Goal: Entertainment & Leisure: Browse casually

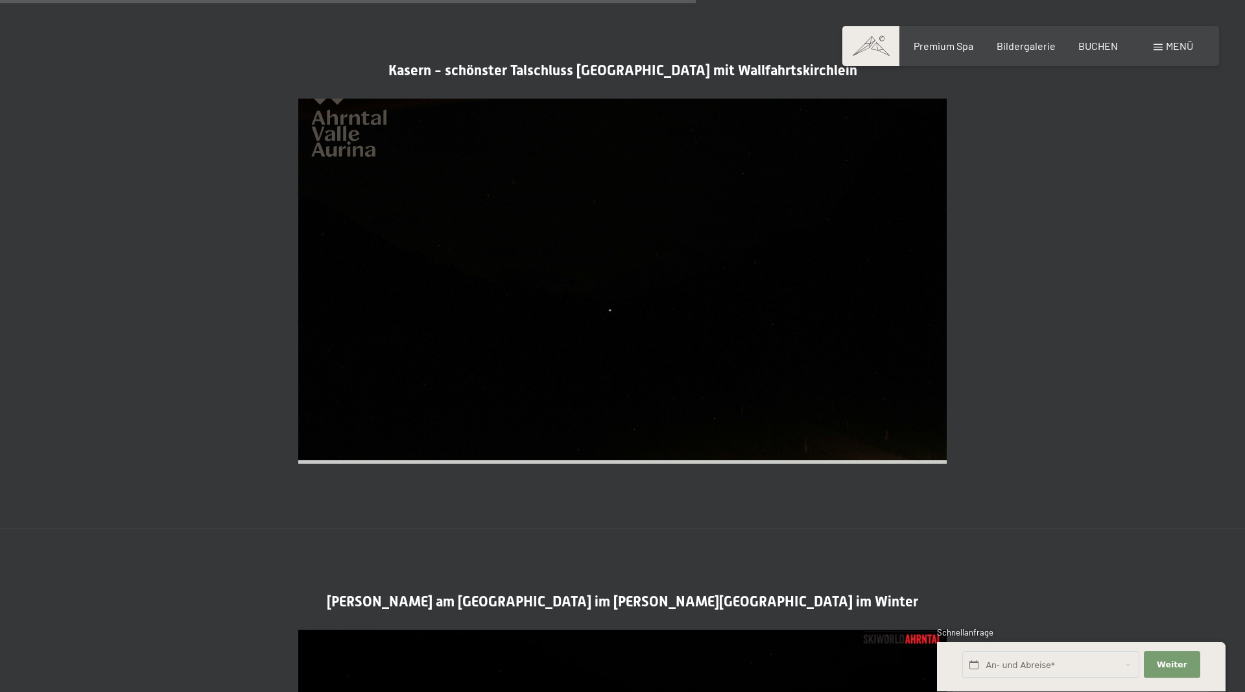
scroll to position [2778, 0]
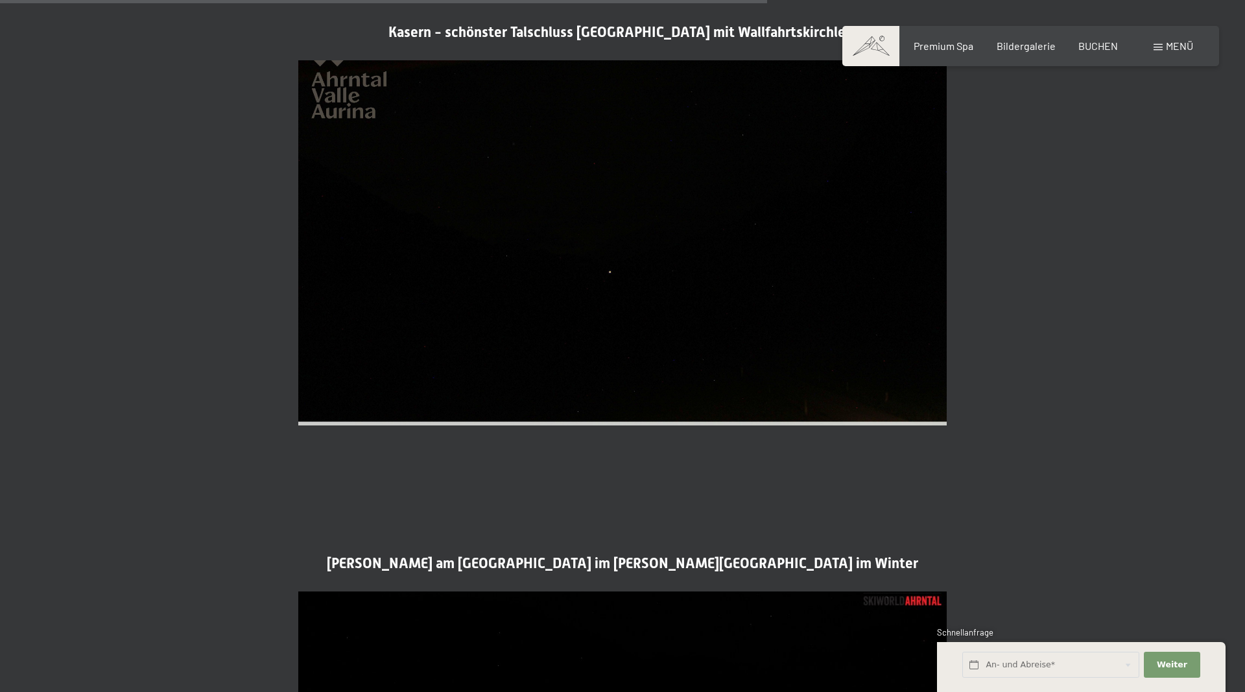
click at [1168, 49] on span "Menü" at bounding box center [1179, 46] width 27 height 12
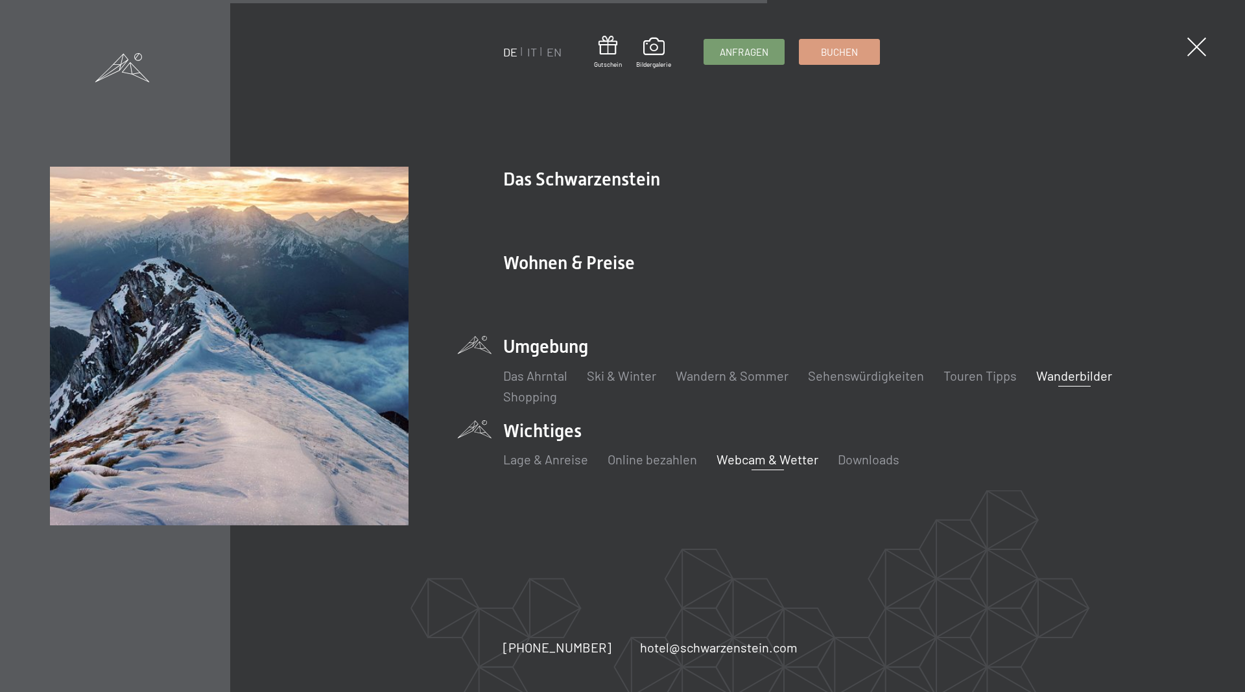
click at [1039, 375] on link "Wanderbilder" at bounding box center [1074, 376] width 76 height 16
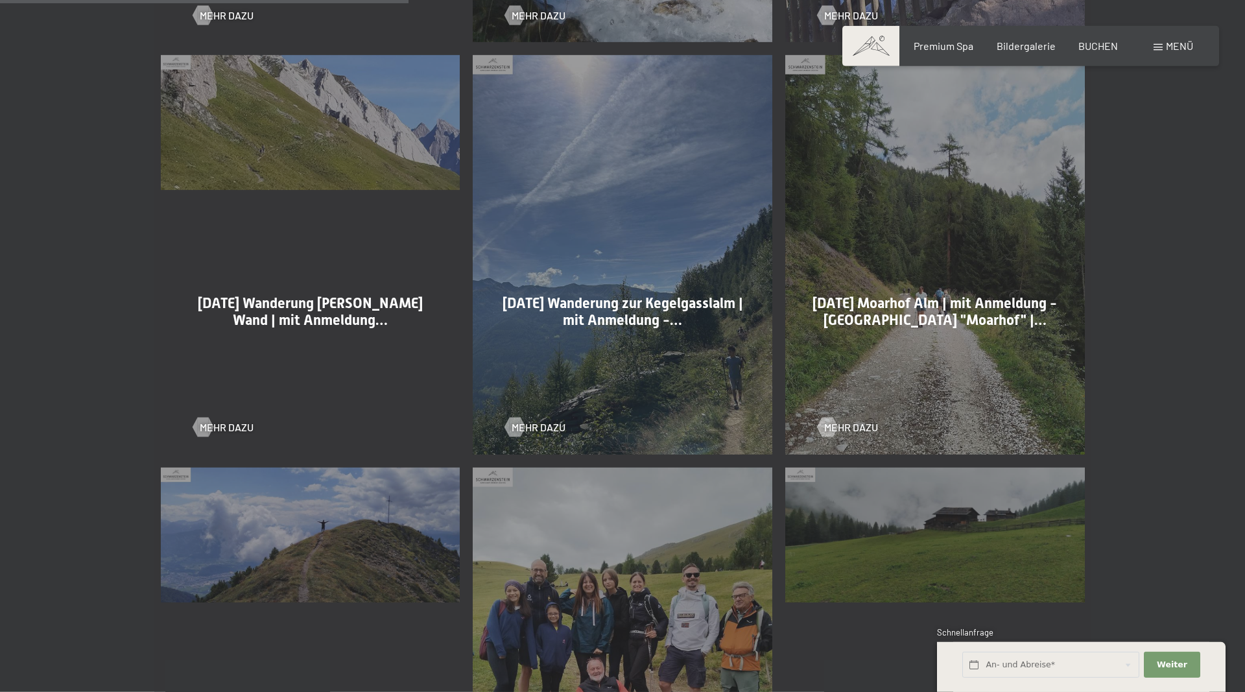
scroll to position [1190, 0]
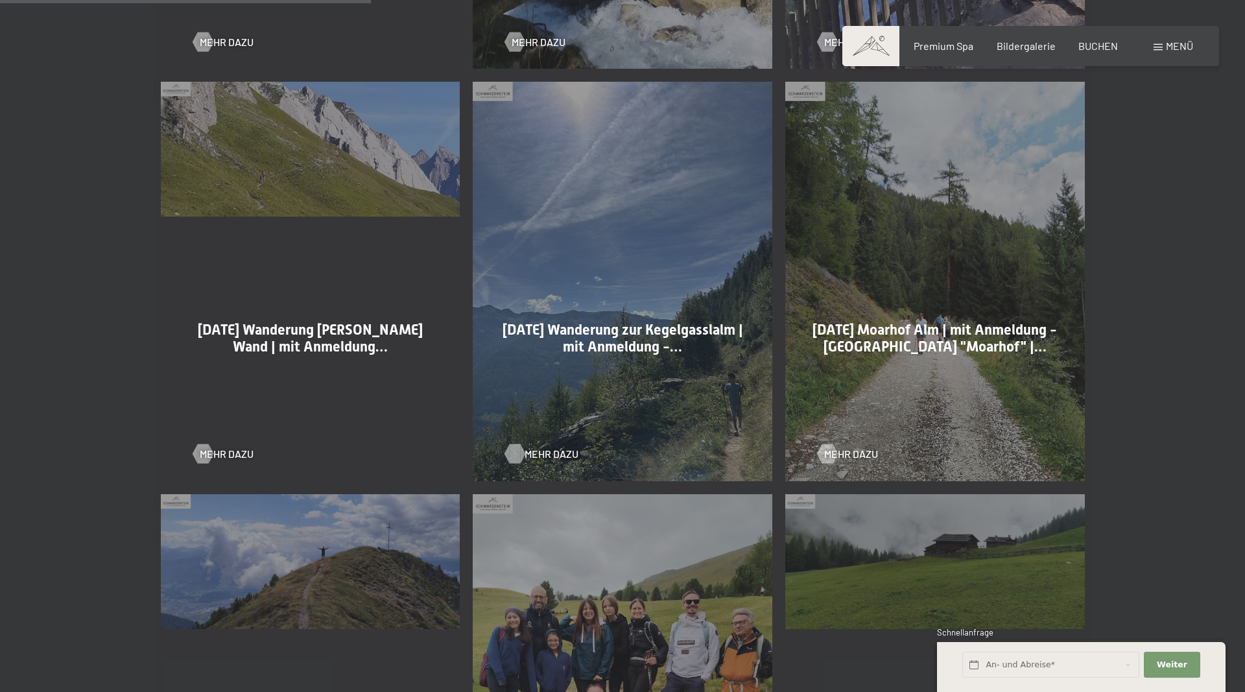
click at [549, 458] on span "Mehr dazu" at bounding box center [552, 454] width 54 height 14
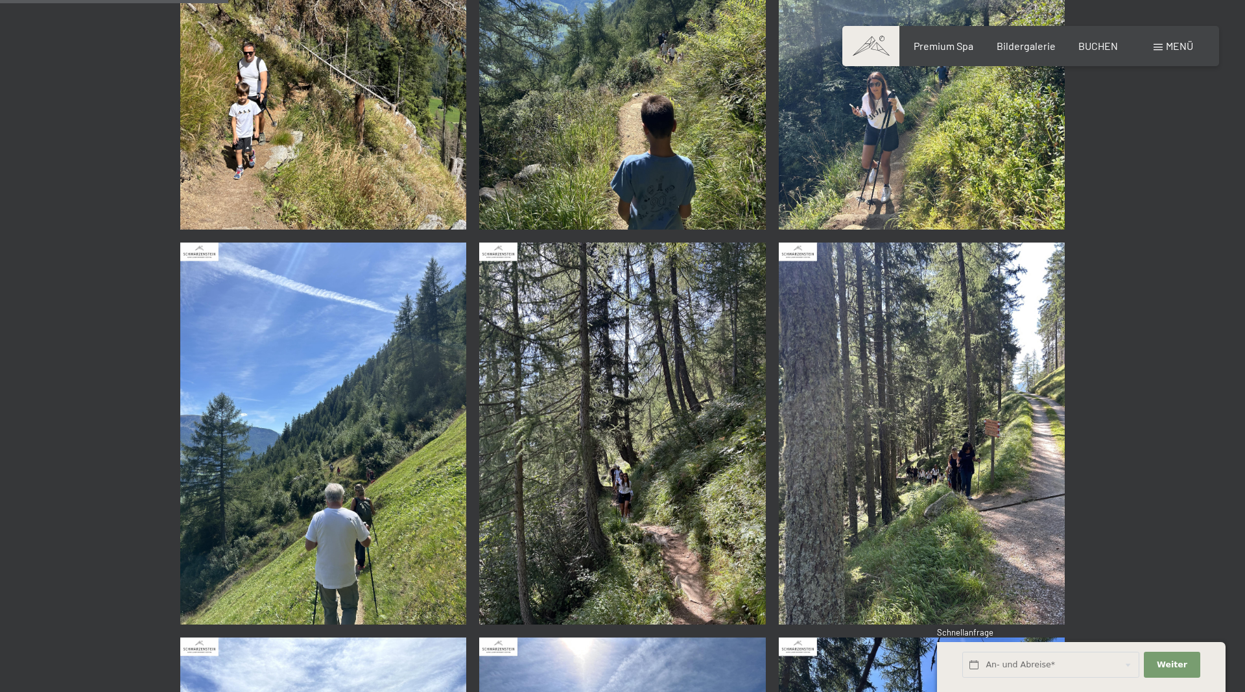
scroll to position [595, 0]
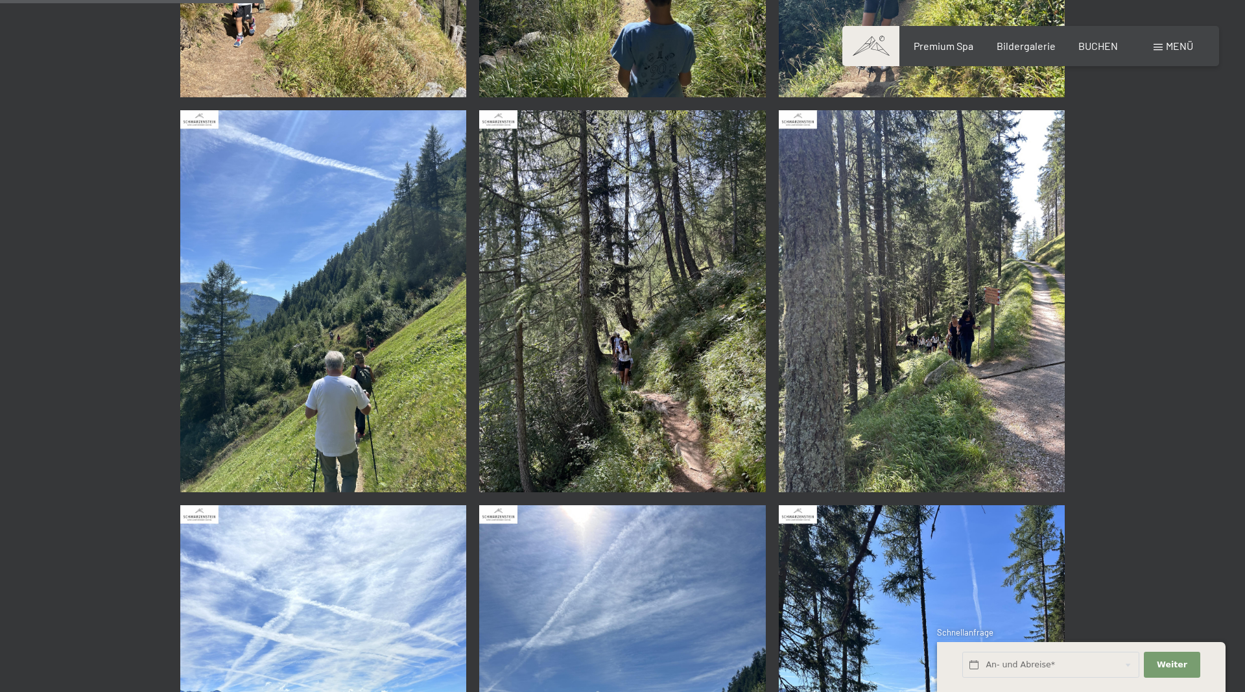
click at [1065, 279] on img at bounding box center [922, 301] width 287 height 382
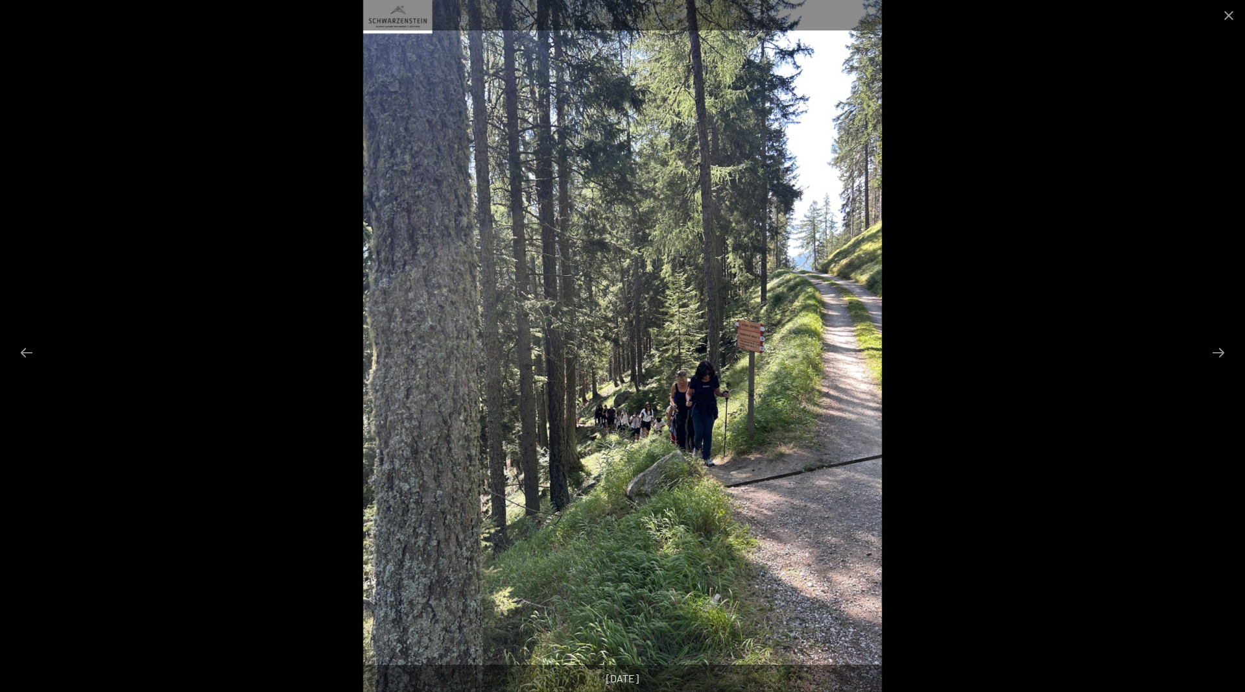
click at [1063, 279] on div at bounding box center [622, 346] width 1245 height 692
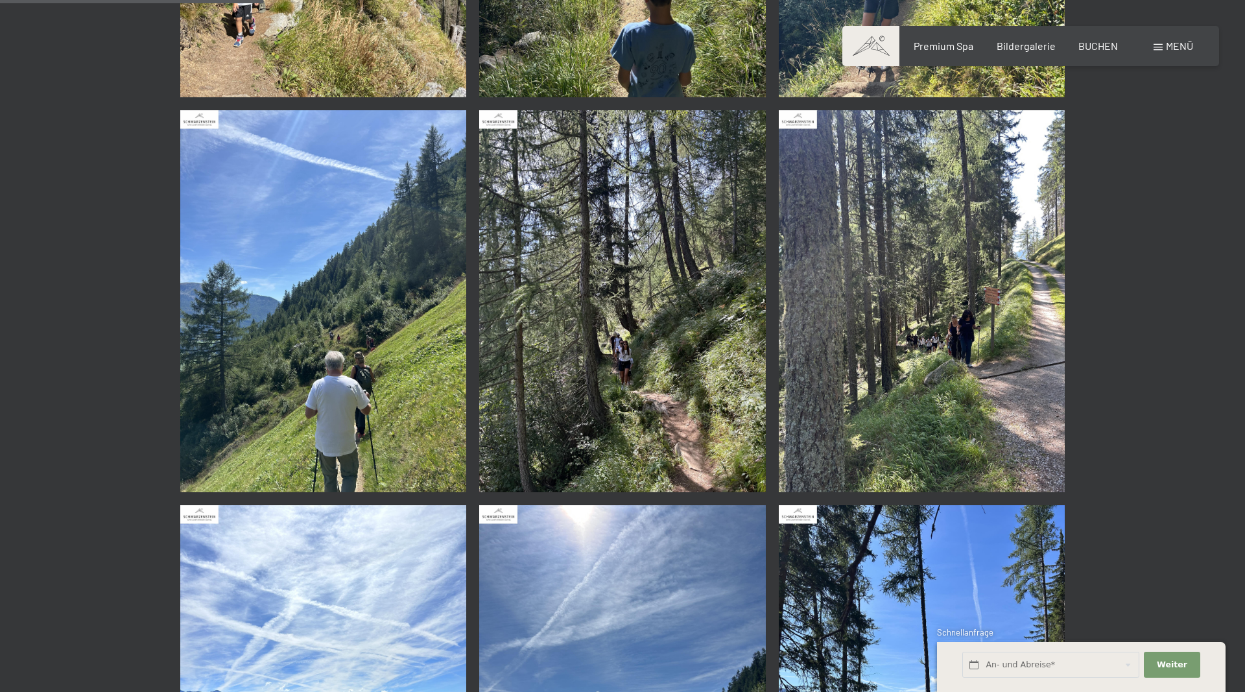
click at [1063, 279] on img at bounding box center [922, 301] width 287 height 382
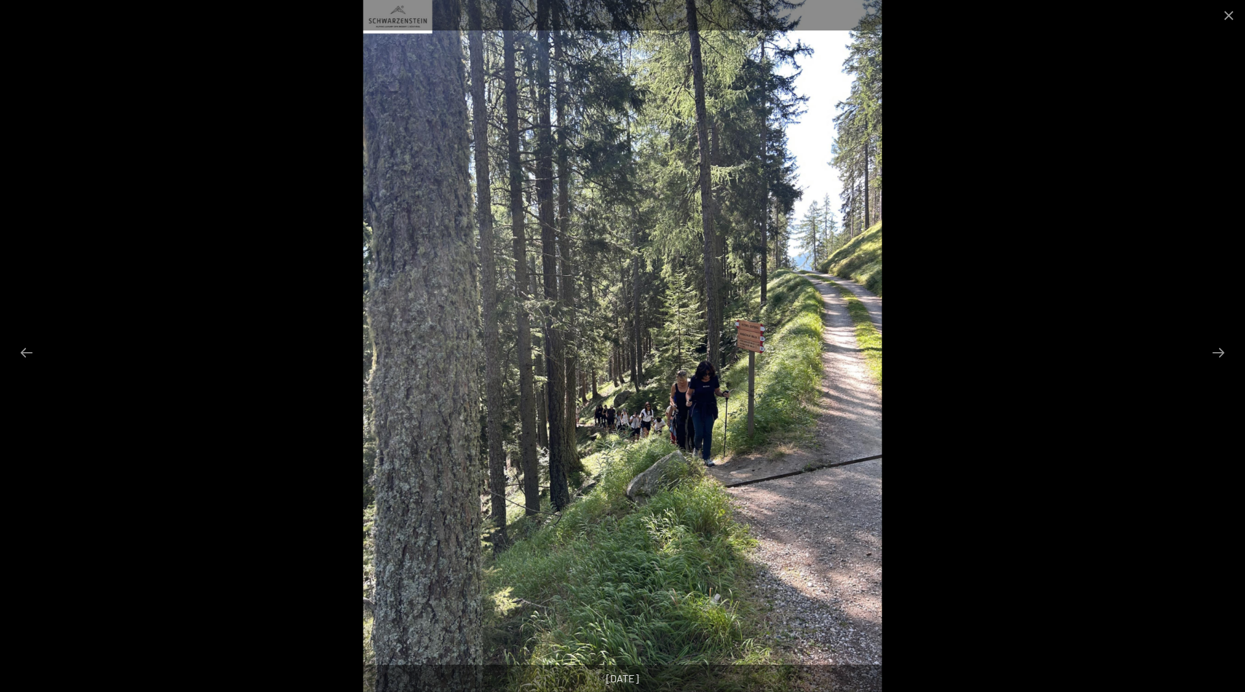
scroll to position [529, 0]
click at [1213, 350] on button "Next slide" at bounding box center [1218, 352] width 27 height 25
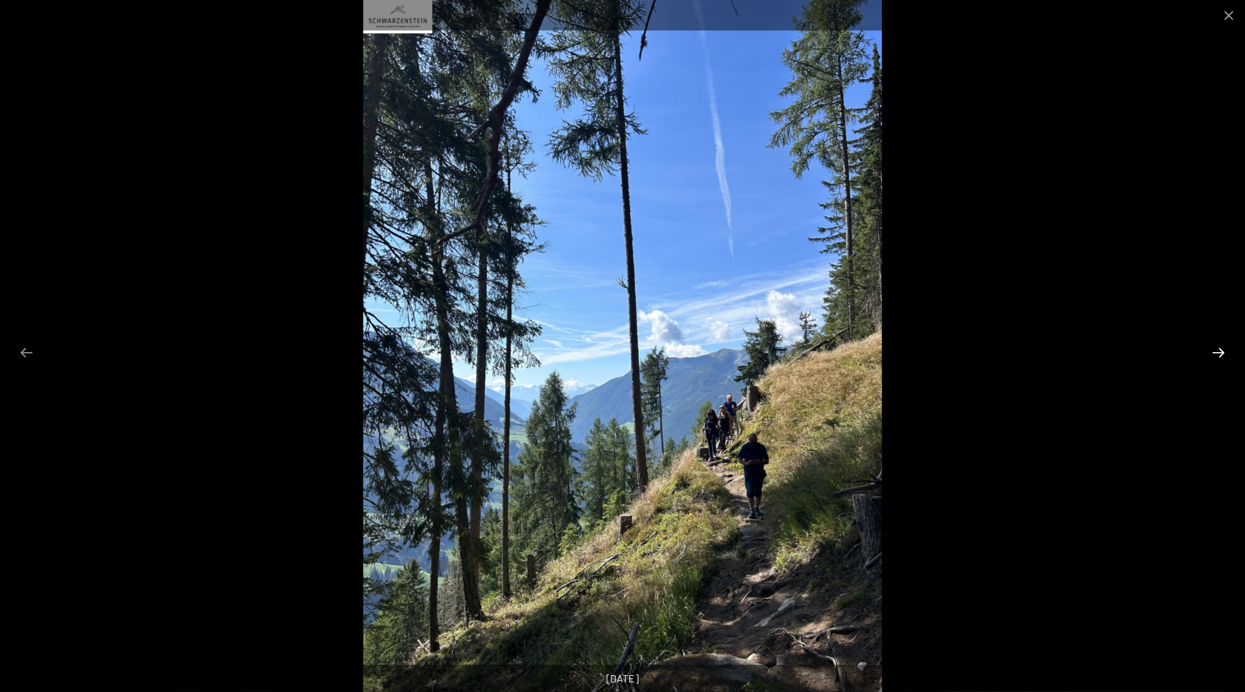
scroll to position [198, 0]
click at [1223, 351] on button "Next slide" at bounding box center [1218, 352] width 27 height 25
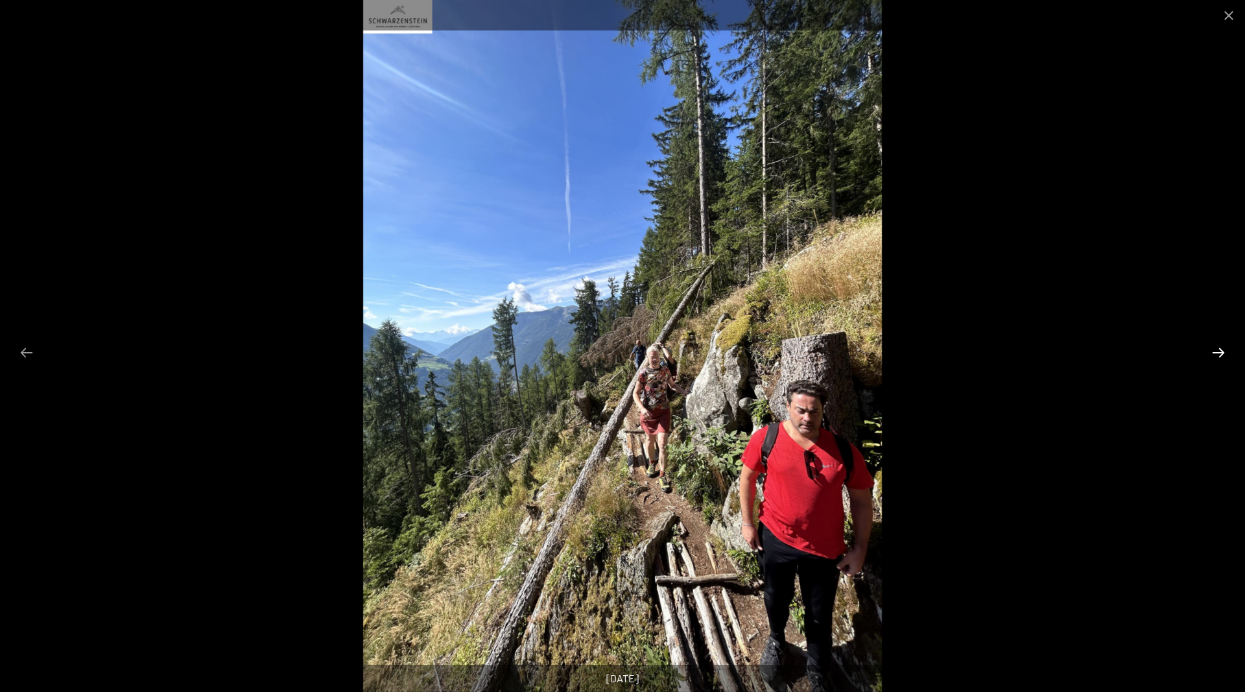
click at [1222, 351] on button "Next slide" at bounding box center [1218, 352] width 27 height 25
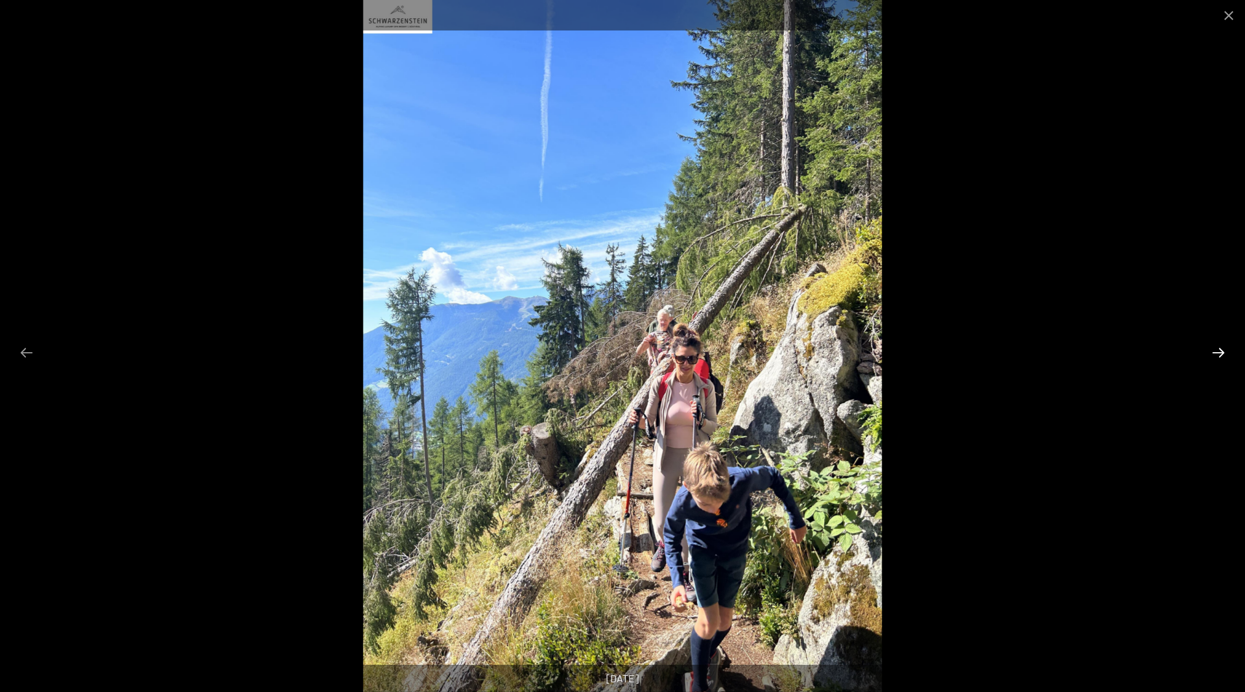
click at [1222, 351] on button "Next slide" at bounding box center [1218, 352] width 27 height 25
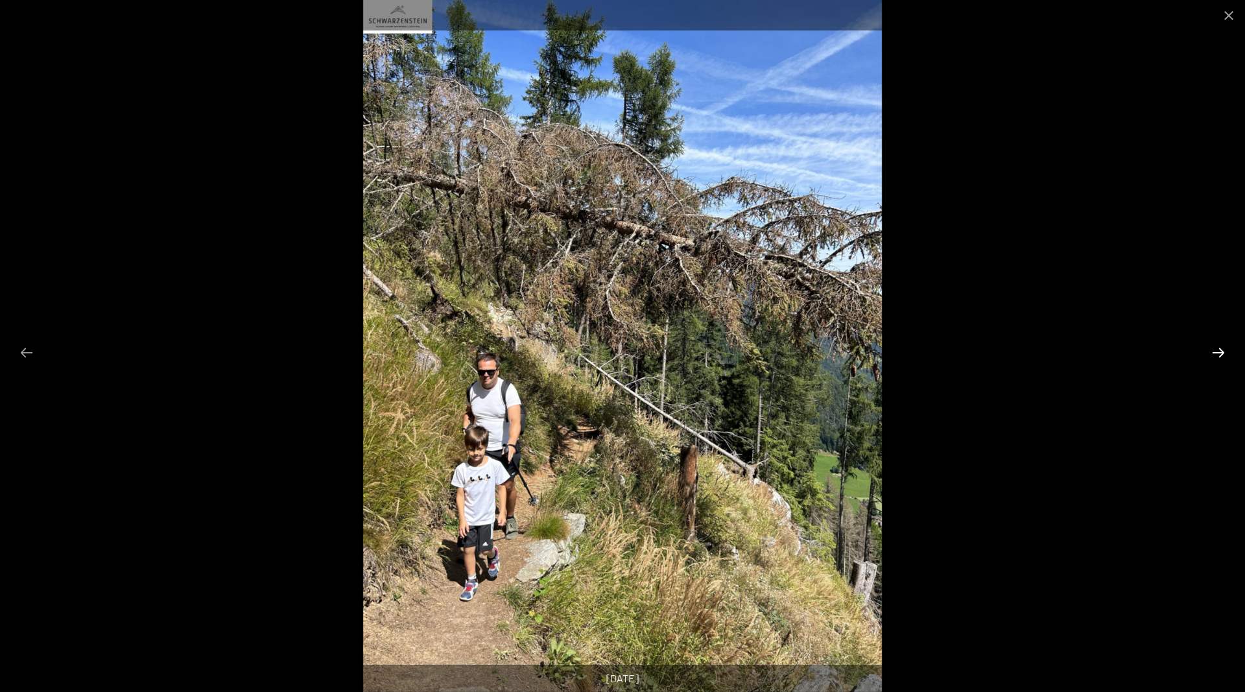
click at [1222, 351] on button "Next slide" at bounding box center [1218, 352] width 27 height 25
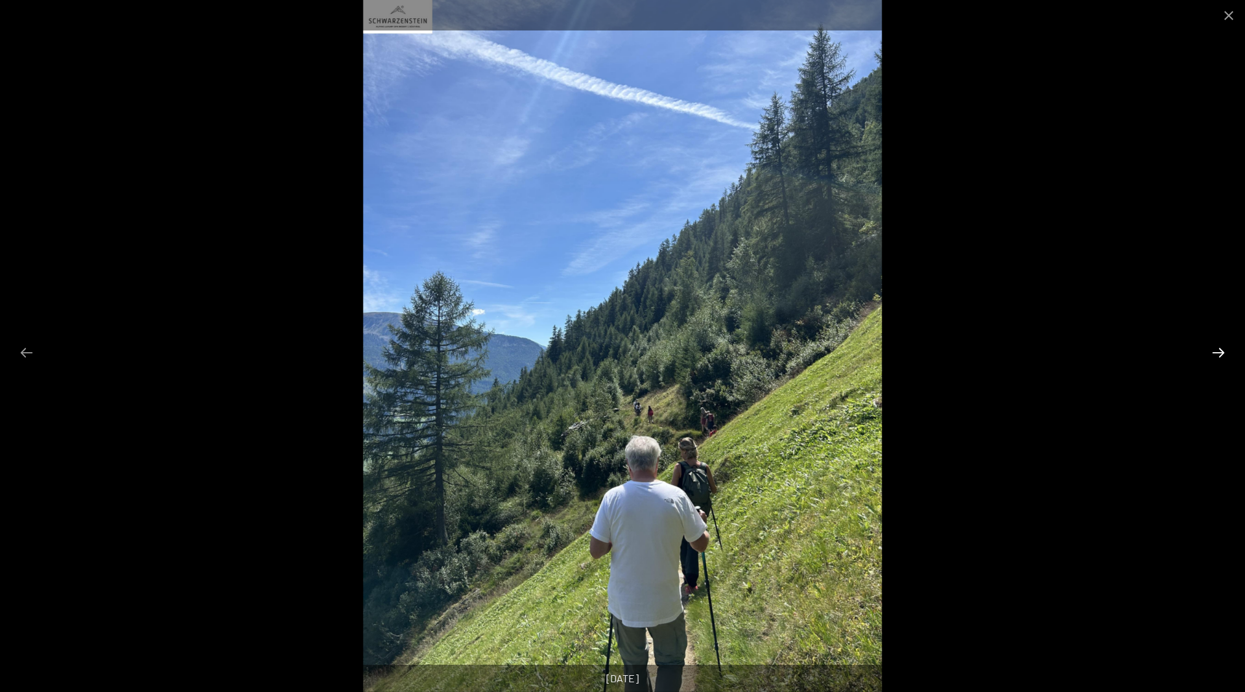
click at [1222, 351] on button "Next slide" at bounding box center [1218, 352] width 27 height 25
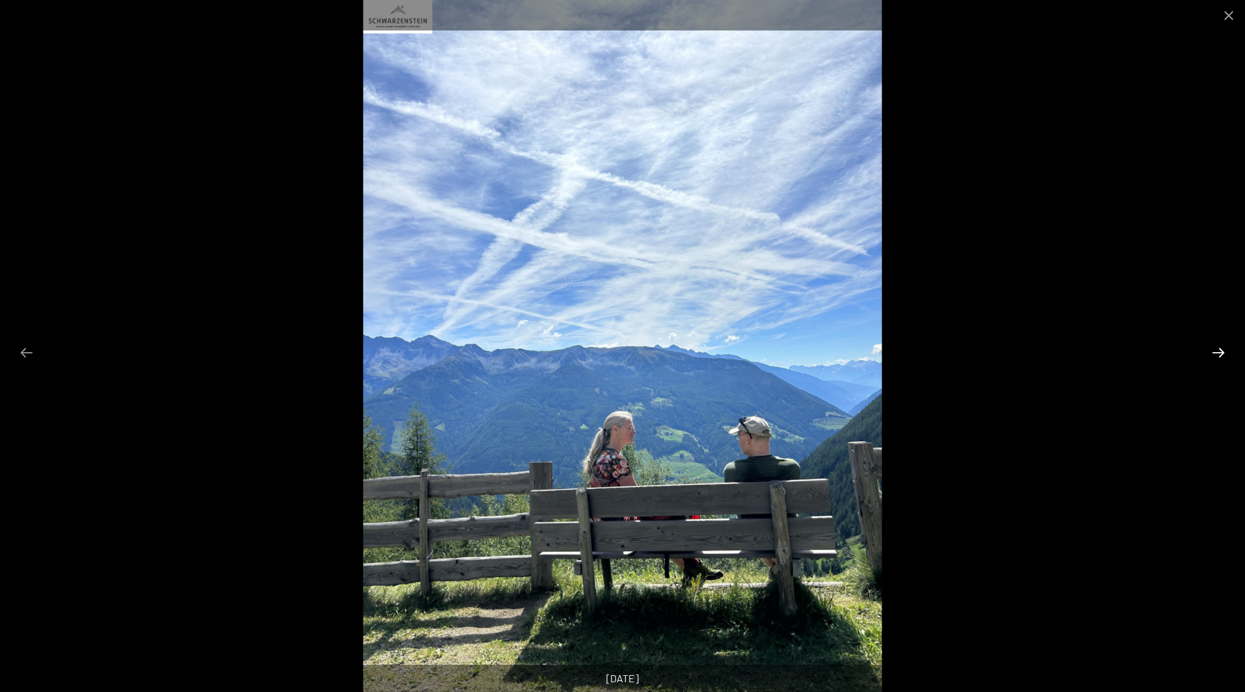
click at [1222, 351] on button "Next slide" at bounding box center [1218, 352] width 27 height 25
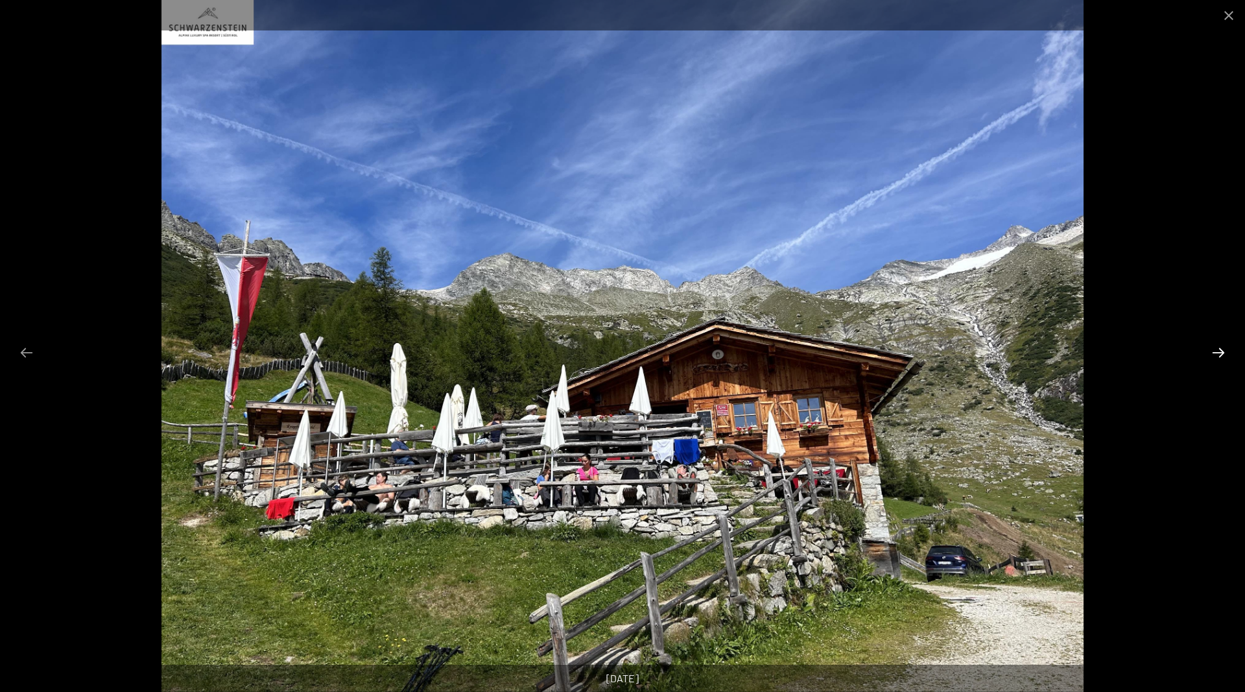
click at [1222, 351] on button "Next slide" at bounding box center [1218, 352] width 27 height 25
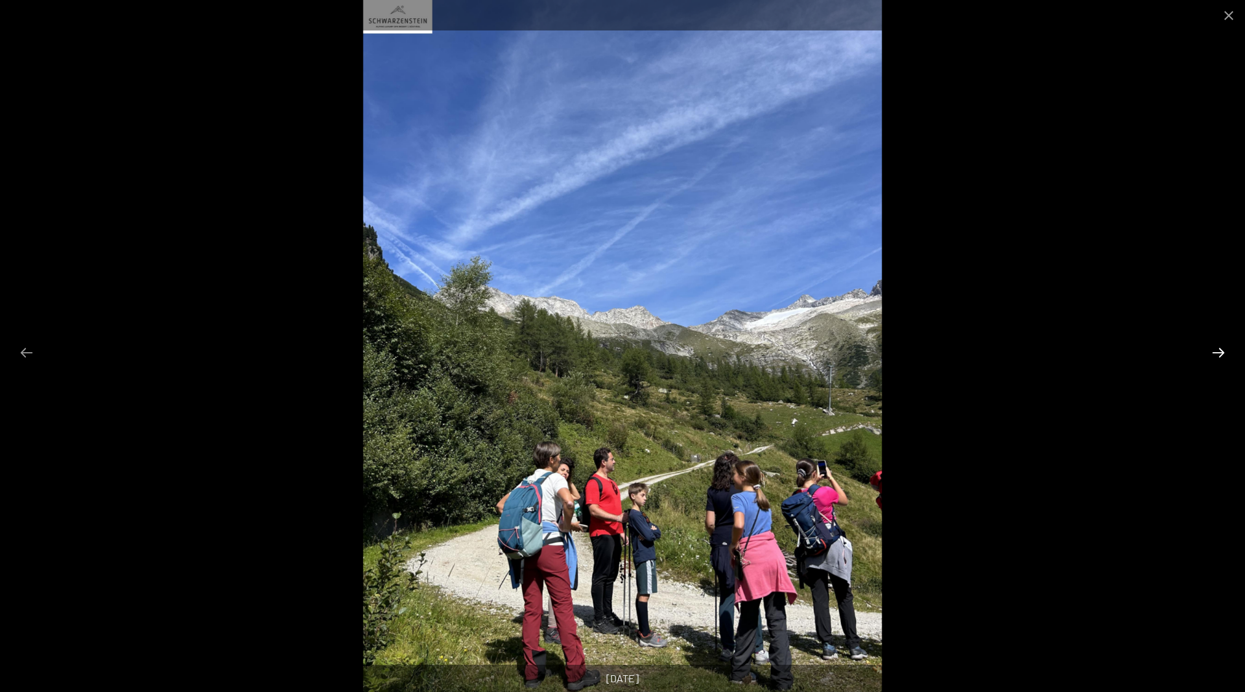
click at [1222, 351] on button "Next slide" at bounding box center [1218, 352] width 27 height 25
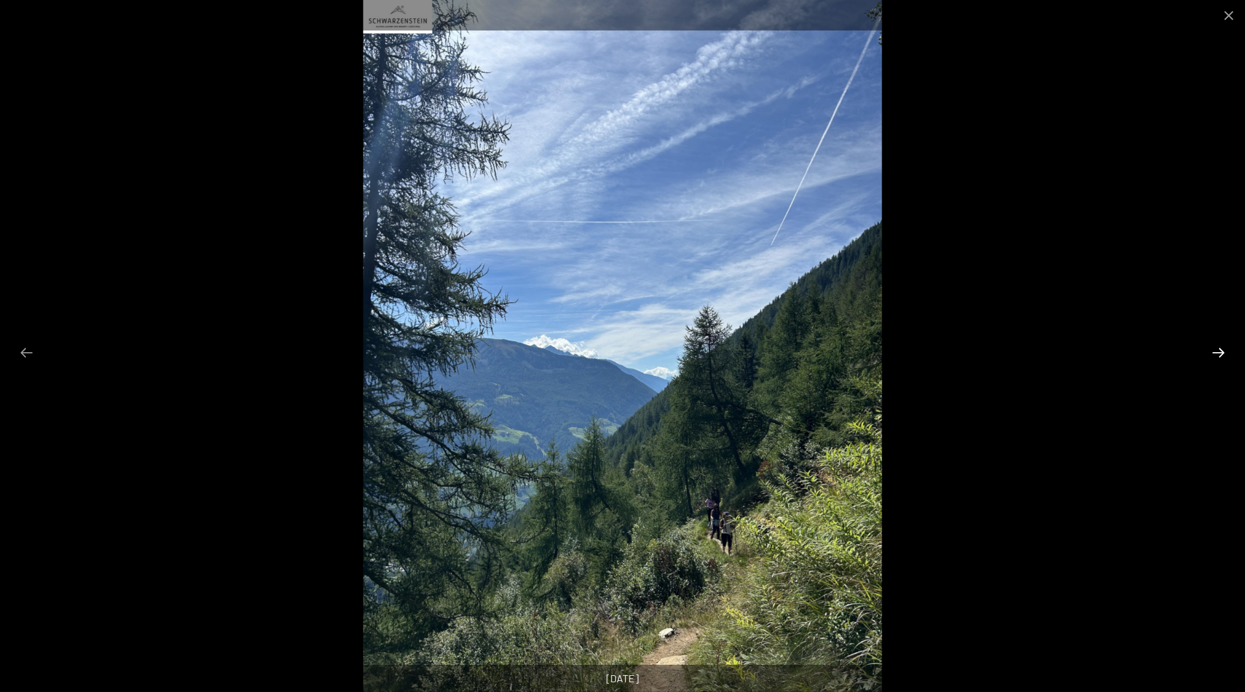
click at [1222, 351] on button "Next slide" at bounding box center [1218, 352] width 27 height 25
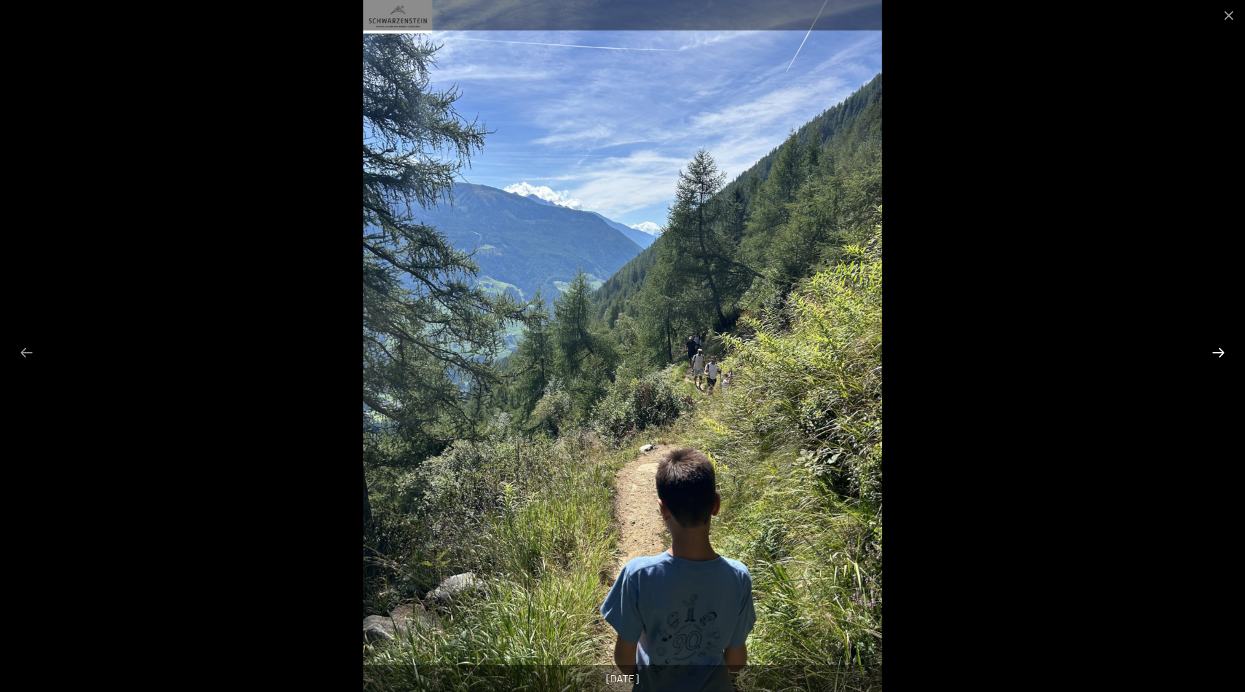
click at [1222, 351] on button "Next slide" at bounding box center [1218, 352] width 27 height 25
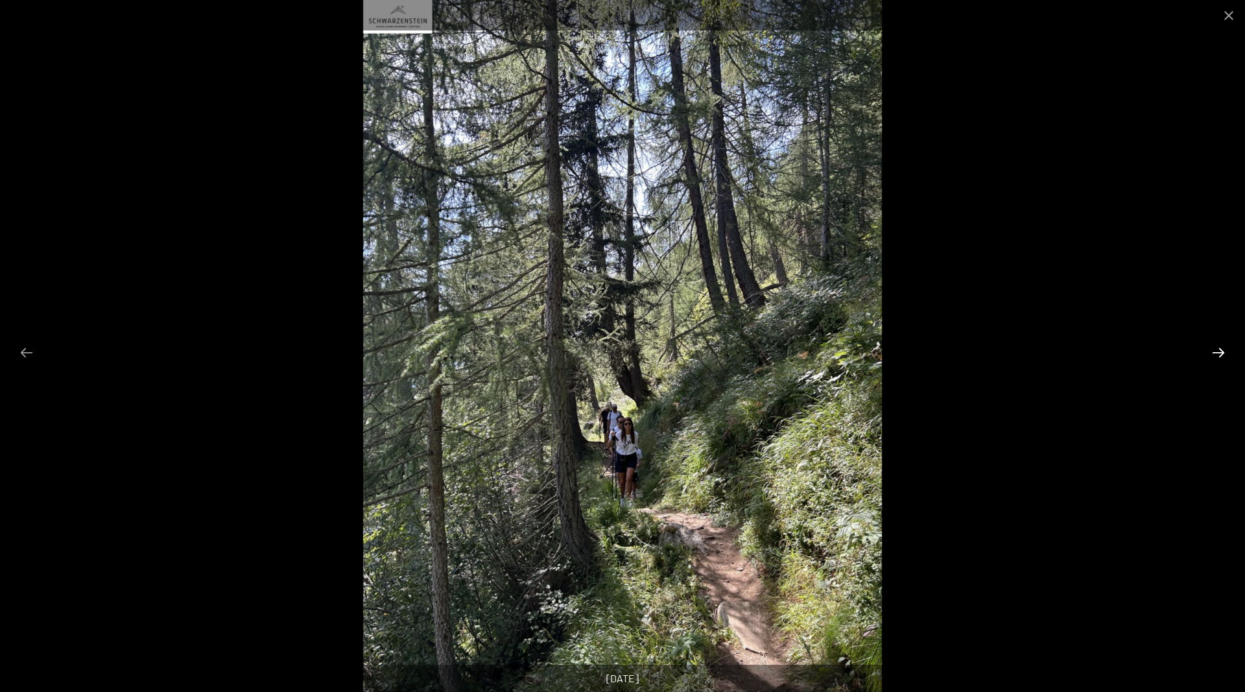
click at [1222, 351] on button "Next slide" at bounding box center [1218, 352] width 27 height 25
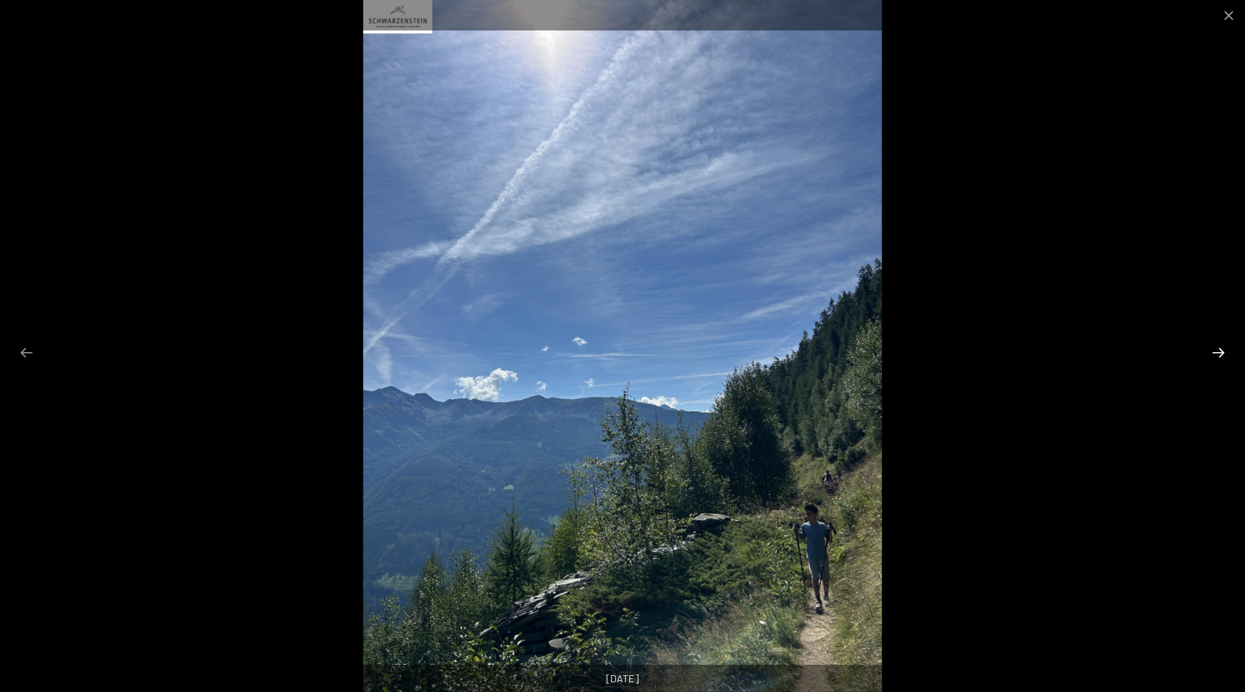
click at [1222, 351] on button "Next slide" at bounding box center [1218, 352] width 27 height 25
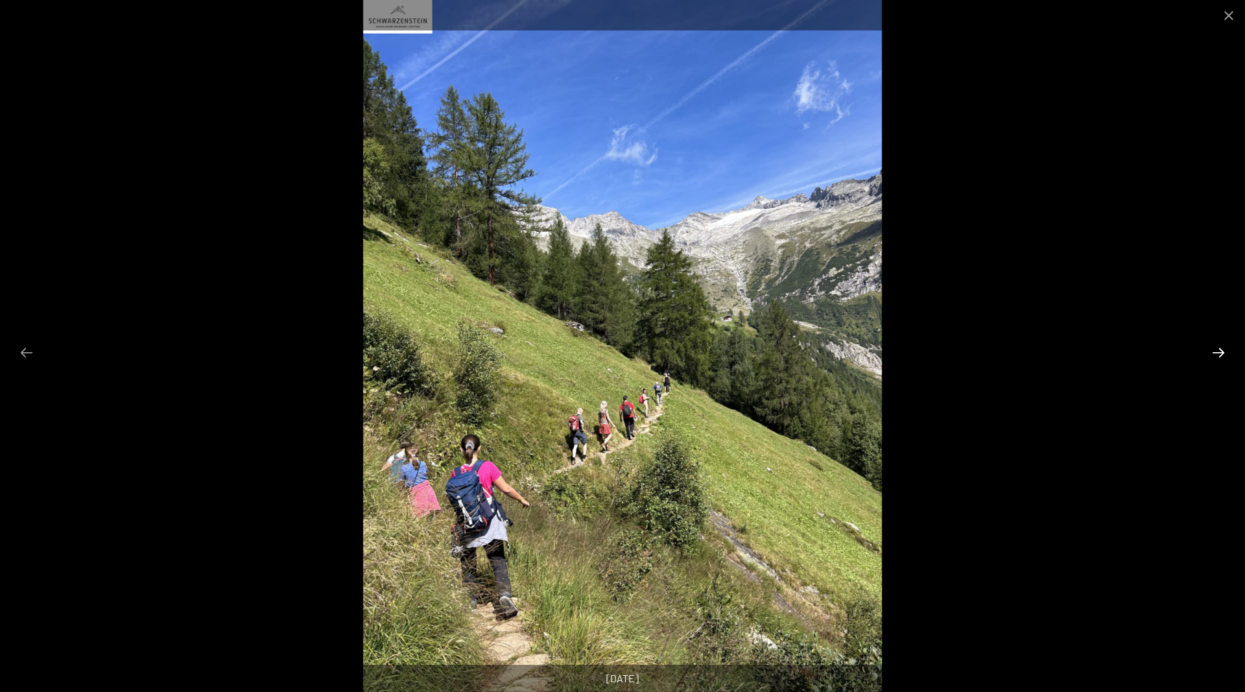
click at [1222, 351] on button "Next slide" at bounding box center [1218, 352] width 27 height 25
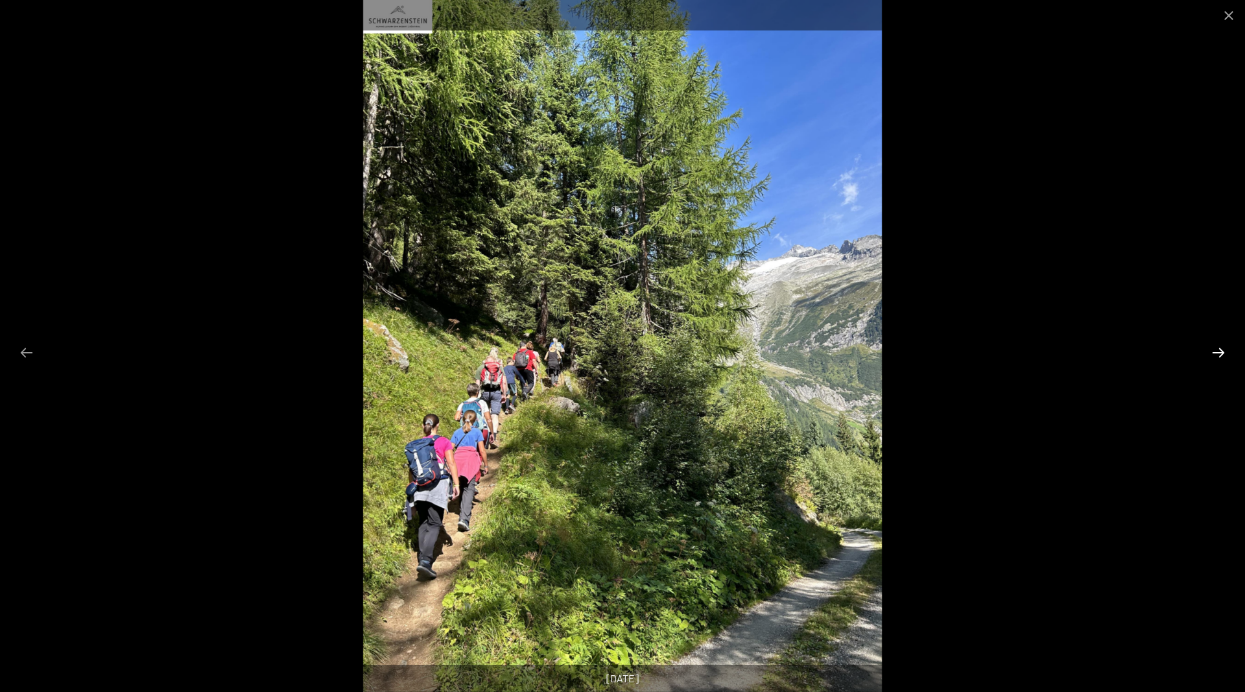
click at [1222, 351] on button "Next slide" at bounding box center [1218, 352] width 27 height 25
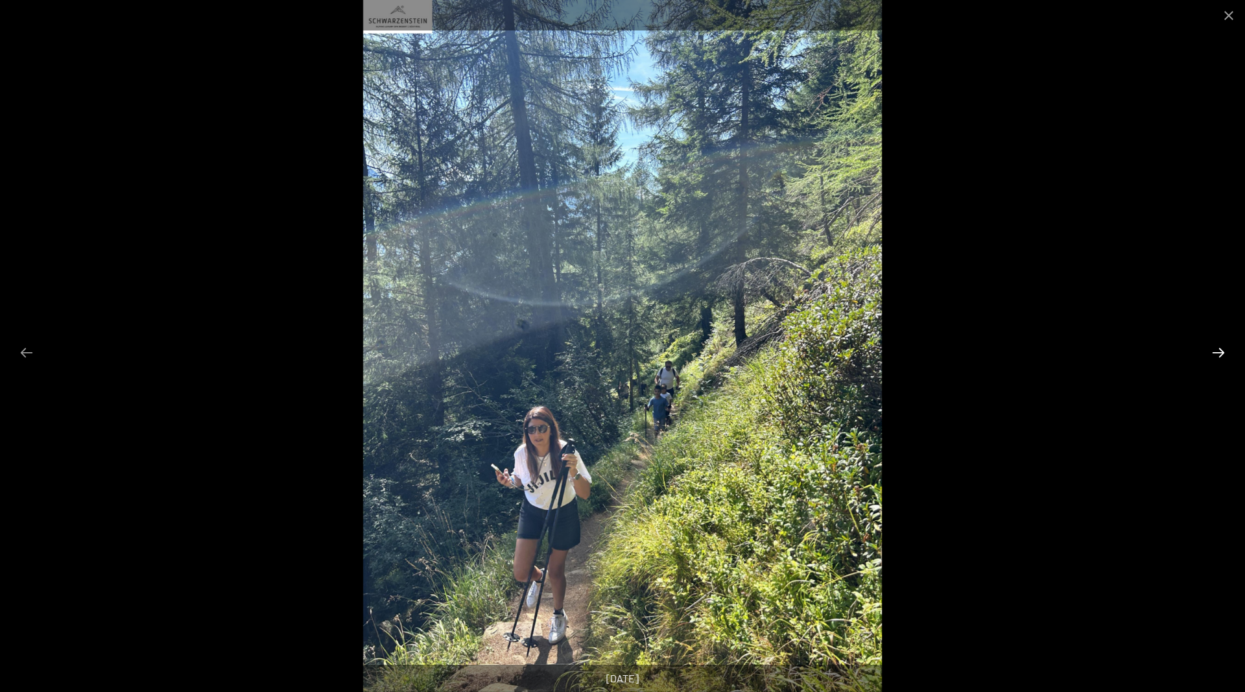
click at [1222, 351] on button "Next slide" at bounding box center [1218, 352] width 27 height 25
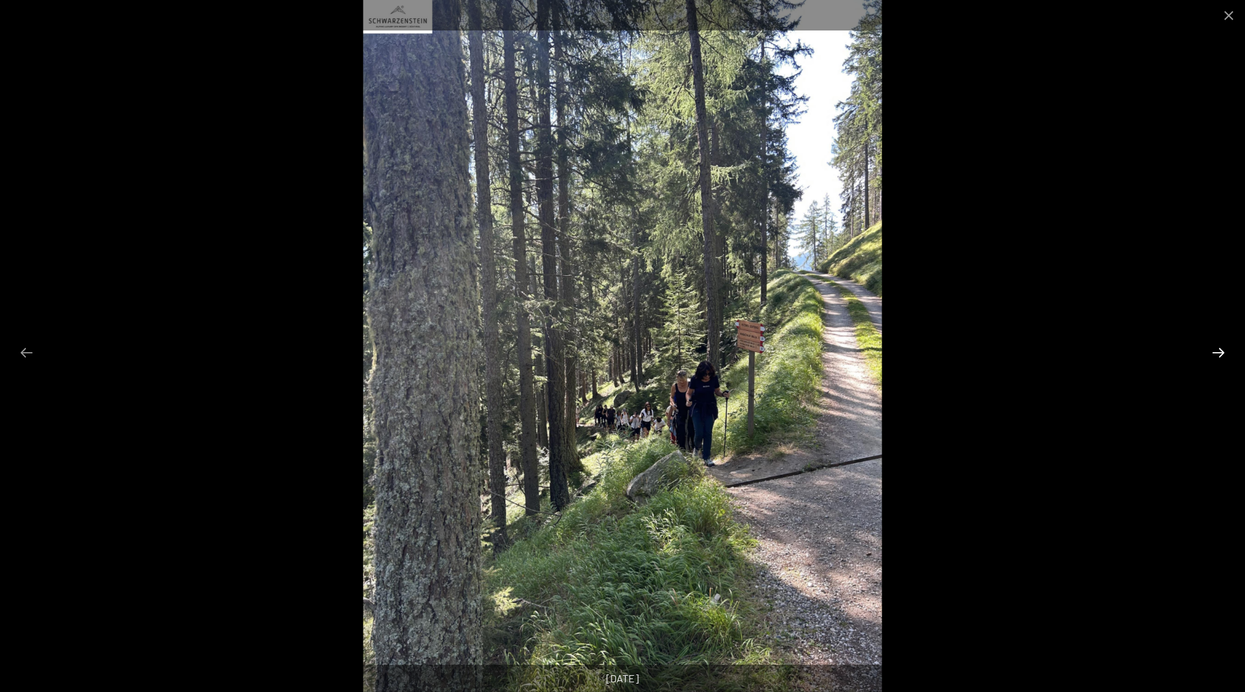
click at [1222, 351] on button "Next slide" at bounding box center [1218, 352] width 27 height 25
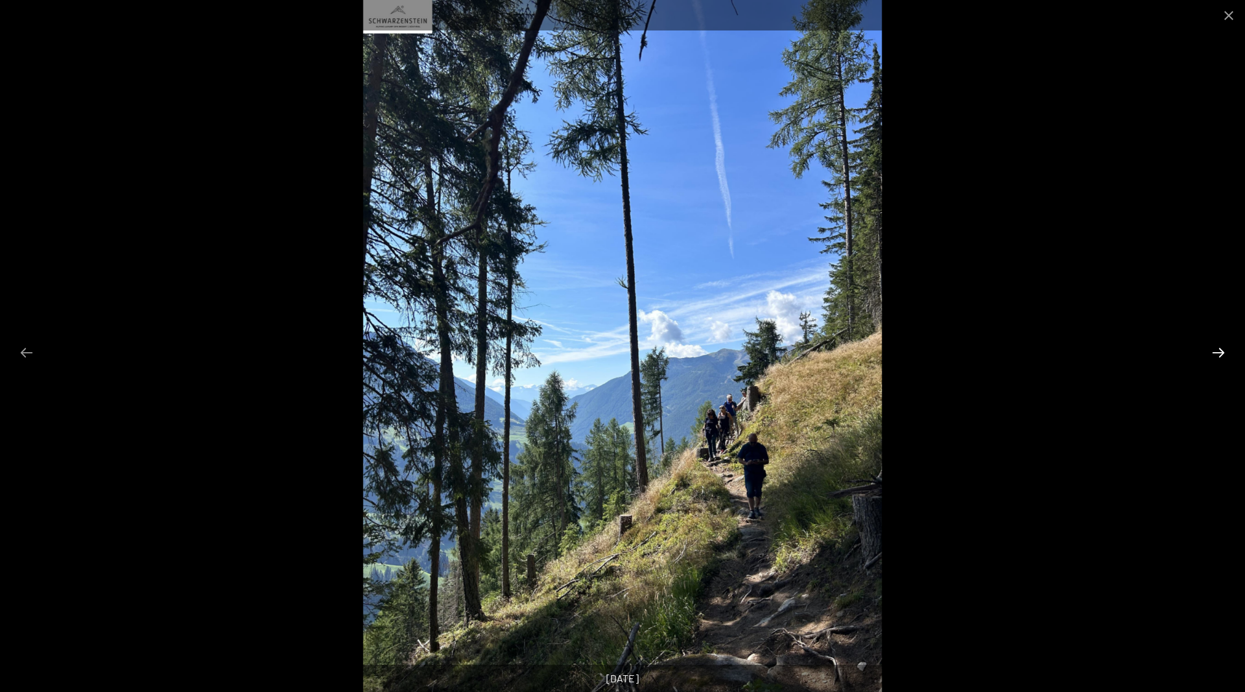
click at [1222, 351] on button "Next slide" at bounding box center [1218, 352] width 27 height 25
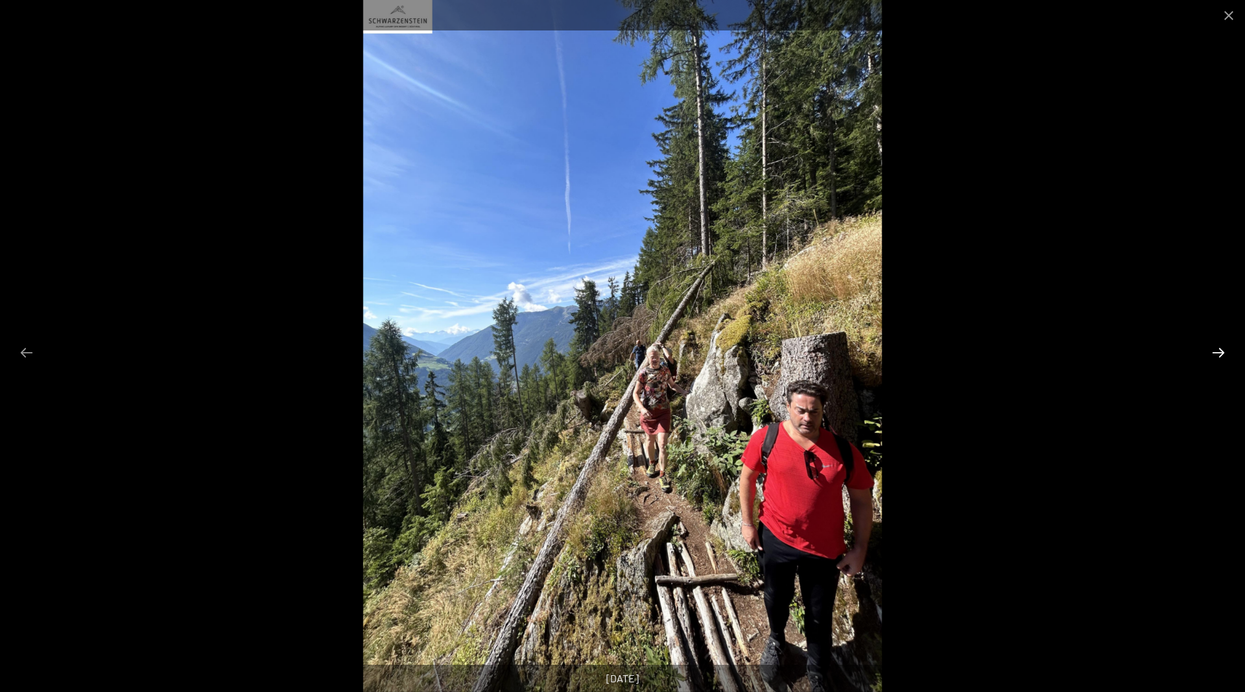
click at [1222, 351] on button "Next slide" at bounding box center [1218, 352] width 27 height 25
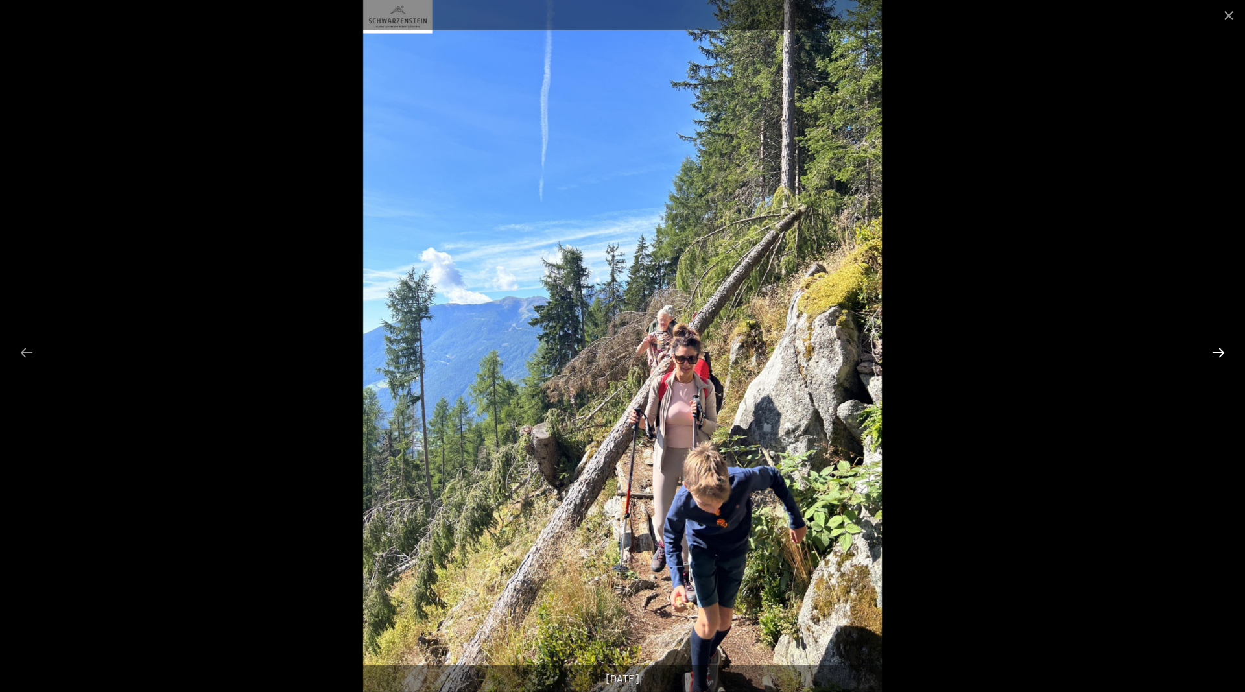
click at [1222, 351] on button "Next slide" at bounding box center [1218, 352] width 27 height 25
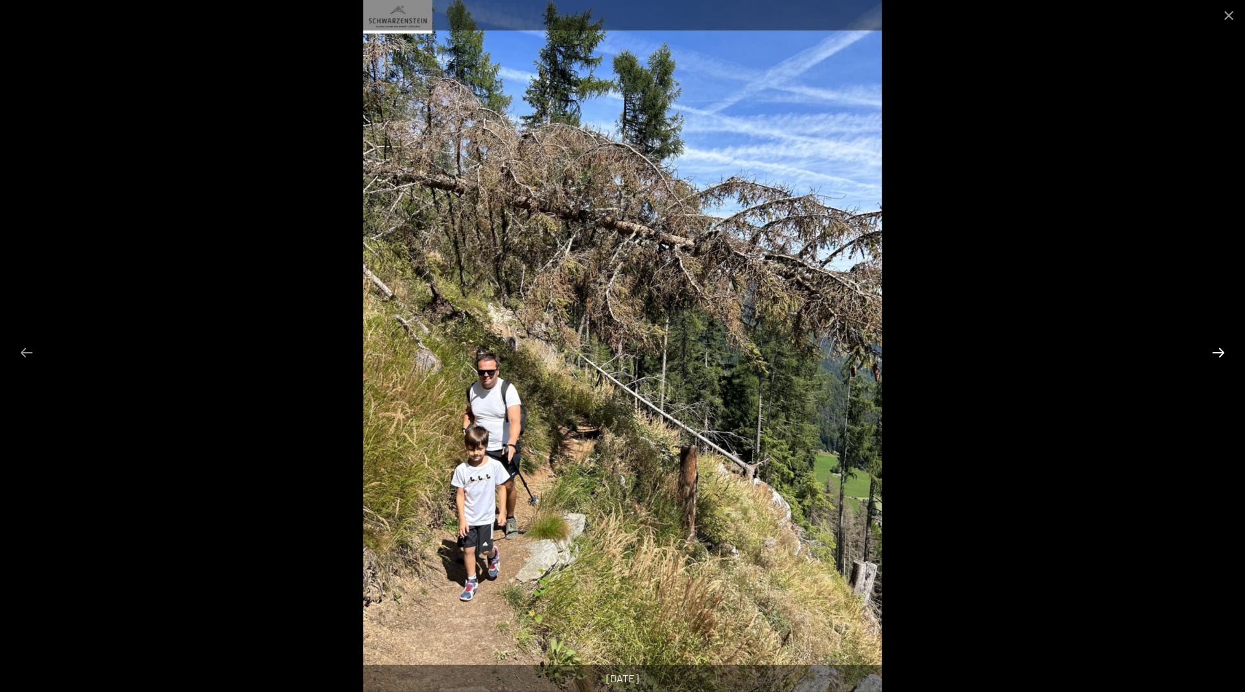
click at [1222, 351] on button "Next slide" at bounding box center [1218, 352] width 27 height 25
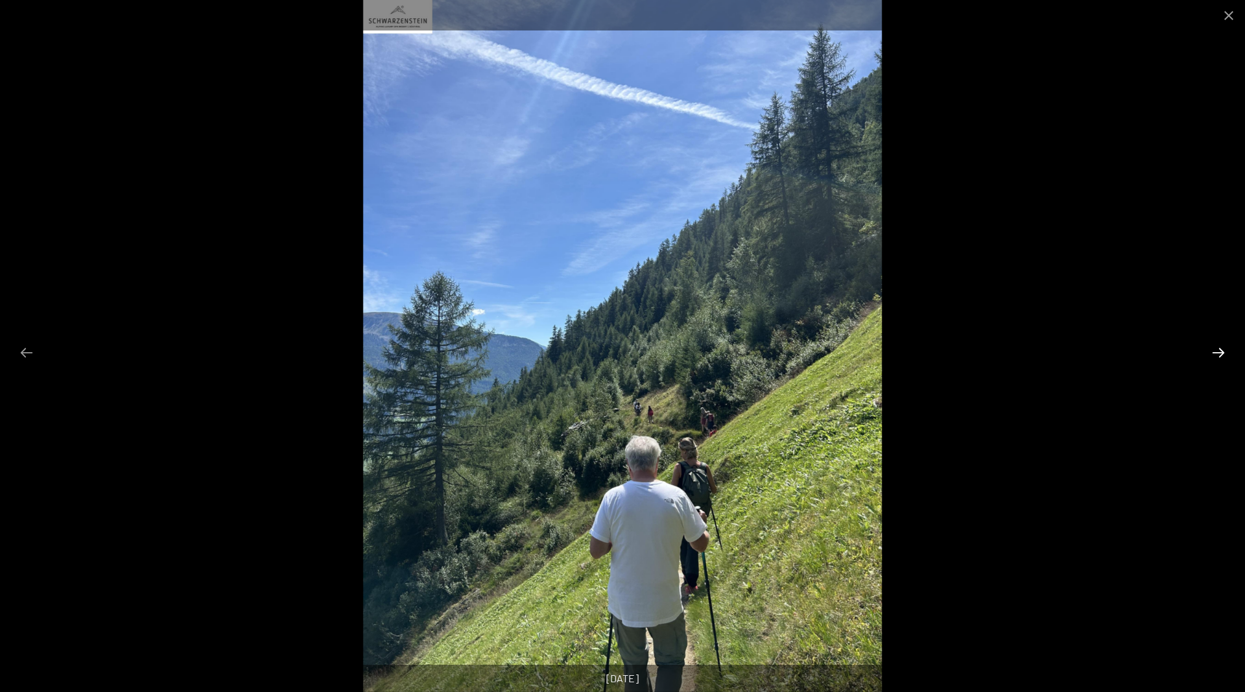
click at [1222, 351] on button "Next slide" at bounding box center [1218, 352] width 27 height 25
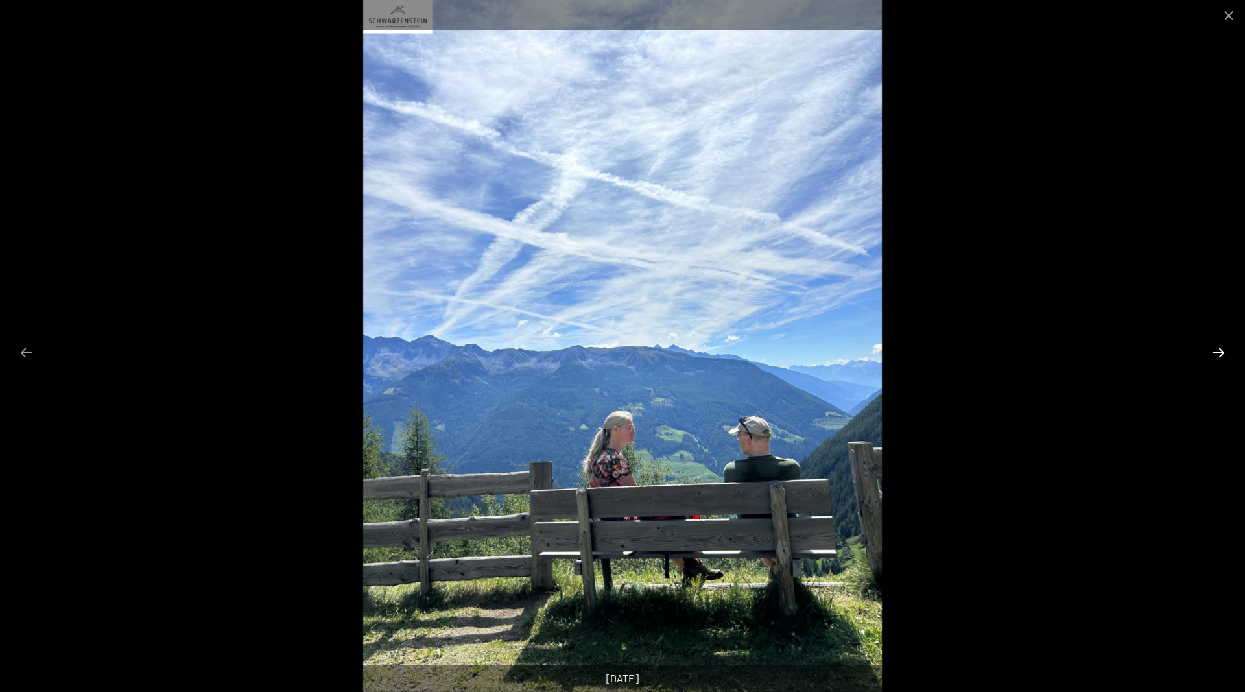
click at [1222, 351] on button "Next slide" at bounding box center [1218, 352] width 27 height 25
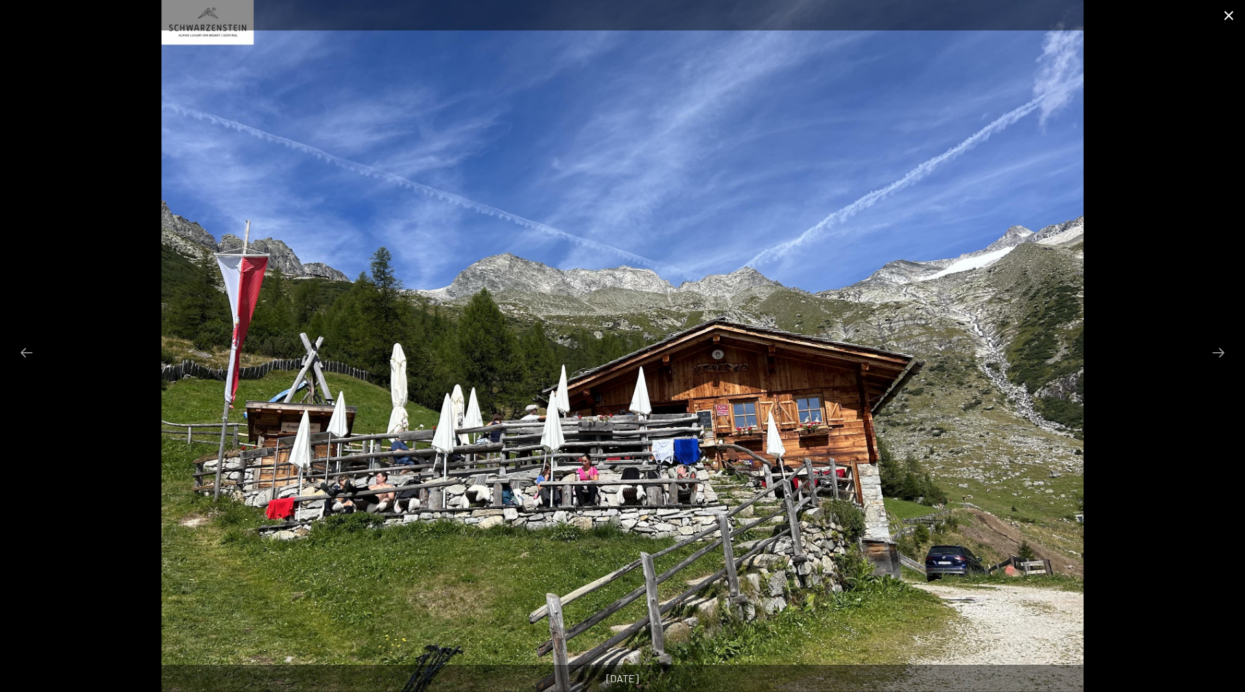
click at [1224, 12] on button "Close gallery" at bounding box center [1228, 15] width 32 height 30
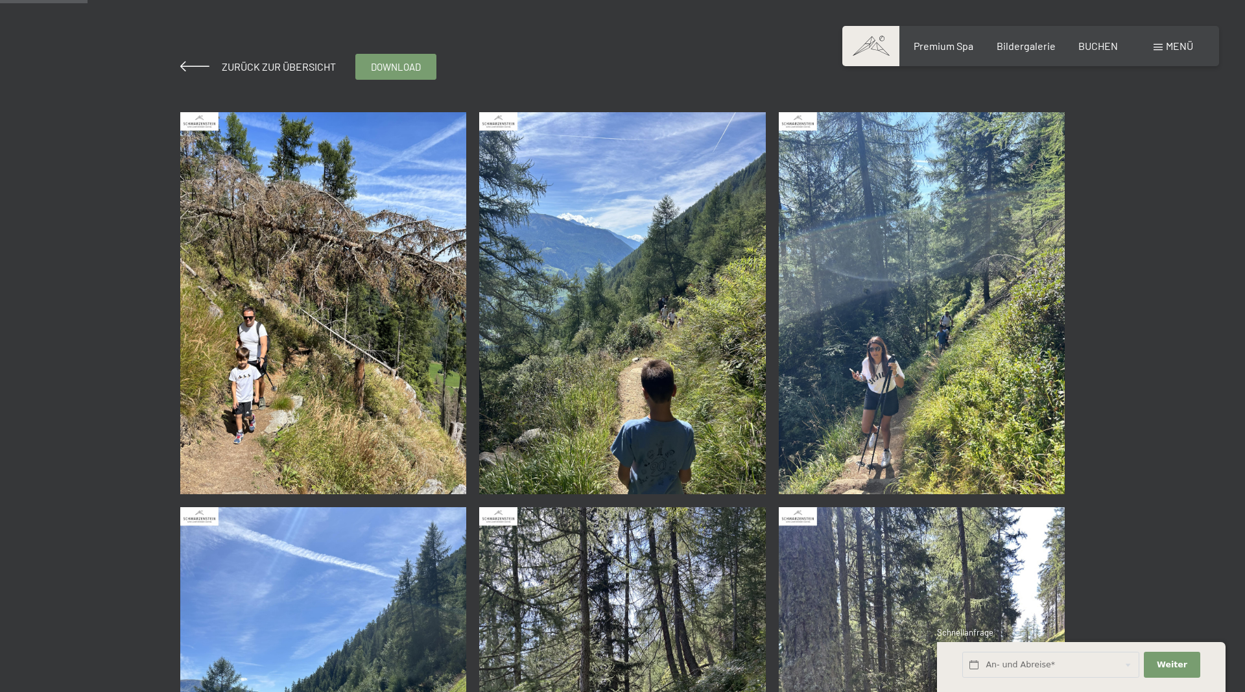
scroll to position [0, 0]
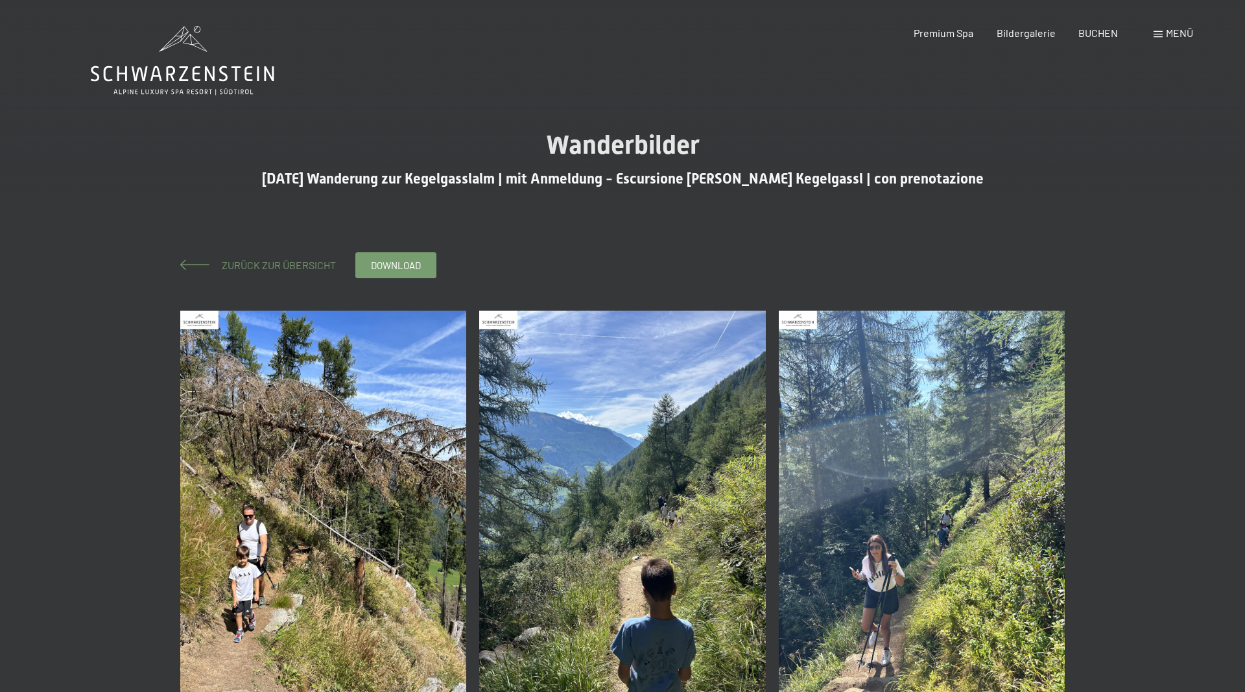
click at [272, 267] on span "Zurück zur Übersicht" at bounding box center [273, 265] width 124 height 12
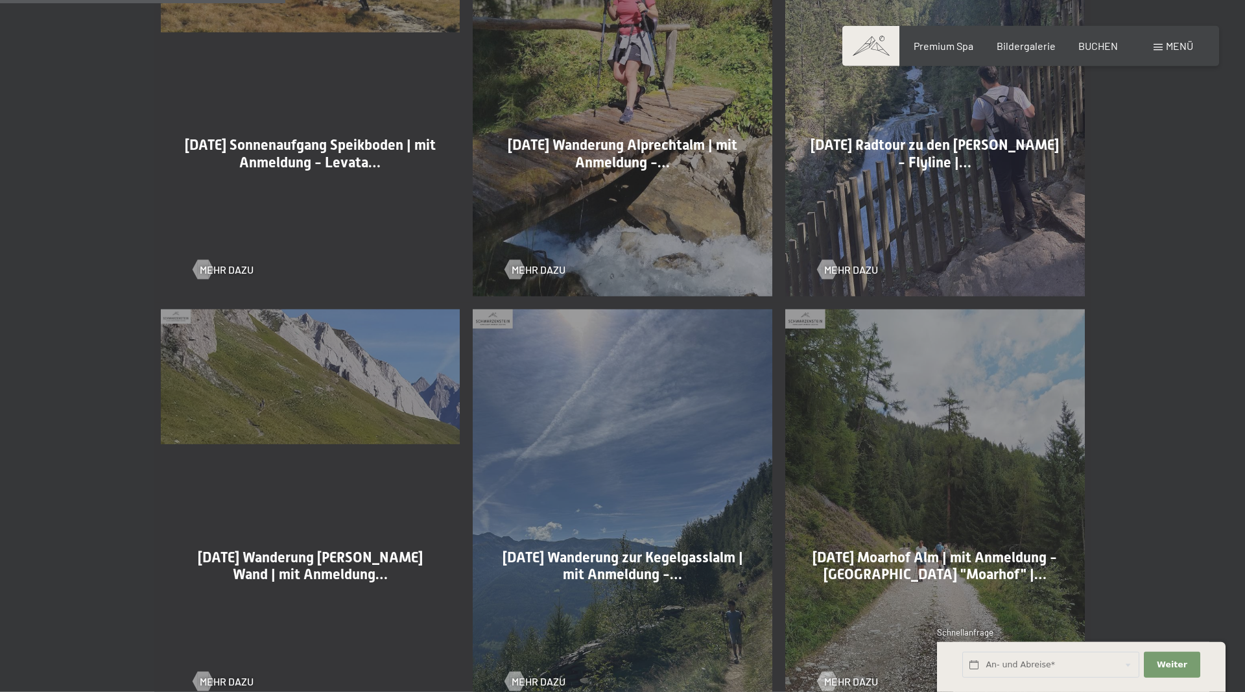
scroll to position [992, 0]
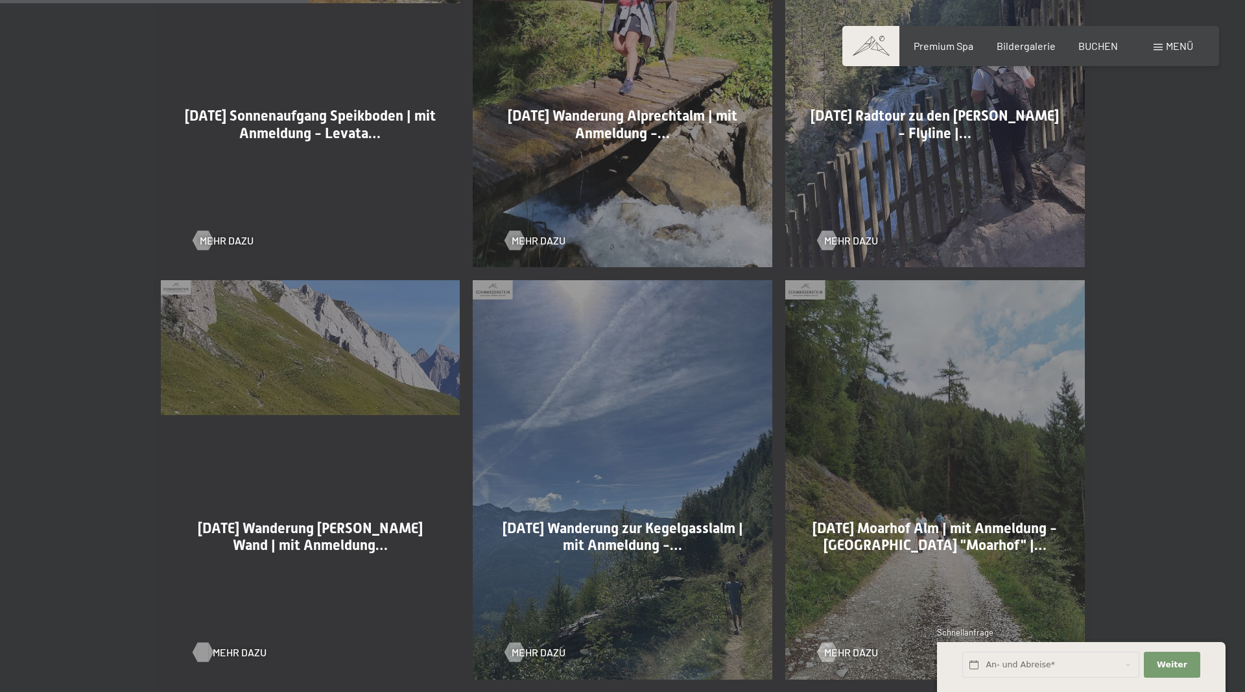
click at [242, 654] on span "Mehr dazu" at bounding box center [240, 652] width 54 height 14
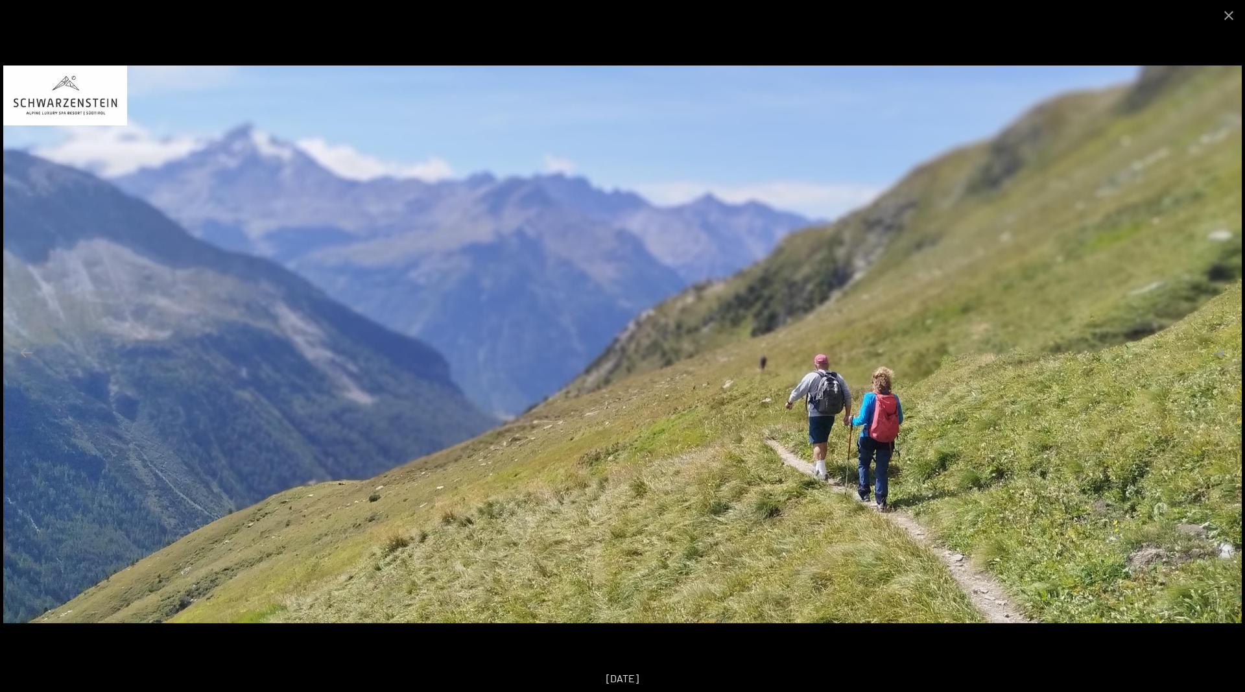
click at [1221, 346] on button "Next slide" at bounding box center [1218, 352] width 27 height 25
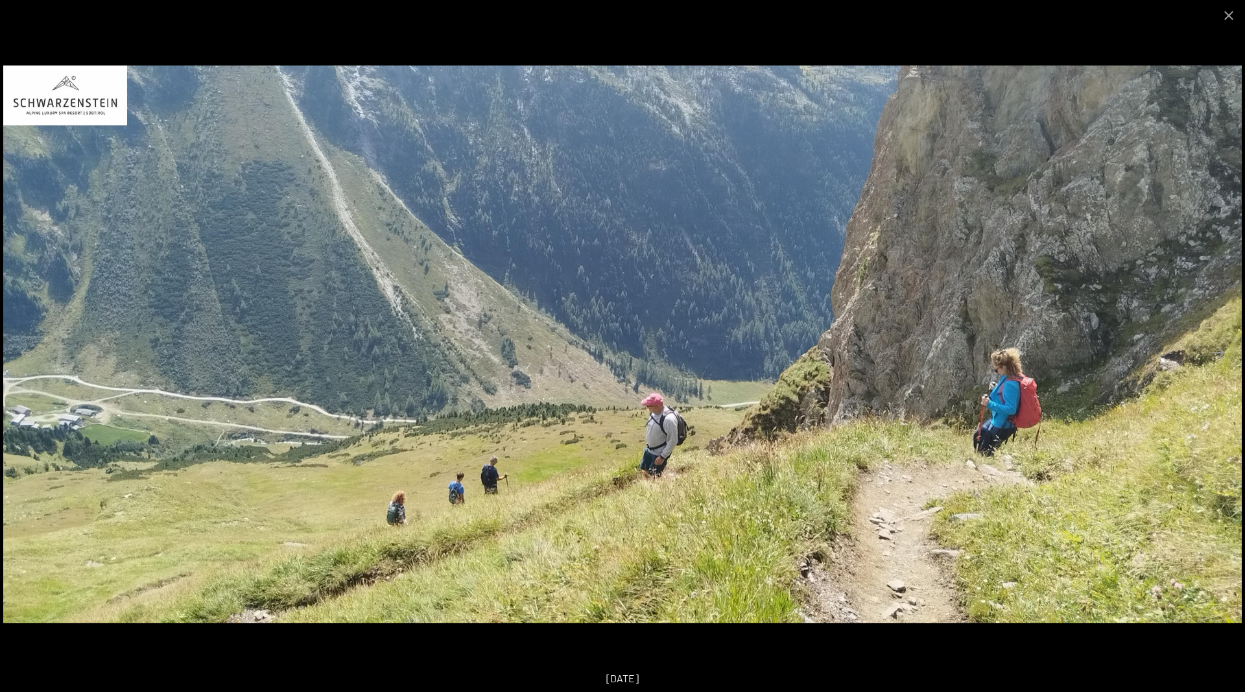
click at [1221, 346] on button "Next slide" at bounding box center [1218, 352] width 27 height 25
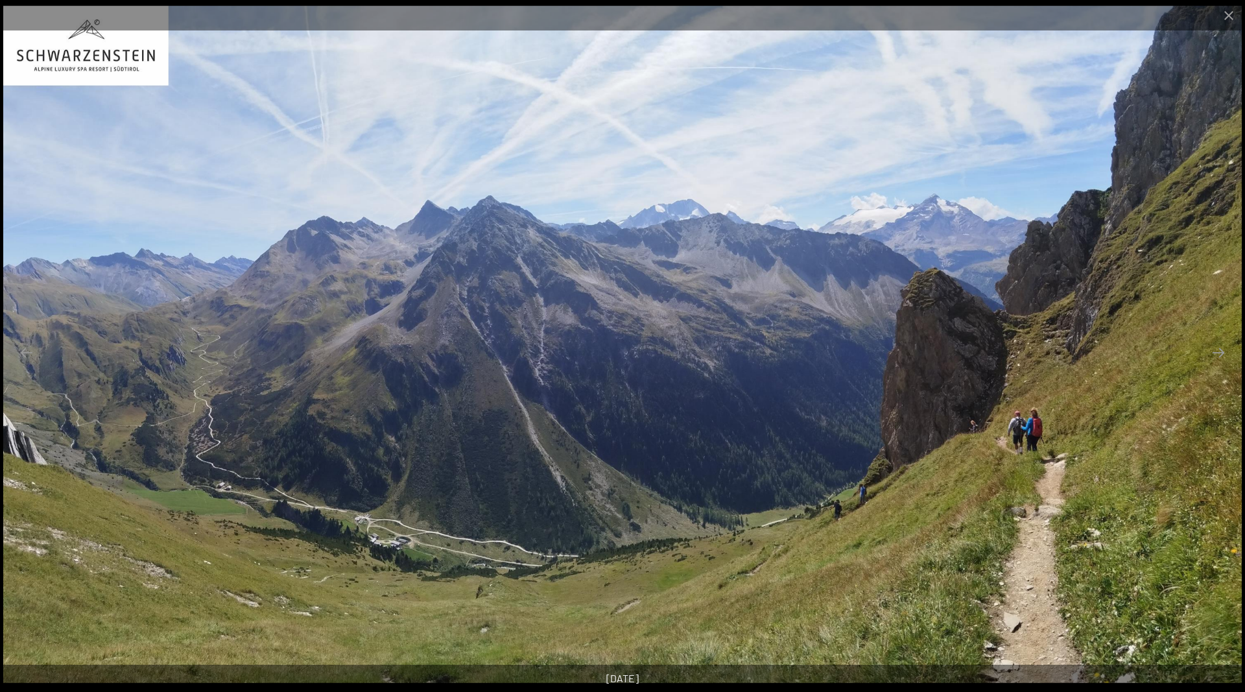
click at [1221, 346] on button "Next slide" at bounding box center [1218, 352] width 27 height 25
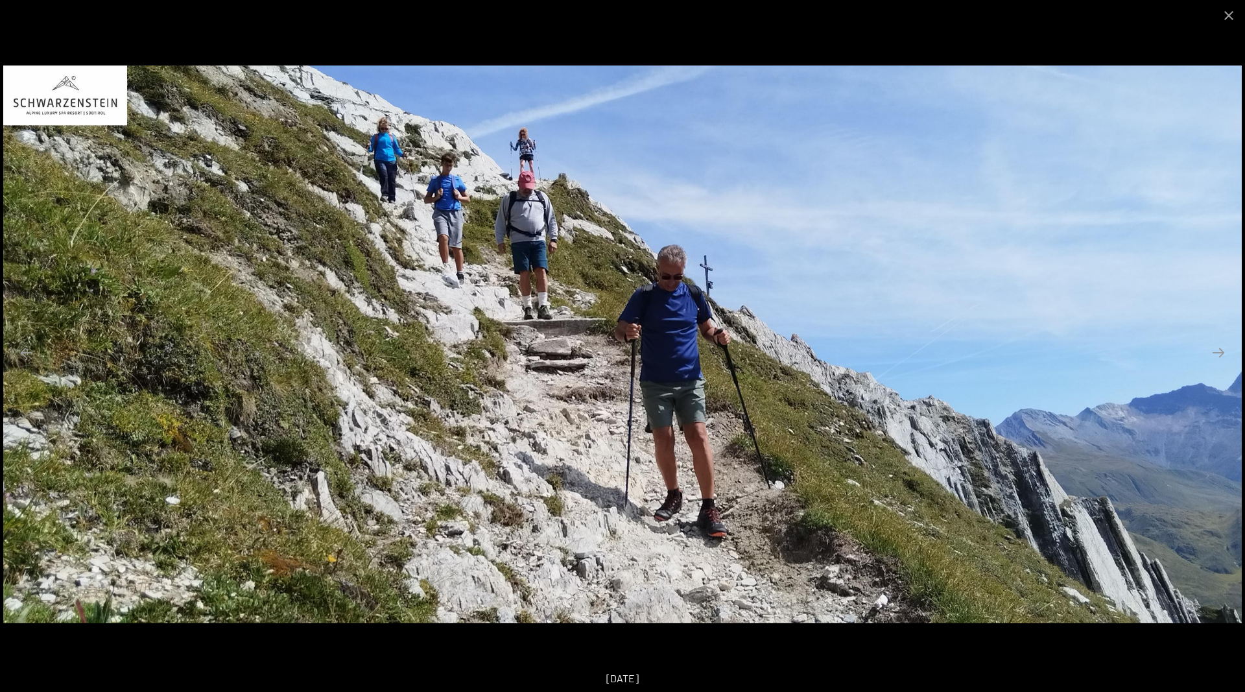
click at [1221, 346] on button "Next slide" at bounding box center [1218, 352] width 27 height 25
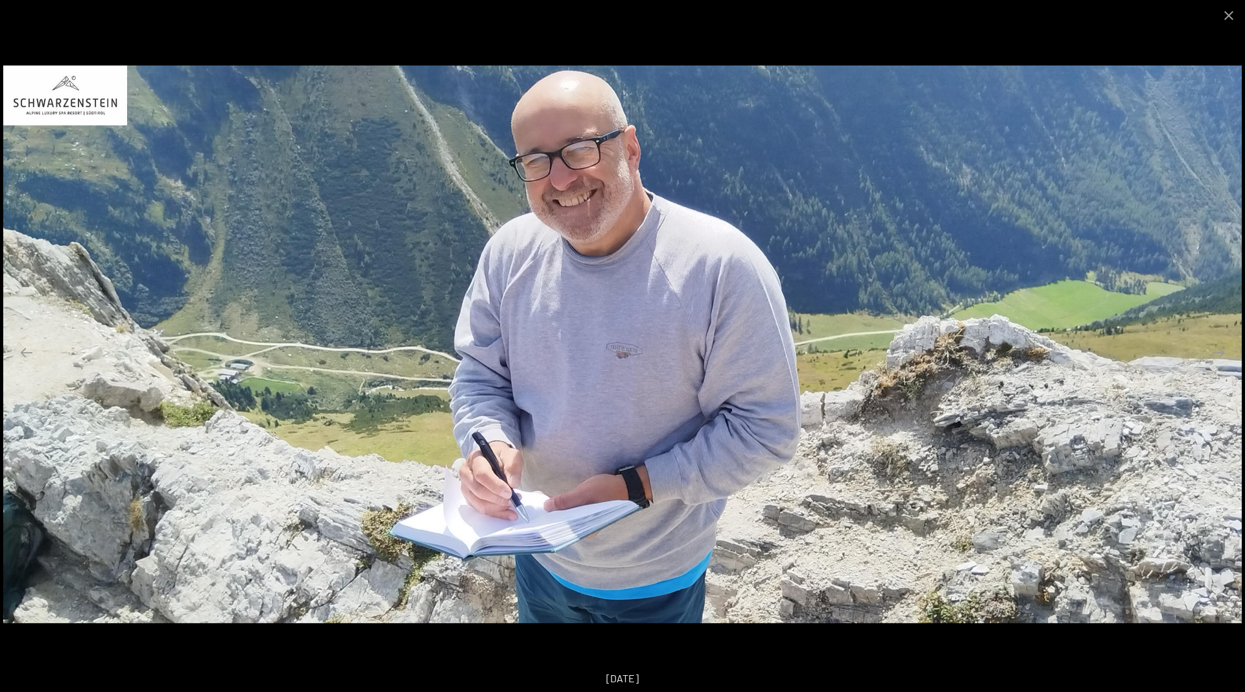
click at [1221, 346] on button "Next slide" at bounding box center [1218, 352] width 27 height 25
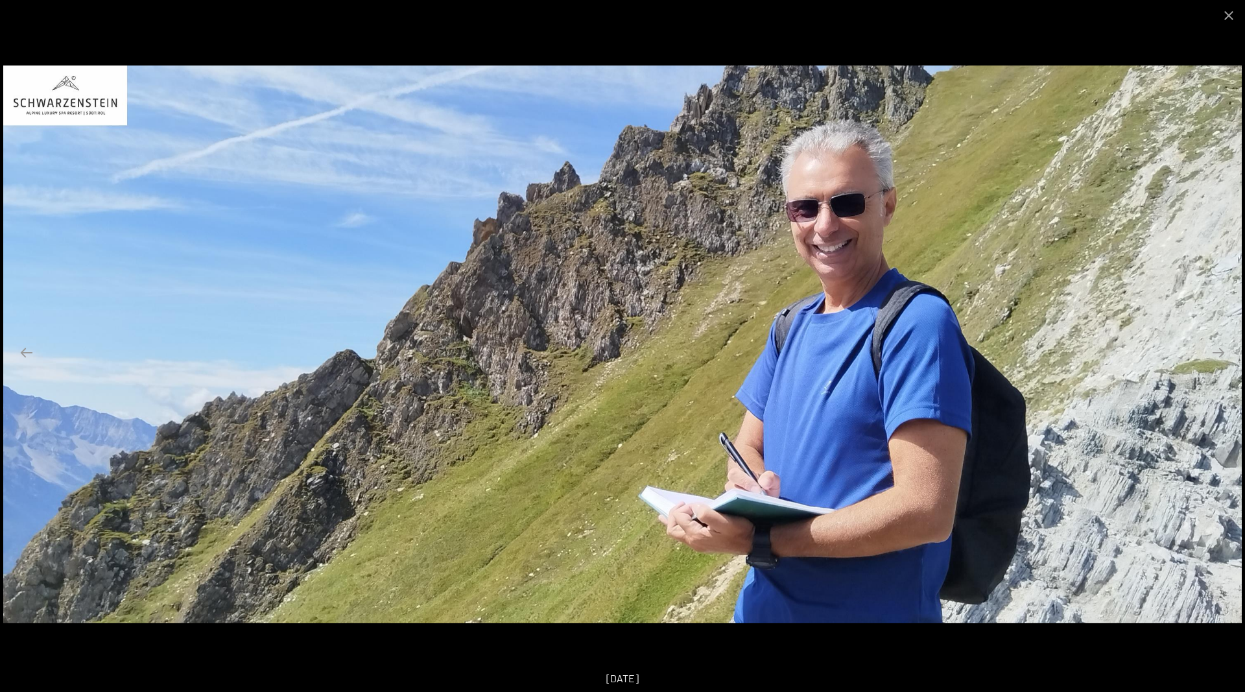
click at [1221, 346] on button "Next slide" at bounding box center [1218, 352] width 27 height 25
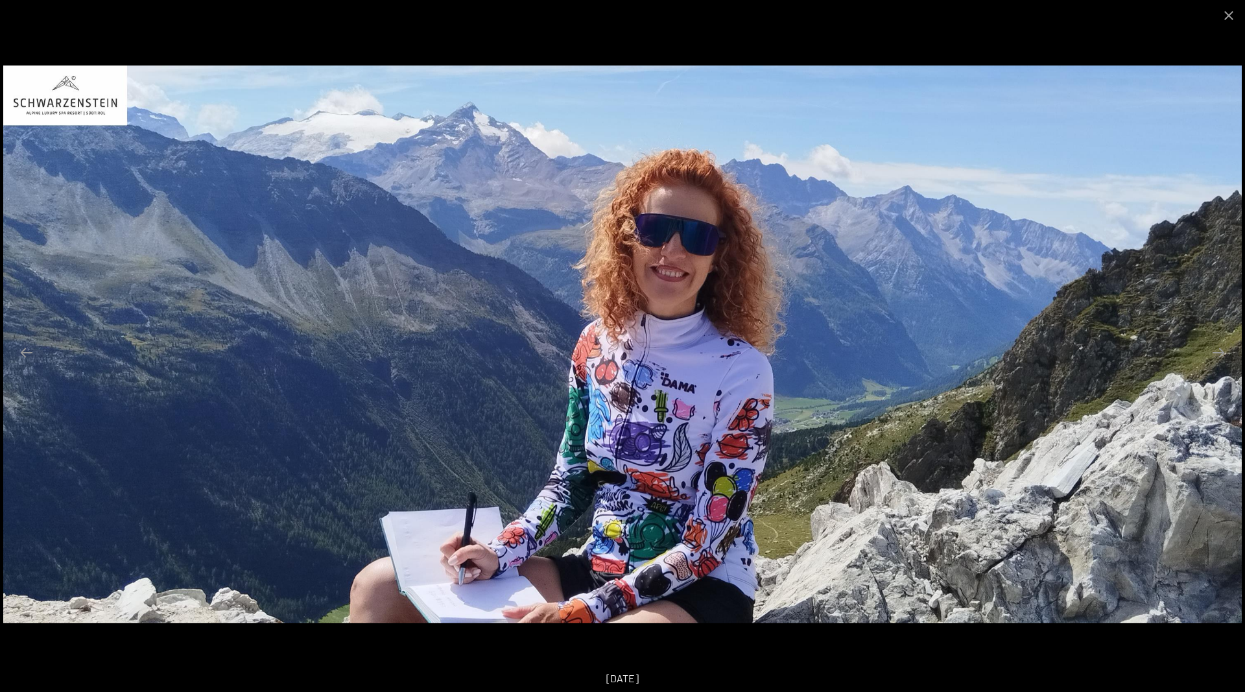
click at [1221, 346] on button "Next slide" at bounding box center [1218, 352] width 27 height 25
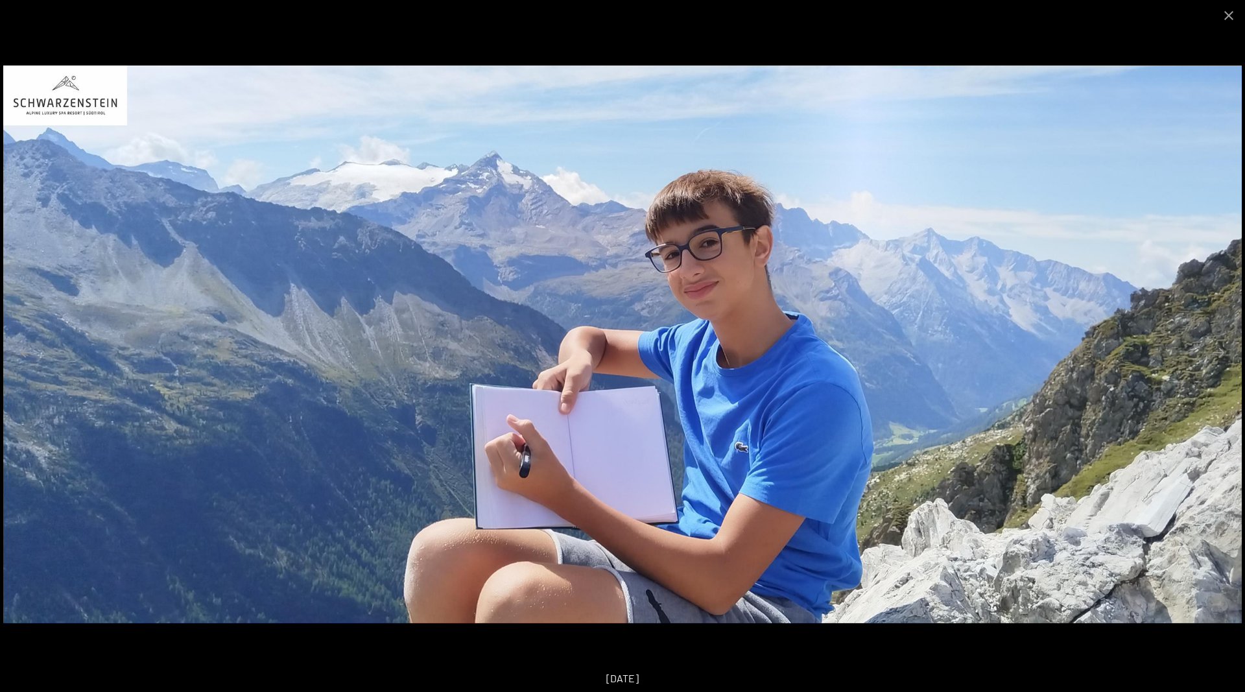
click at [1221, 346] on button "Next slide" at bounding box center [1218, 352] width 27 height 25
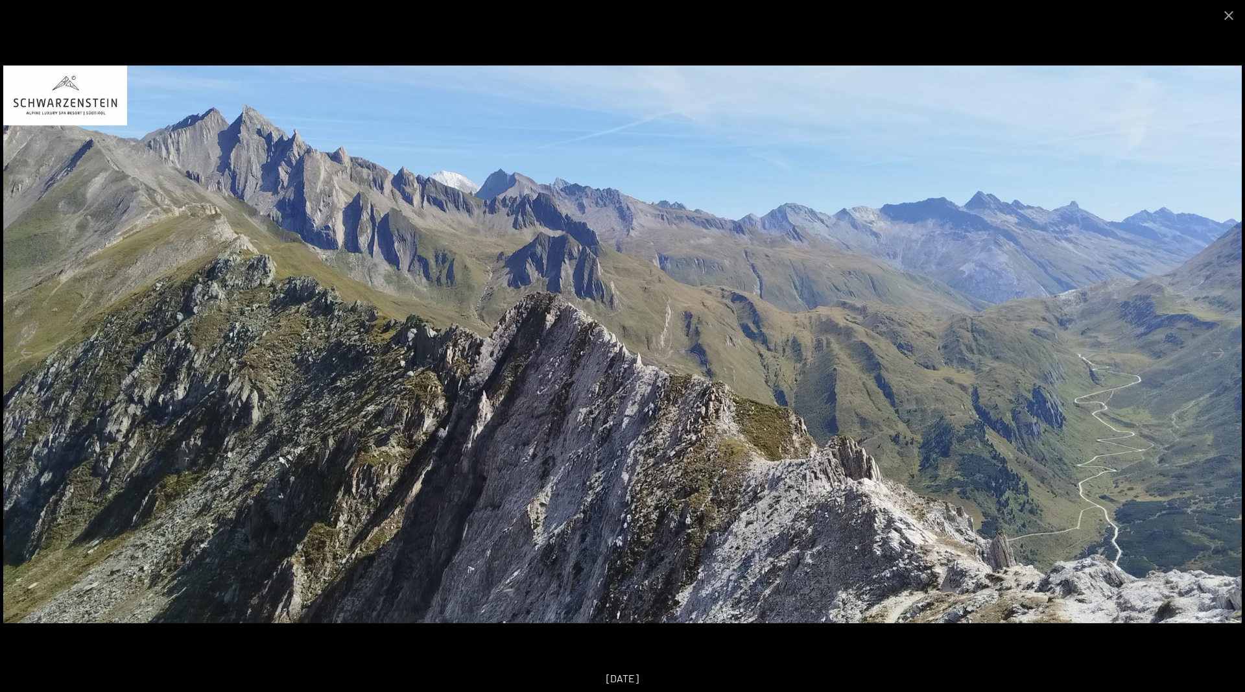
click at [1221, 346] on button "Next slide" at bounding box center [1218, 352] width 27 height 25
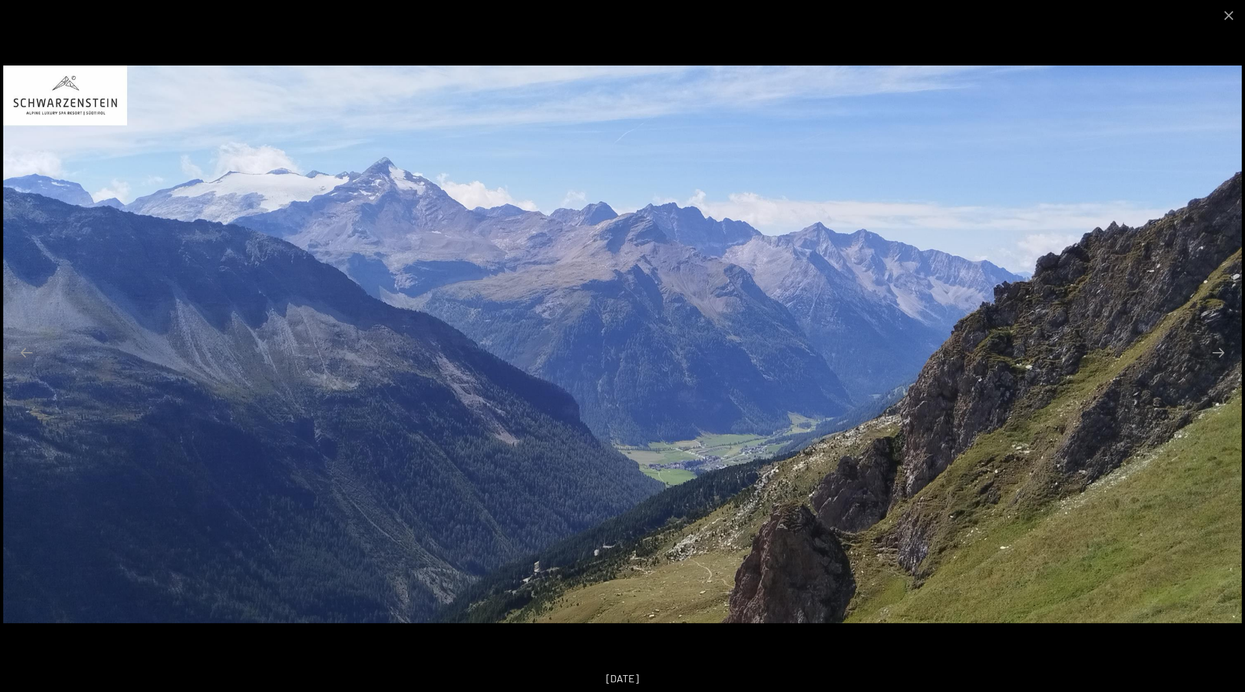
click at [1221, 346] on button "Next slide" at bounding box center [1218, 352] width 27 height 25
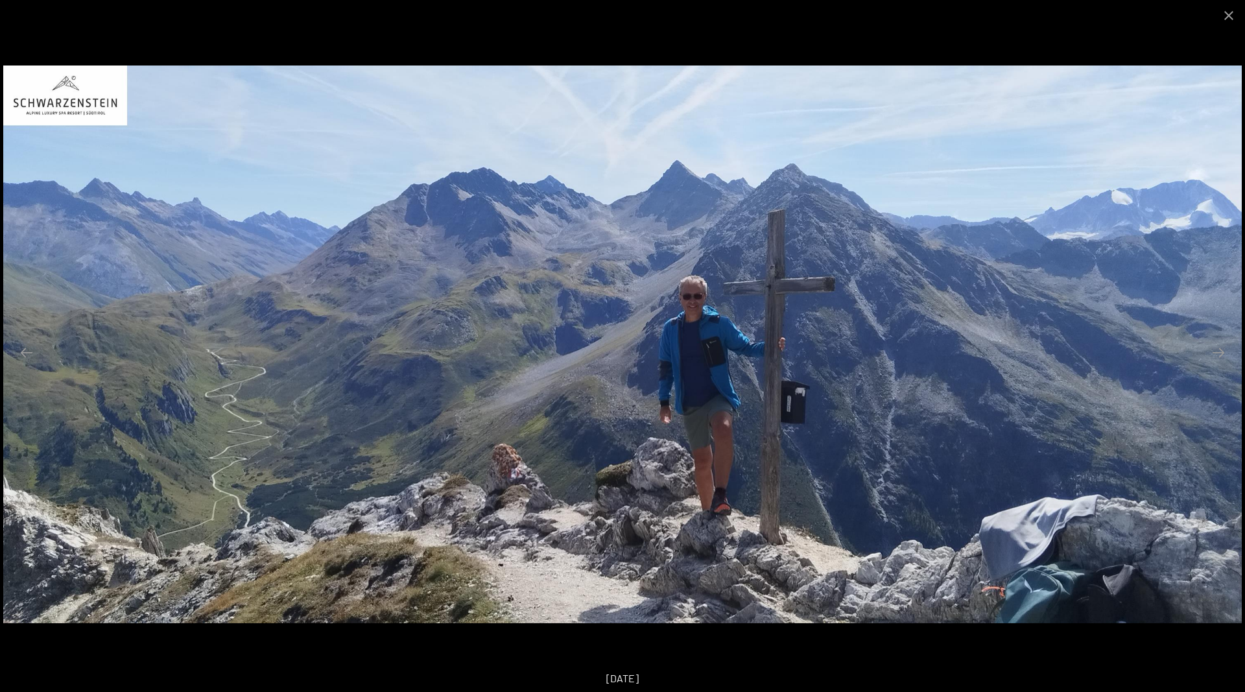
click at [1221, 346] on button "Next slide" at bounding box center [1218, 352] width 27 height 25
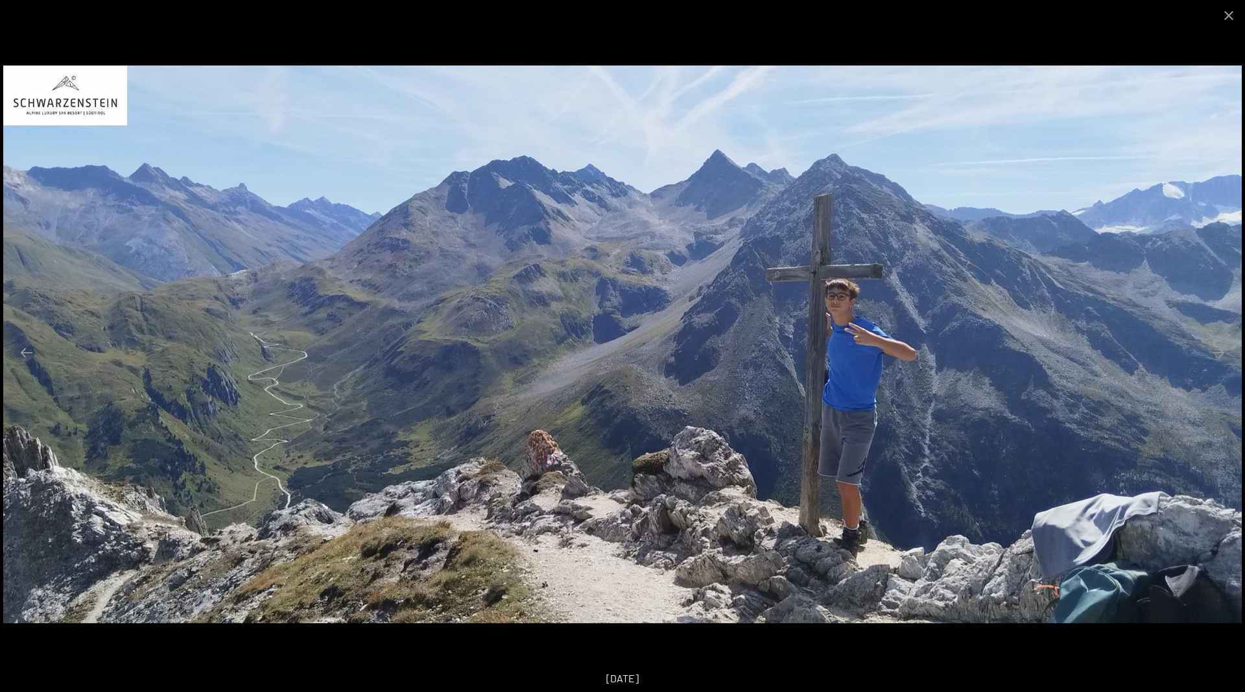
click at [1221, 346] on button "Next slide" at bounding box center [1218, 352] width 27 height 25
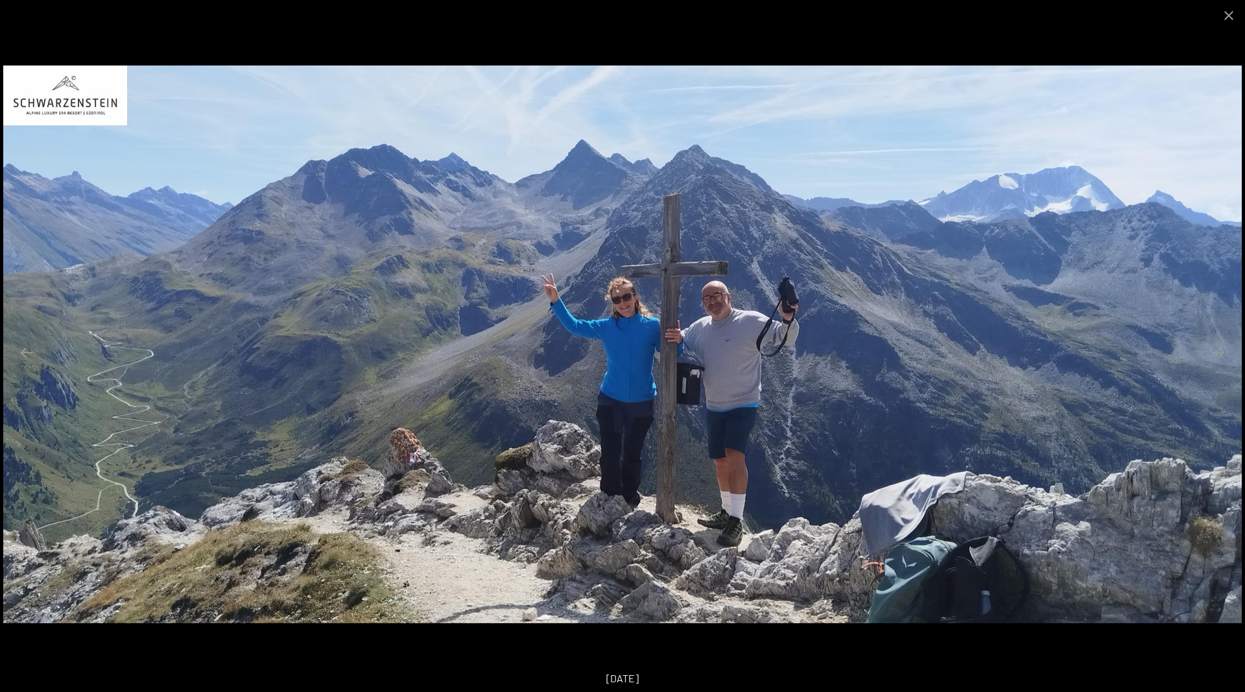
click at [1221, 346] on button "Next slide" at bounding box center [1218, 352] width 27 height 25
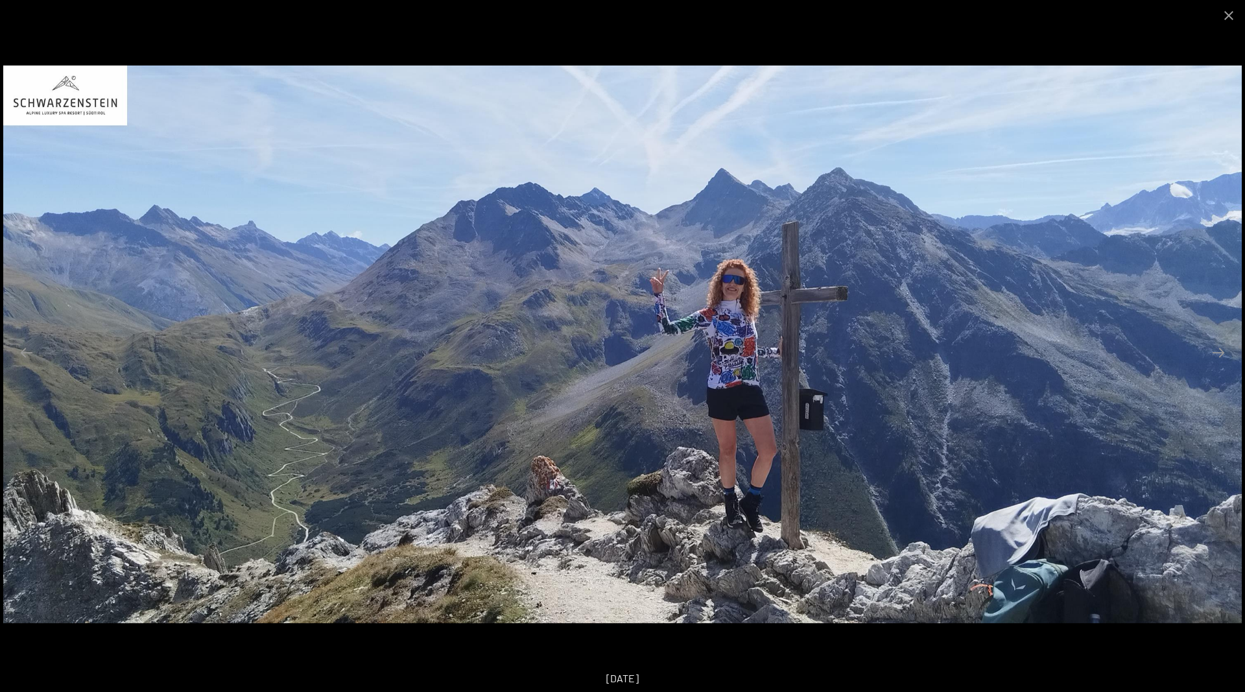
click at [1221, 346] on button "Next slide" at bounding box center [1218, 352] width 27 height 25
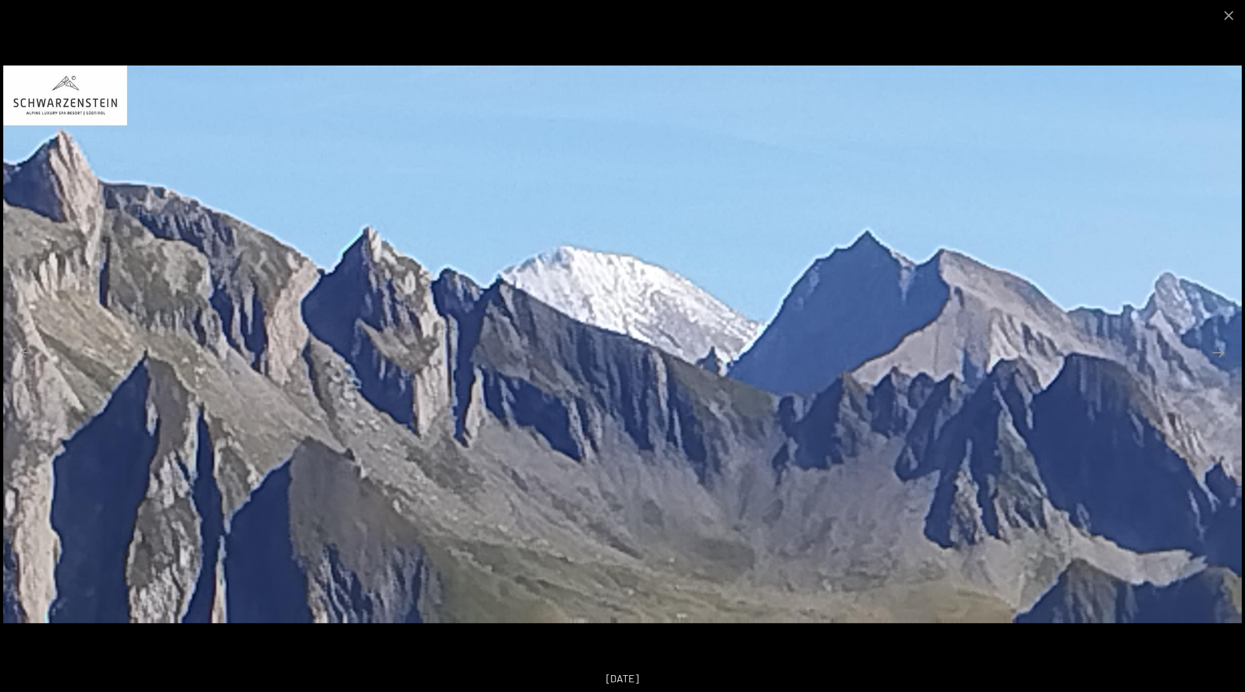
click at [1221, 346] on button "Next slide" at bounding box center [1218, 352] width 27 height 25
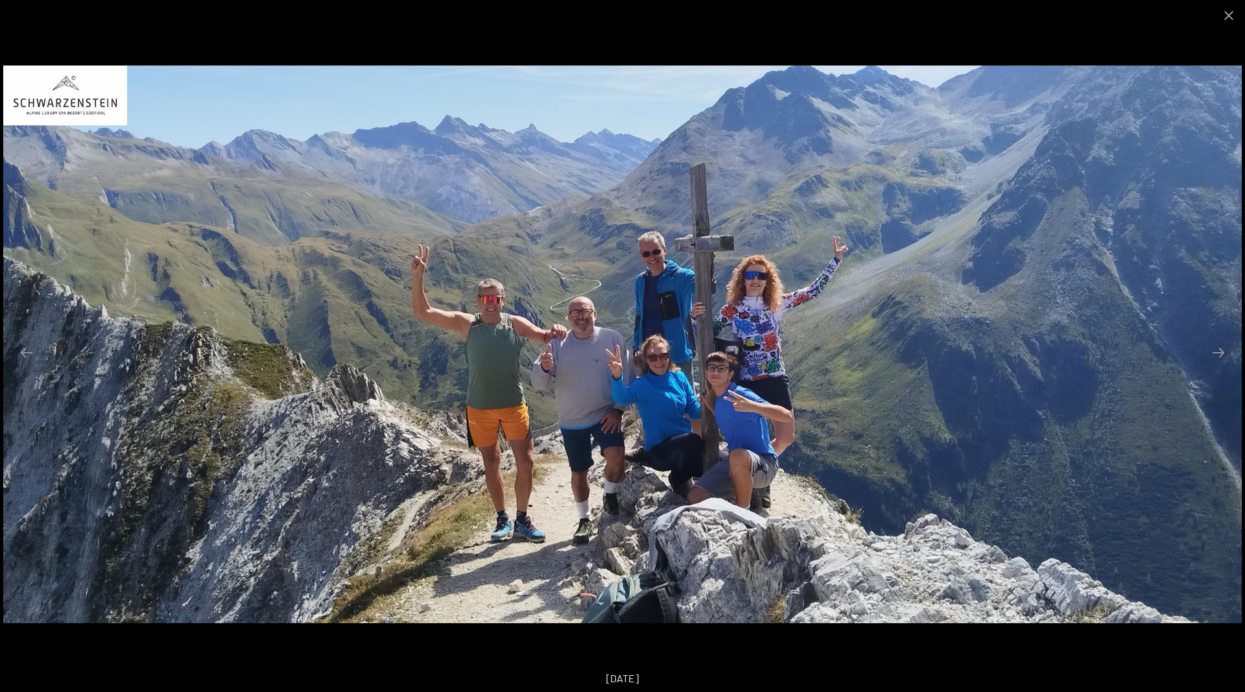
click at [1221, 346] on button "Next slide" at bounding box center [1218, 352] width 27 height 25
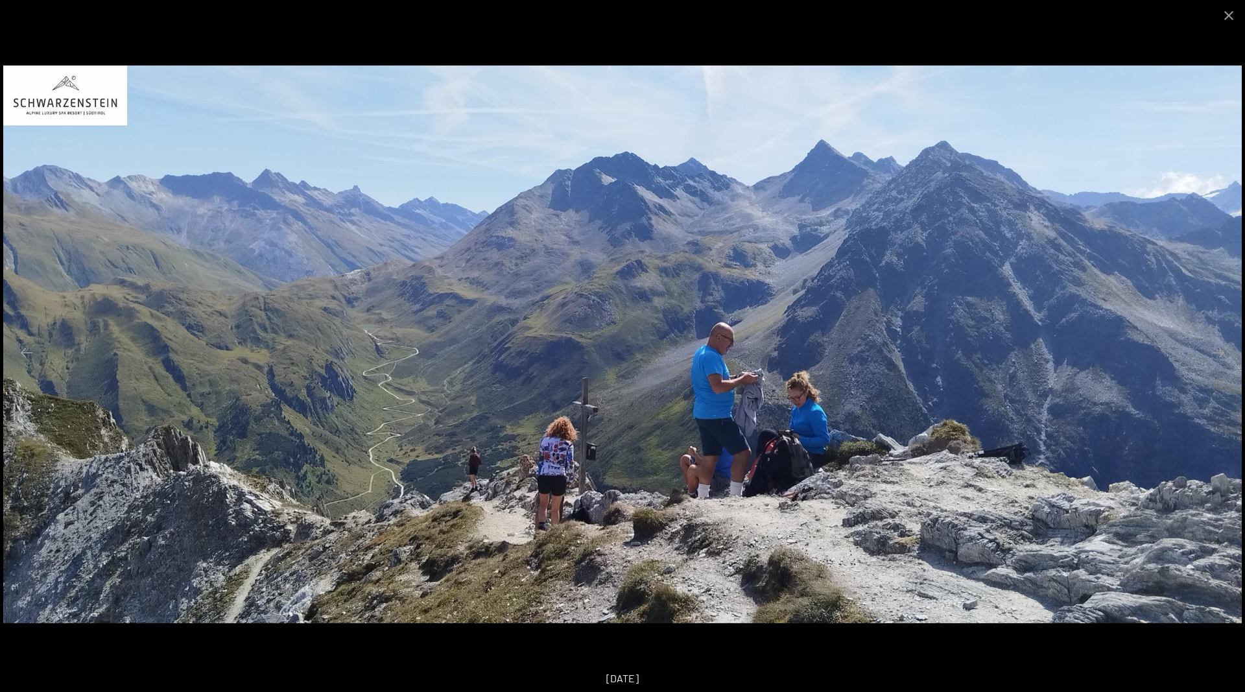
click at [1221, 346] on button "Next slide" at bounding box center [1218, 352] width 27 height 25
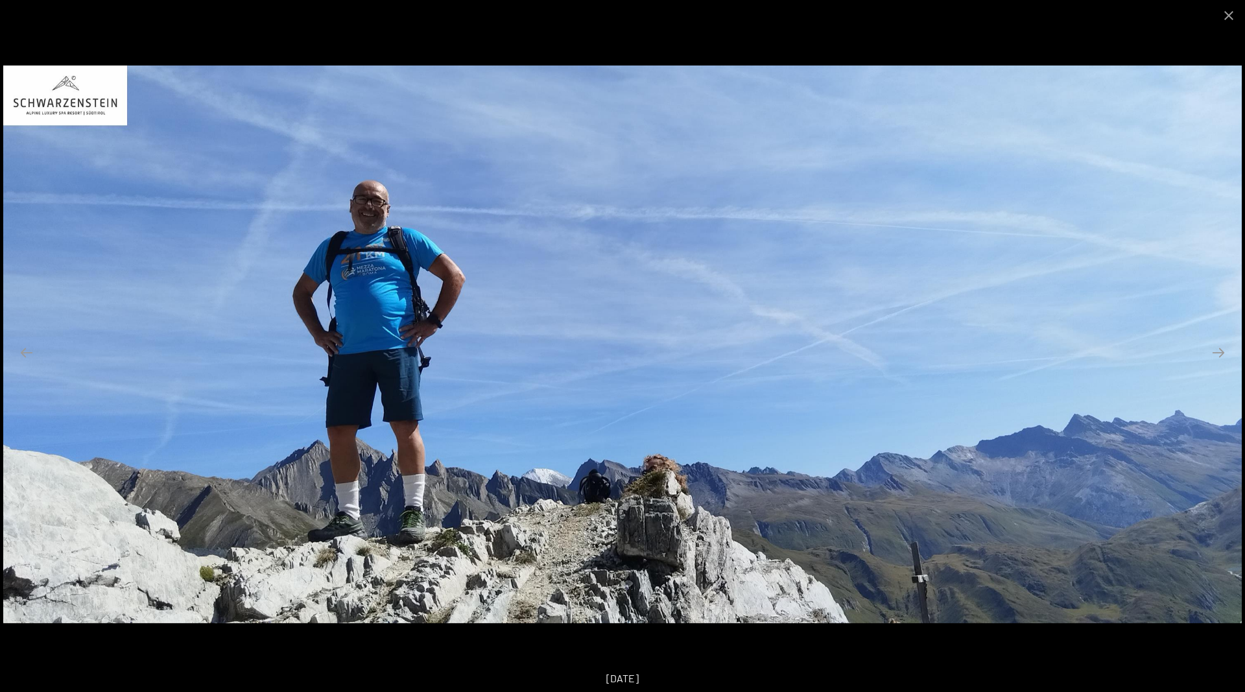
click at [1221, 346] on button "Next slide" at bounding box center [1218, 352] width 27 height 25
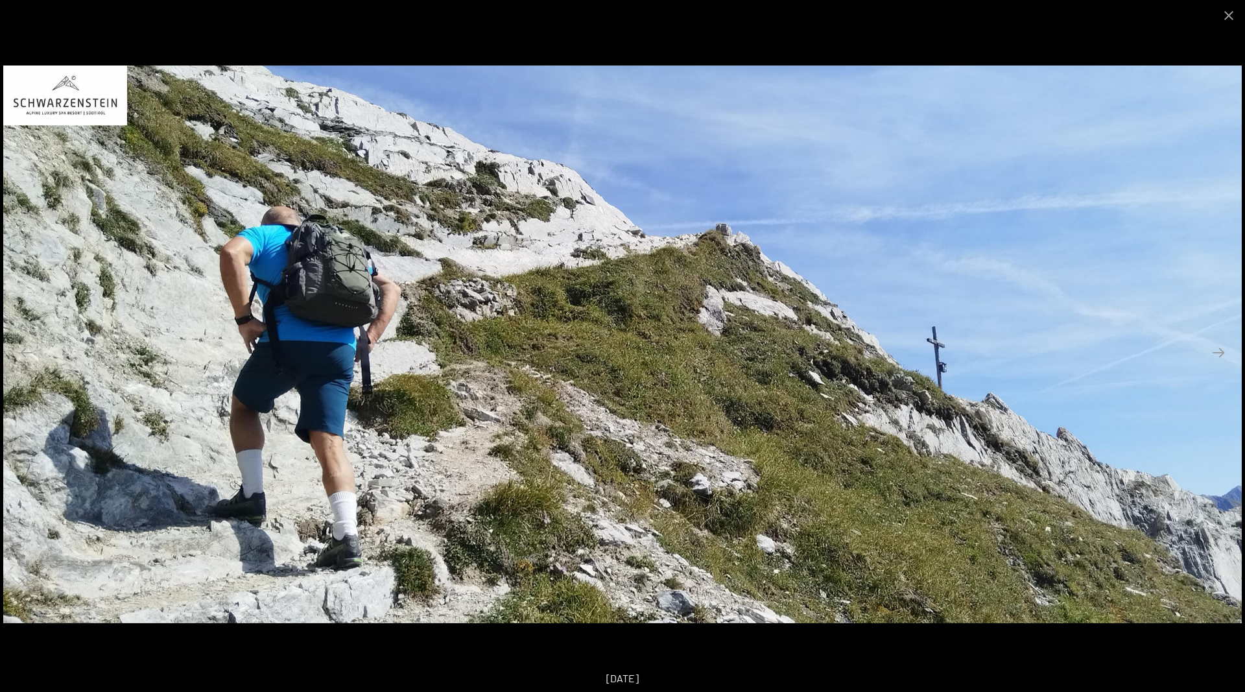
click at [1221, 346] on button "Next slide" at bounding box center [1218, 352] width 27 height 25
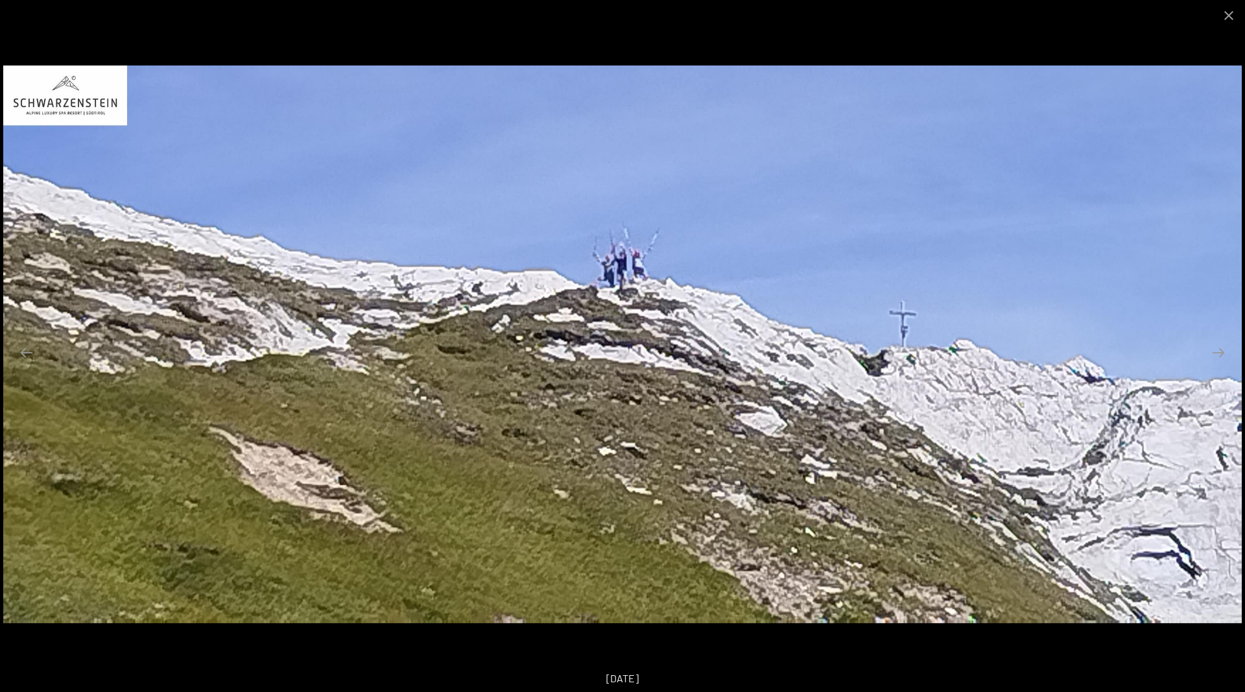
click at [1221, 346] on button "Next slide" at bounding box center [1218, 352] width 27 height 25
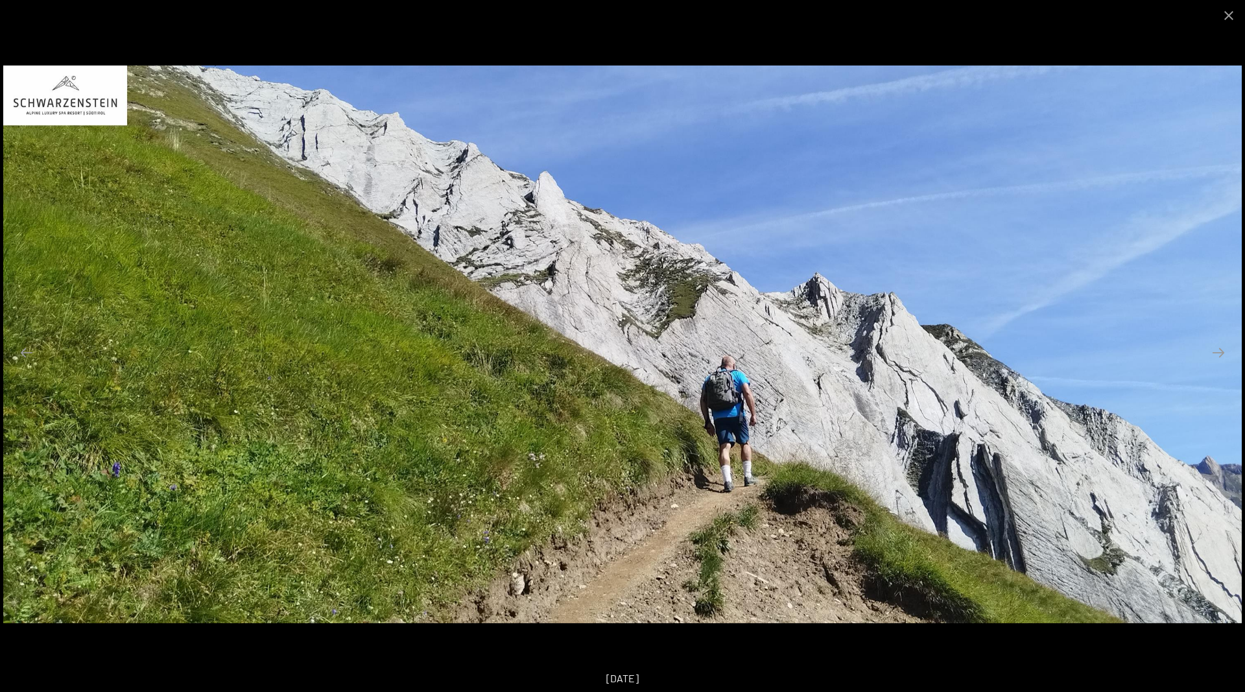
click at [1221, 346] on button "Next slide" at bounding box center [1218, 352] width 27 height 25
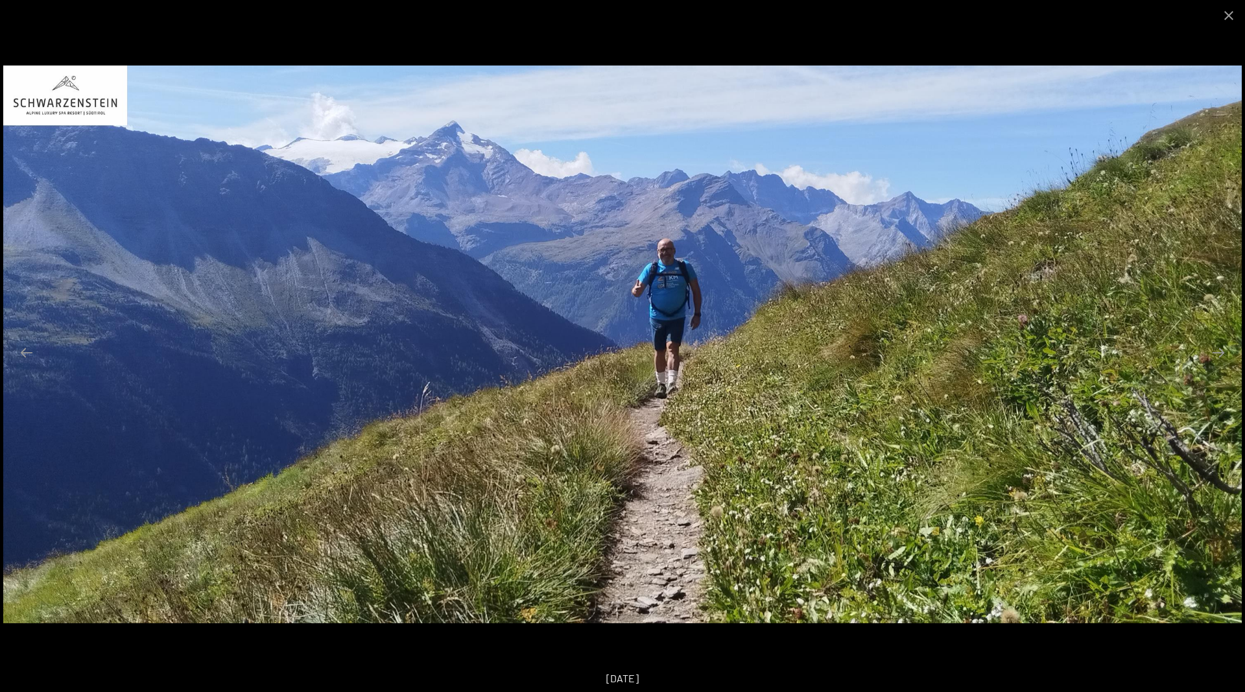
click at [1221, 346] on button "Next slide" at bounding box center [1218, 352] width 27 height 25
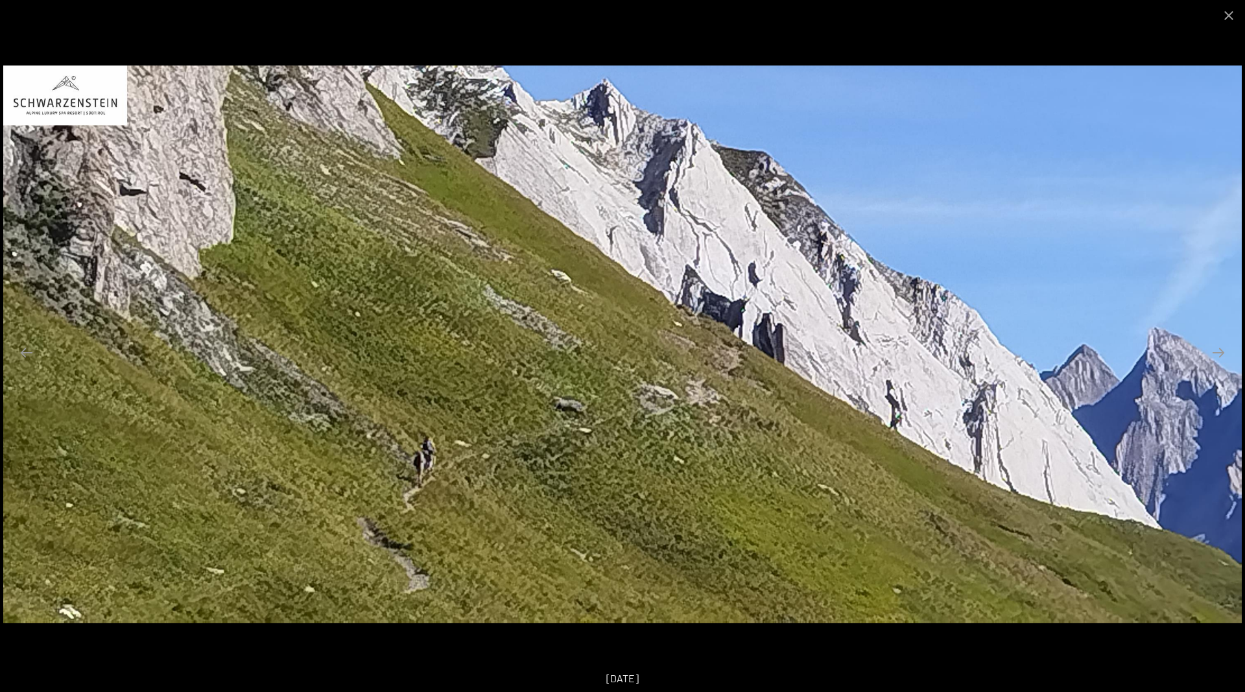
click at [1221, 346] on button "Next slide" at bounding box center [1218, 352] width 27 height 25
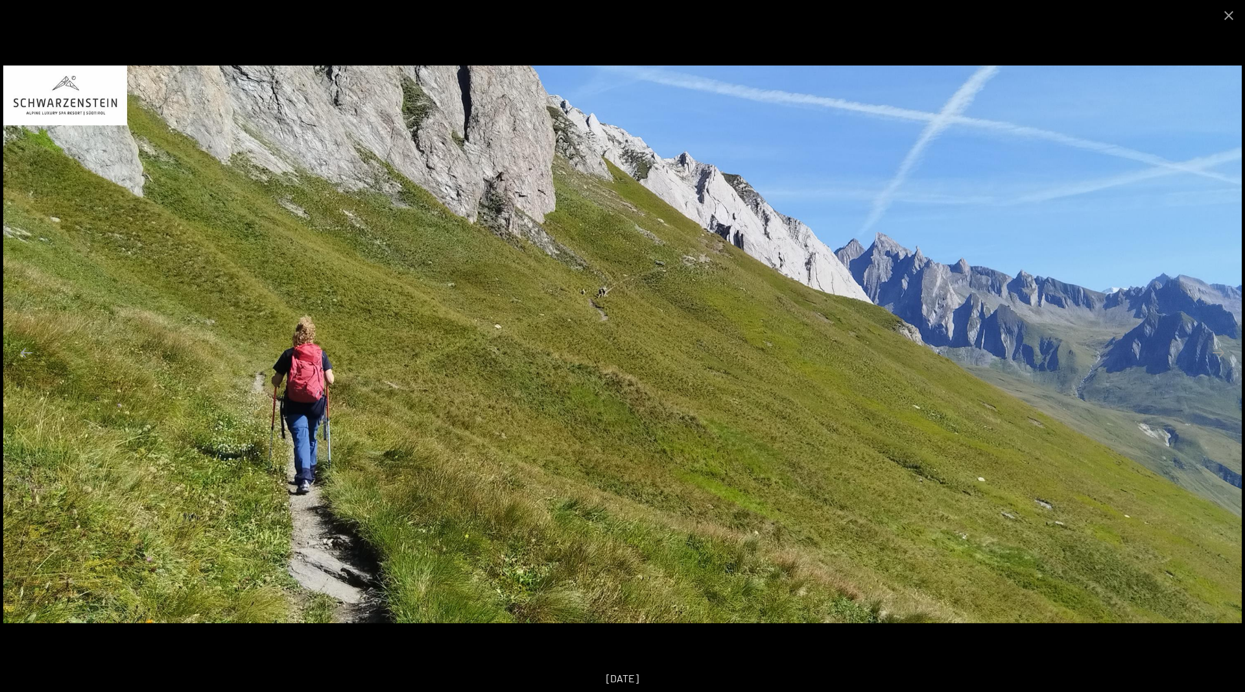
click at [1221, 346] on button "Next slide" at bounding box center [1218, 352] width 27 height 25
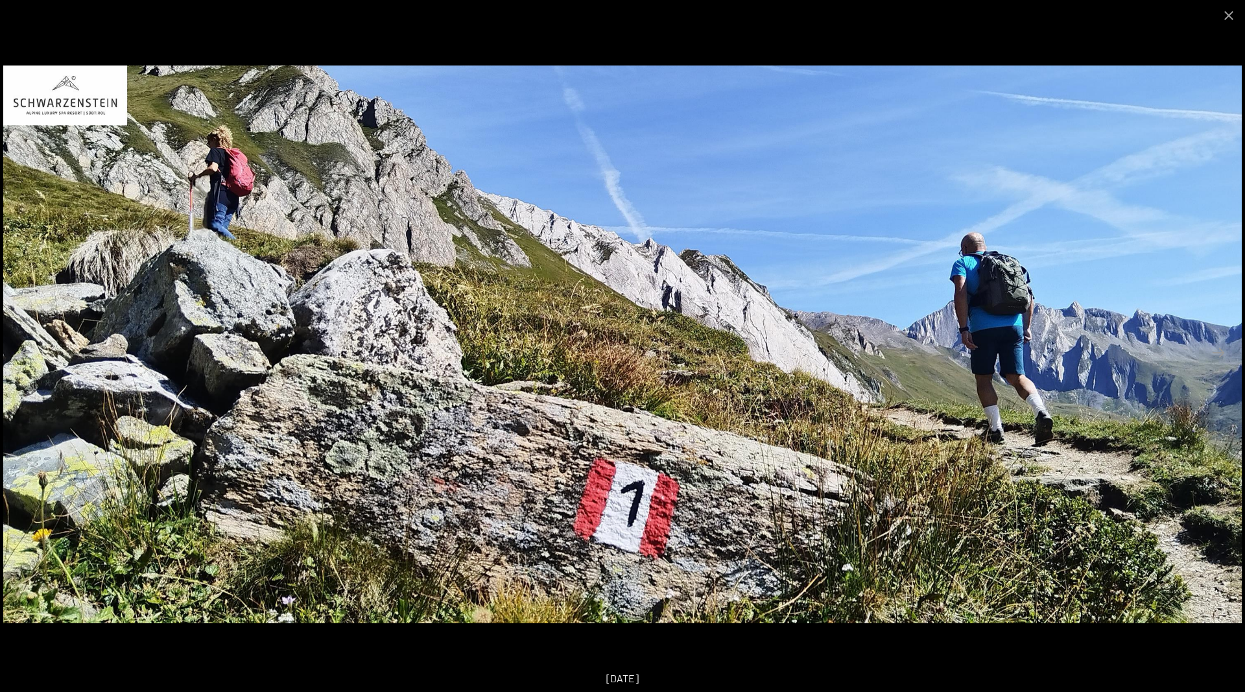
click at [1221, 346] on button "Next slide" at bounding box center [1218, 352] width 27 height 25
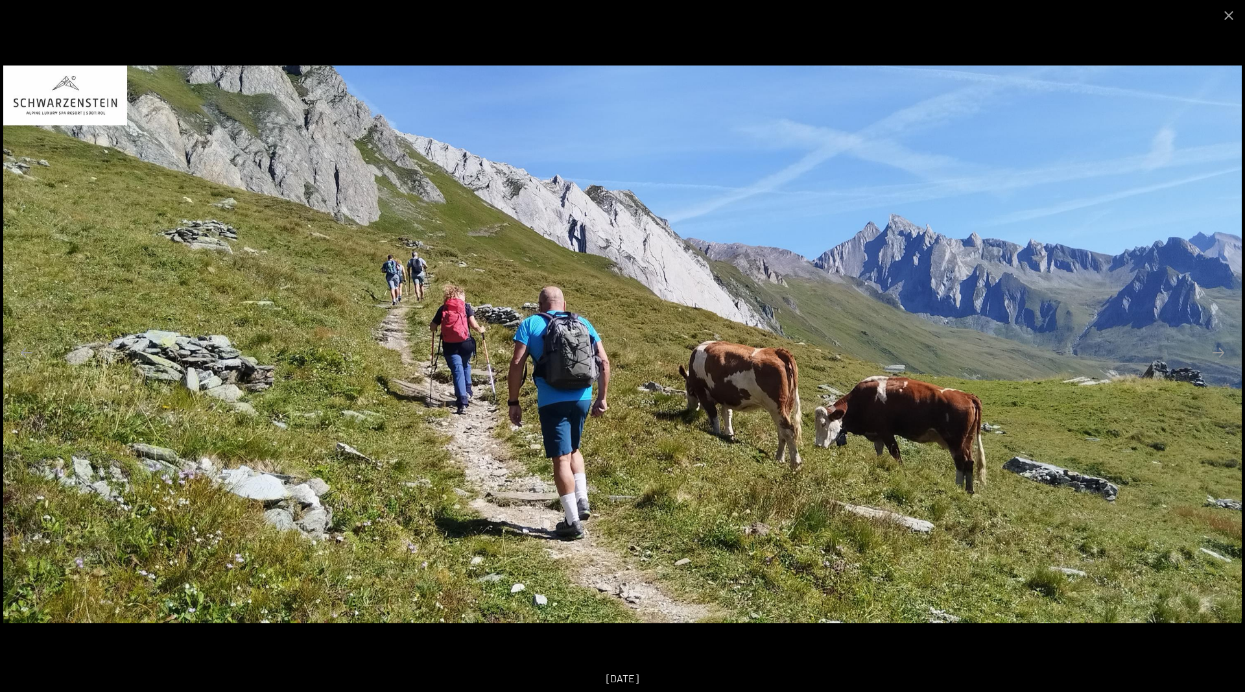
click at [1221, 346] on button "Next slide" at bounding box center [1218, 352] width 27 height 25
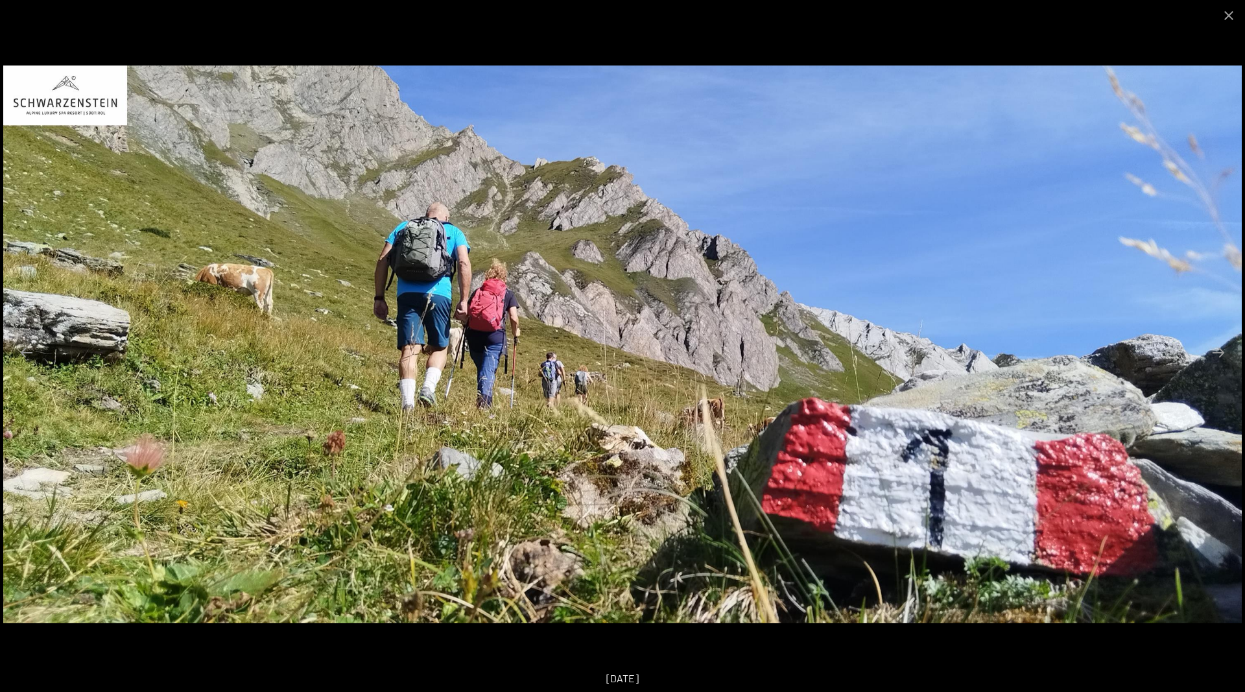
click at [1221, 346] on button "Next slide" at bounding box center [1218, 352] width 27 height 25
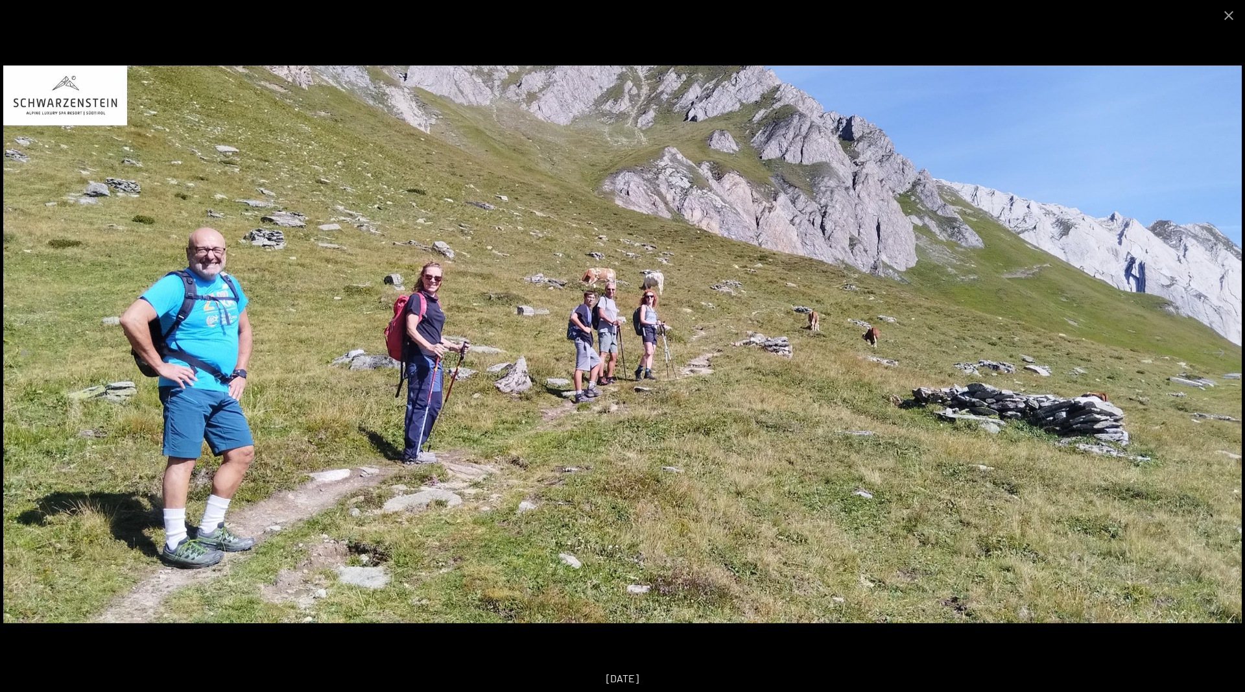
click at [1221, 346] on button "Next slide" at bounding box center [1218, 352] width 27 height 25
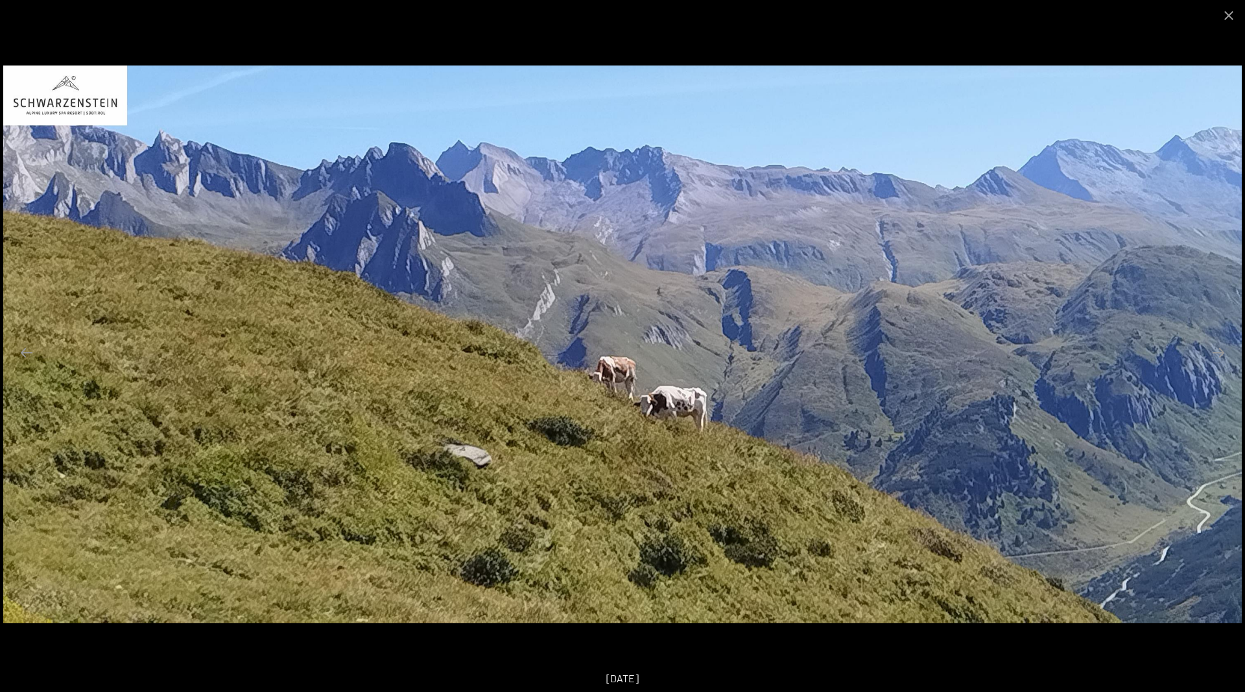
click at [1221, 346] on button "Next slide" at bounding box center [1218, 352] width 27 height 25
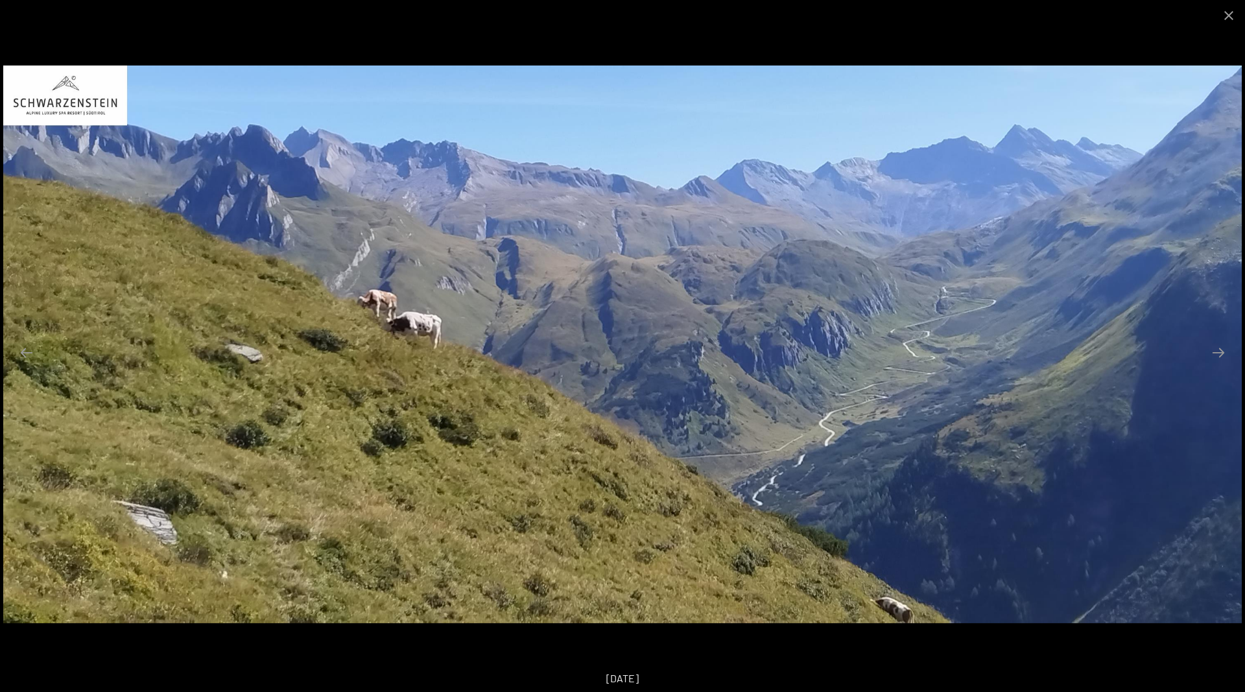
click at [1221, 346] on button "Next slide" at bounding box center [1218, 352] width 27 height 25
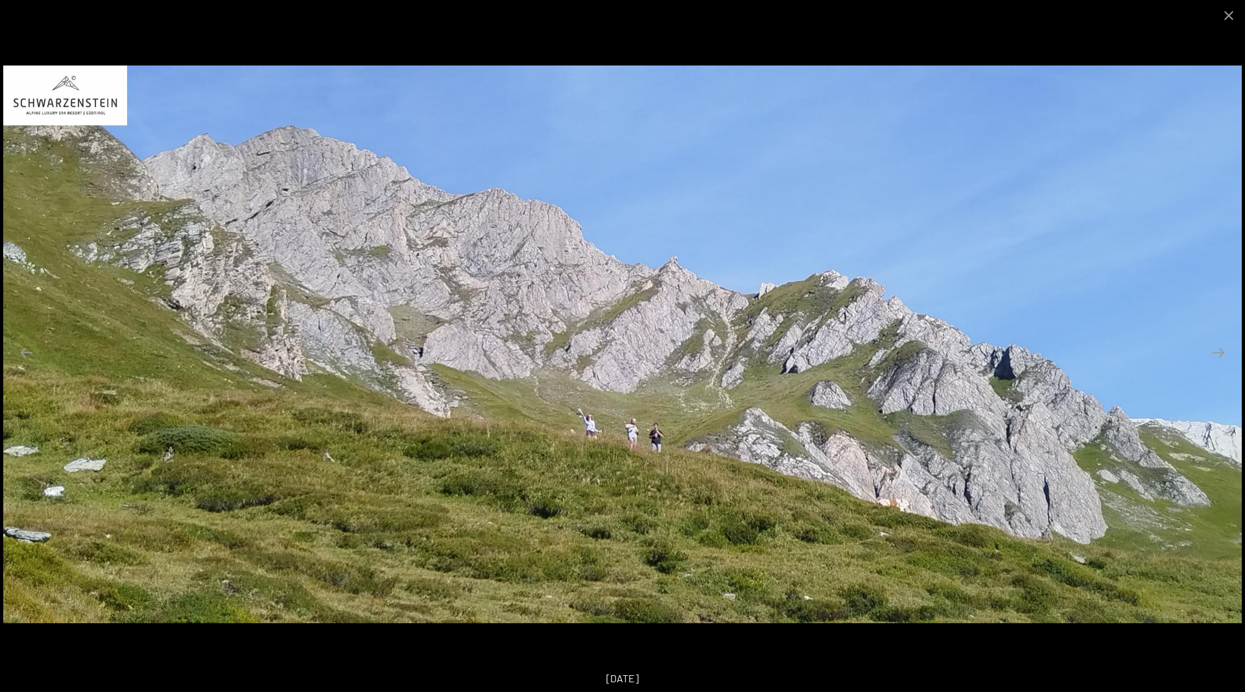
click at [1221, 346] on button "Next slide" at bounding box center [1218, 352] width 27 height 25
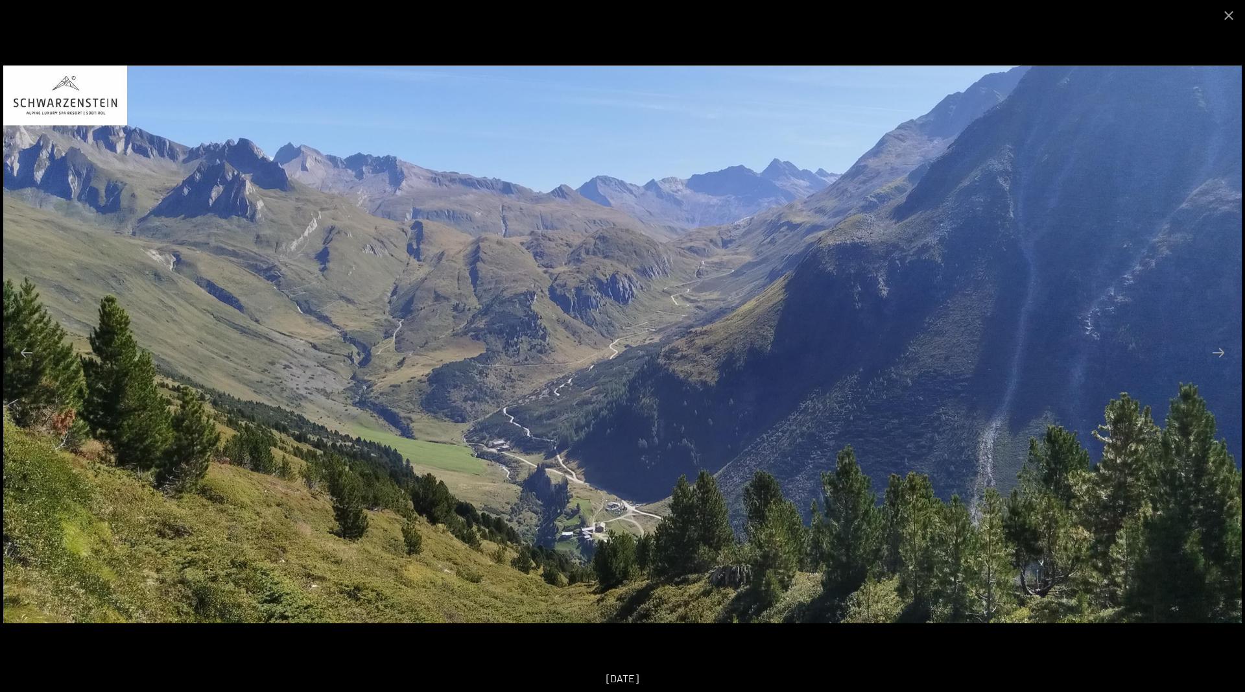
click at [1221, 346] on button "Next slide" at bounding box center [1218, 352] width 27 height 25
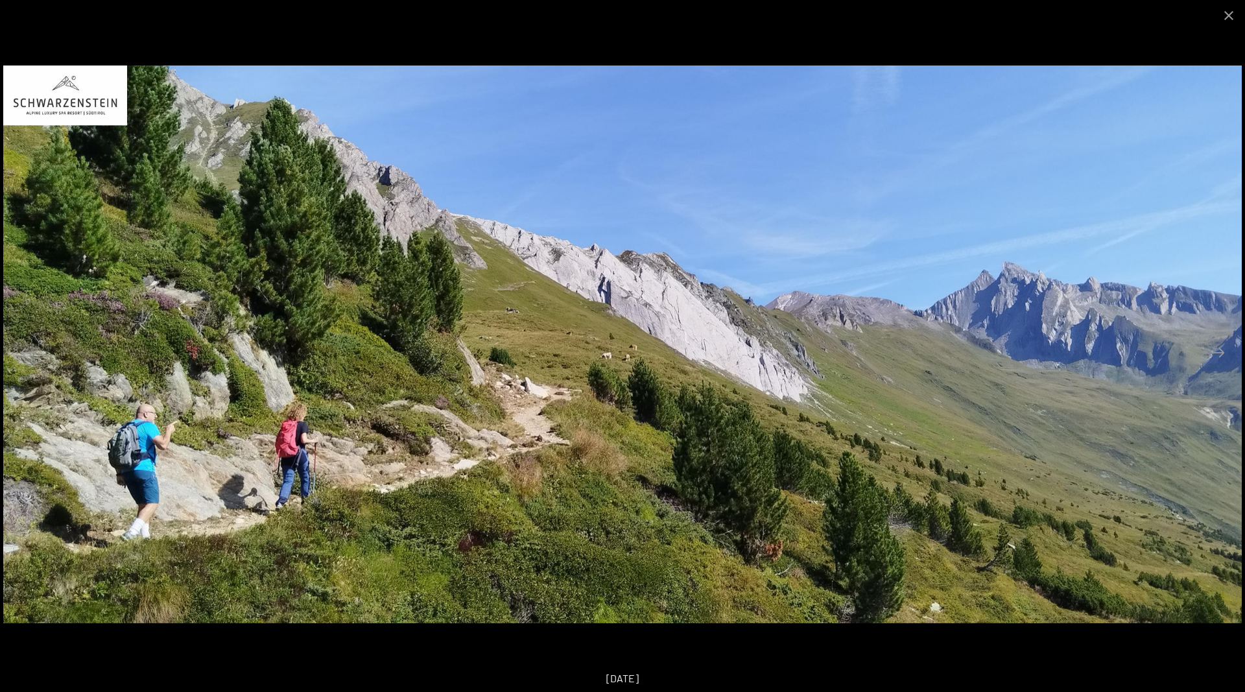
click at [1221, 346] on button "Next slide" at bounding box center [1218, 352] width 27 height 25
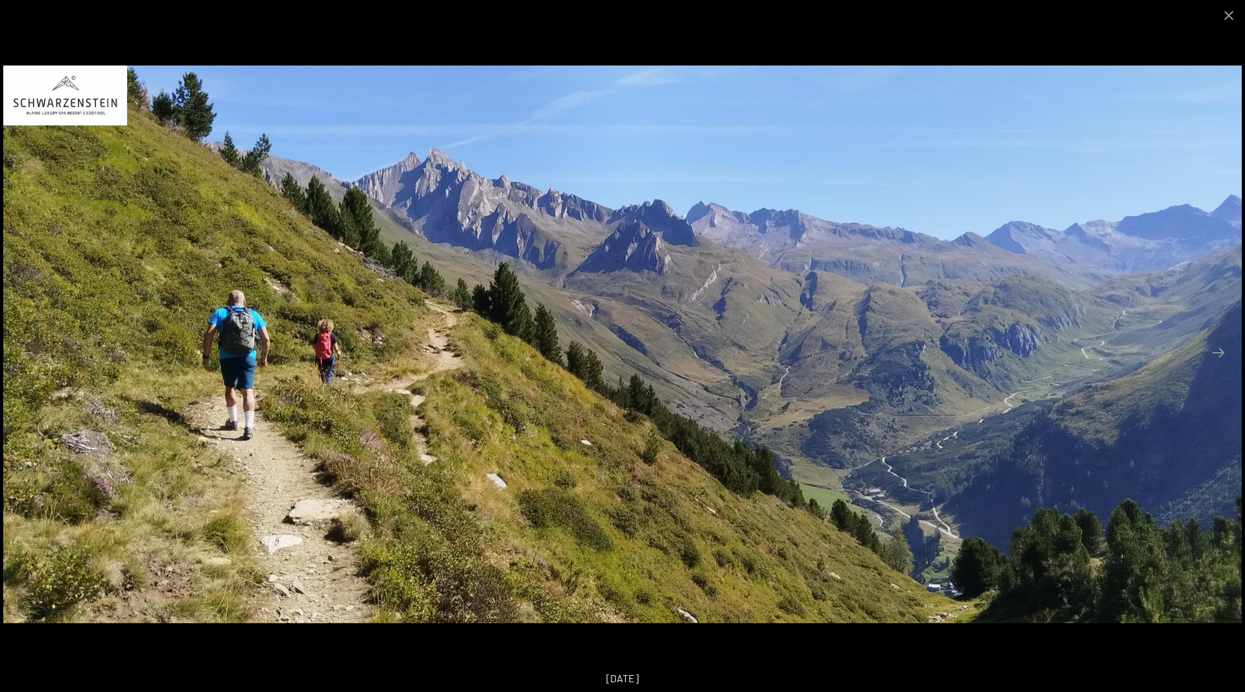
click at [1221, 346] on button "Next slide" at bounding box center [1218, 352] width 27 height 25
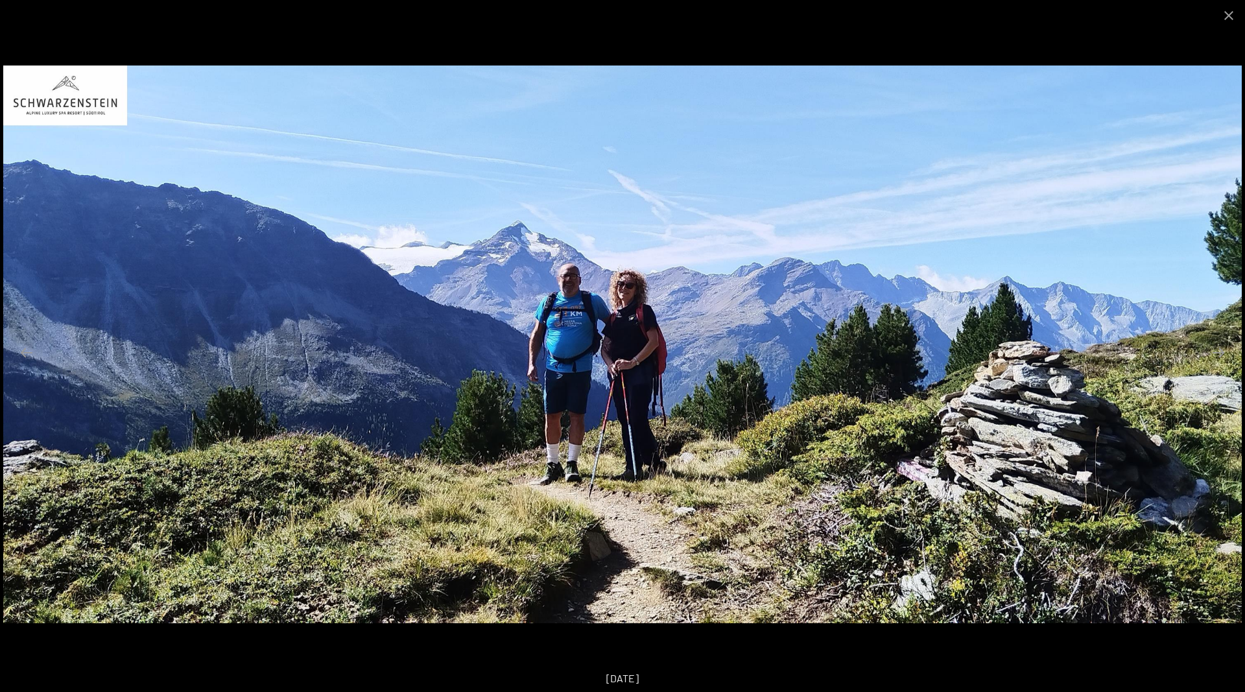
click at [1221, 346] on button "Next slide" at bounding box center [1218, 352] width 27 height 25
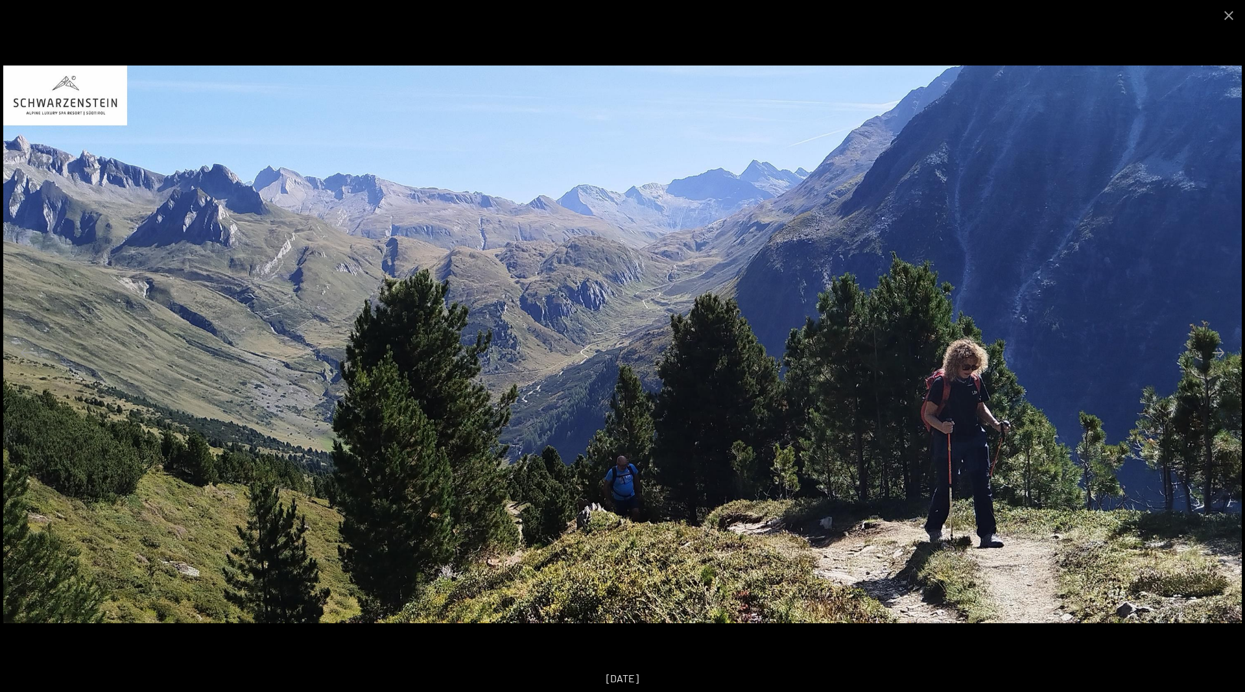
click at [1221, 346] on button "Next slide" at bounding box center [1218, 352] width 27 height 25
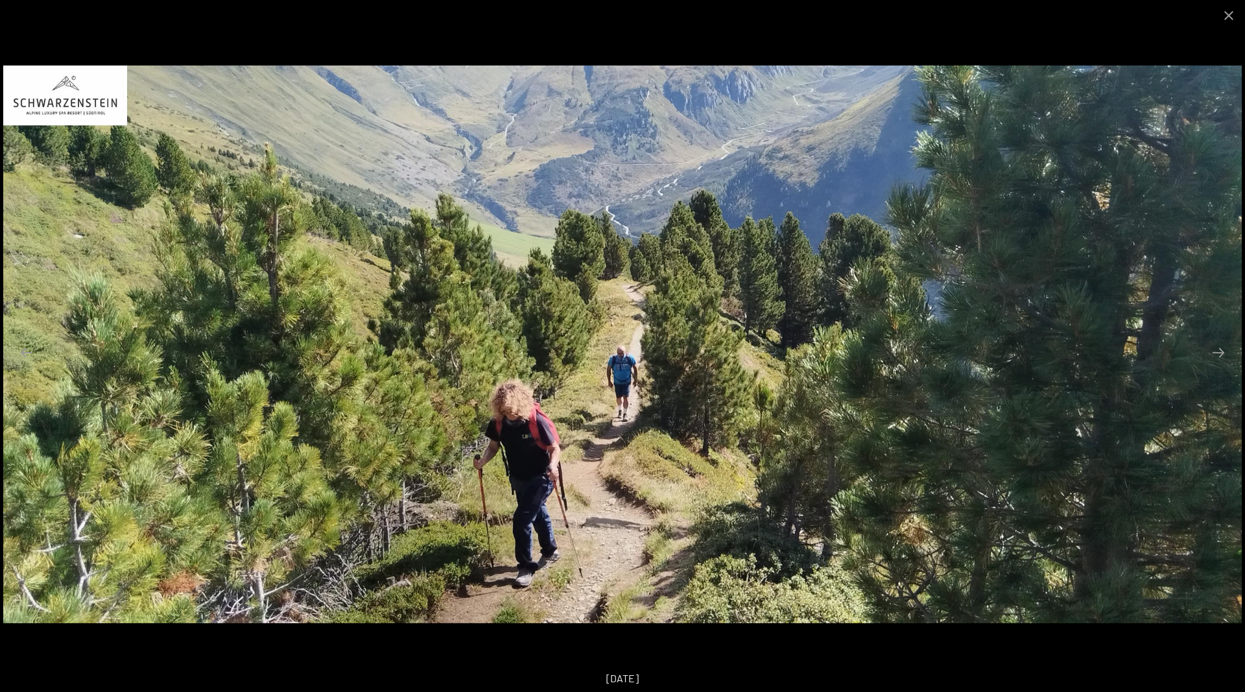
click at [1221, 346] on button "Next slide" at bounding box center [1218, 352] width 27 height 25
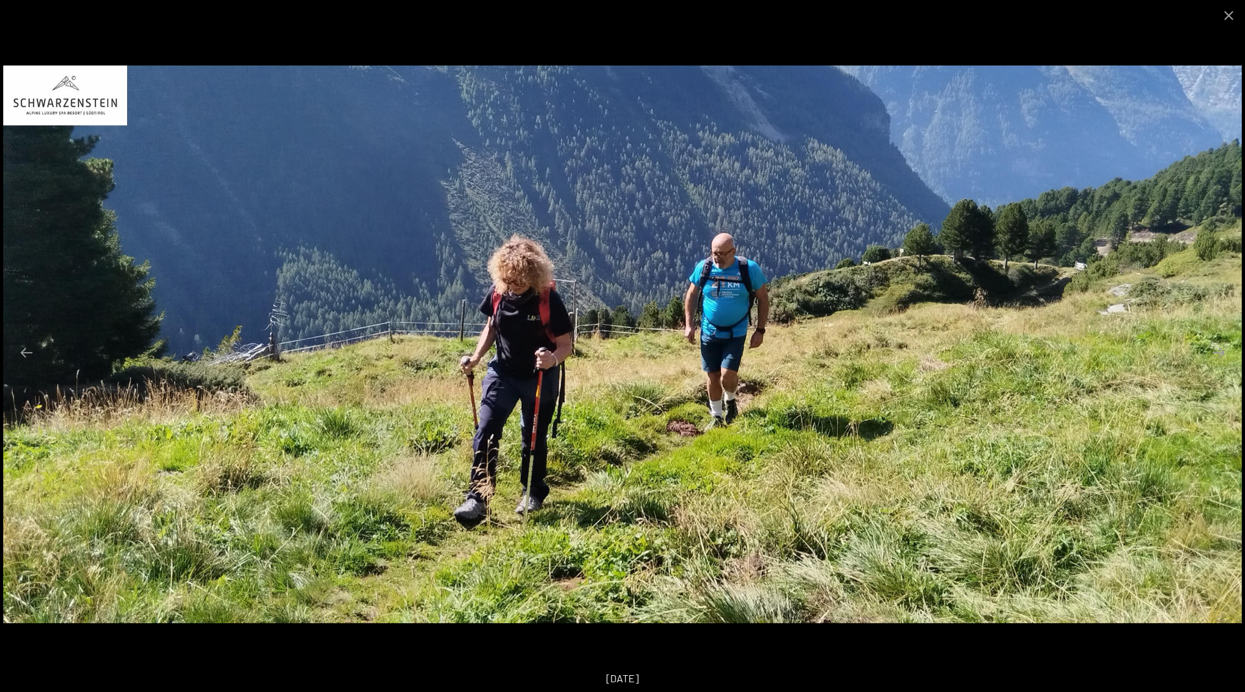
click at [1221, 346] on button "Next slide" at bounding box center [1218, 352] width 27 height 25
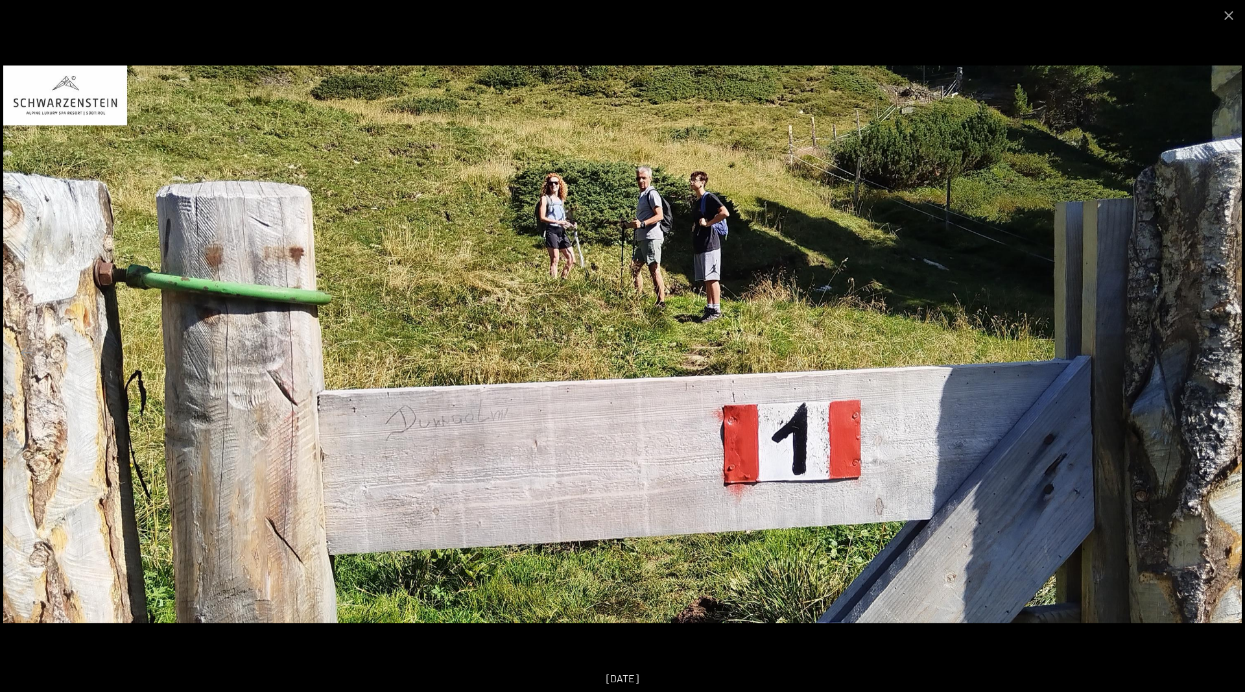
click at [1221, 346] on button "Next slide" at bounding box center [1218, 352] width 27 height 25
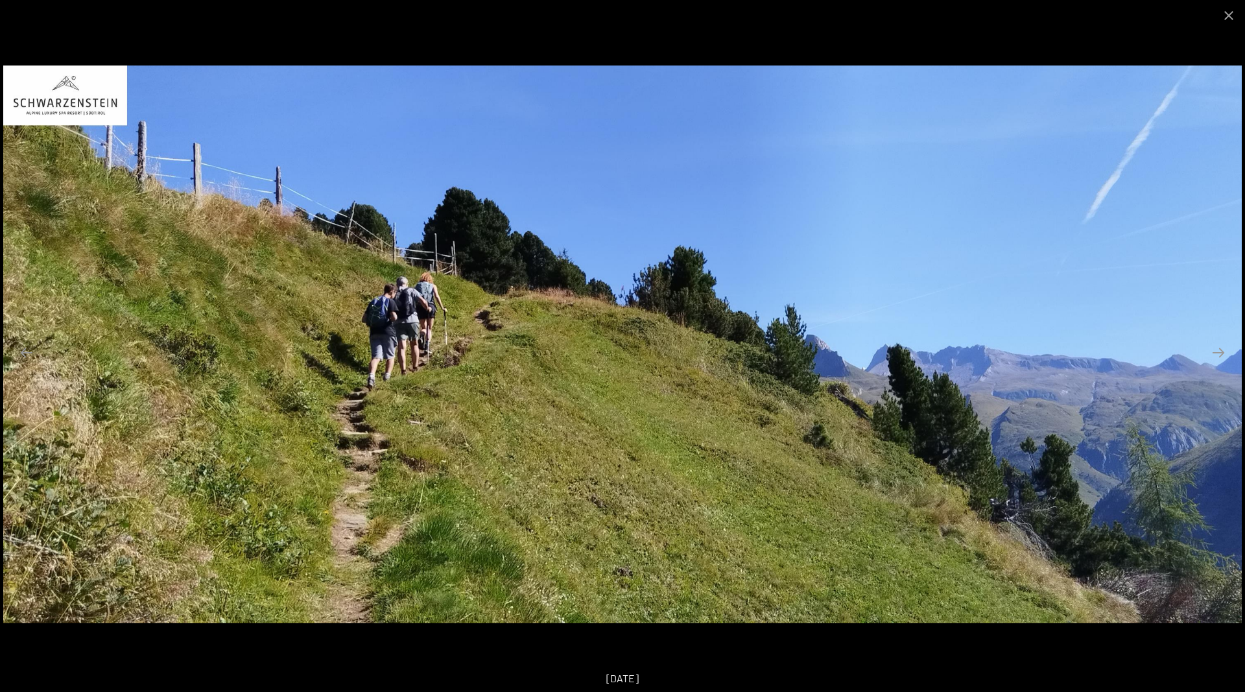
click at [1221, 346] on button "Next slide" at bounding box center [1218, 352] width 27 height 25
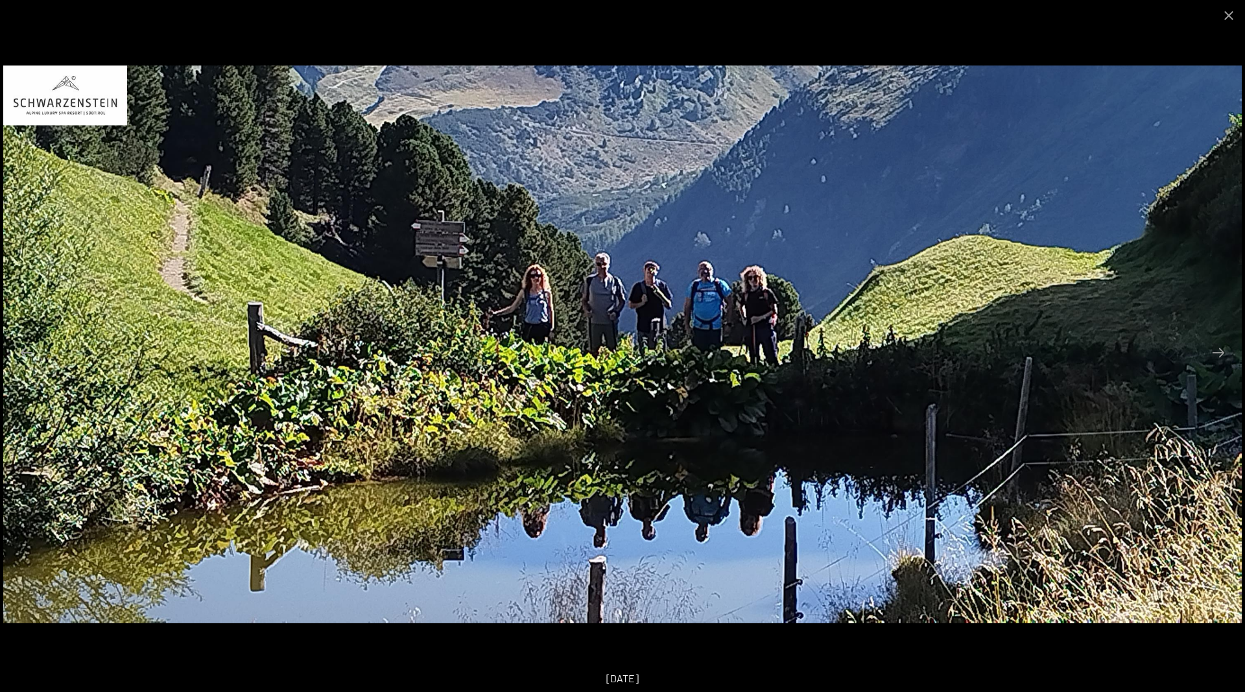
click at [1221, 346] on button "Next slide" at bounding box center [1218, 352] width 27 height 25
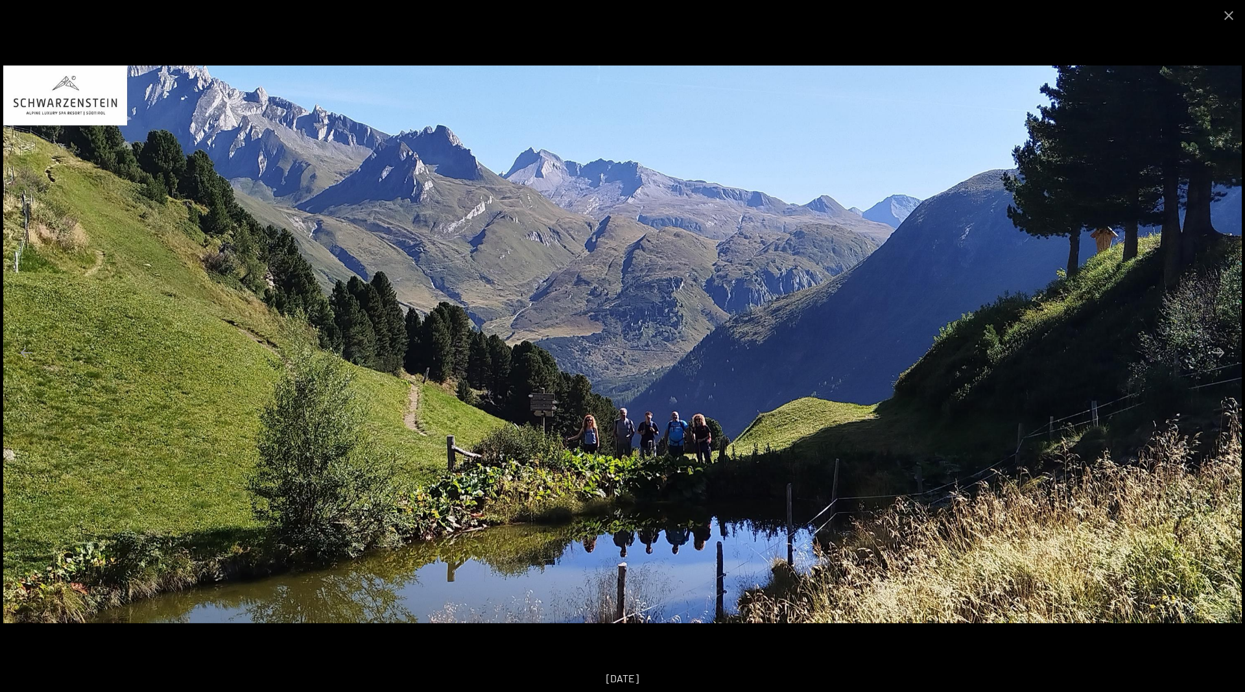
click at [1221, 346] on button "Next slide" at bounding box center [1218, 352] width 27 height 25
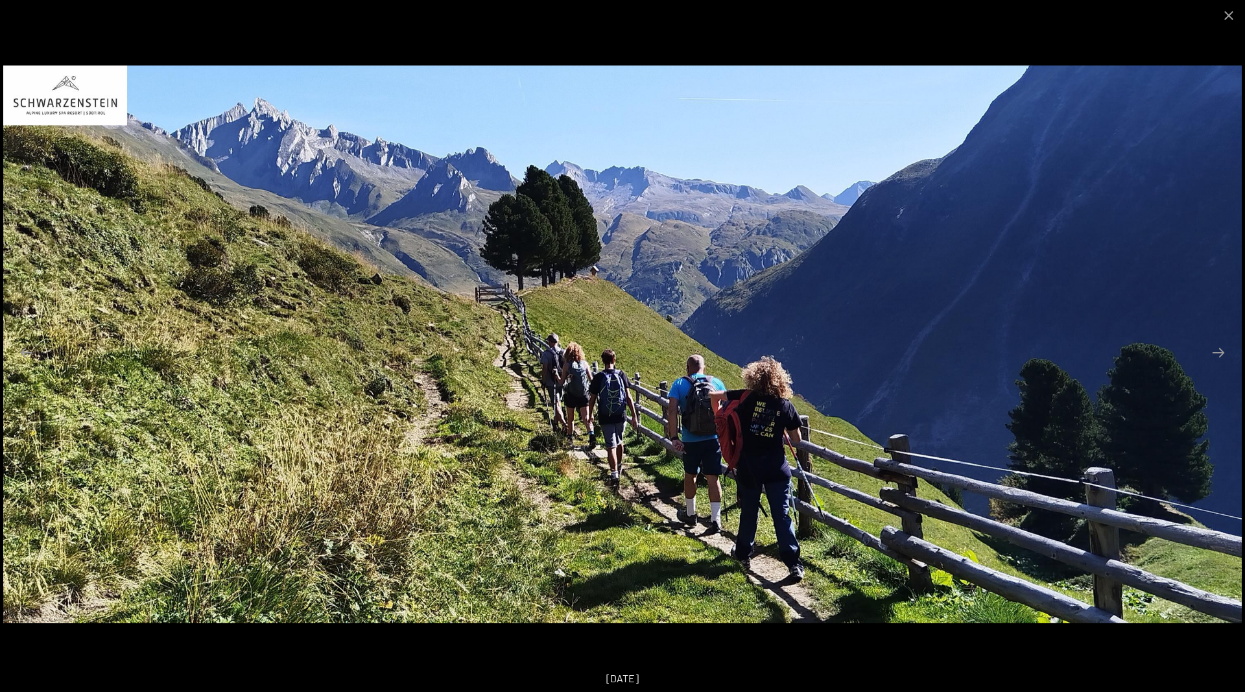
click at [1221, 346] on button "Next slide" at bounding box center [1218, 352] width 27 height 25
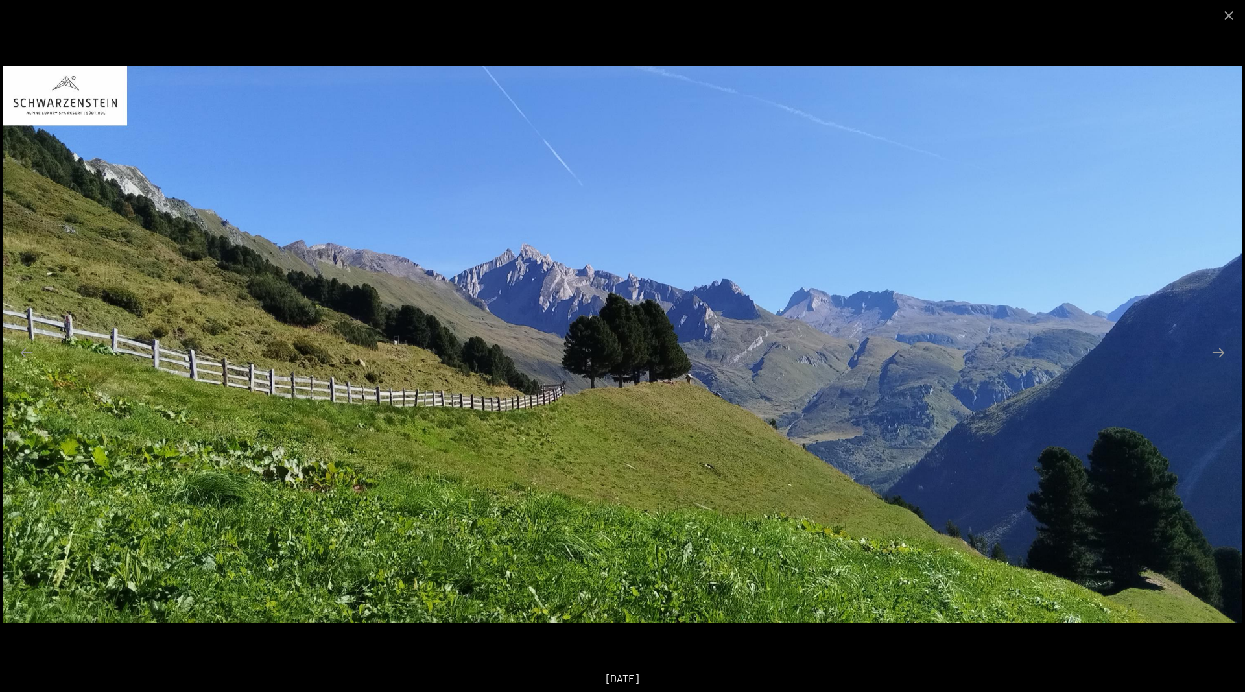
click at [1221, 346] on button "Next slide" at bounding box center [1218, 352] width 27 height 25
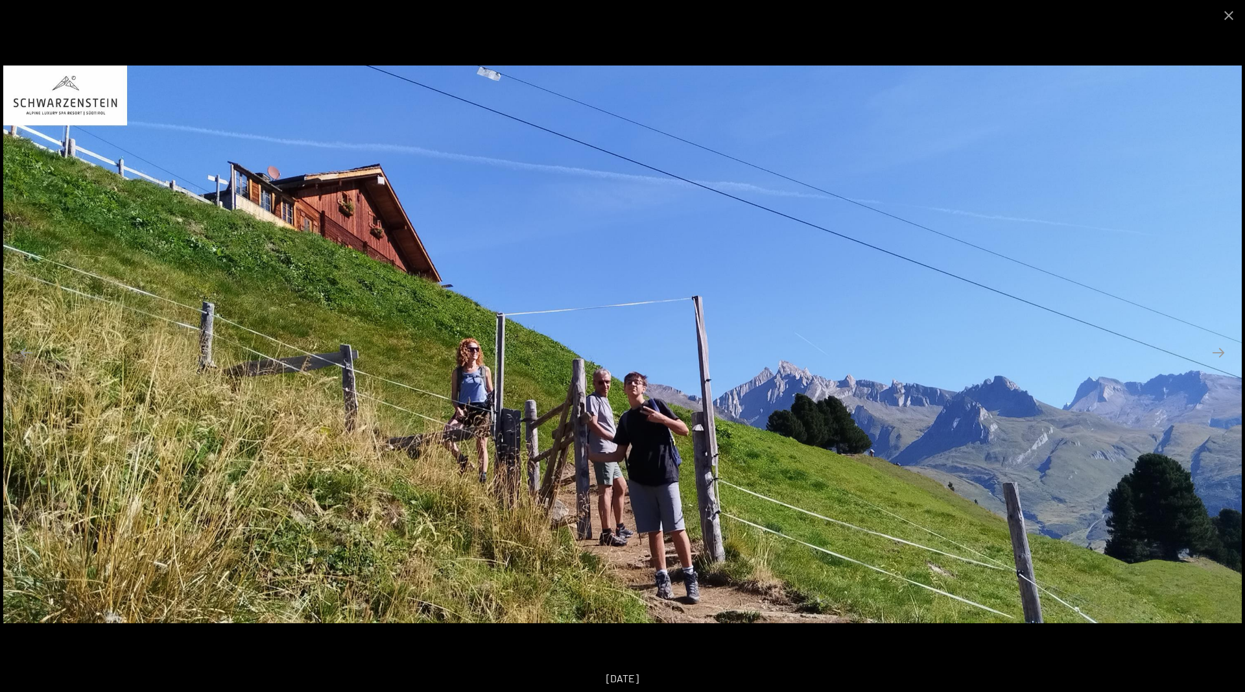
click at [1221, 346] on button "Next slide" at bounding box center [1218, 352] width 27 height 25
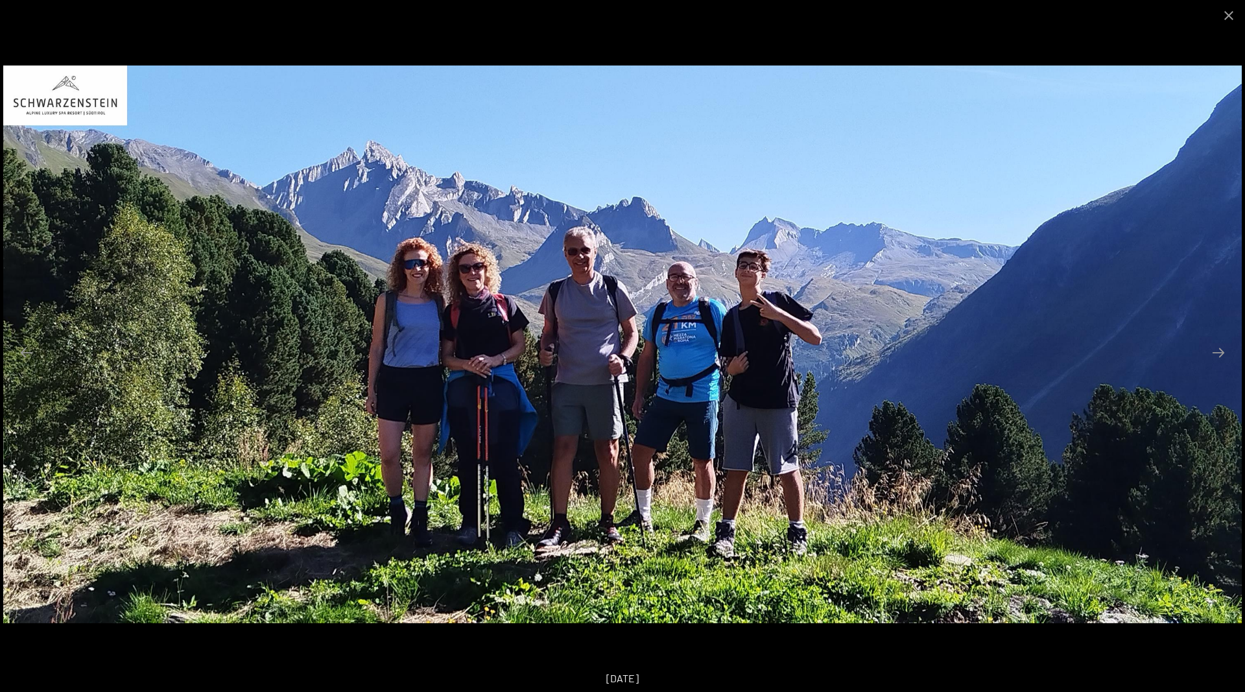
click at [1221, 346] on button "Next slide" at bounding box center [1218, 352] width 27 height 25
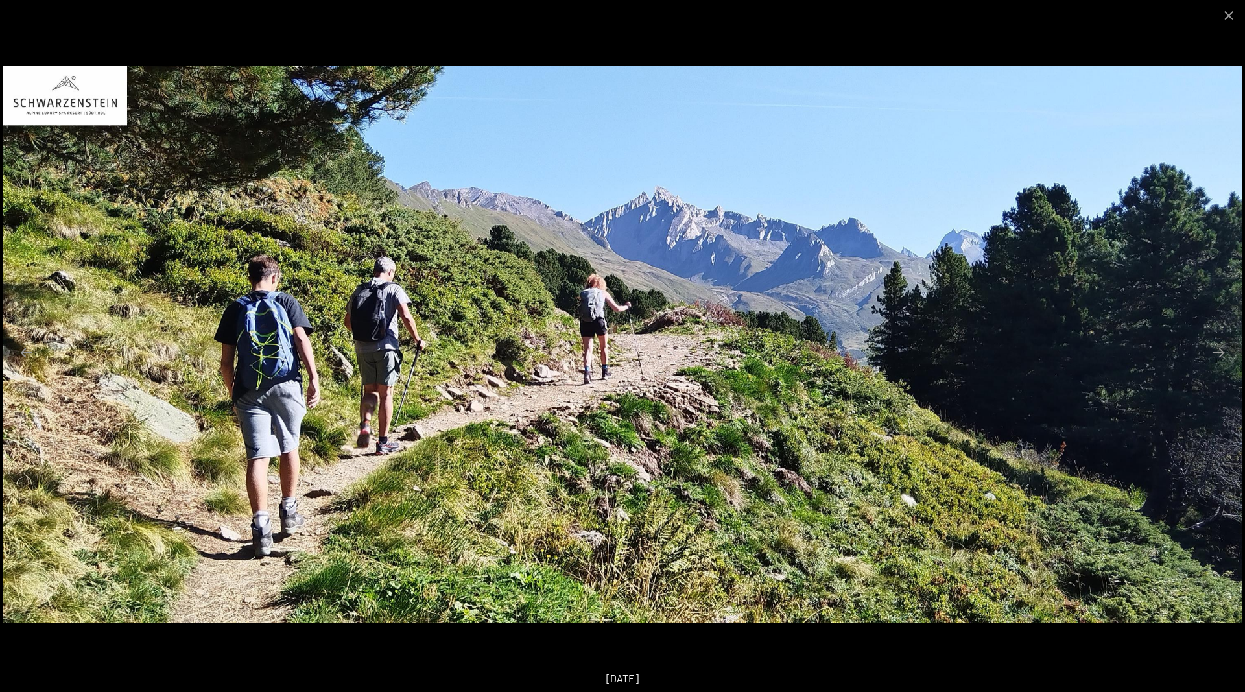
click at [1221, 346] on button "Next slide" at bounding box center [1218, 352] width 27 height 25
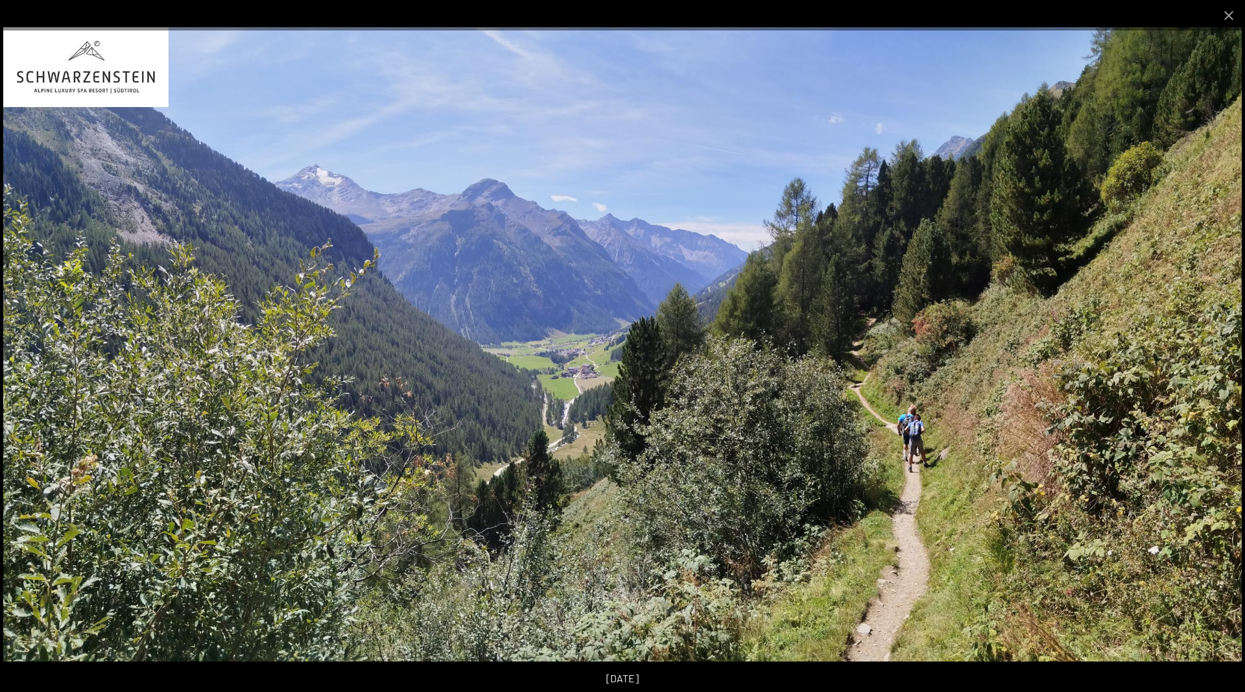
click at [1221, 346] on button "Next slide" at bounding box center [1218, 352] width 27 height 25
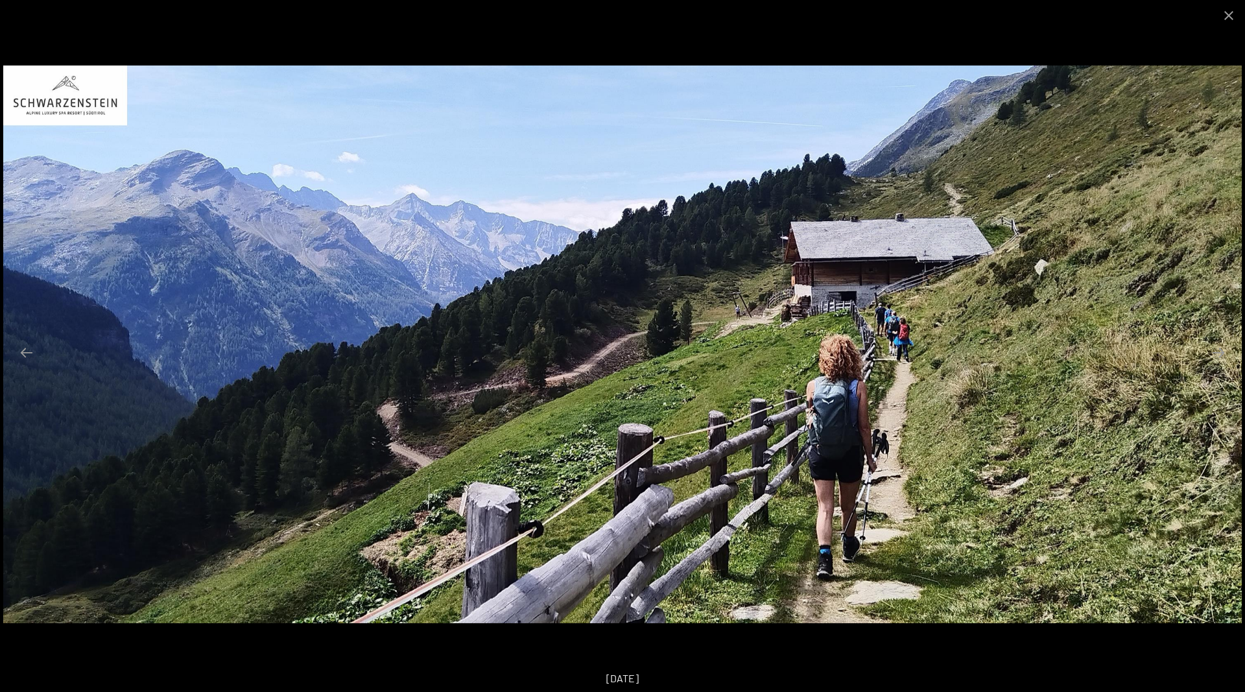
click at [1221, 346] on button "Next slide" at bounding box center [1218, 352] width 27 height 25
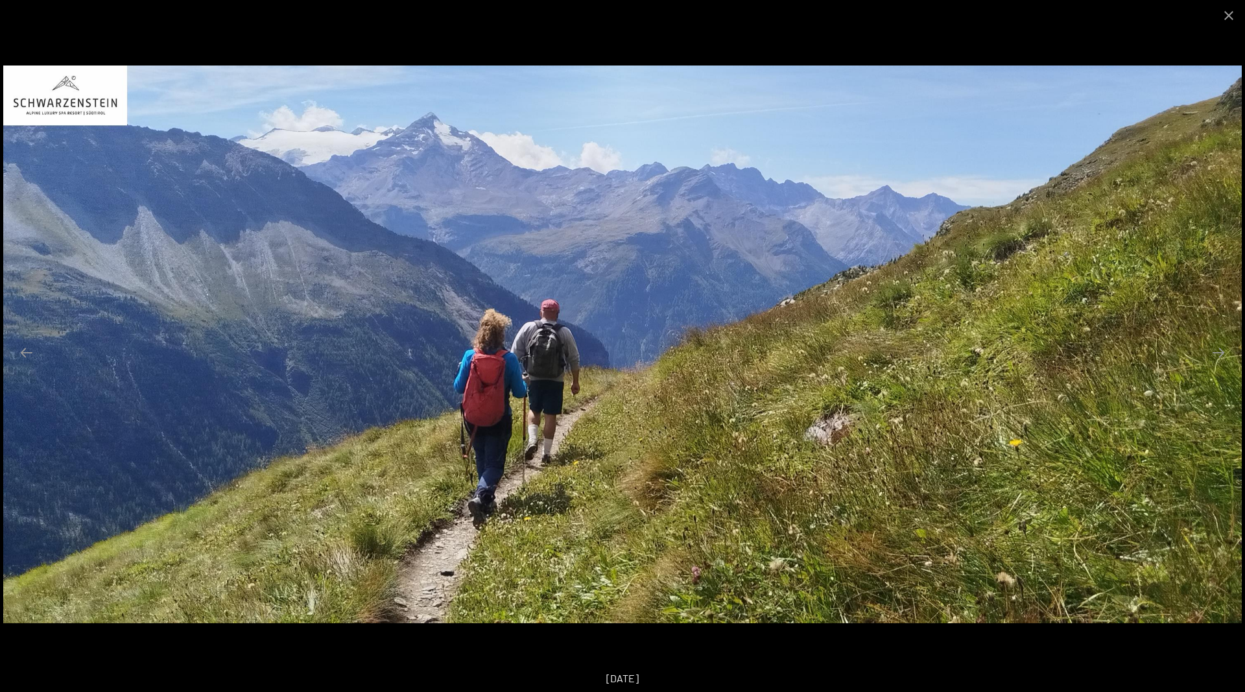
click at [1221, 346] on button "Next slide" at bounding box center [1218, 352] width 27 height 25
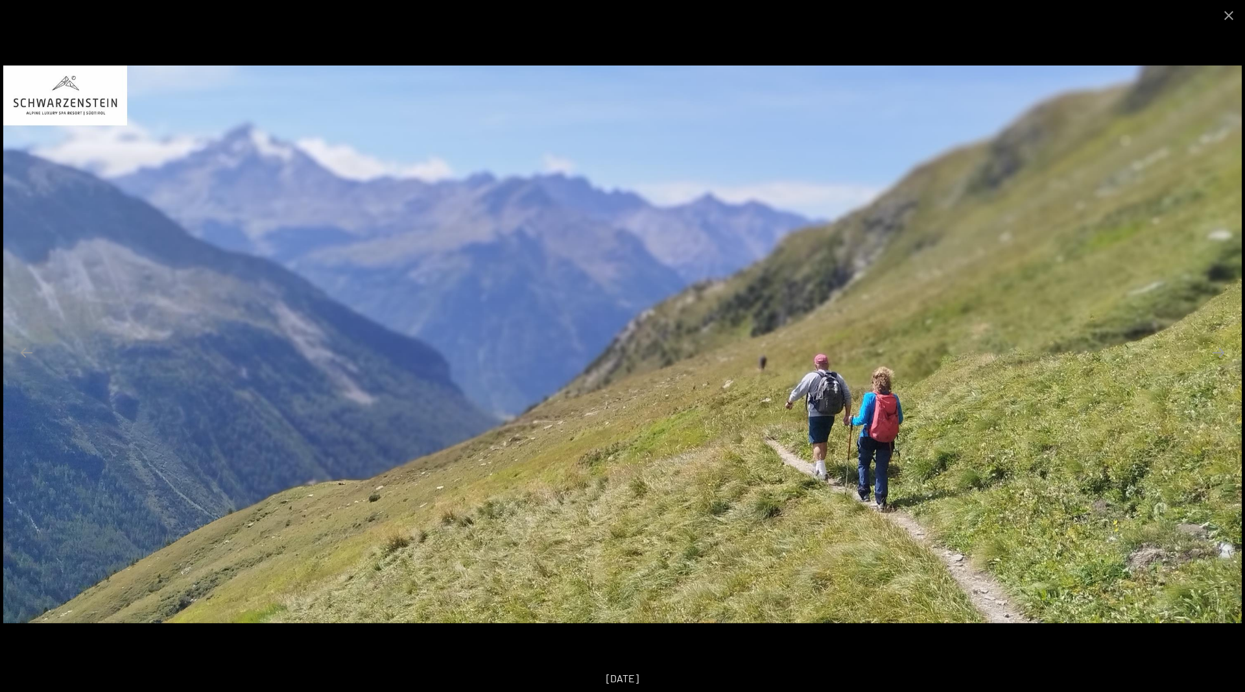
click at [1221, 346] on button "Next slide" at bounding box center [1218, 352] width 27 height 25
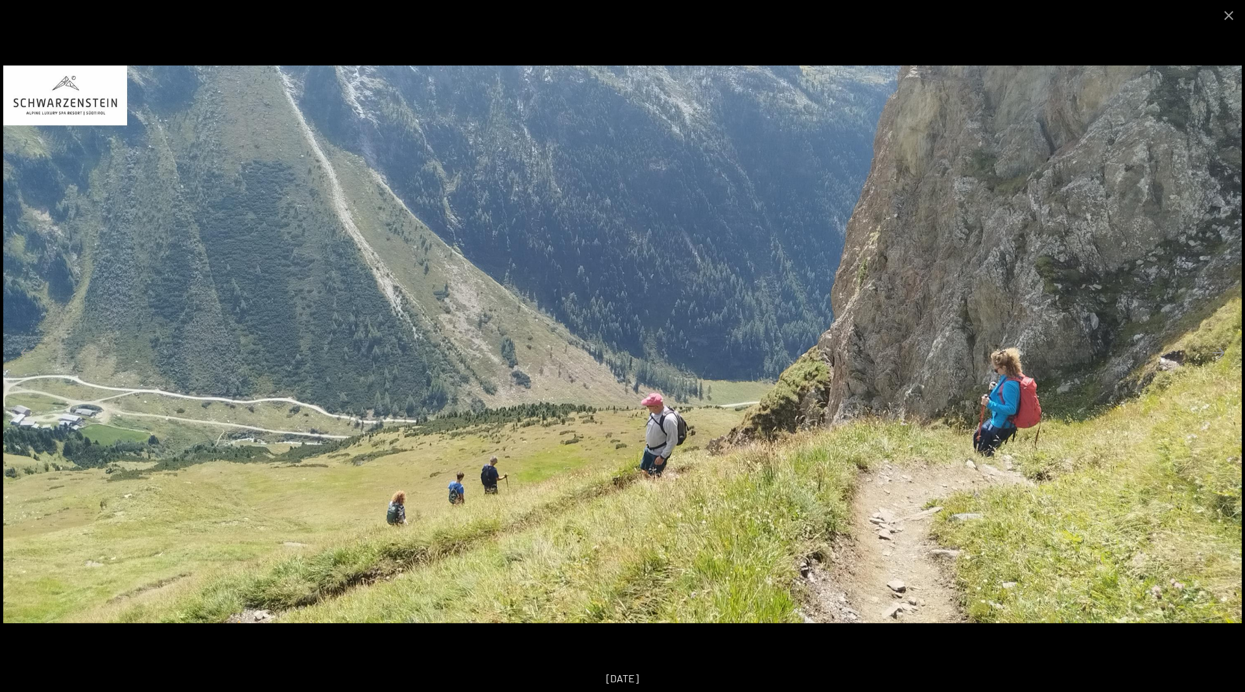
click at [1221, 346] on button "Next slide" at bounding box center [1218, 352] width 27 height 25
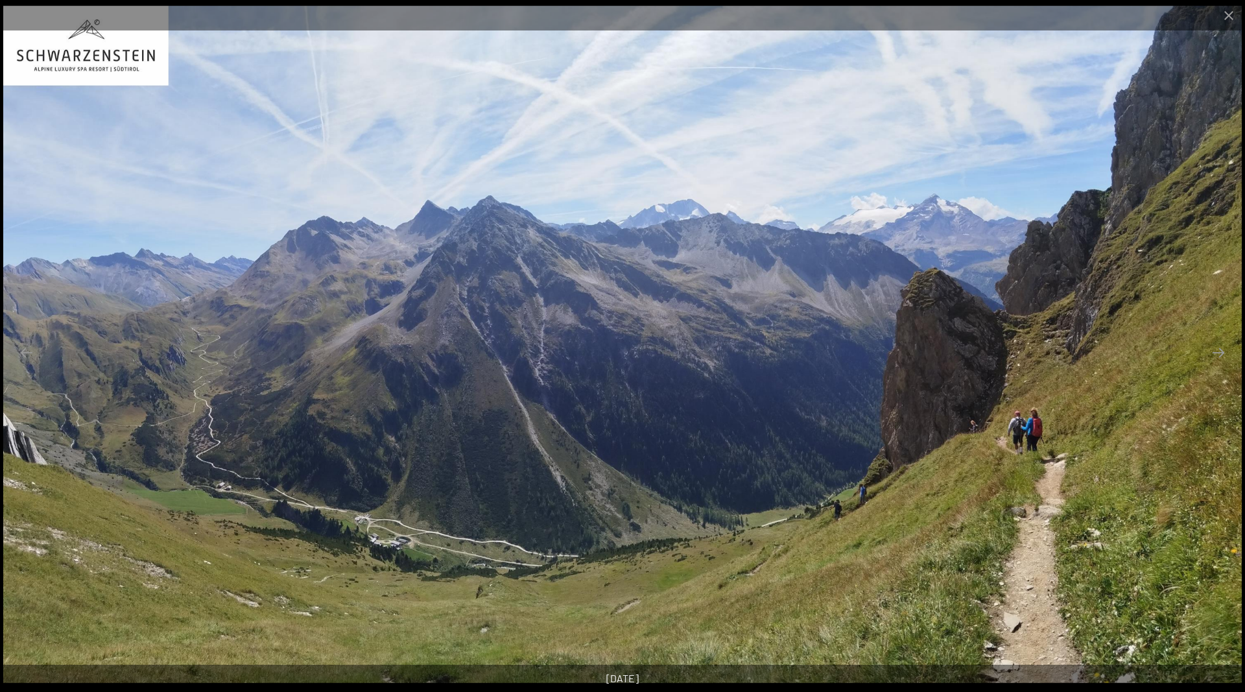
click at [1221, 346] on button "Next slide" at bounding box center [1218, 352] width 27 height 25
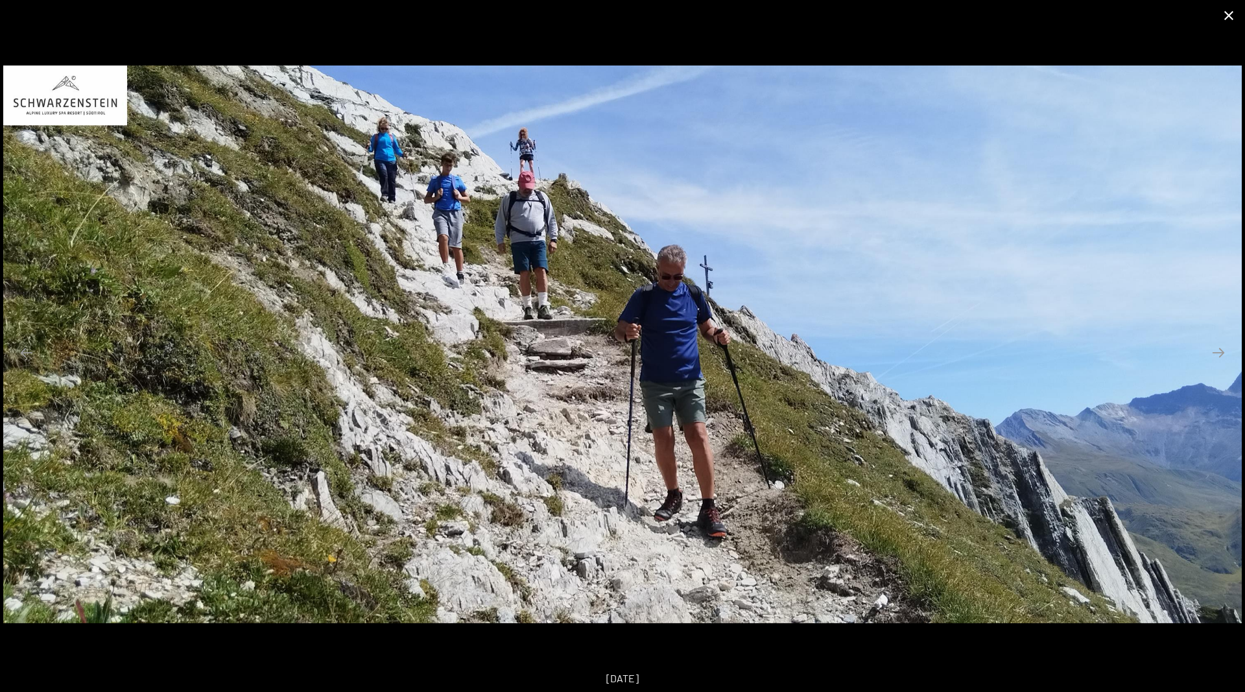
click at [1233, 18] on button "Close gallery" at bounding box center [1228, 15] width 32 height 30
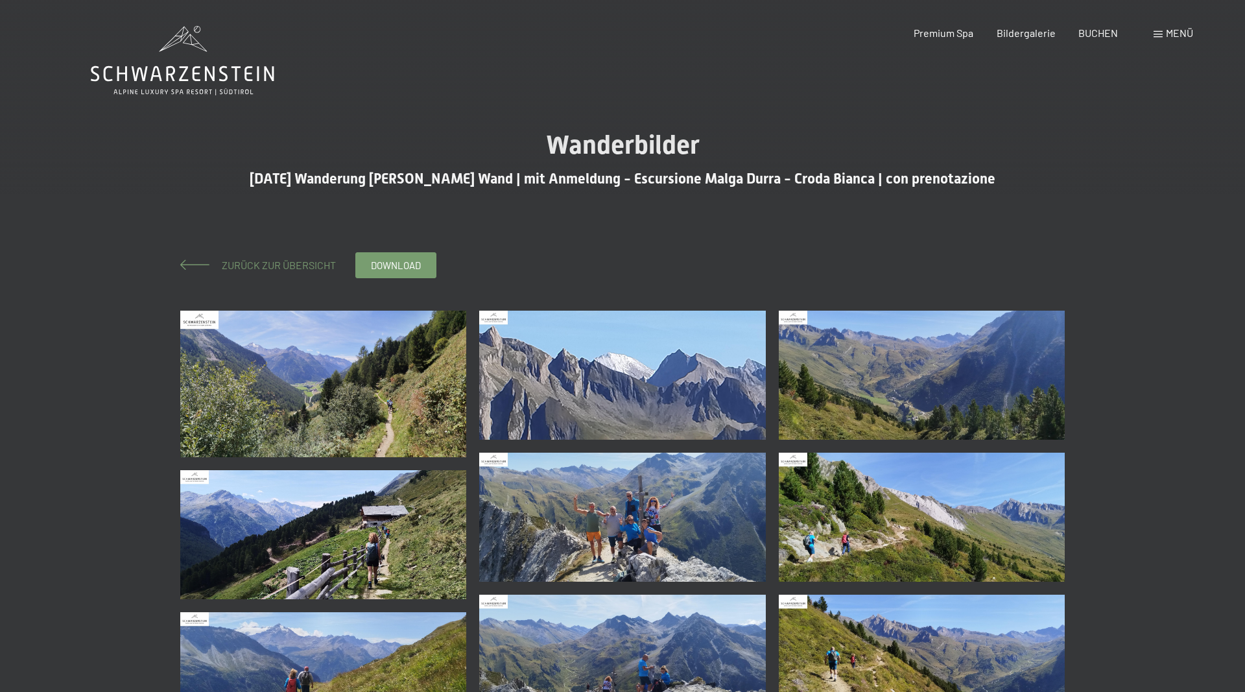
click at [251, 268] on span "Zurück zur Übersicht" at bounding box center [273, 265] width 124 height 12
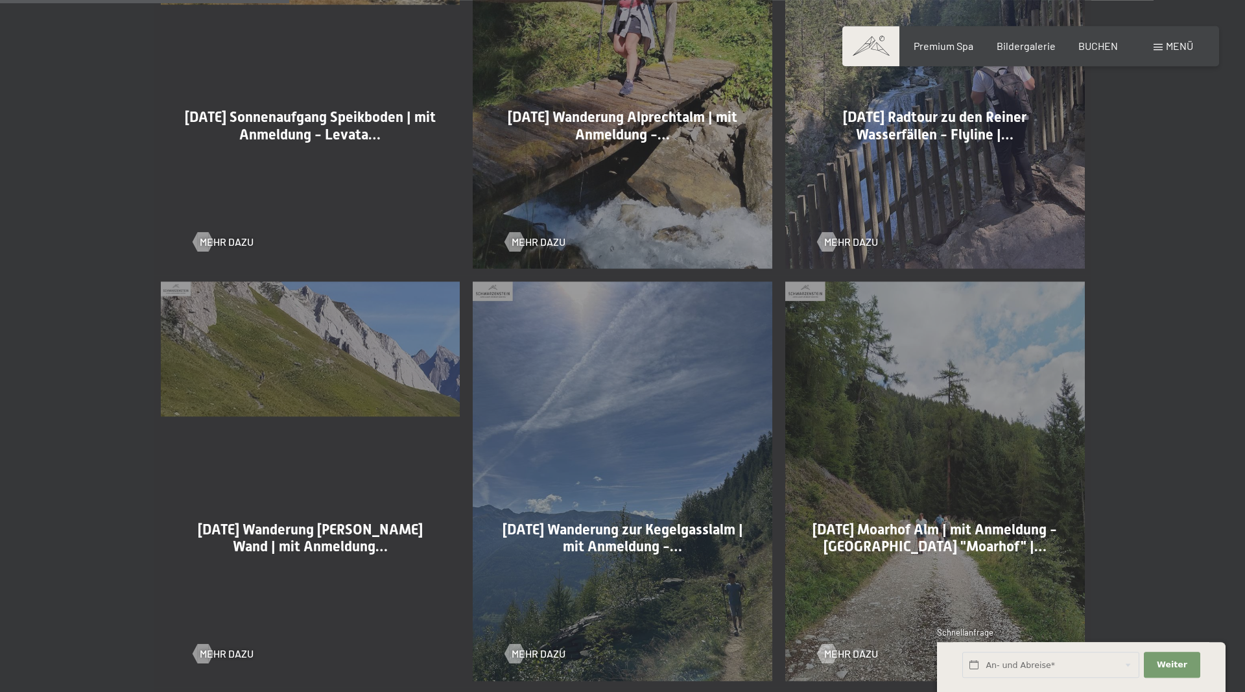
scroll to position [1058, 0]
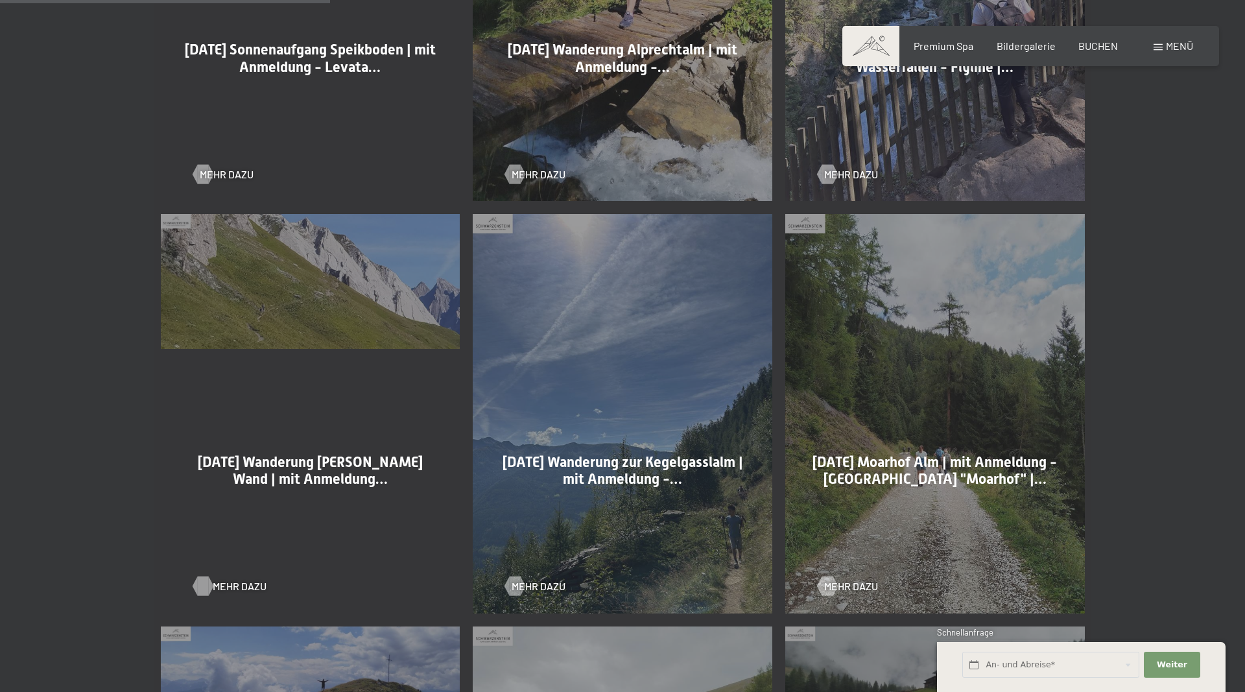
click at [229, 582] on span "Mehr dazu" at bounding box center [240, 586] width 54 height 14
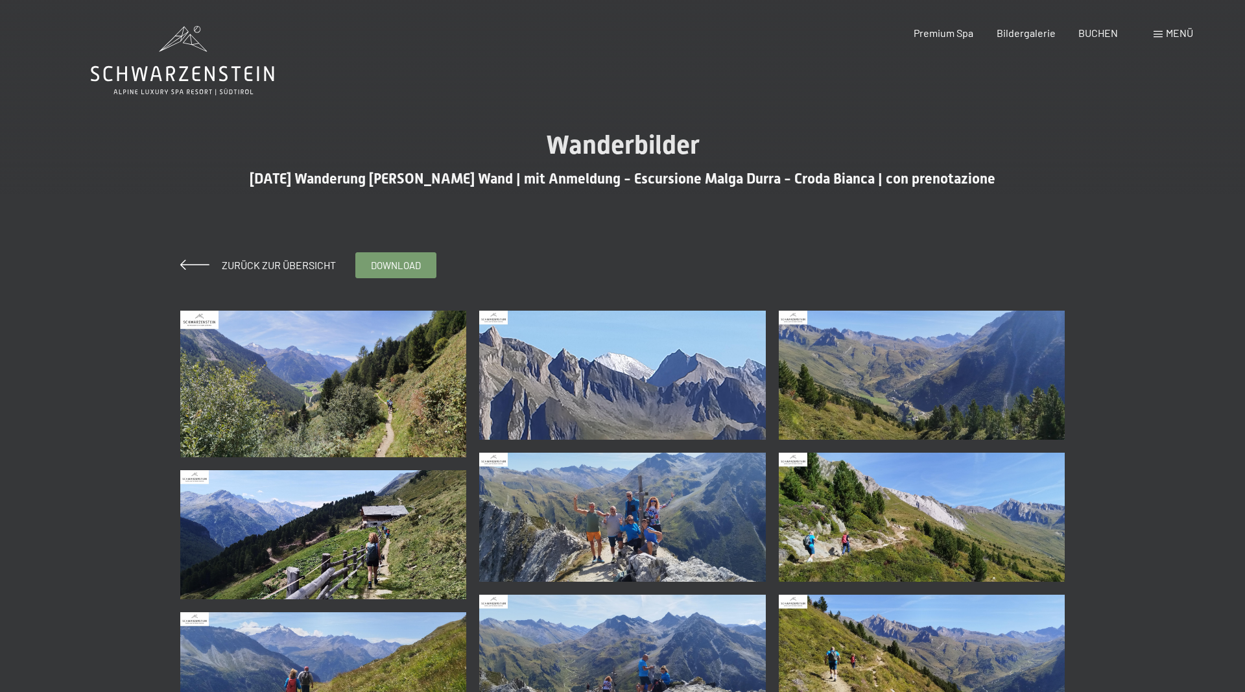
click at [636, 508] on img at bounding box center [622, 517] width 287 height 129
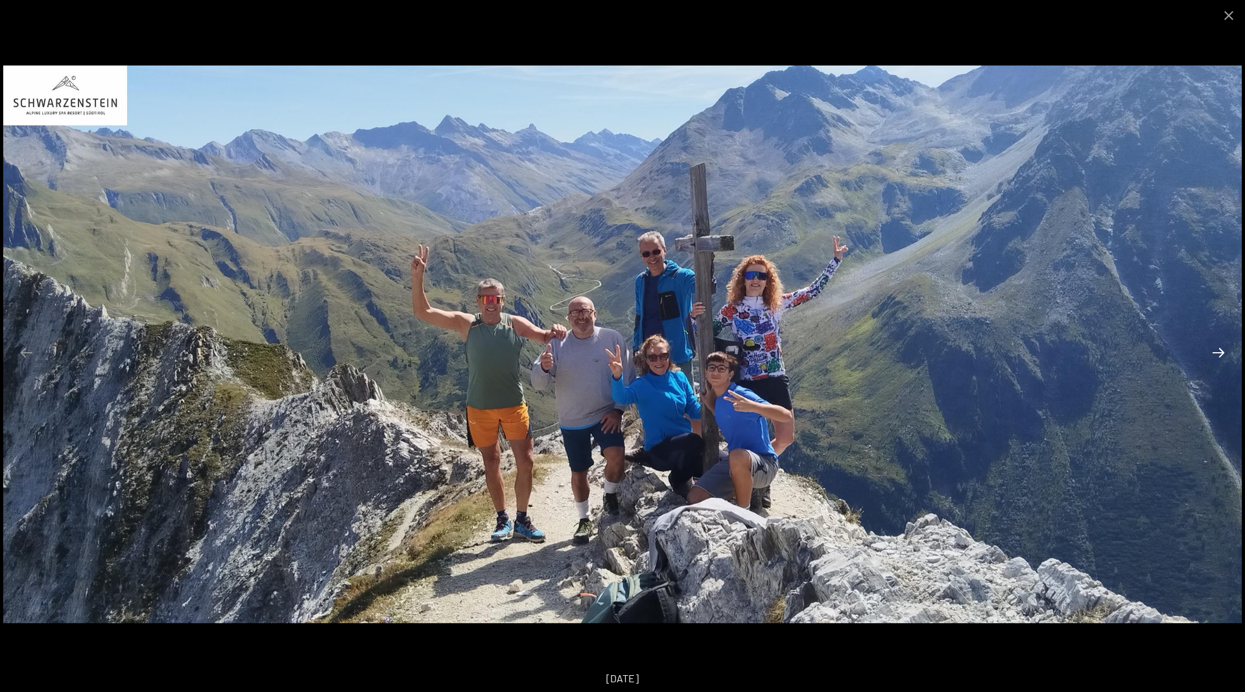
click at [1212, 361] on button "Next slide" at bounding box center [1218, 352] width 27 height 25
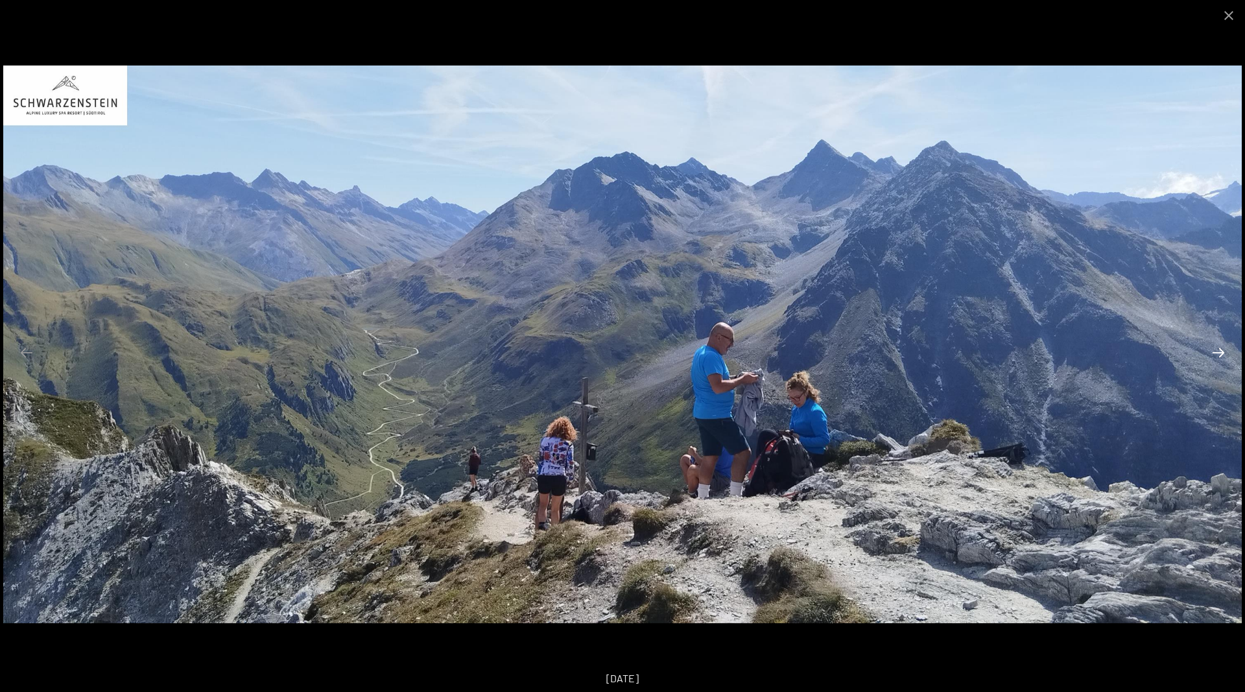
click at [1212, 361] on button "Next slide" at bounding box center [1218, 352] width 27 height 25
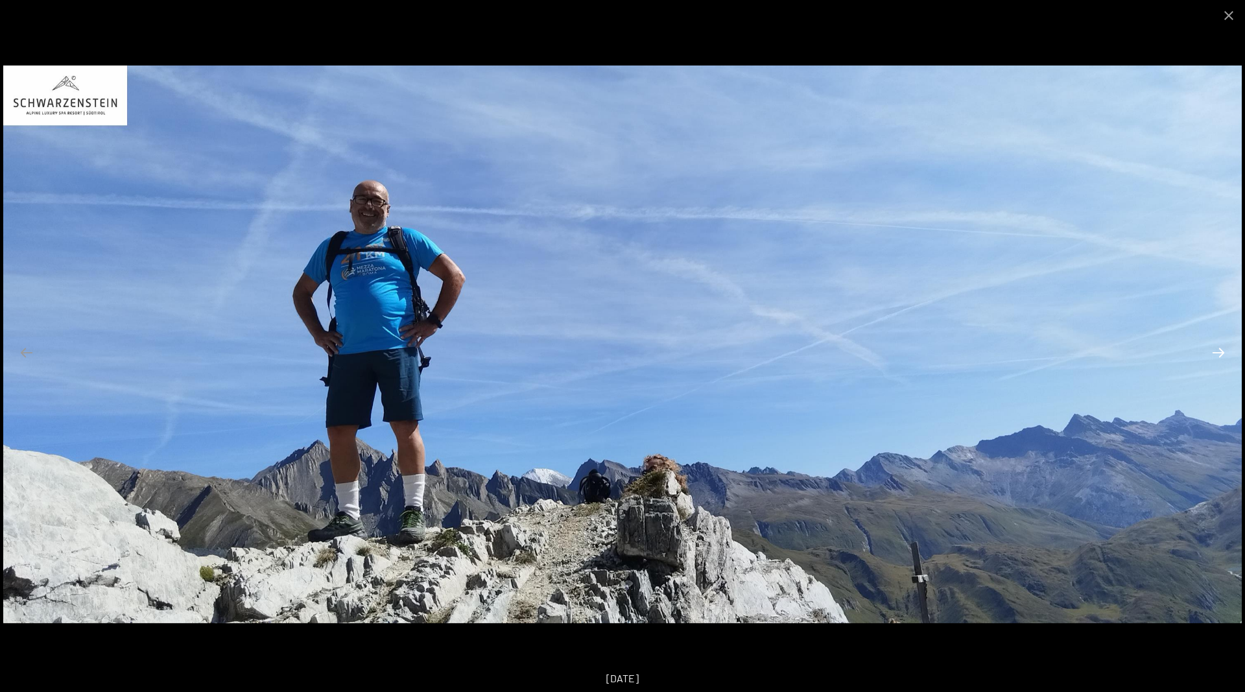
click at [1211, 360] on button "Next slide" at bounding box center [1218, 352] width 27 height 25
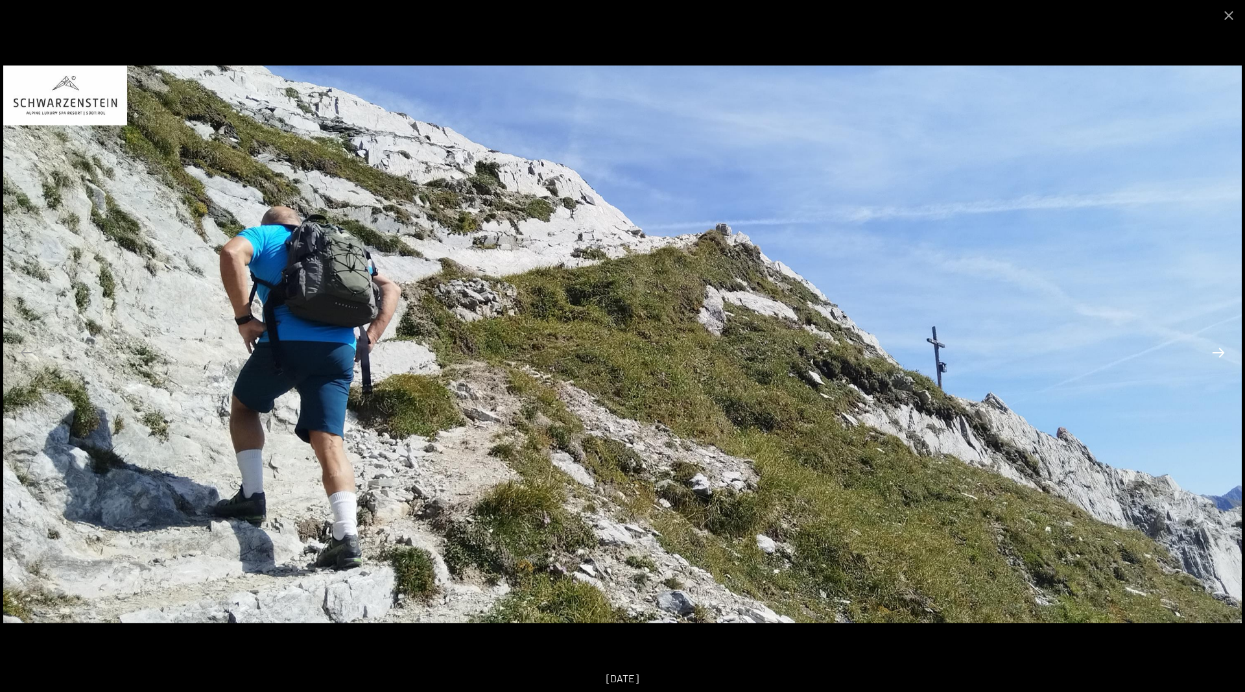
click at [1211, 360] on button "Next slide" at bounding box center [1218, 352] width 27 height 25
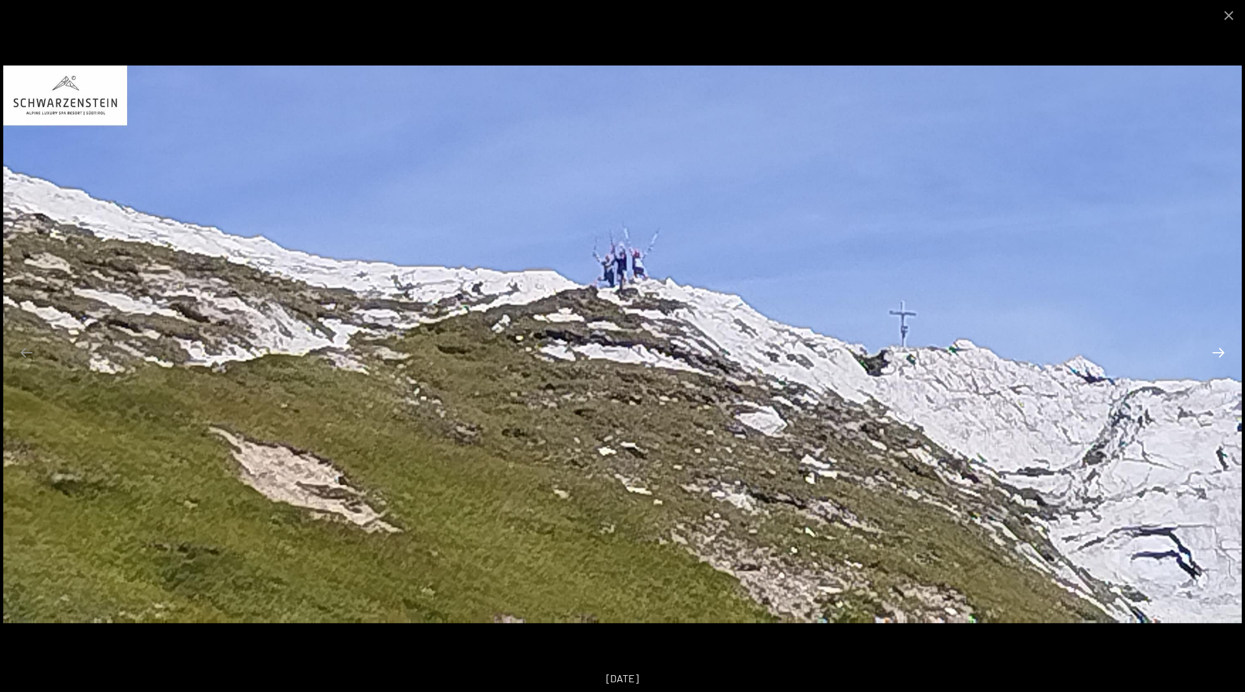
click at [1211, 360] on button "Next slide" at bounding box center [1218, 352] width 27 height 25
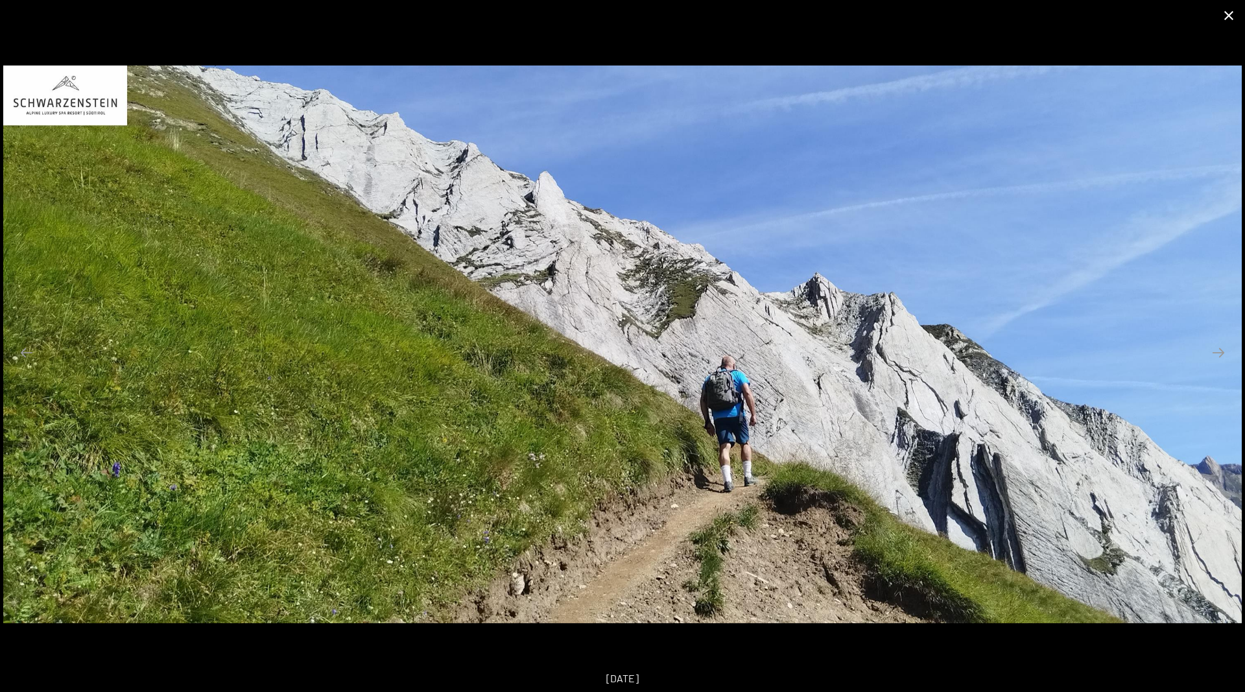
click at [1226, 15] on button "Close gallery" at bounding box center [1228, 15] width 32 height 30
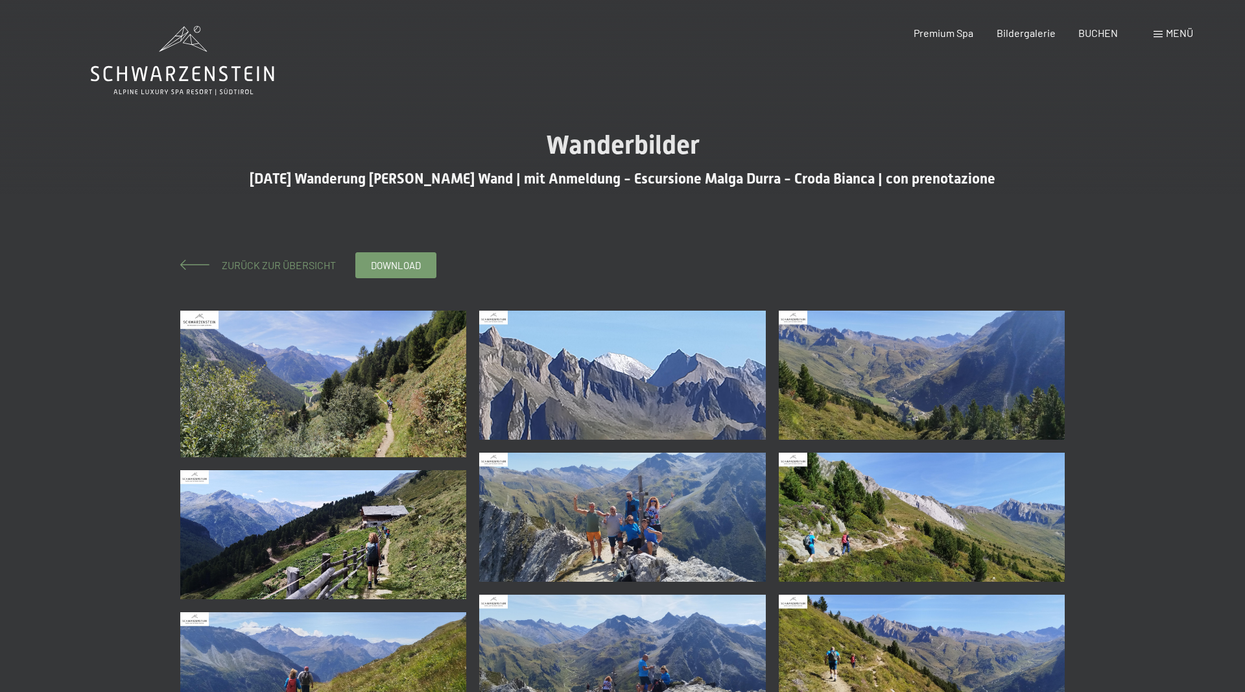
click at [330, 265] on span "Zurück zur Übersicht" at bounding box center [273, 265] width 124 height 12
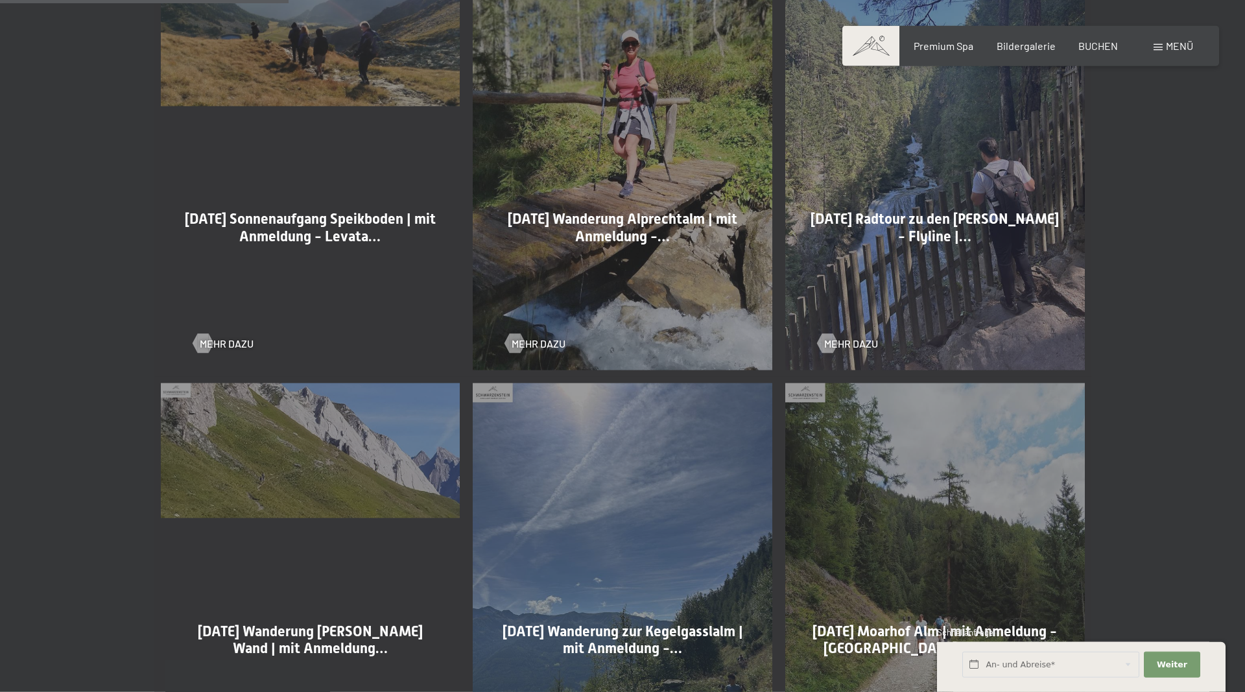
scroll to position [860, 0]
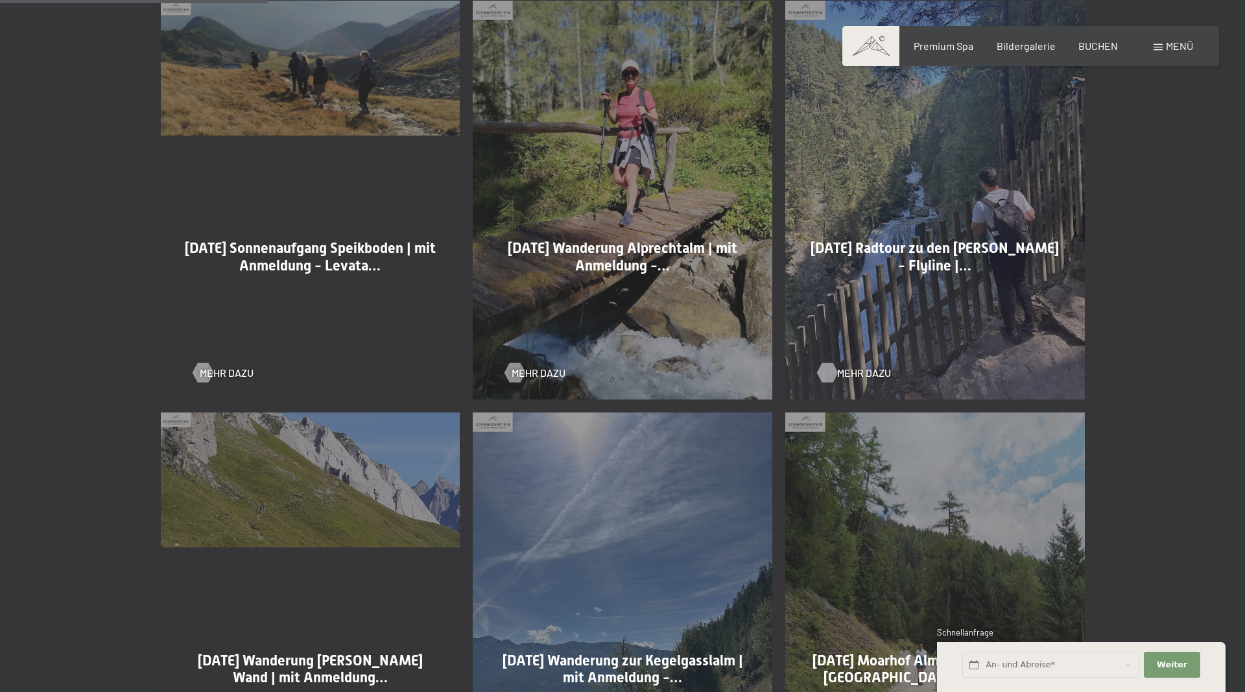
click at [853, 372] on span "Mehr dazu" at bounding box center [864, 373] width 54 height 14
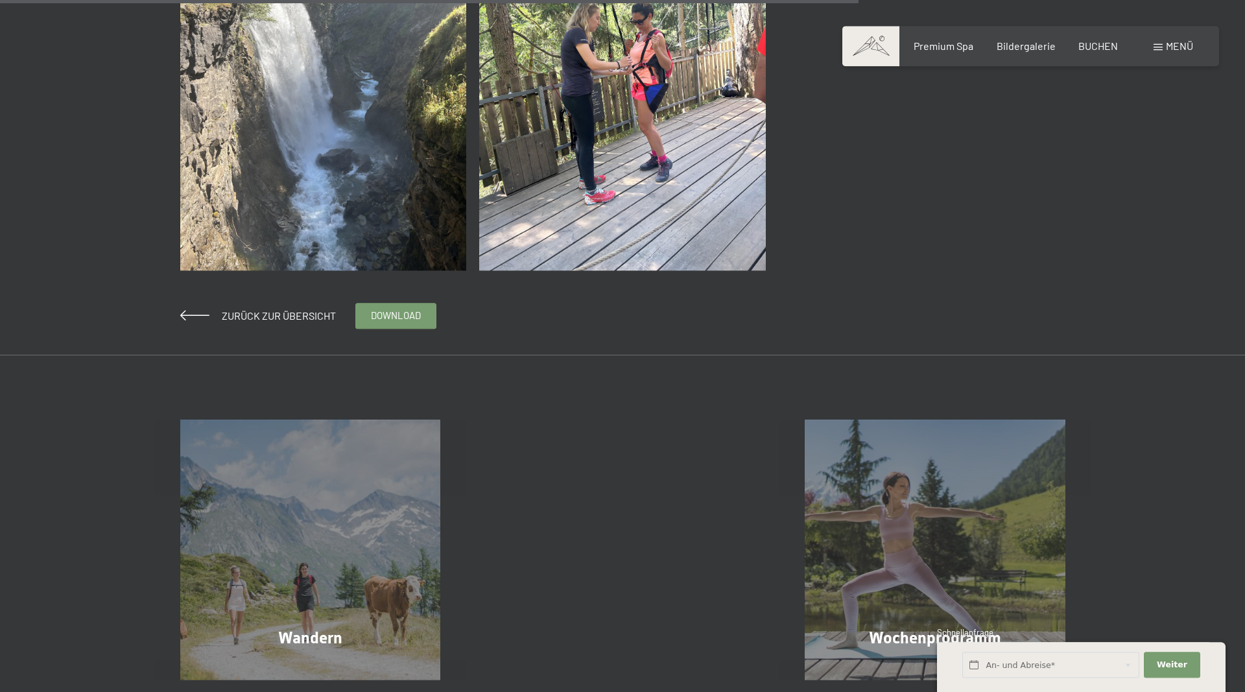
scroll to position [2116, 0]
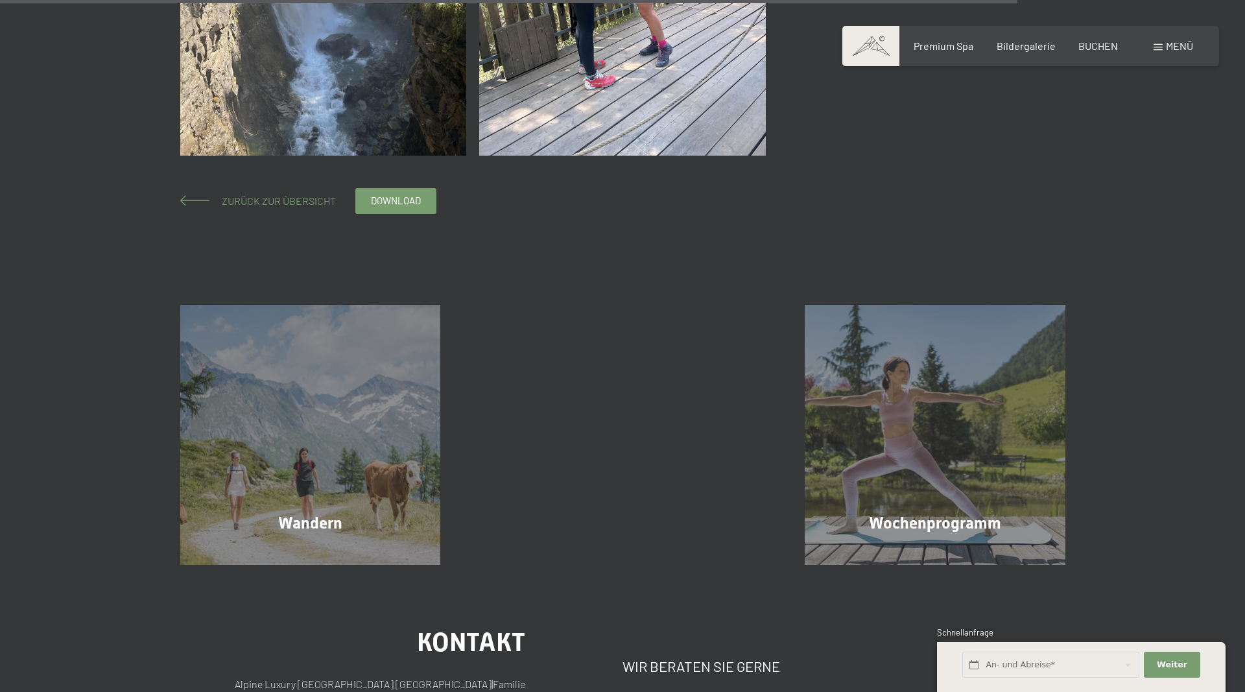
click at [256, 199] on span "Zurück zur Übersicht" at bounding box center [273, 201] width 124 height 12
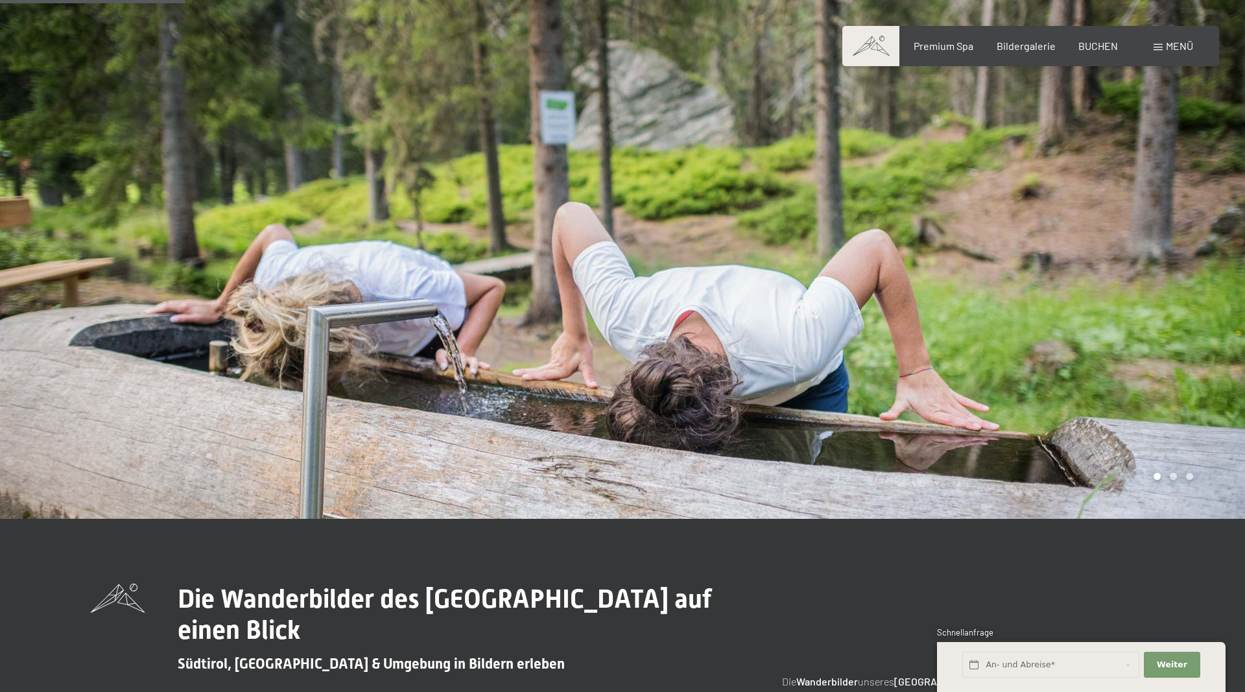
scroll to position [595, 0]
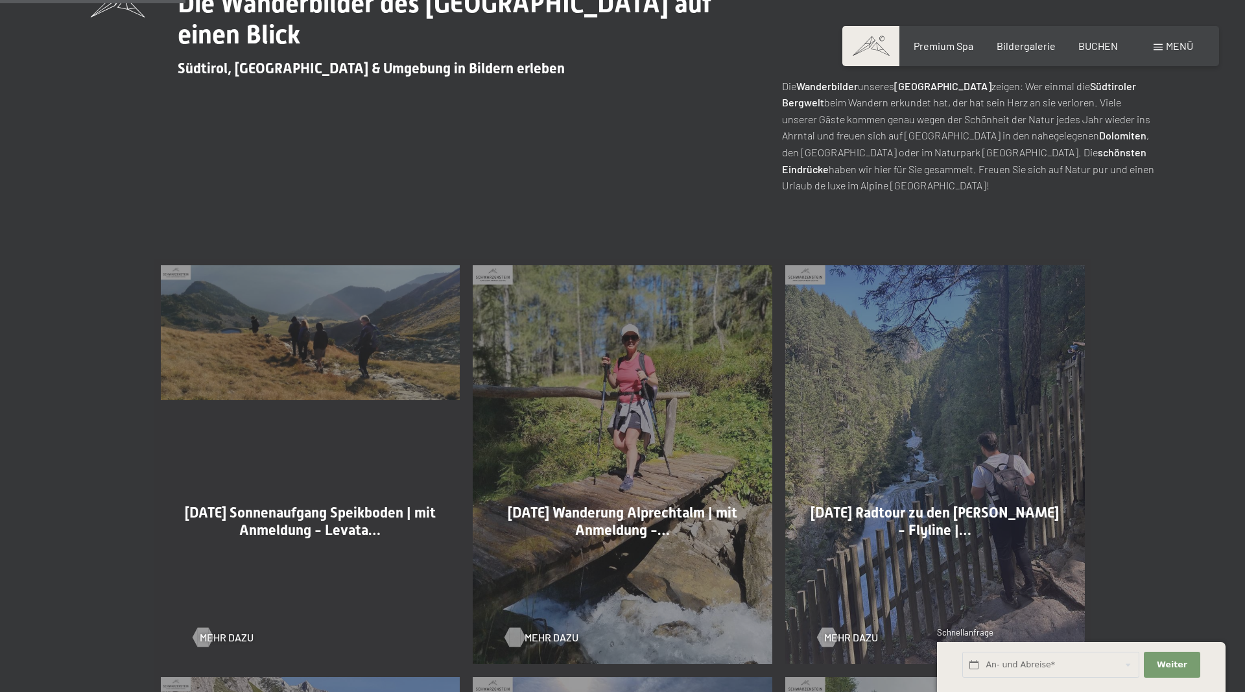
click at [526, 637] on span "Mehr dazu" at bounding box center [552, 637] width 54 height 14
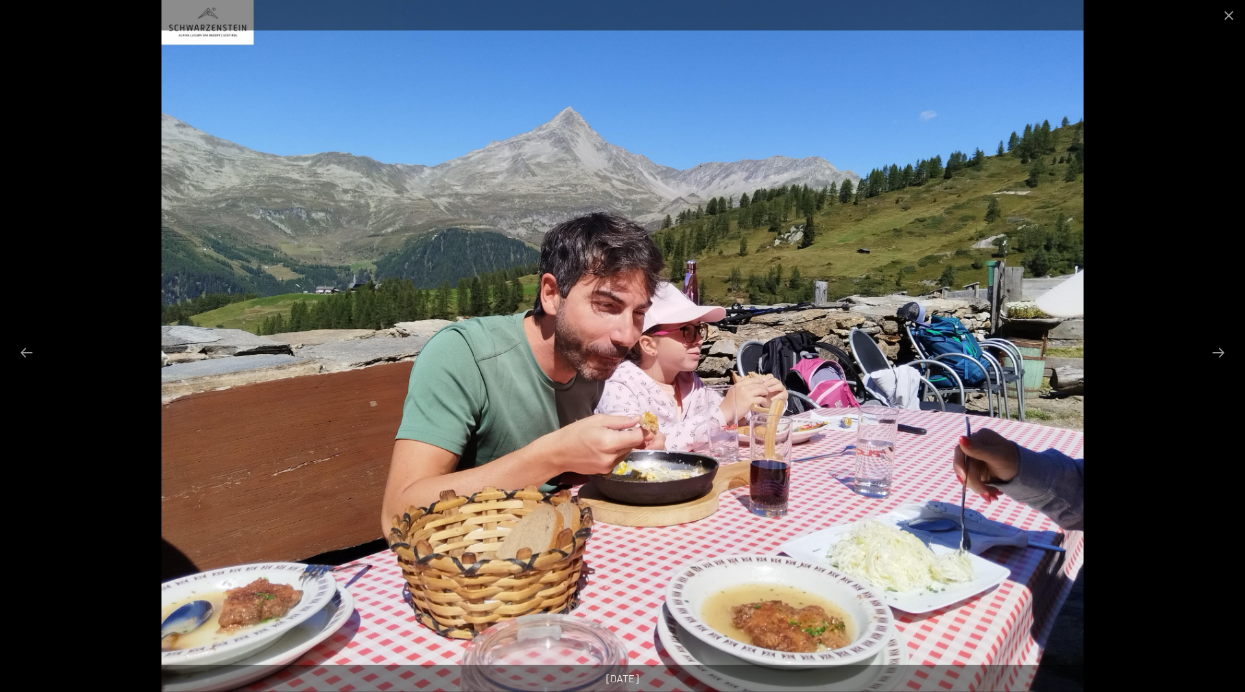
click at [1216, 349] on button "Next slide" at bounding box center [1218, 352] width 27 height 25
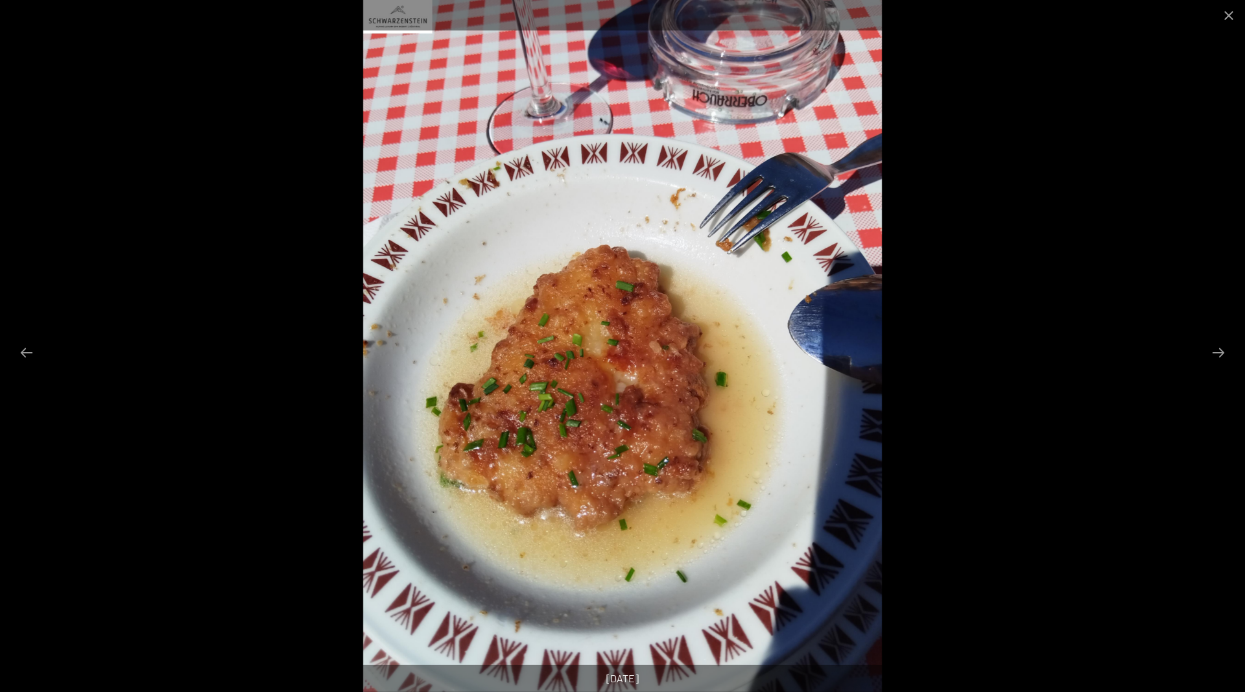
click at [1216, 349] on button "Next slide" at bounding box center [1218, 352] width 27 height 25
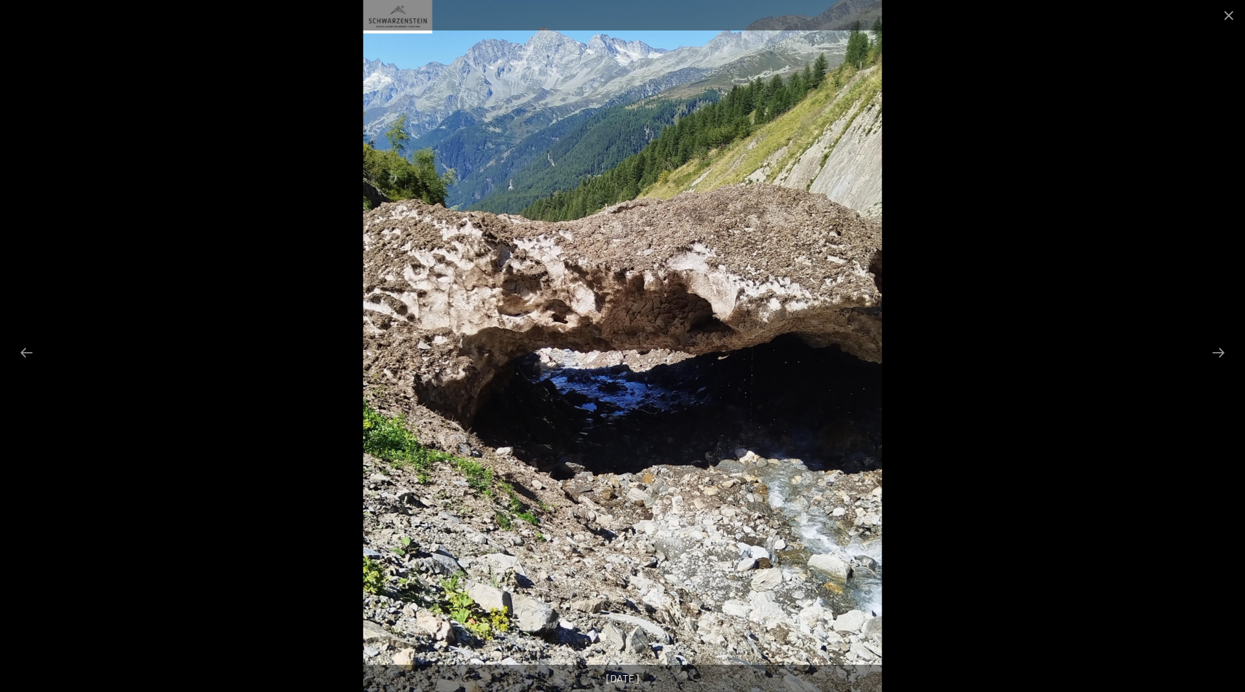
click at [1216, 349] on button "Next slide" at bounding box center [1218, 352] width 27 height 25
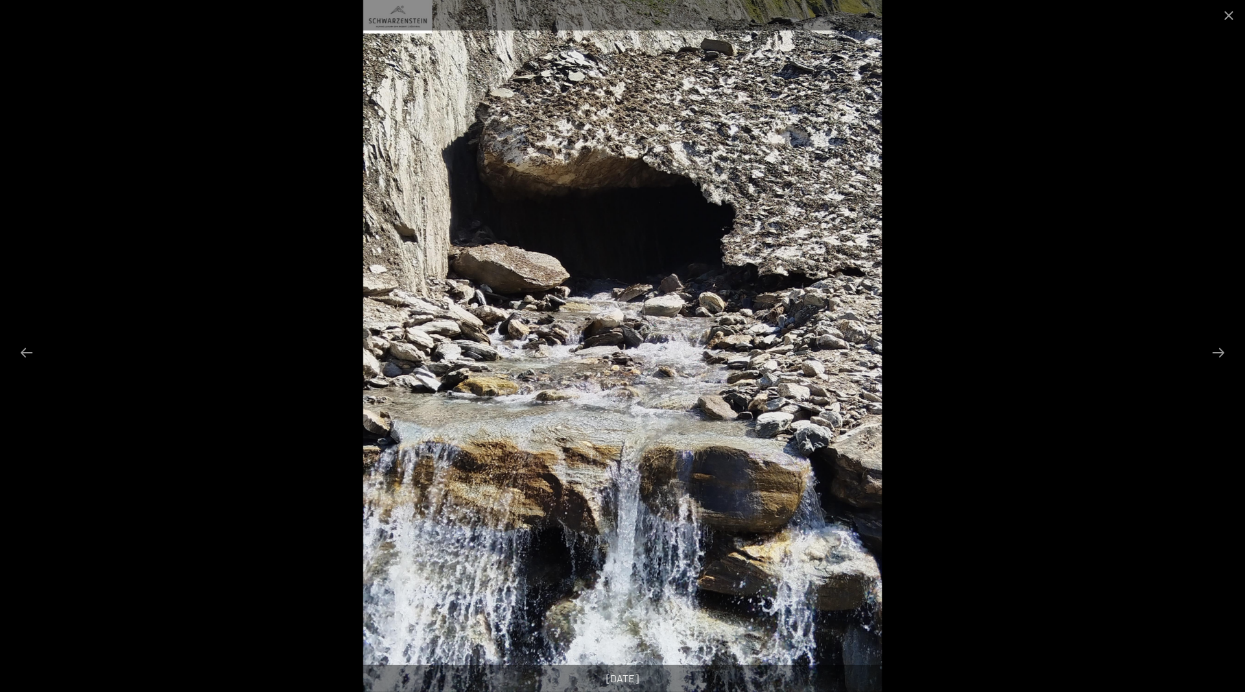
click at [1216, 349] on button "Next slide" at bounding box center [1218, 352] width 27 height 25
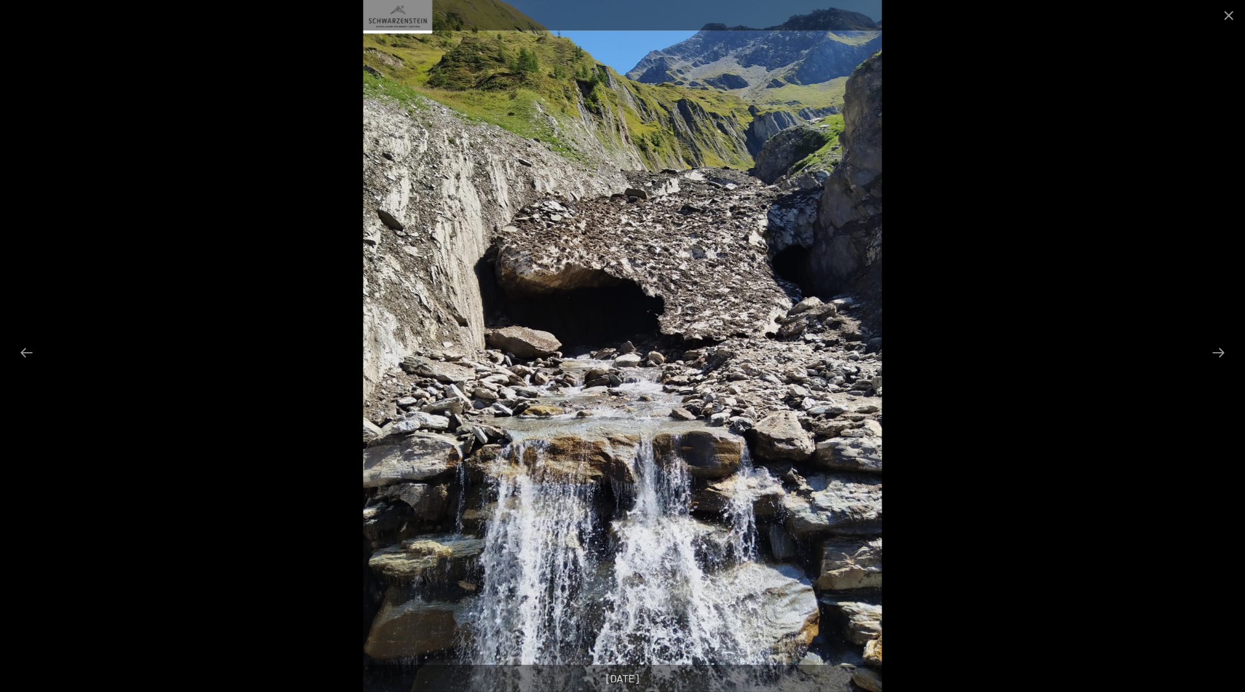
click at [1216, 349] on button "Next slide" at bounding box center [1218, 352] width 27 height 25
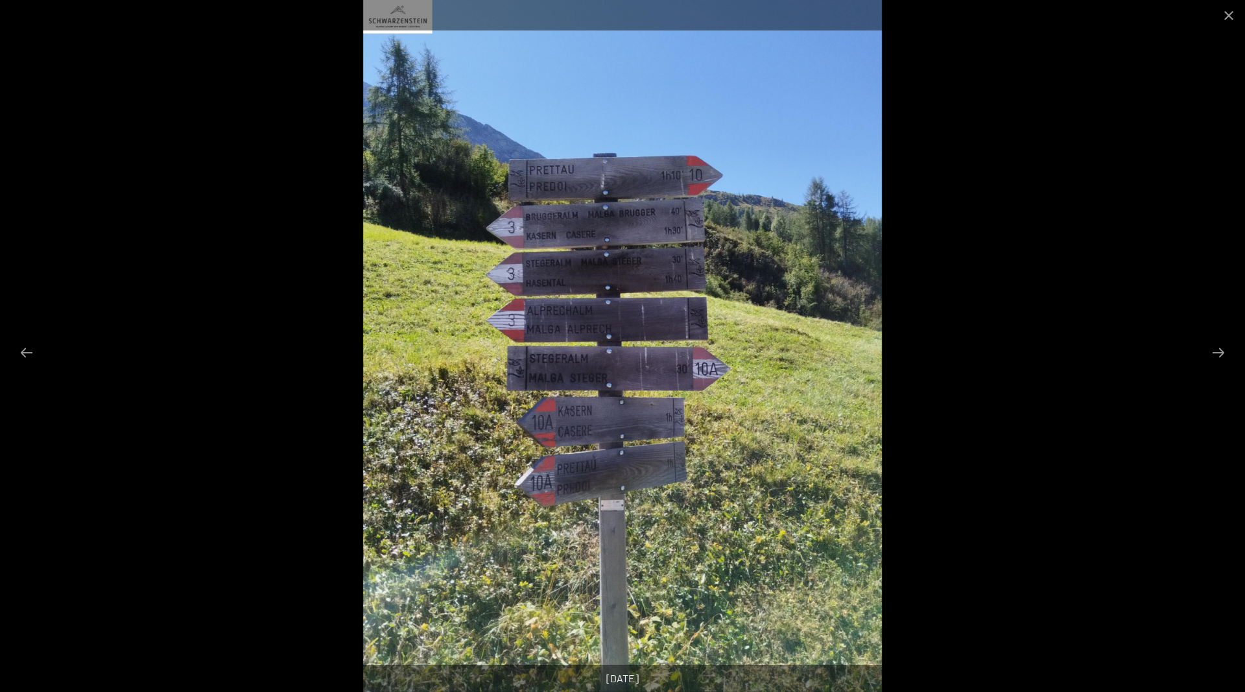
click at [1216, 349] on button "Next slide" at bounding box center [1218, 352] width 27 height 25
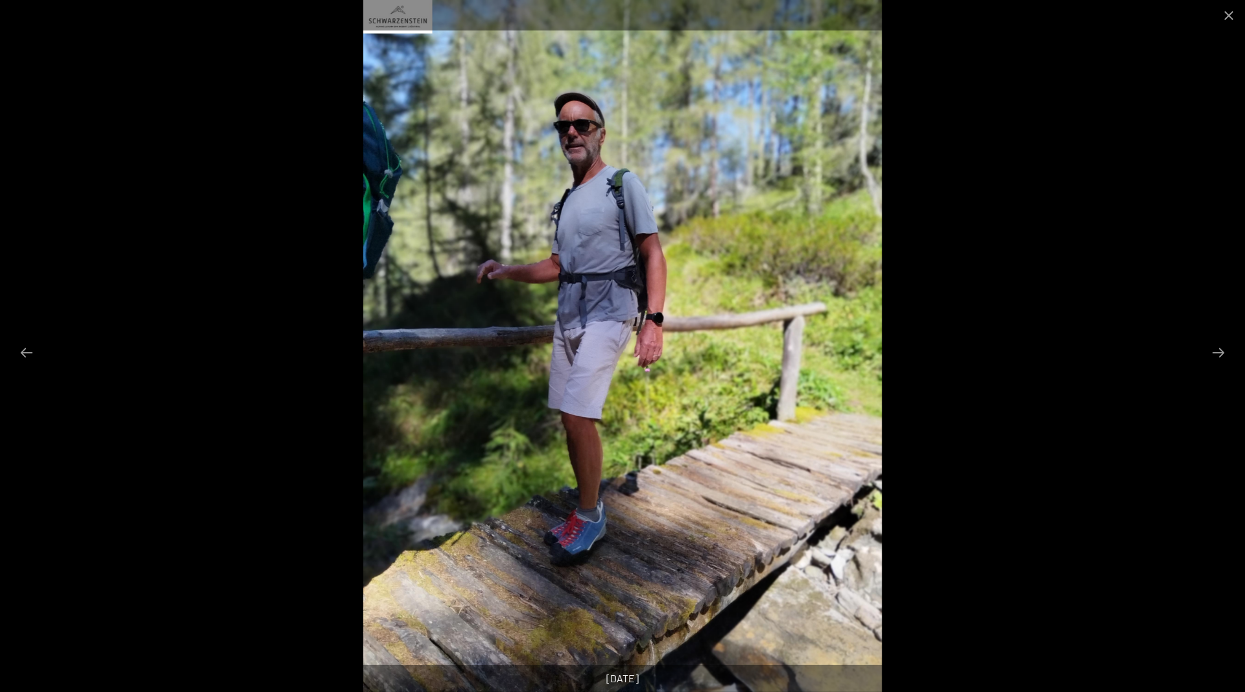
click at [1216, 349] on button "Next slide" at bounding box center [1218, 352] width 27 height 25
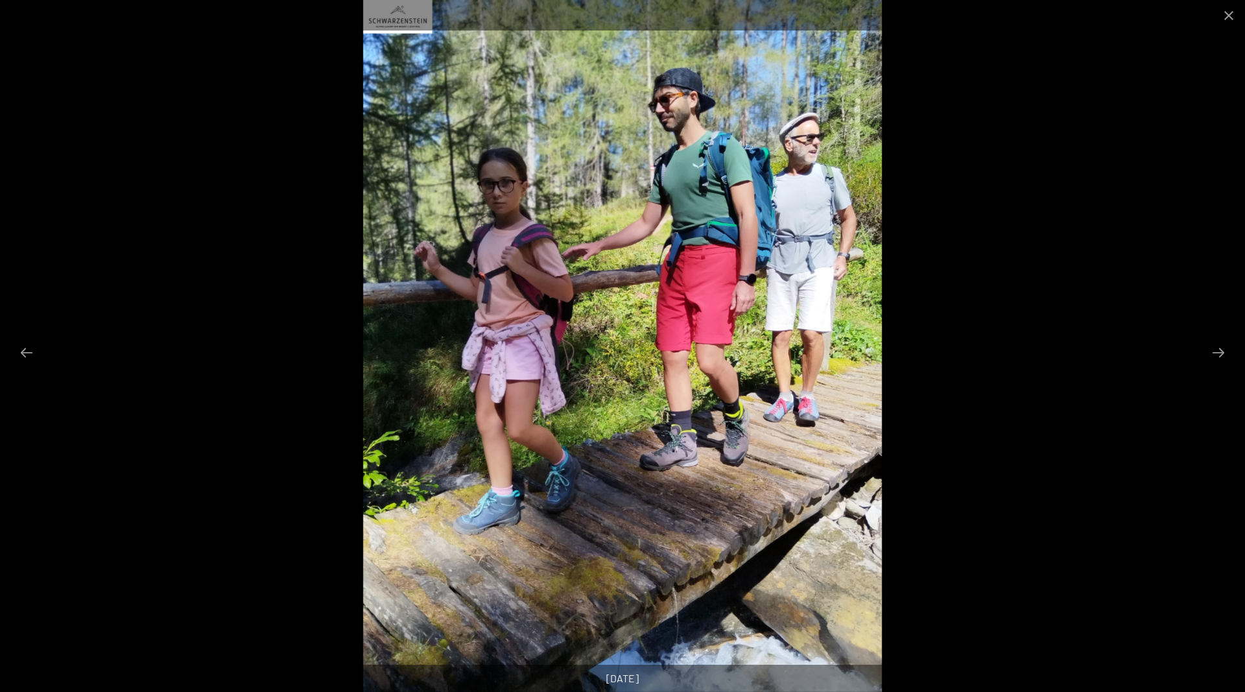
click at [1216, 349] on button "Next slide" at bounding box center [1218, 352] width 27 height 25
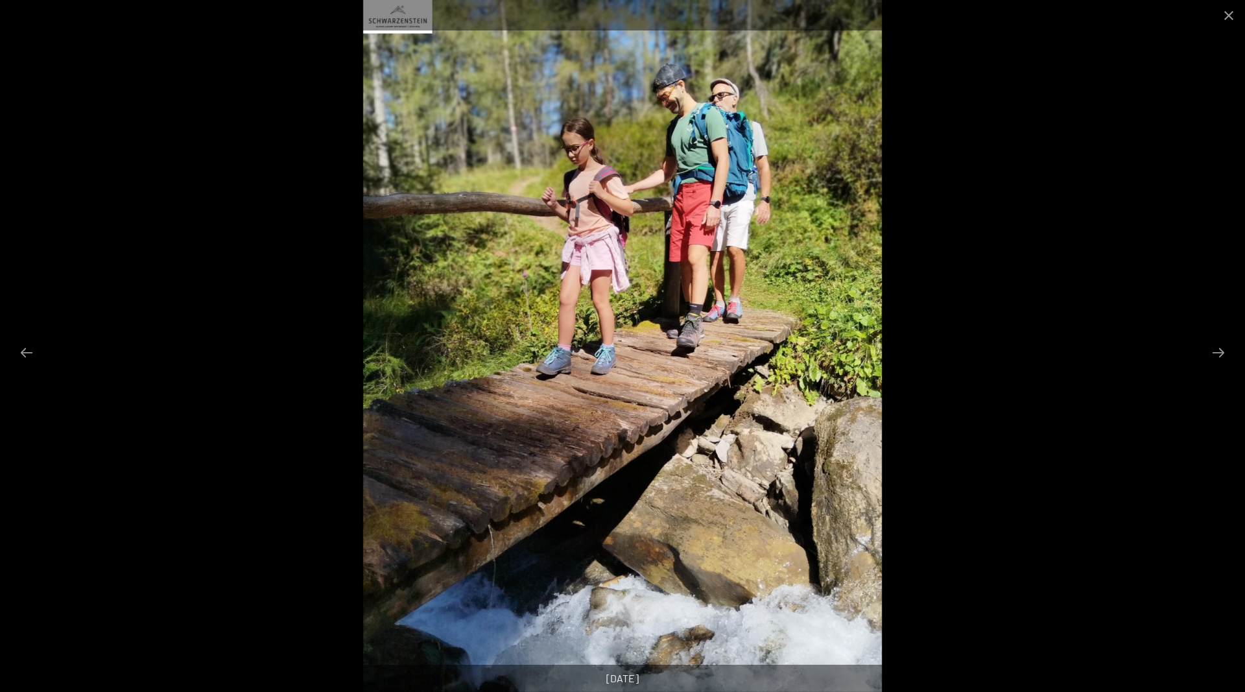
click at [1216, 349] on button "Next slide" at bounding box center [1218, 352] width 27 height 25
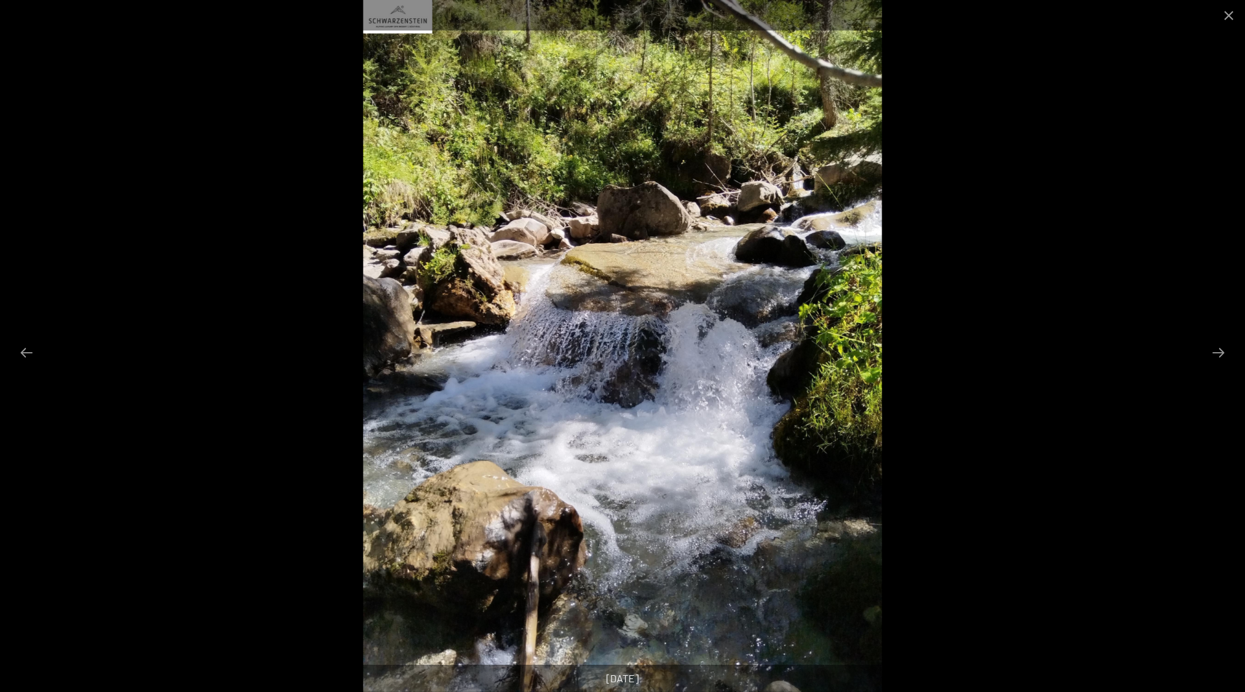
click at [1216, 349] on button "Next slide" at bounding box center [1218, 352] width 27 height 25
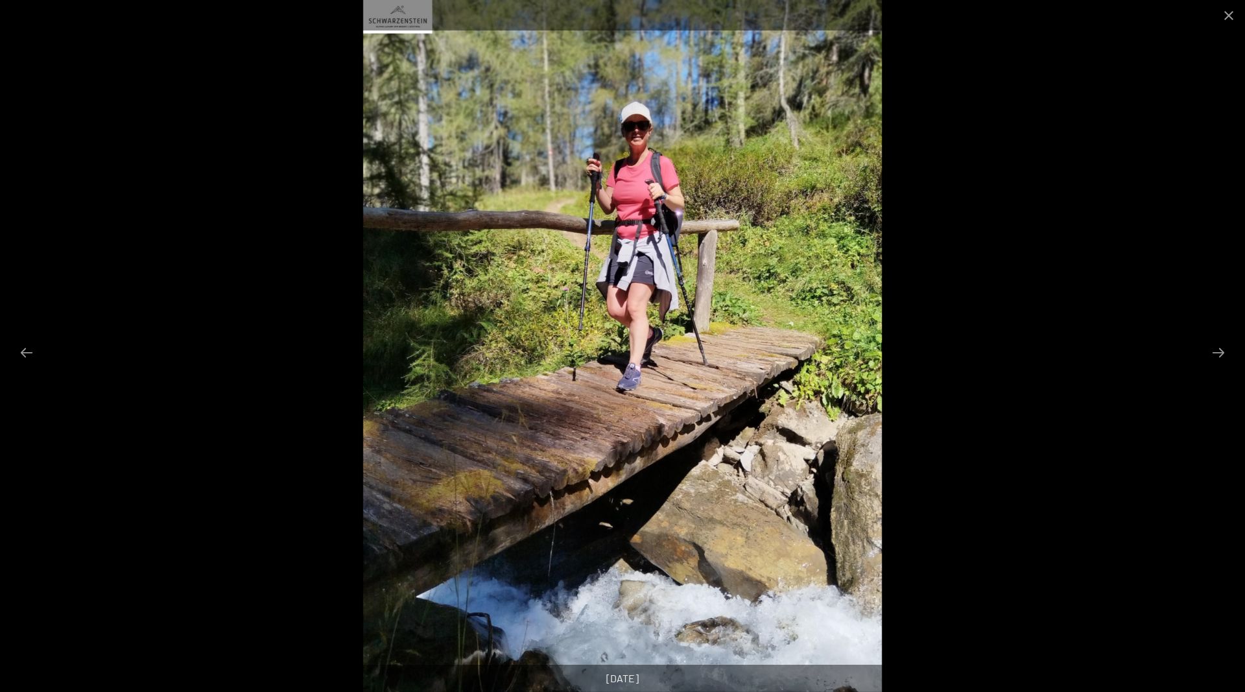
click at [1216, 349] on button "Next slide" at bounding box center [1218, 352] width 27 height 25
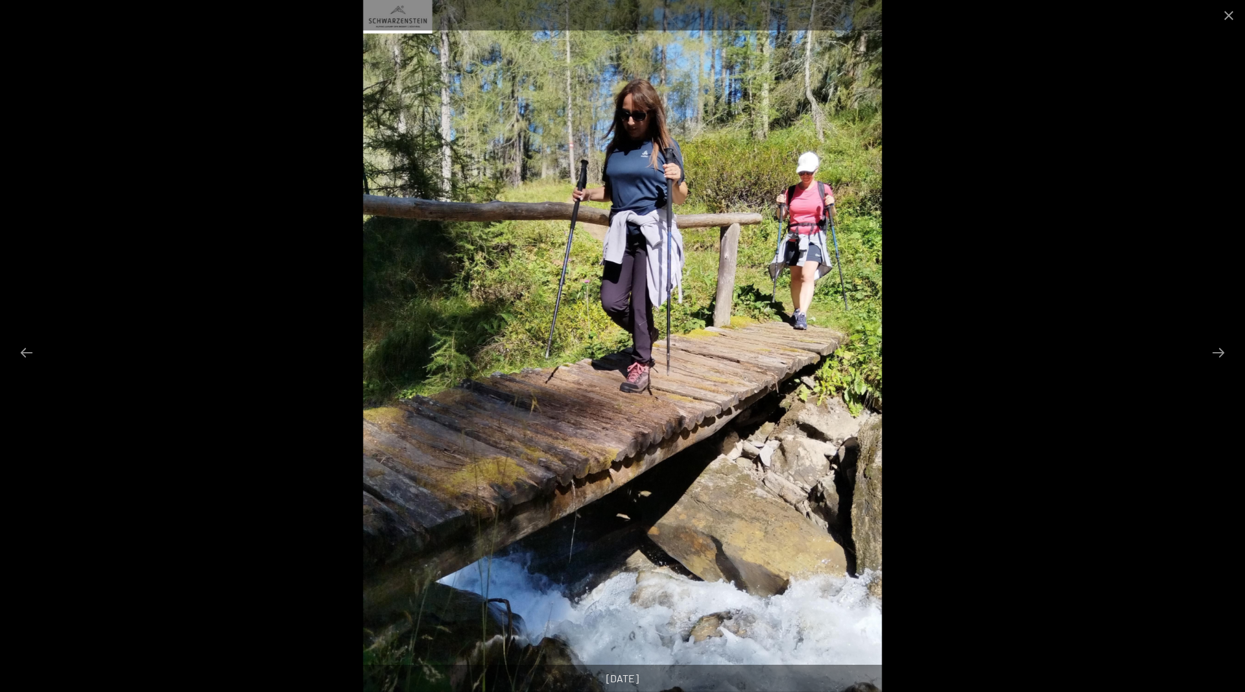
click at [1216, 349] on button "Next slide" at bounding box center [1218, 352] width 27 height 25
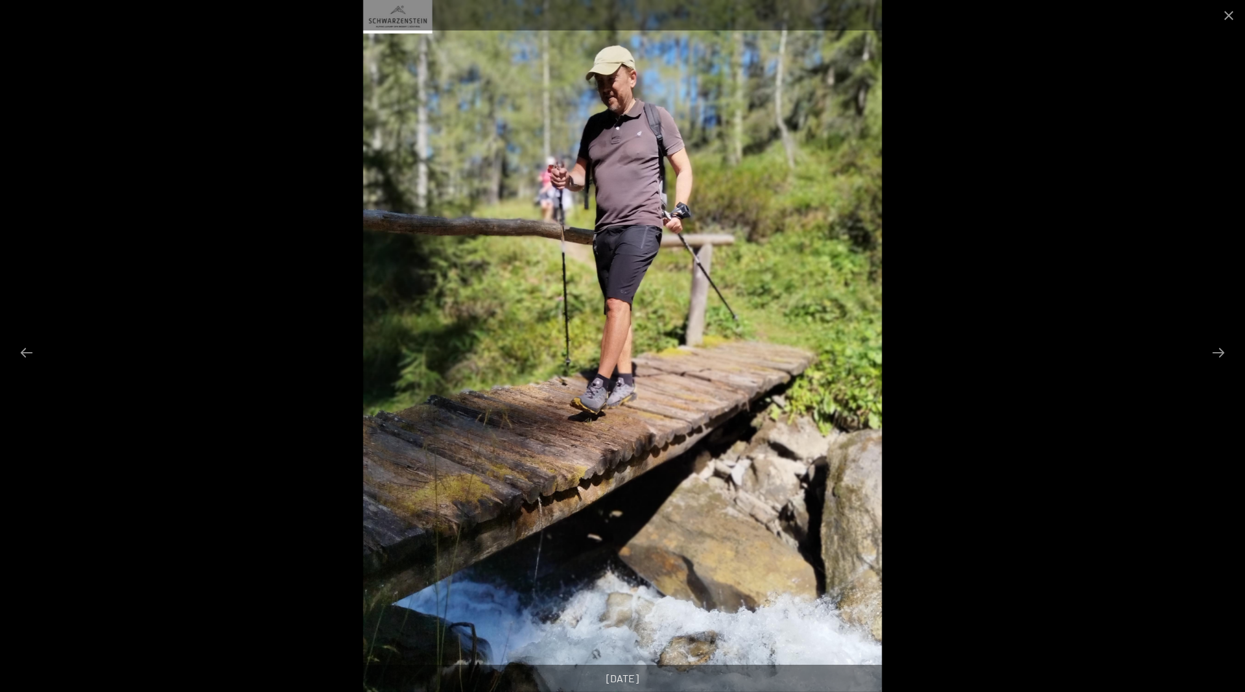
click at [1216, 349] on button "Next slide" at bounding box center [1218, 352] width 27 height 25
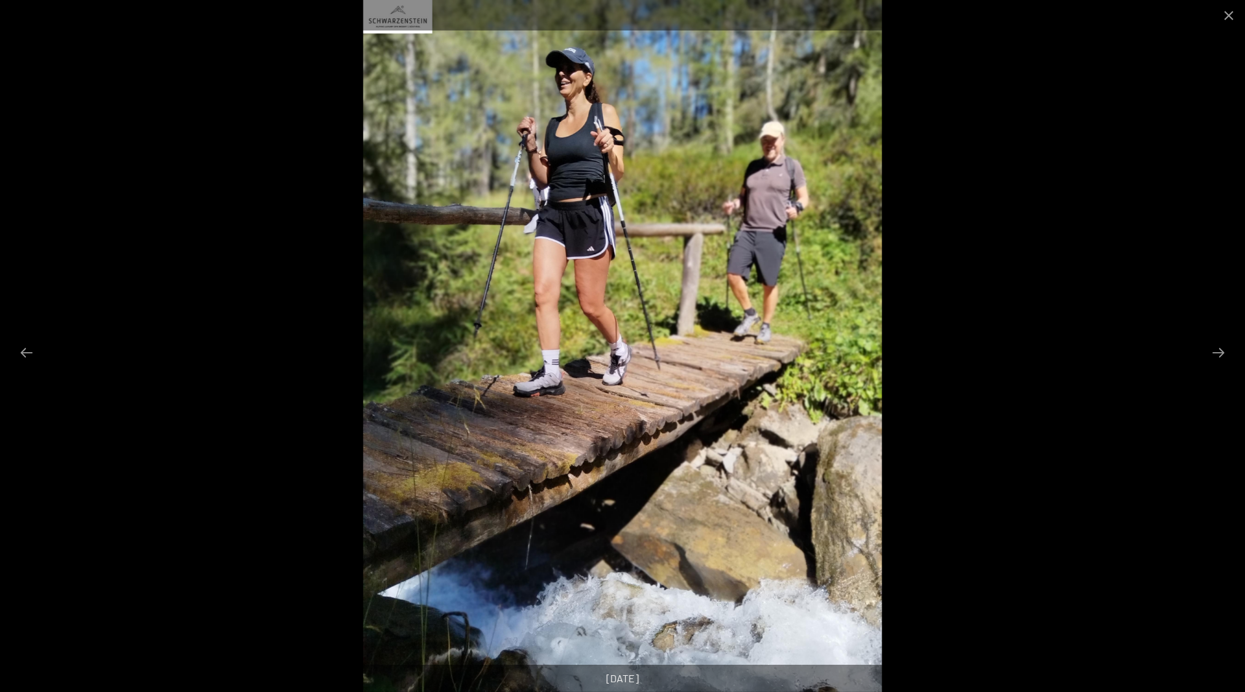
click at [1216, 349] on button "Next slide" at bounding box center [1218, 352] width 27 height 25
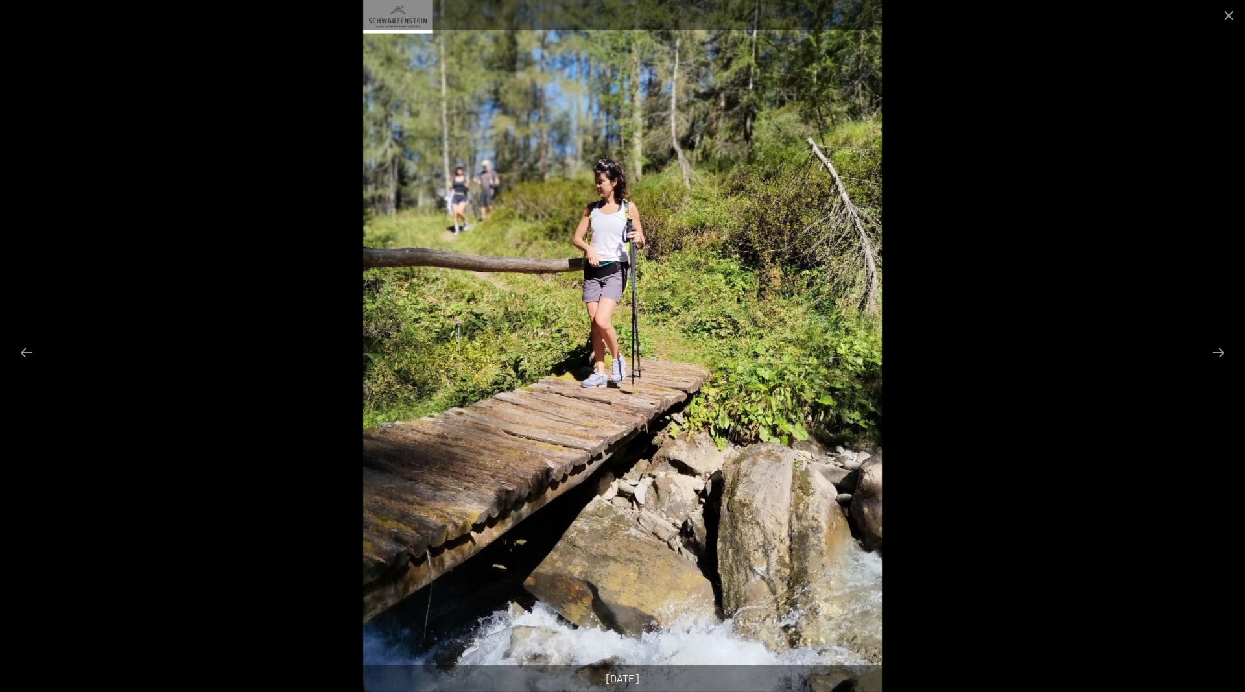
click at [1216, 349] on button "Next slide" at bounding box center [1218, 352] width 27 height 25
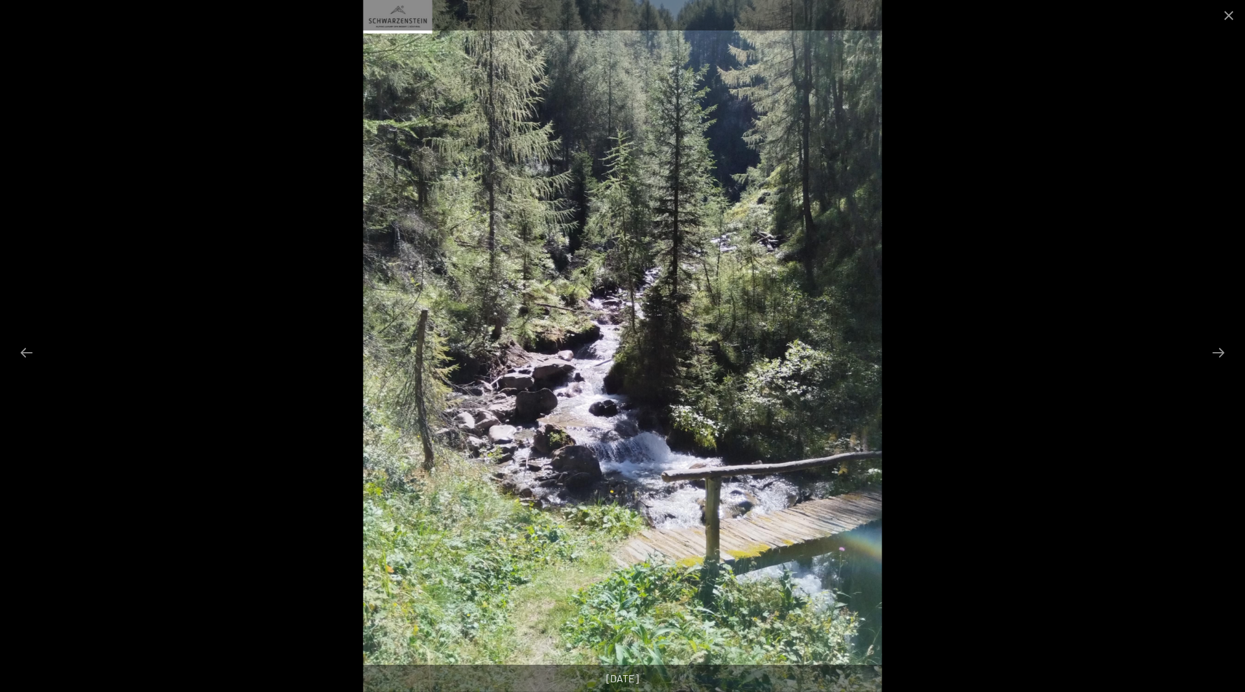
click at [1216, 349] on button "Next slide" at bounding box center [1218, 352] width 27 height 25
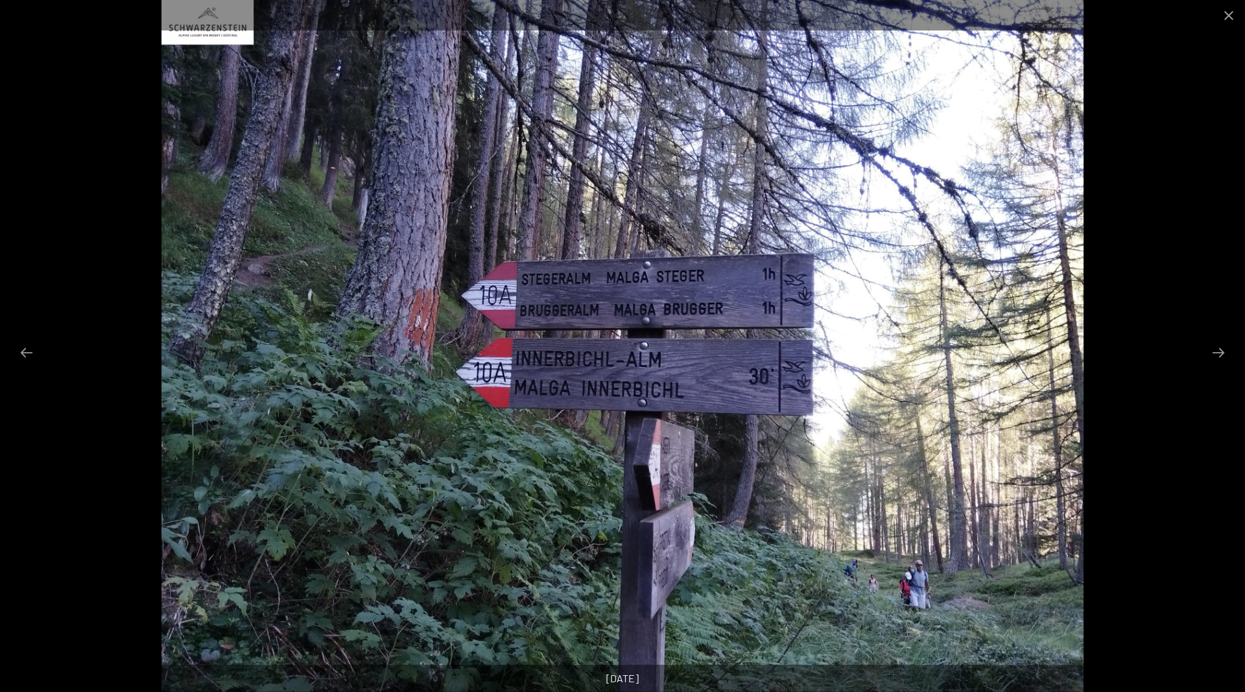
click at [1216, 349] on button "Next slide" at bounding box center [1218, 352] width 27 height 25
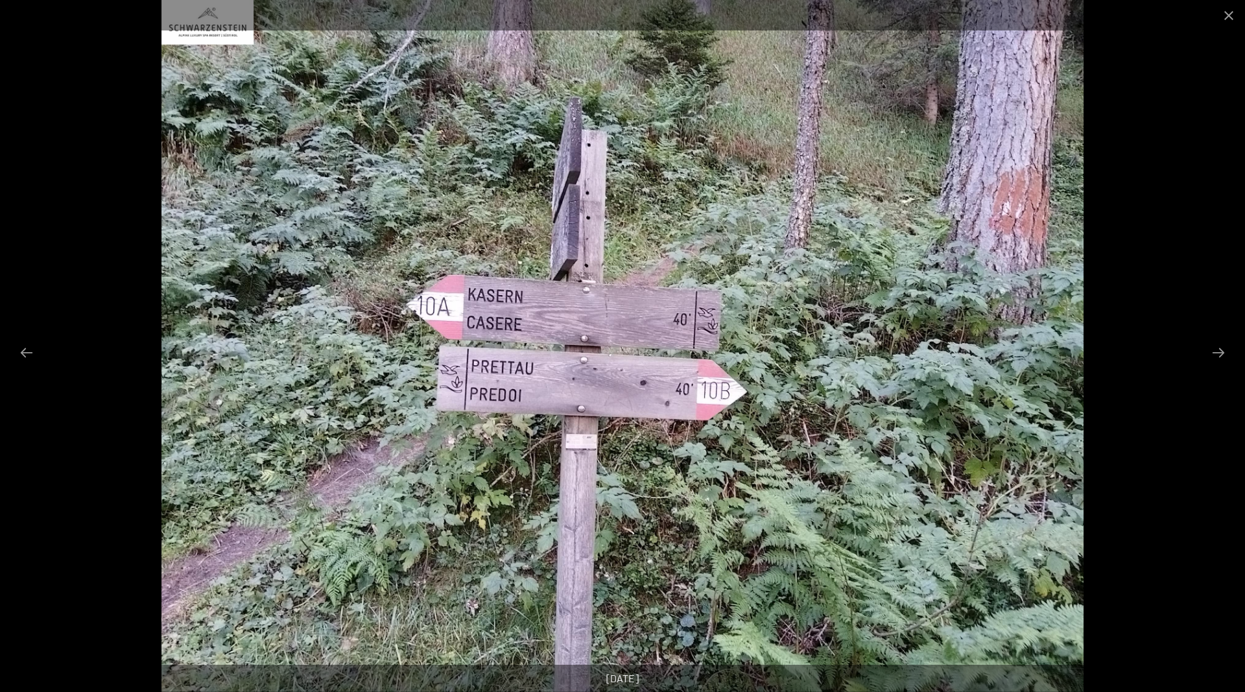
click at [1216, 349] on button "Next slide" at bounding box center [1218, 352] width 27 height 25
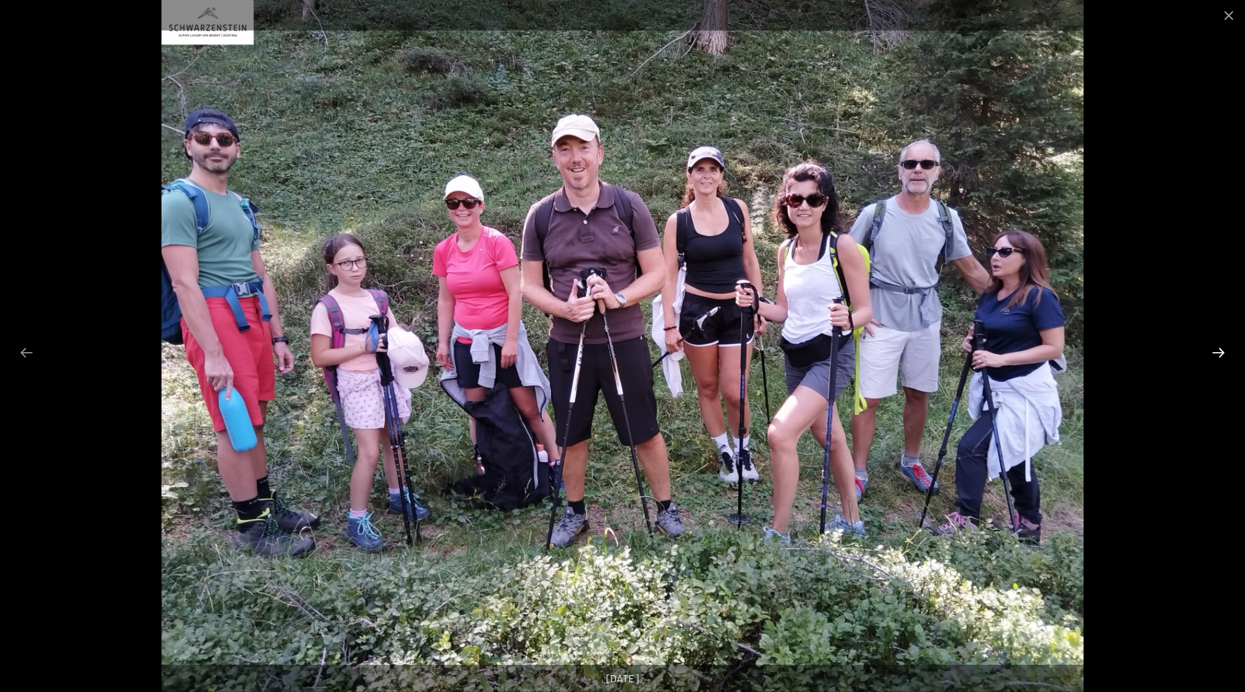
click at [1216, 348] on button "Next slide" at bounding box center [1218, 352] width 27 height 25
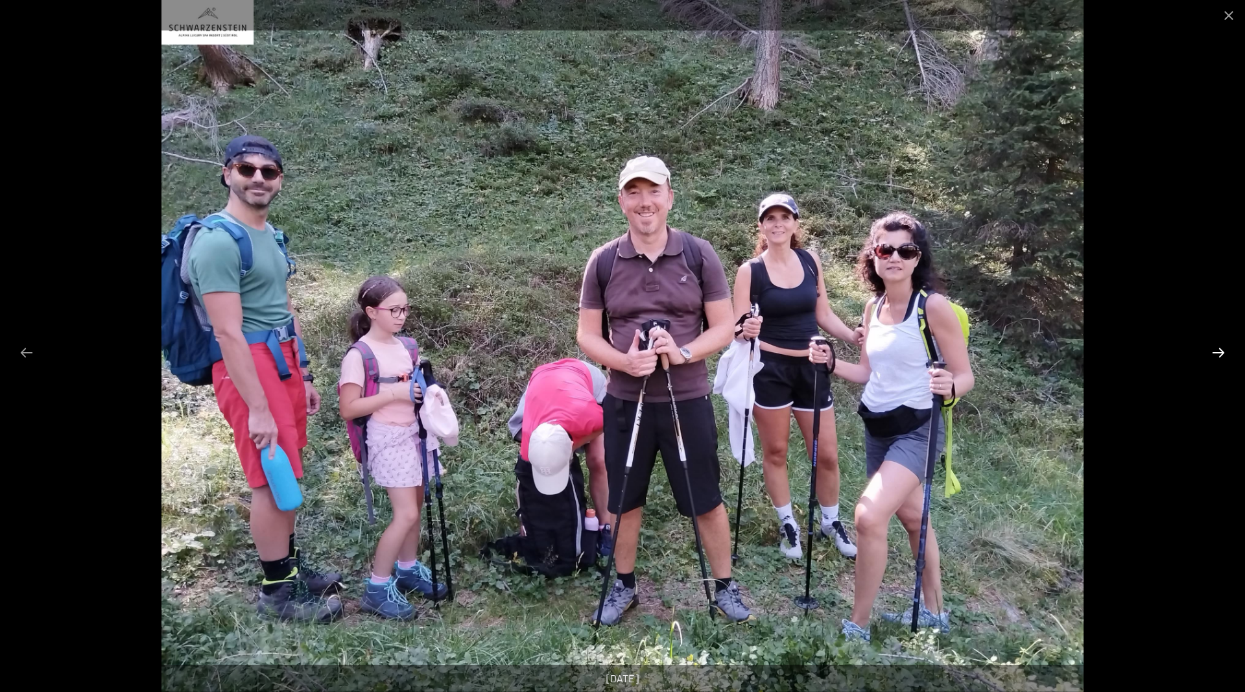
click at [1216, 348] on button "Next slide" at bounding box center [1218, 352] width 27 height 25
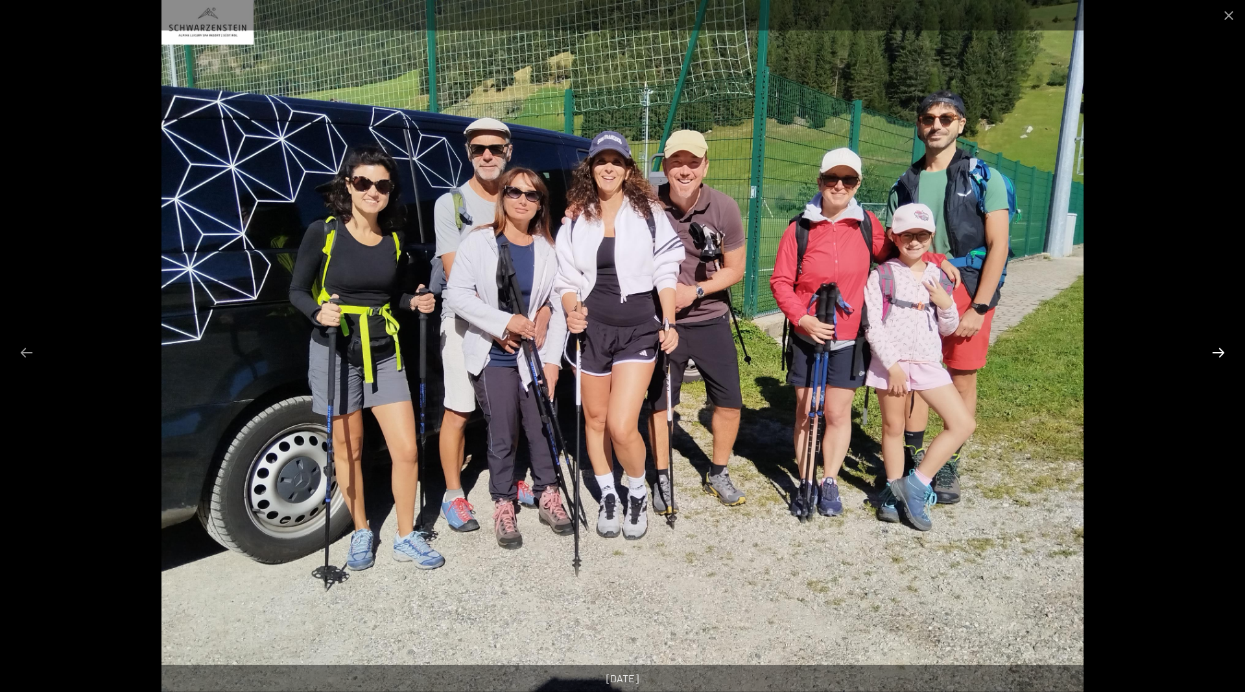
click at [1216, 348] on button "Next slide" at bounding box center [1218, 352] width 27 height 25
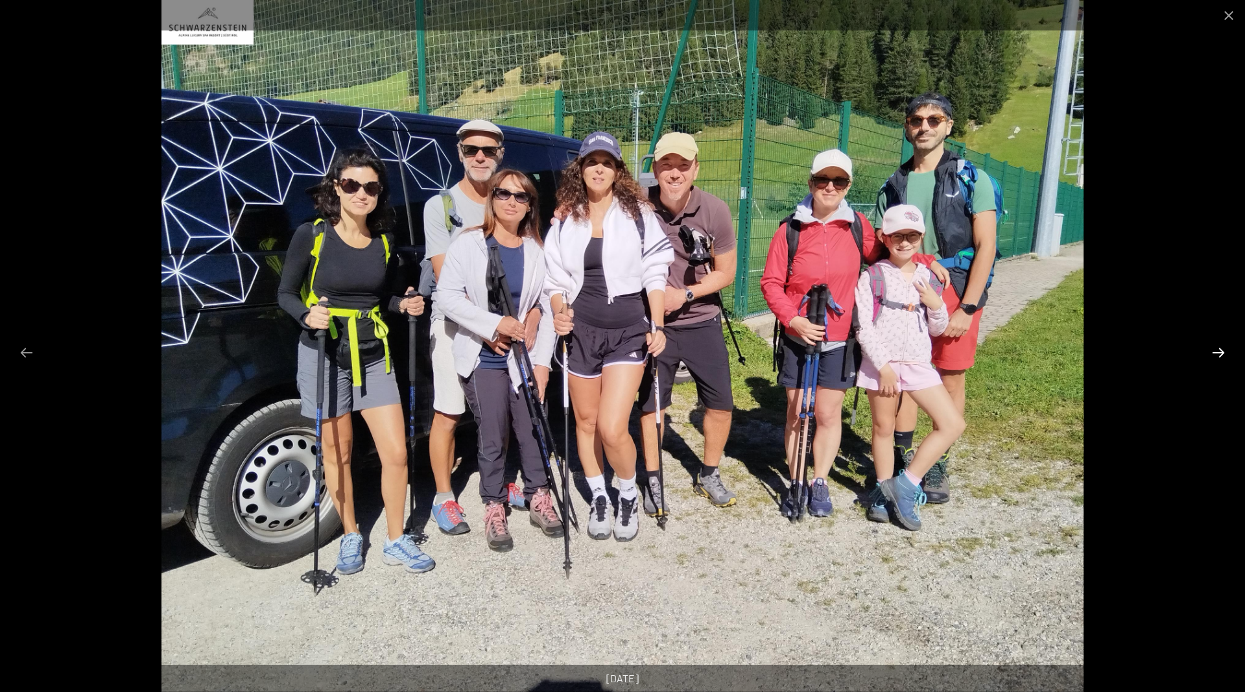
click at [1216, 348] on button "Next slide" at bounding box center [1218, 352] width 27 height 25
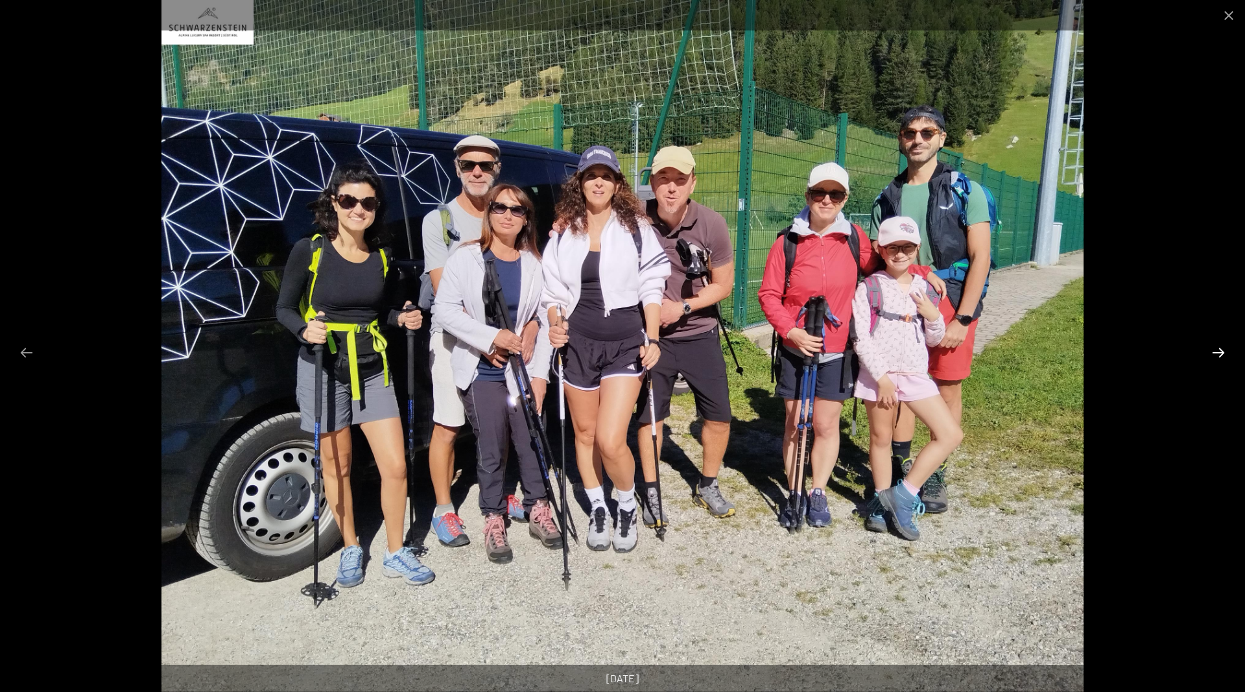
click at [1216, 348] on button "Next slide" at bounding box center [1218, 352] width 27 height 25
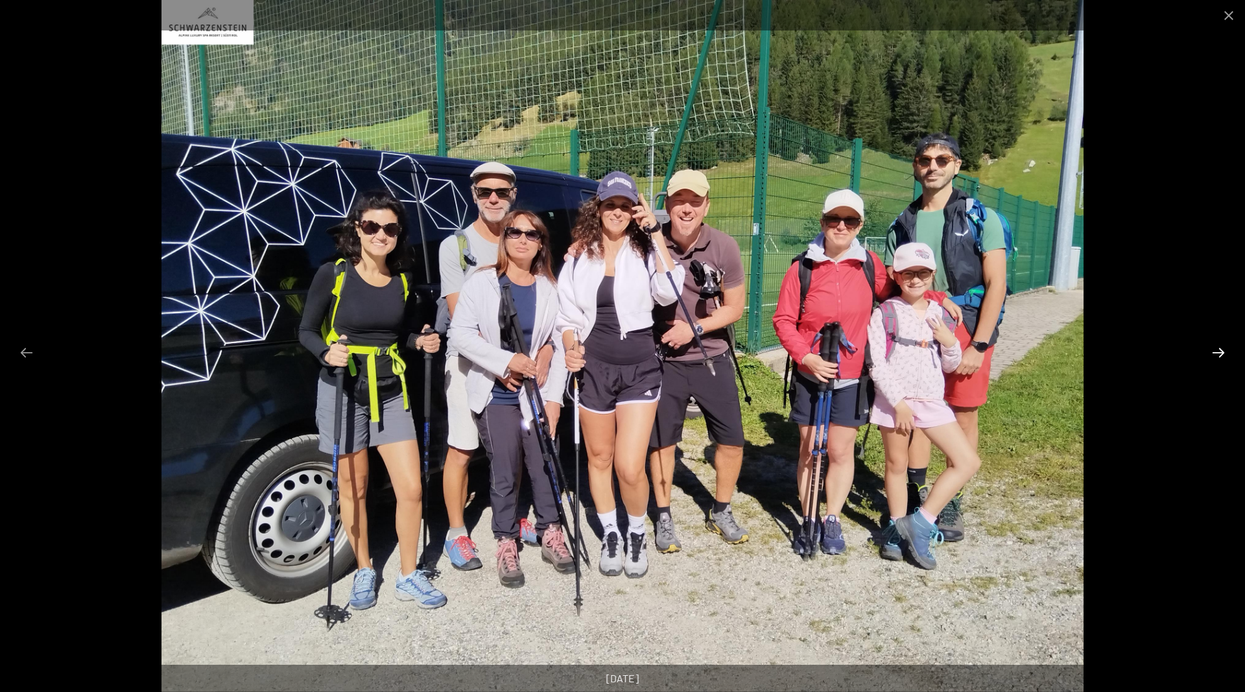
click at [1216, 348] on button "Next slide" at bounding box center [1218, 352] width 27 height 25
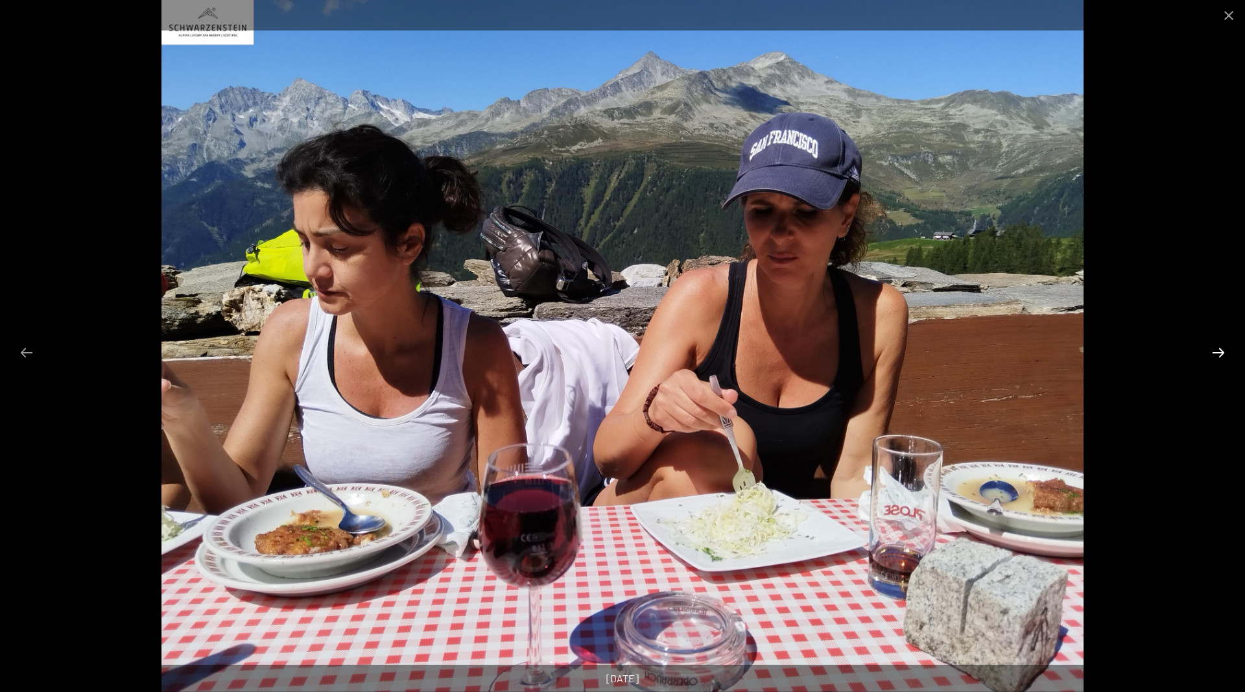
click at [1216, 348] on button "Next slide" at bounding box center [1218, 352] width 27 height 25
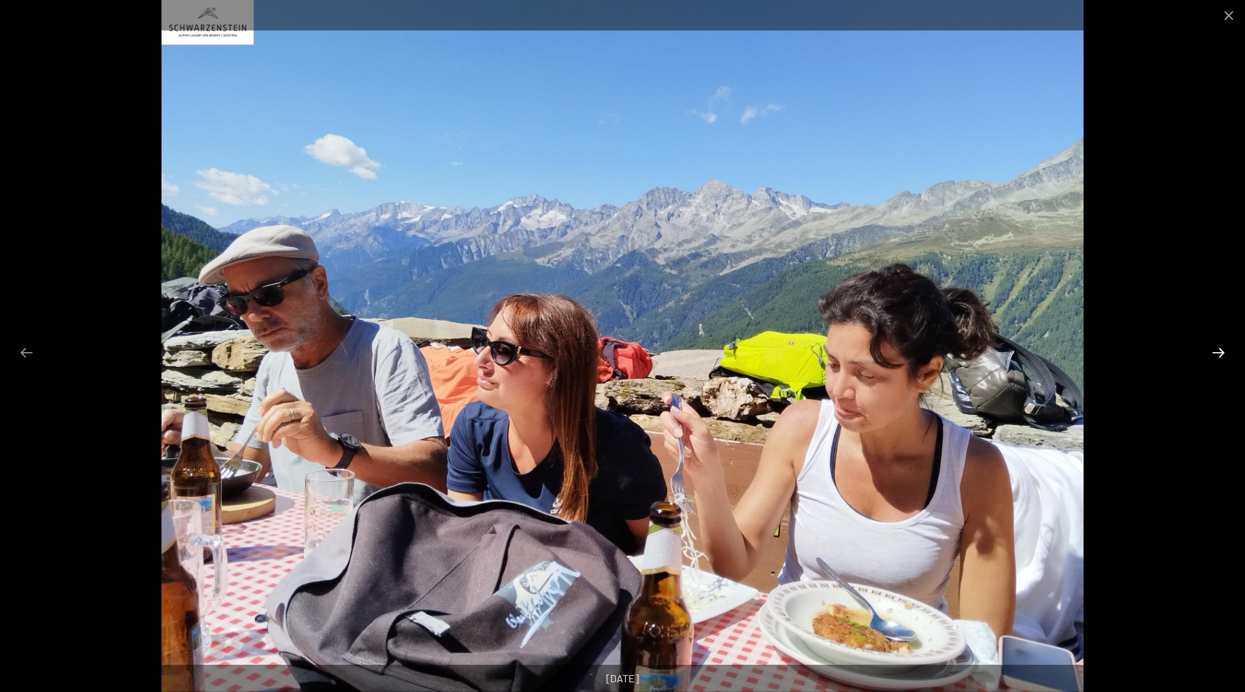
click at [1216, 348] on button "Next slide" at bounding box center [1218, 352] width 27 height 25
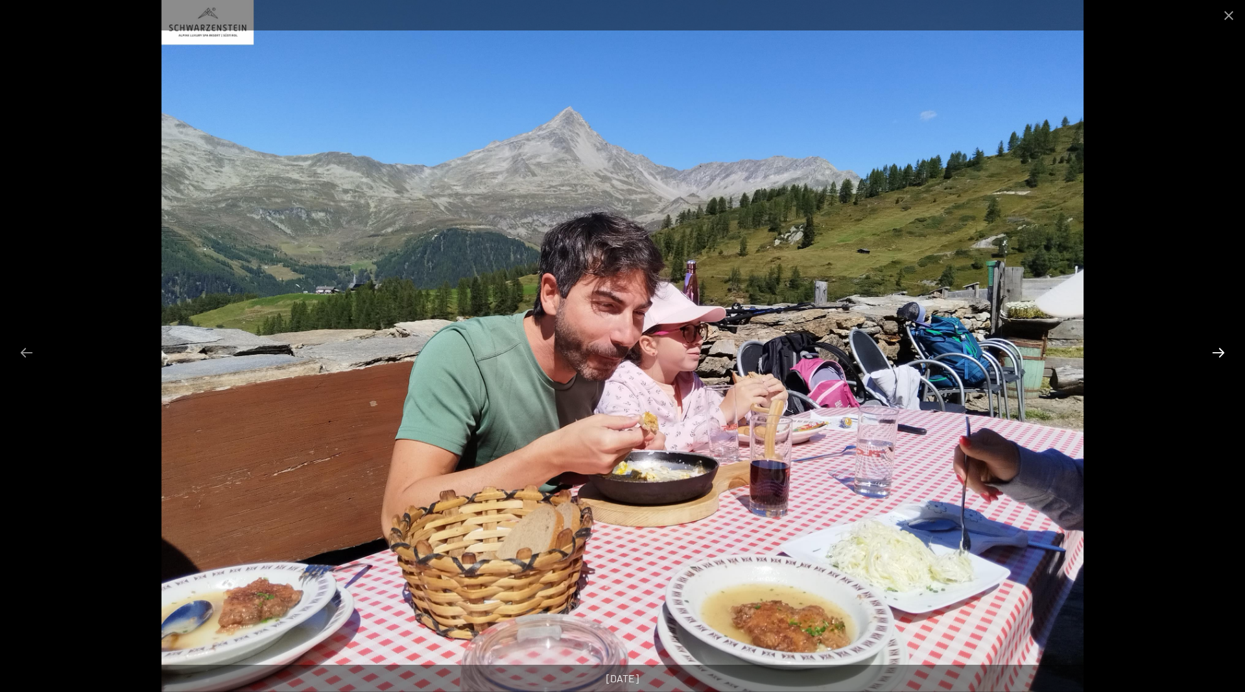
click at [1216, 348] on button "Next slide" at bounding box center [1218, 352] width 27 height 25
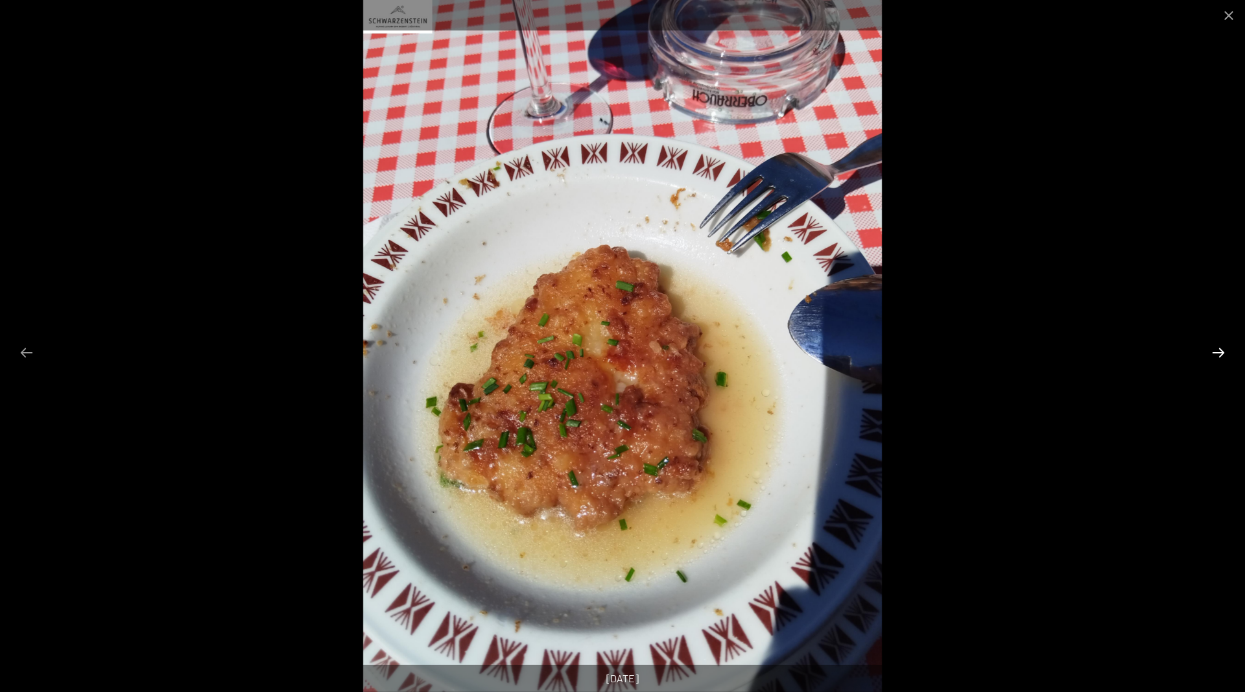
click at [1216, 348] on button "Next slide" at bounding box center [1218, 352] width 27 height 25
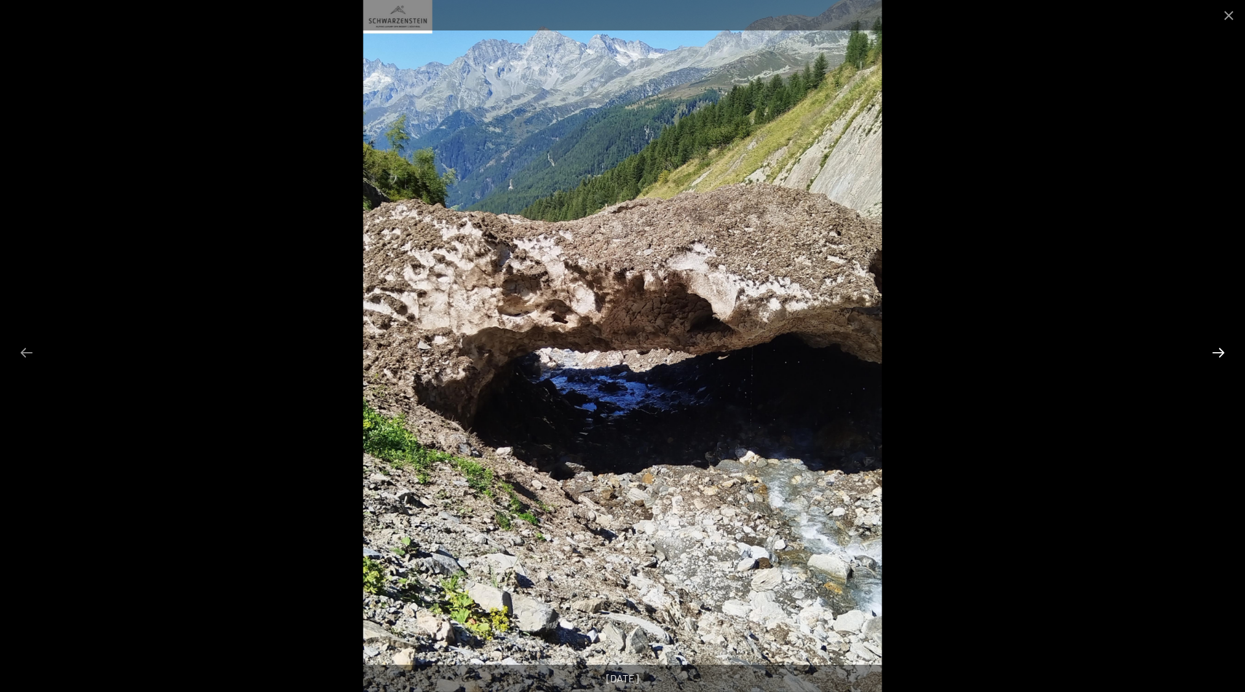
click at [1216, 348] on button "Next slide" at bounding box center [1218, 352] width 27 height 25
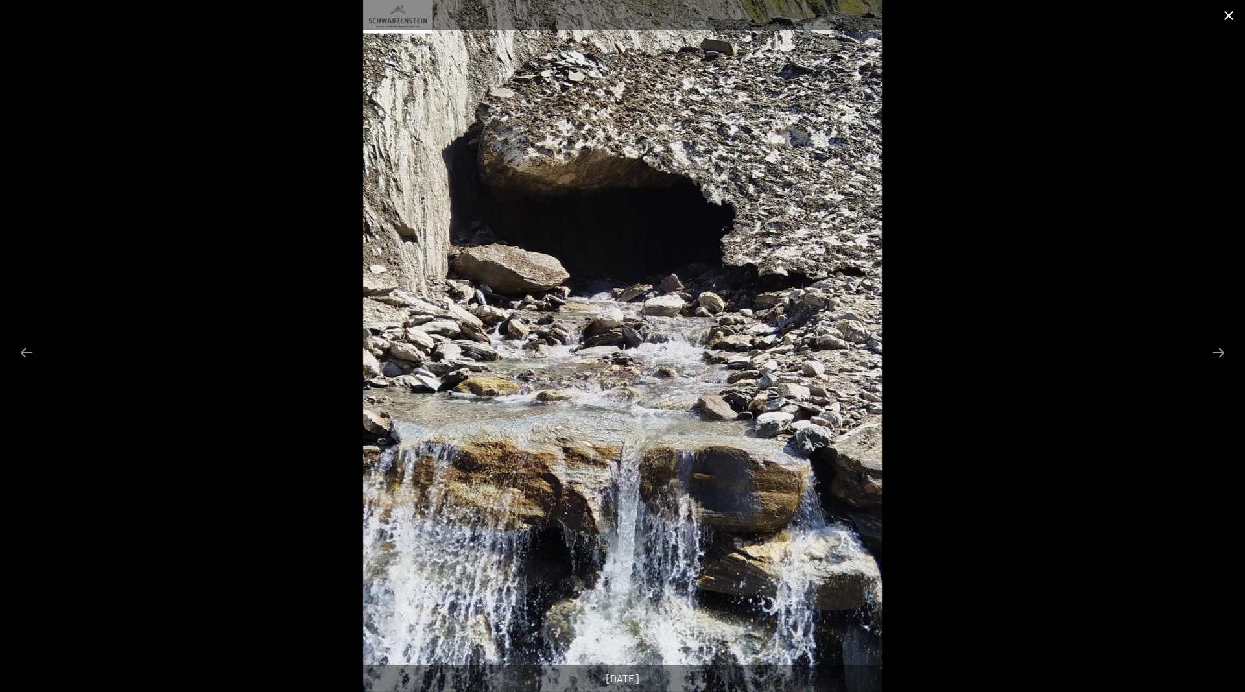
click at [1224, 16] on button "Close gallery" at bounding box center [1228, 15] width 32 height 30
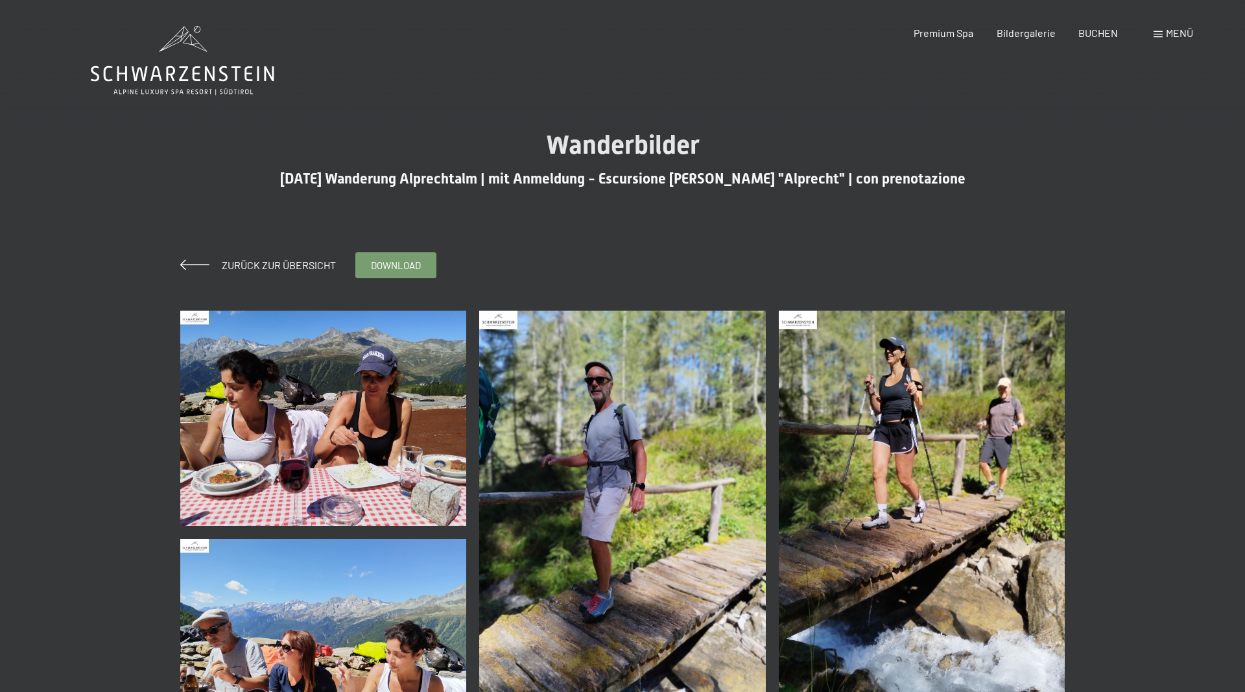
click at [278, 259] on div "Zurück zur Übersicht" at bounding box center [258, 265] width 156 height 14
click at [275, 263] on span "Zurück zur Übersicht" at bounding box center [273, 265] width 124 height 12
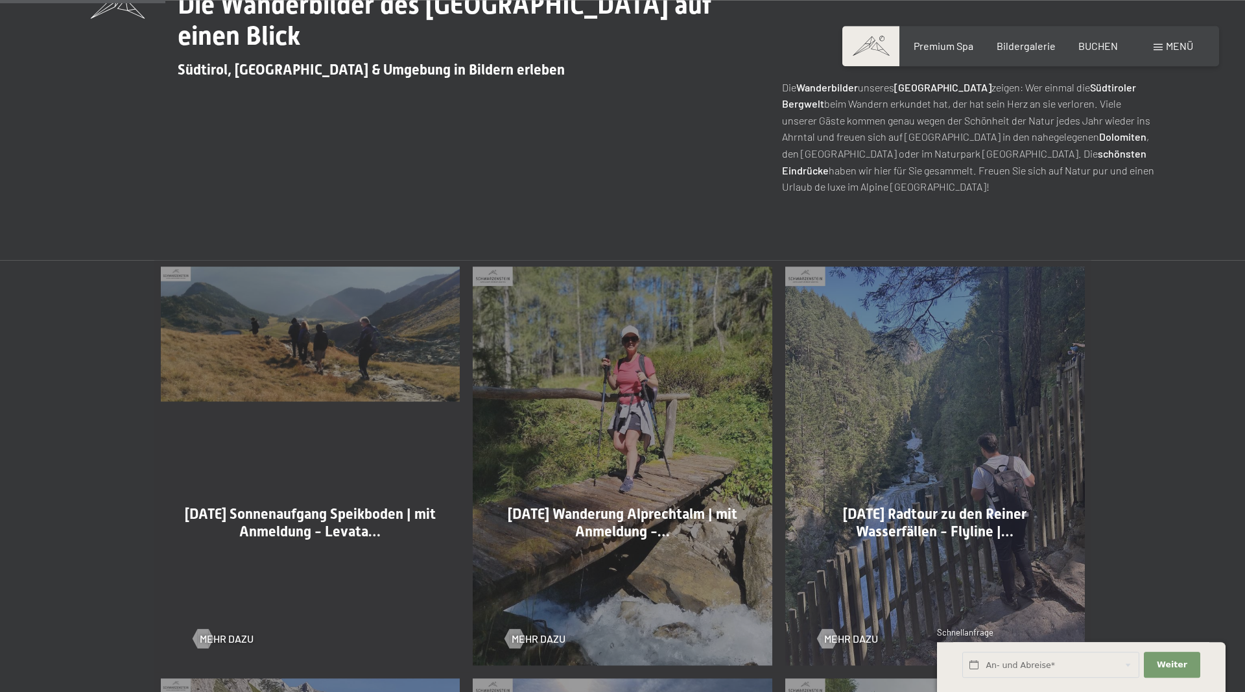
scroll to position [727, 0]
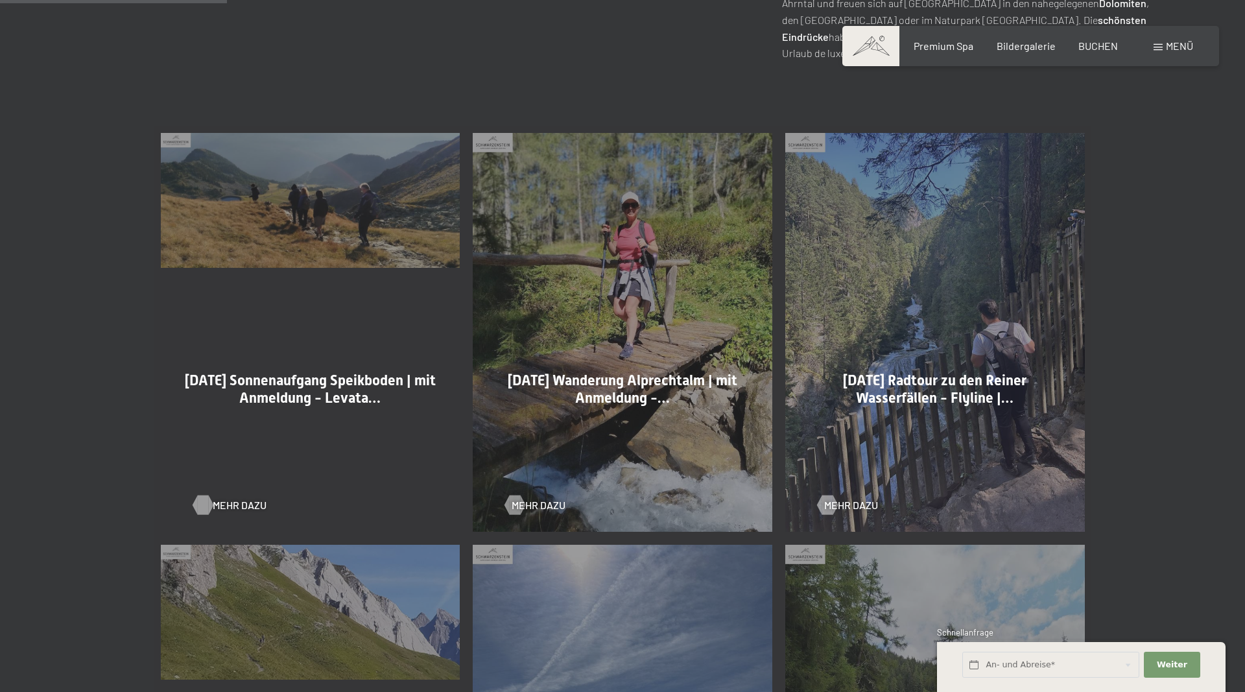
click at [220, 504] on span "Mehr dazu" at bounding box center [240, 505] width 54 height 14
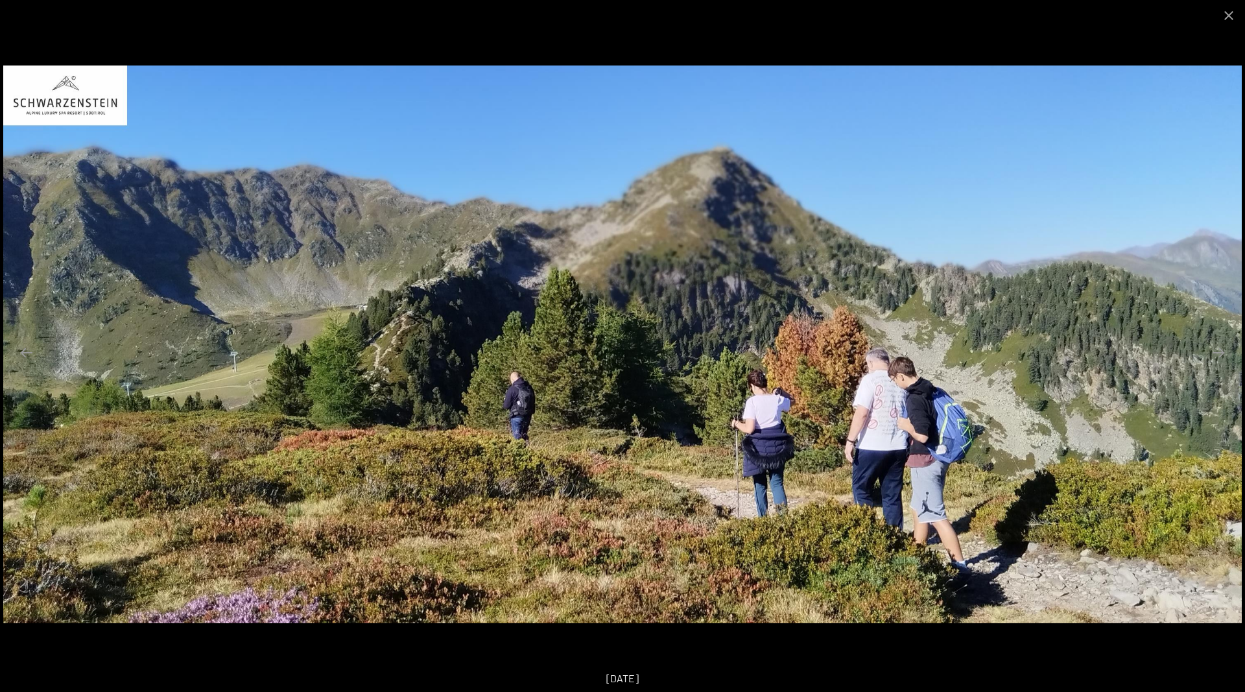
click at [1225, 347] on button "Next slide" at bounding box center [1218, 352] width 27 height 25
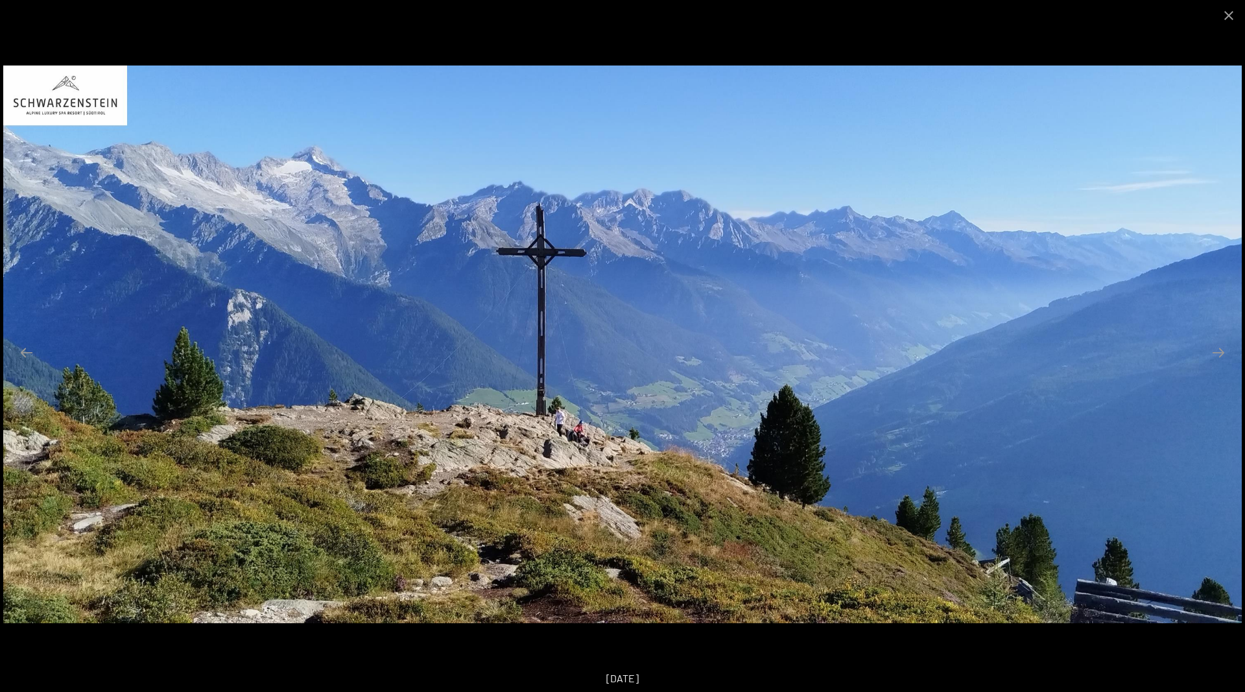
click at [1225, 347] on button "Next slide" at bounding box center [1218, 352] width 27 height 25
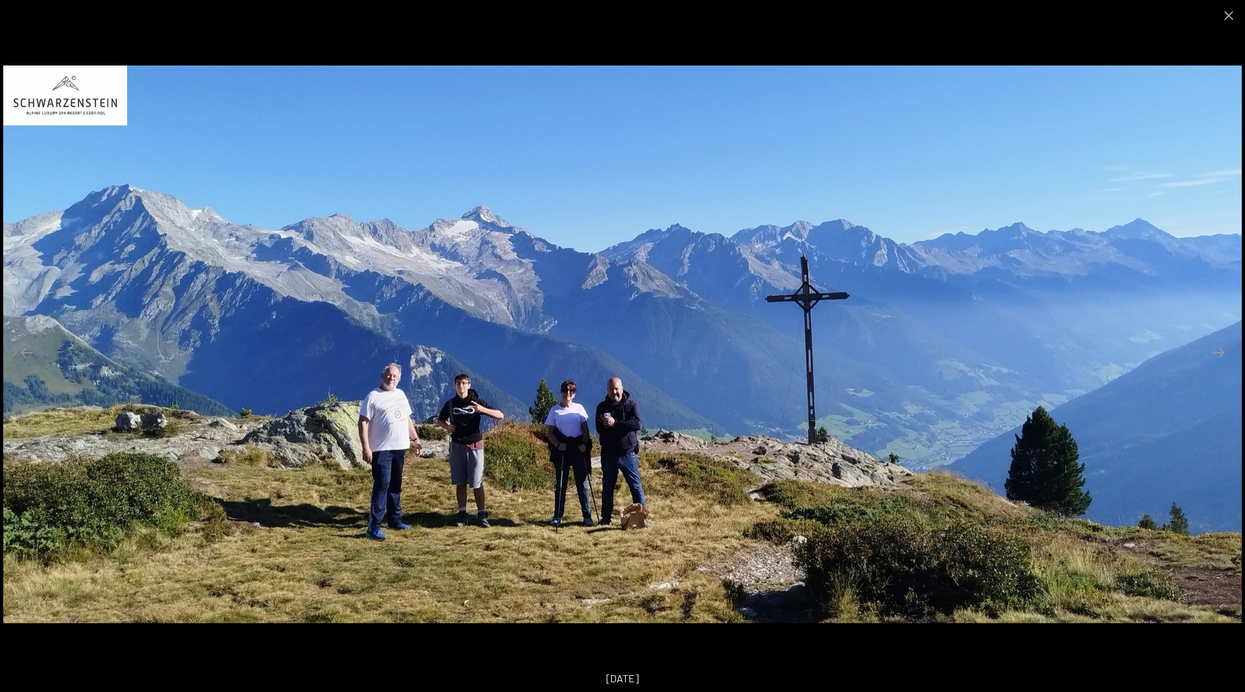
click at [1225, 347] on button "Next slide" at bounding box center [1218, 352] width 27 height 25
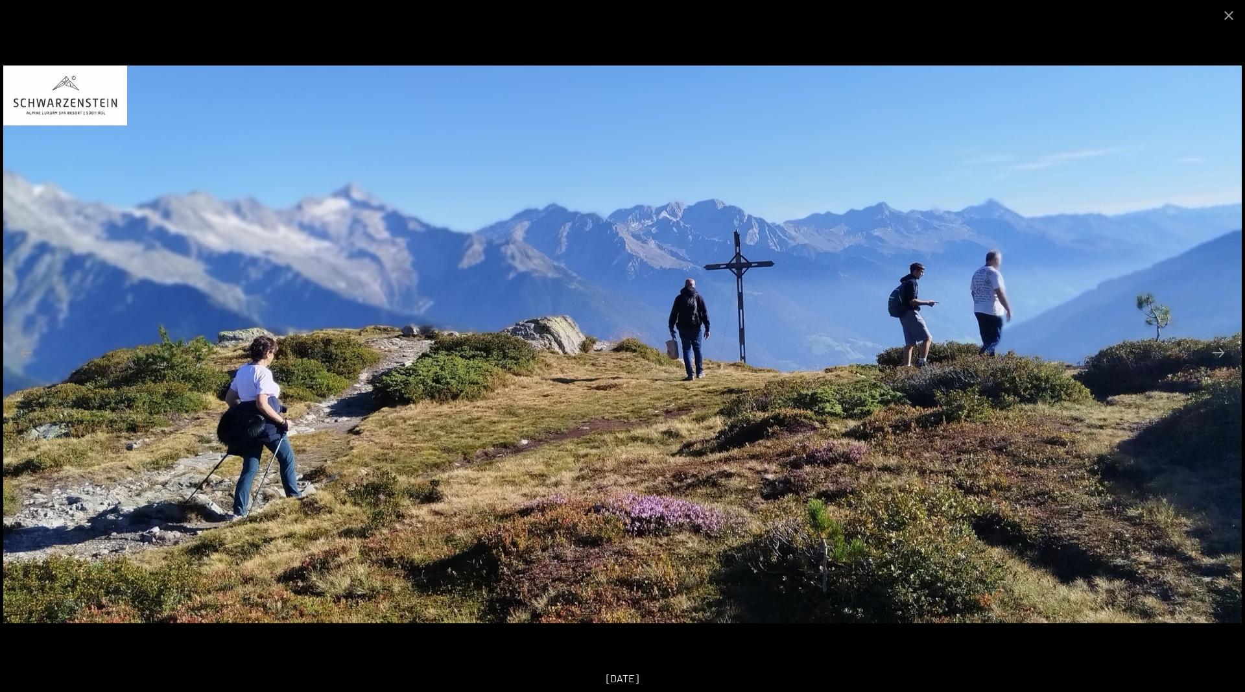
click at [1225, 347] on button "Next slide" at bounding box center [1218, 352] width 27 height 25
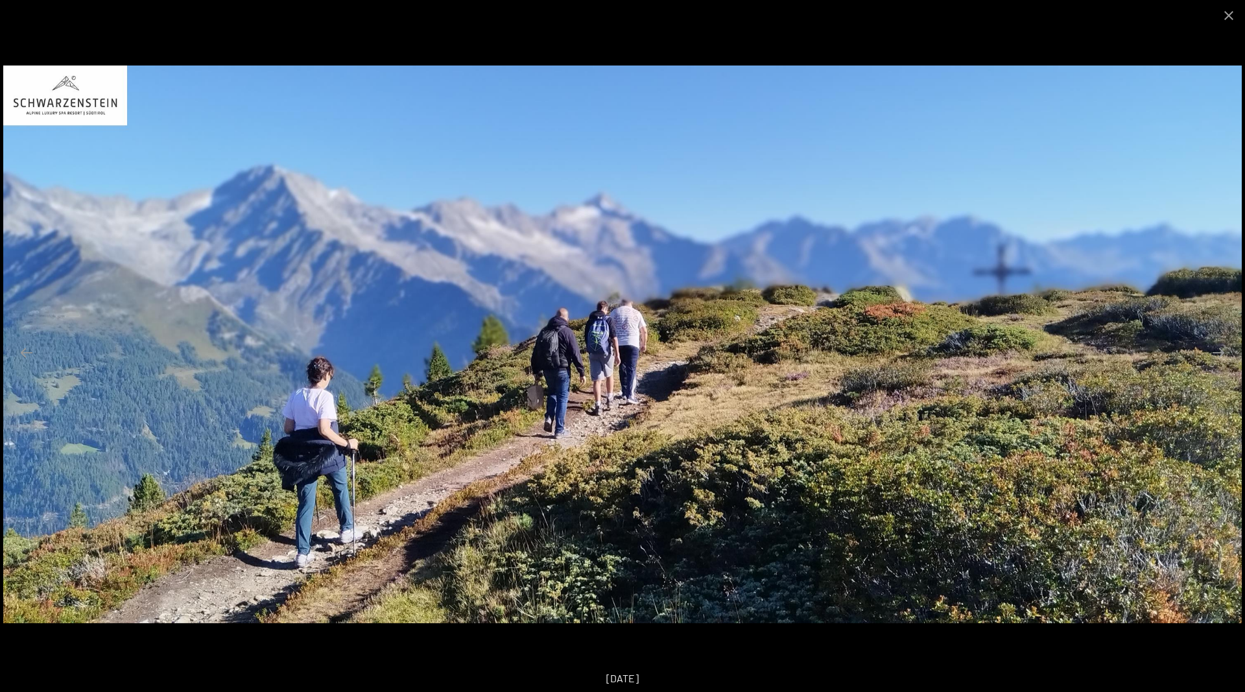
click at [1225, 347] on button "Next slide" at bounding box center [1218, 352] width 27 height 25
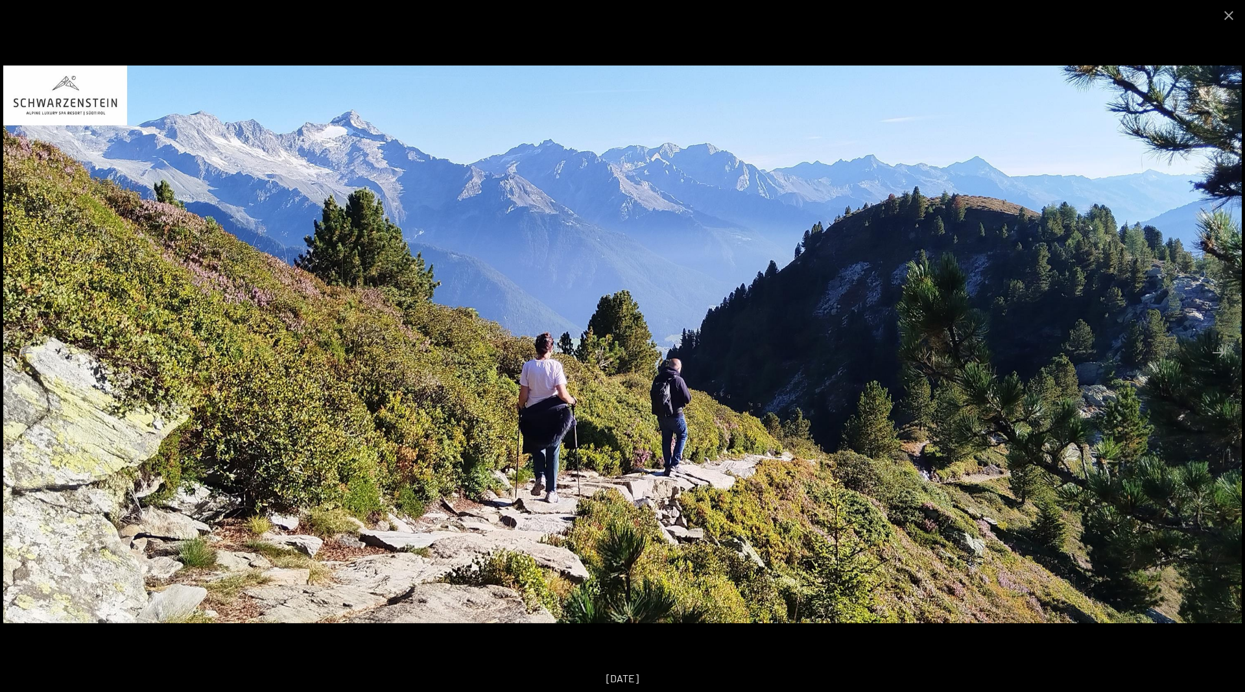
click at [1225, 347] on button "Next slide" at bounding box center [1218, 352] width 27 height 25
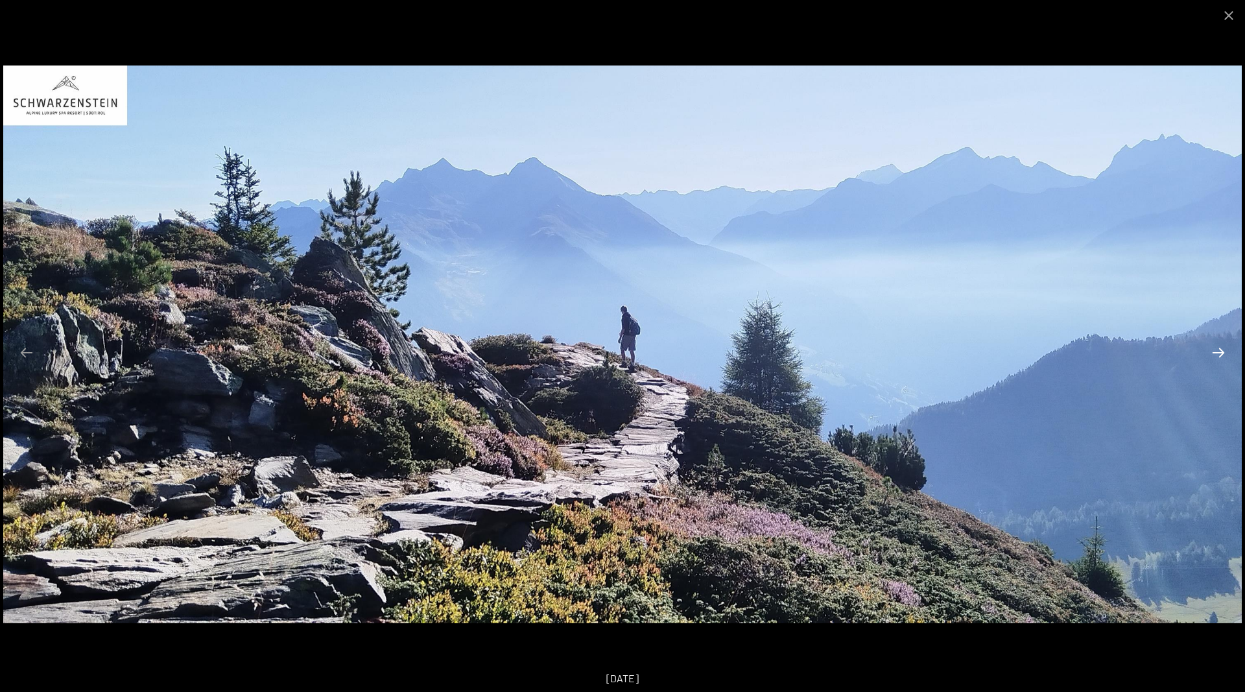
click at [1224, 346] on button "Next slide" at bounding box center [1218, 352] width 27 height 25
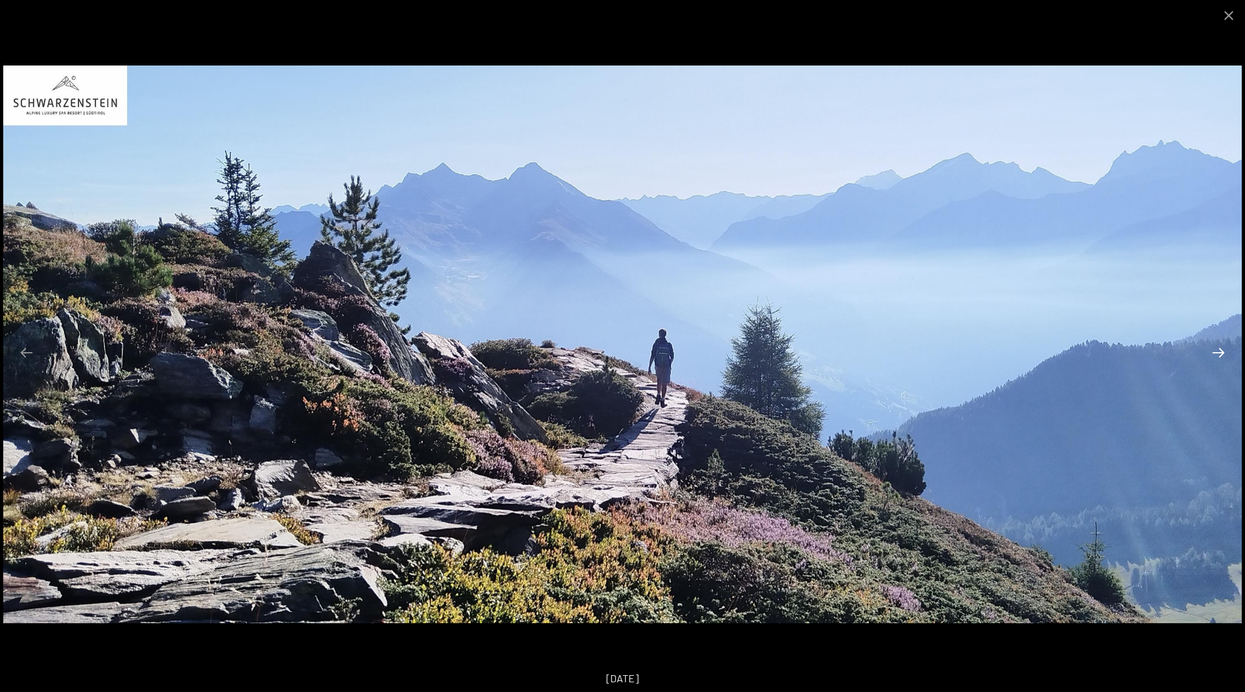
click at [1224, 346] on button "Next slide" at bounding box center [1218, 352] width 27 height 25
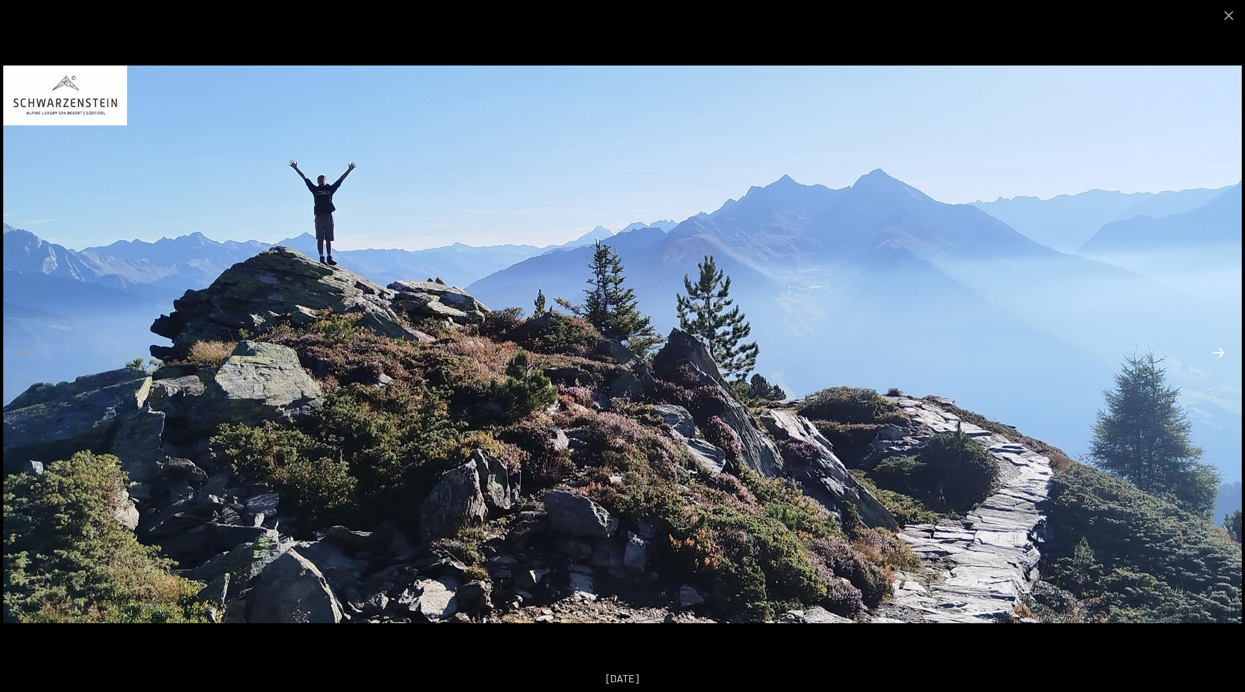
click at [1218, 350] on button "Next slide" at bounding box center [1218, 352] width 27 height 25
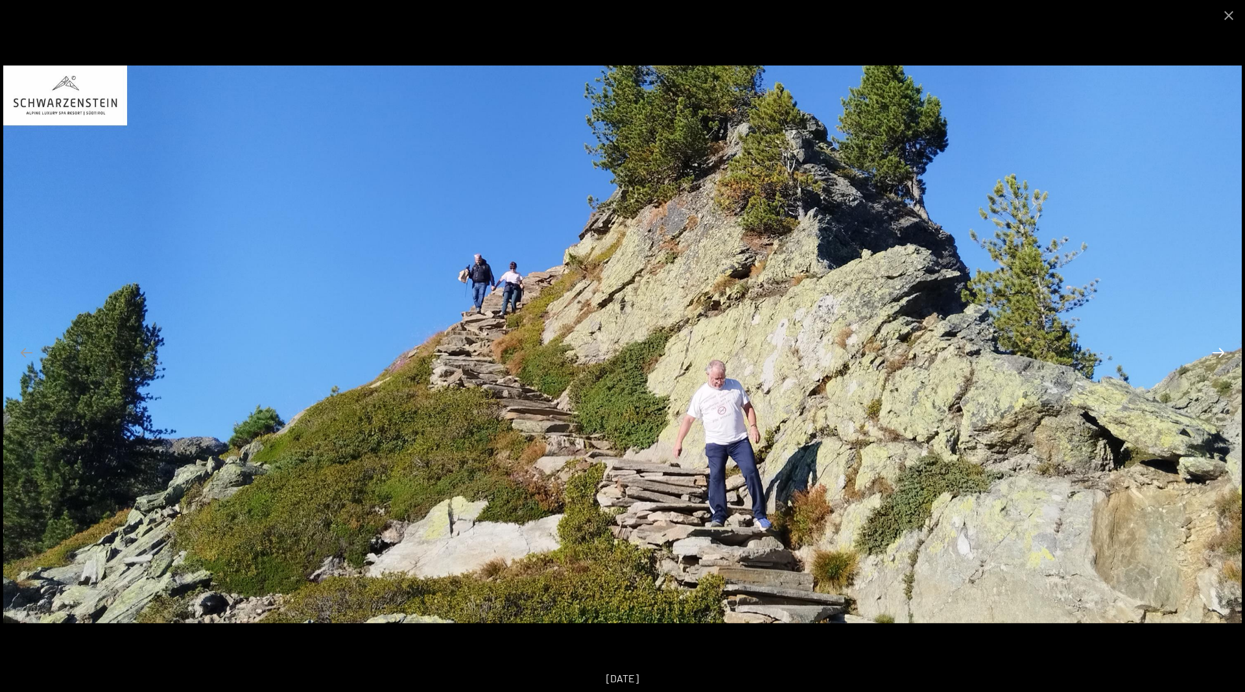
click at [1218, 350] on button "Next slide" at bounding box center [1218, 352] width 27 height 25
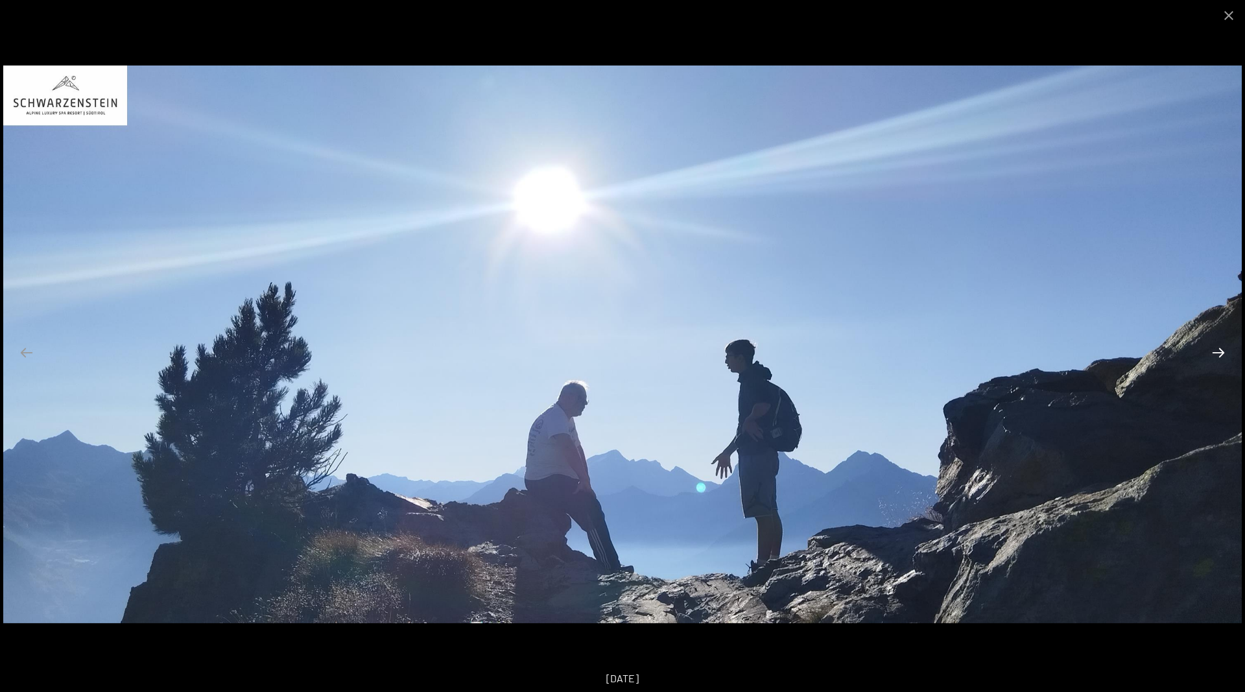
click at [1218, 350] on button "Next slide" at bounding box center [1218, 352] width 27 height 25
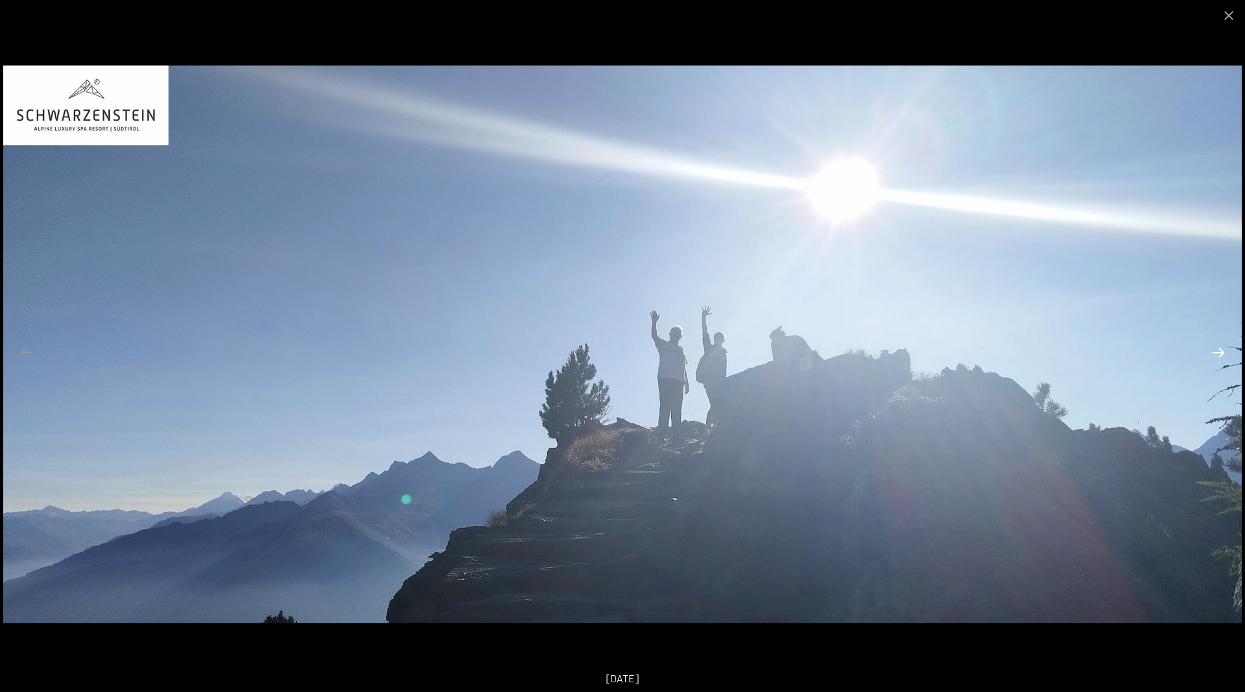
click at [1218, 350] on button "Next slide" at bounding box center [1218, 352] width 27 height 25
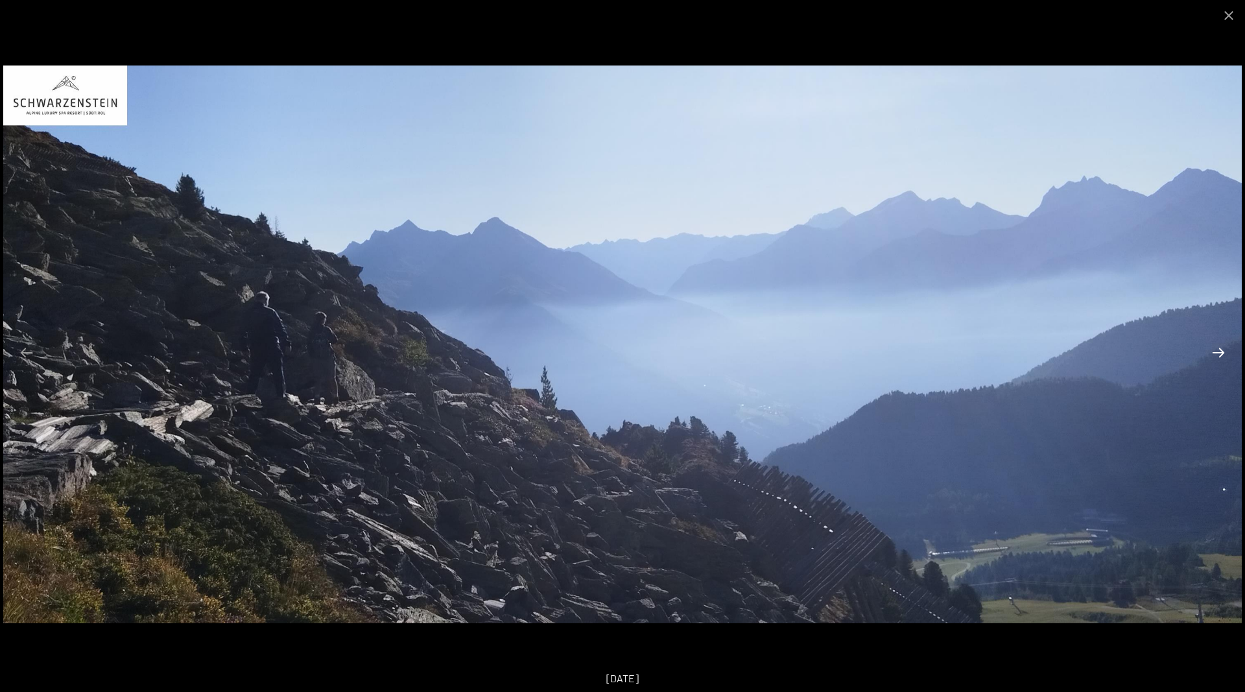
click at [1218, 350] on button "Next slide" at bounding box center [1218, 352] width 27 height 25
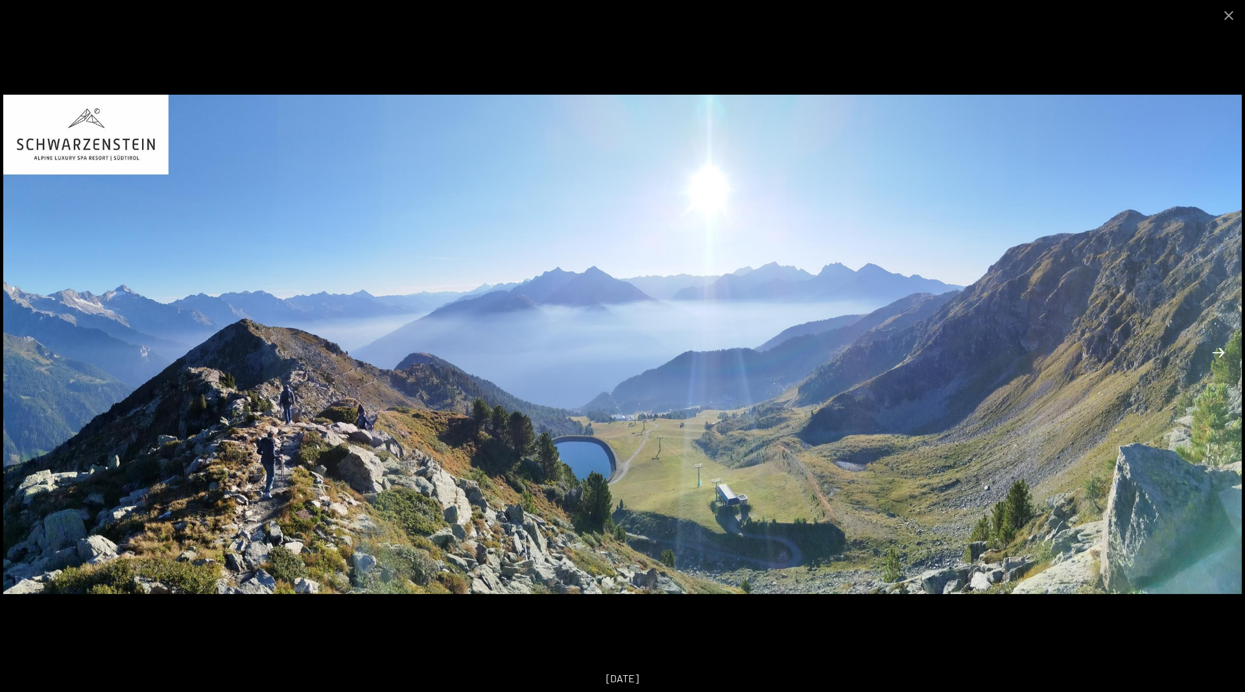
click at [1218, 350] on button "Next slide" at bounding box center [1218, 352] width 27 height 25
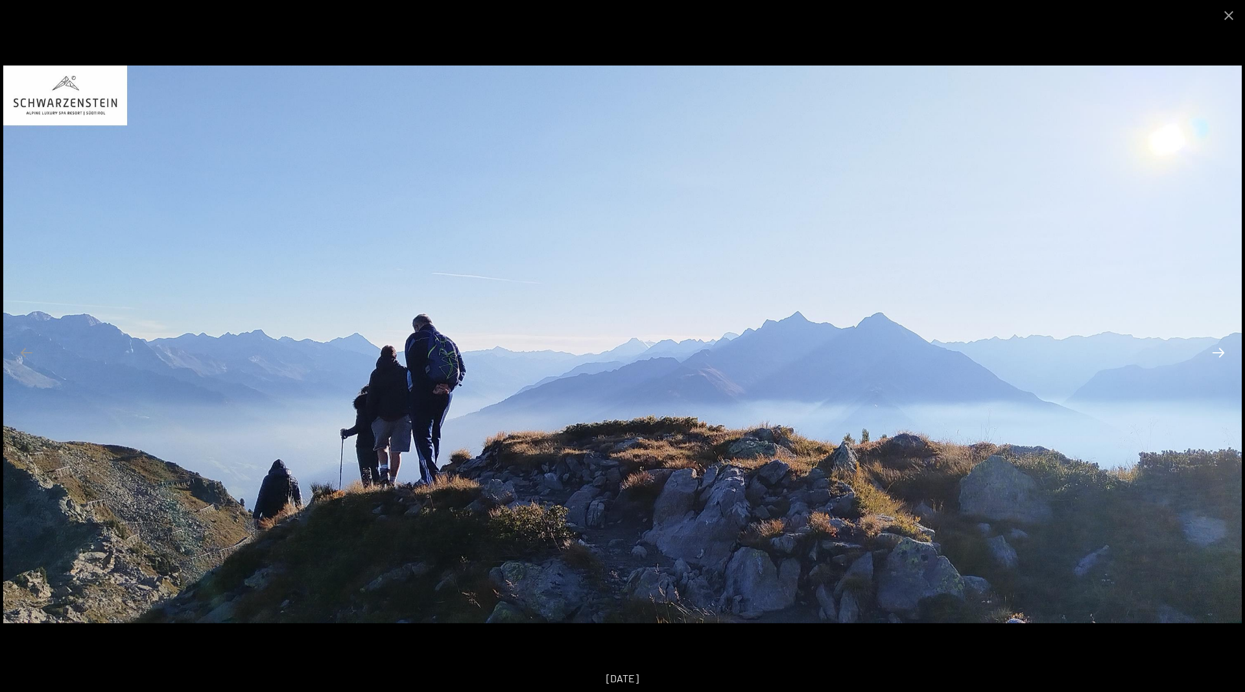
click at [1218, 350] on button "Next slide" at bounding box center [1218, 352] width 27 height 25
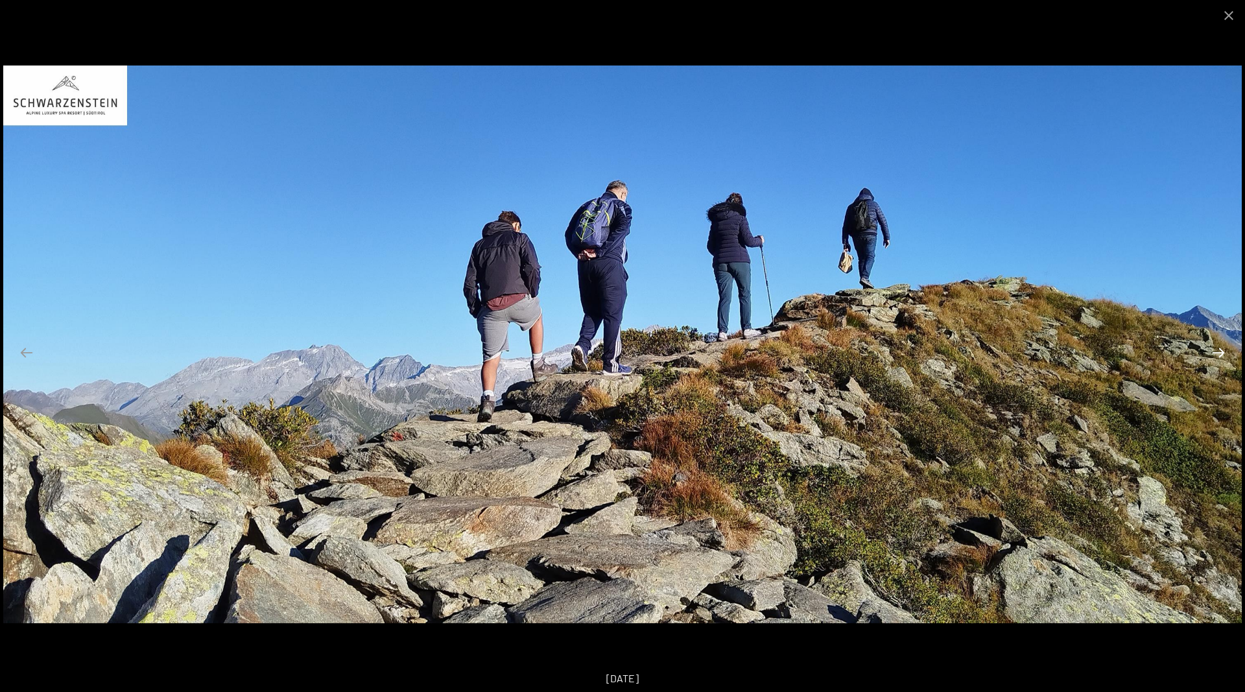
click at [1218, 350] on button "Next slide" at bounding box center [1218, 352] width 27 height 25
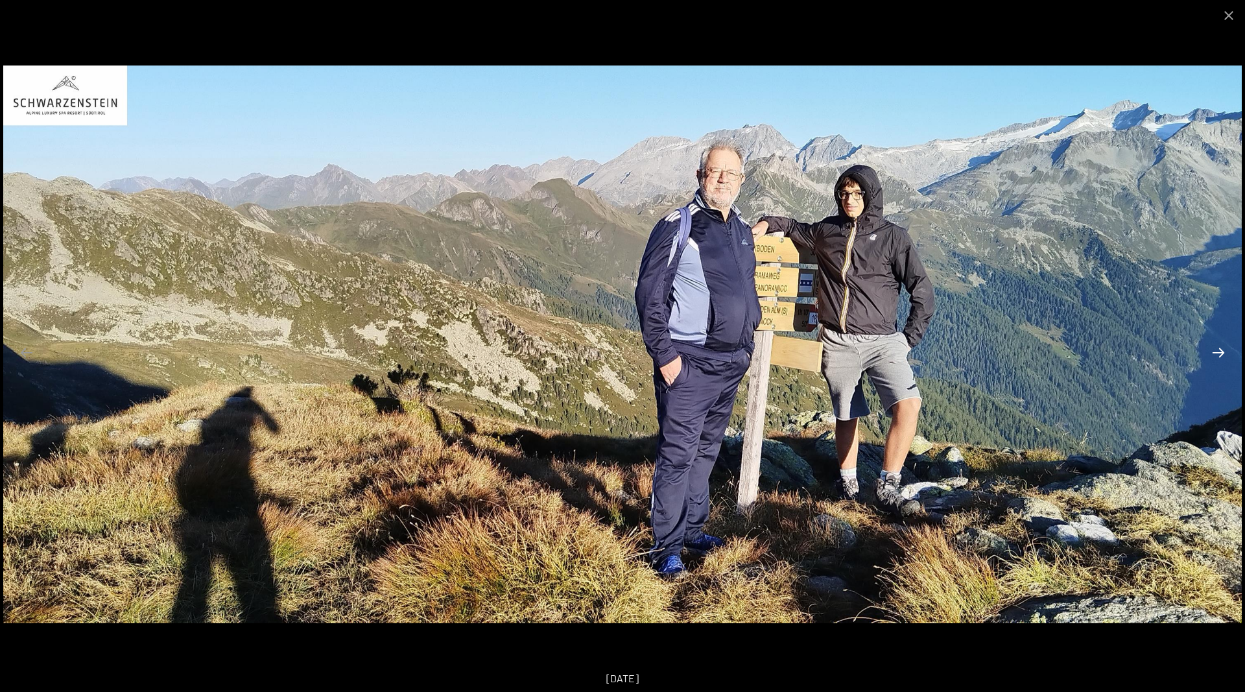
click at [1218, 350] on button "Next slide" at bounding box center [1218, 352] width 27 height 25
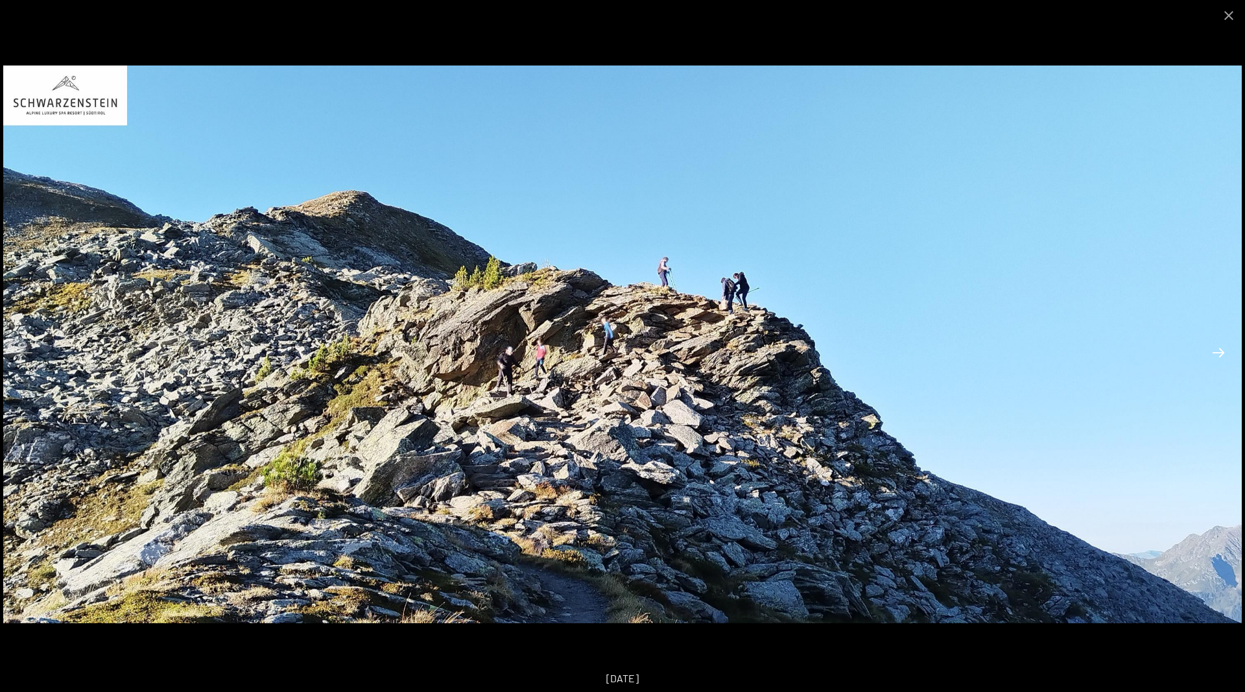
click at [1218, 350] on button "Next slide" at bounding box center [1218, 352] width 27 height 25
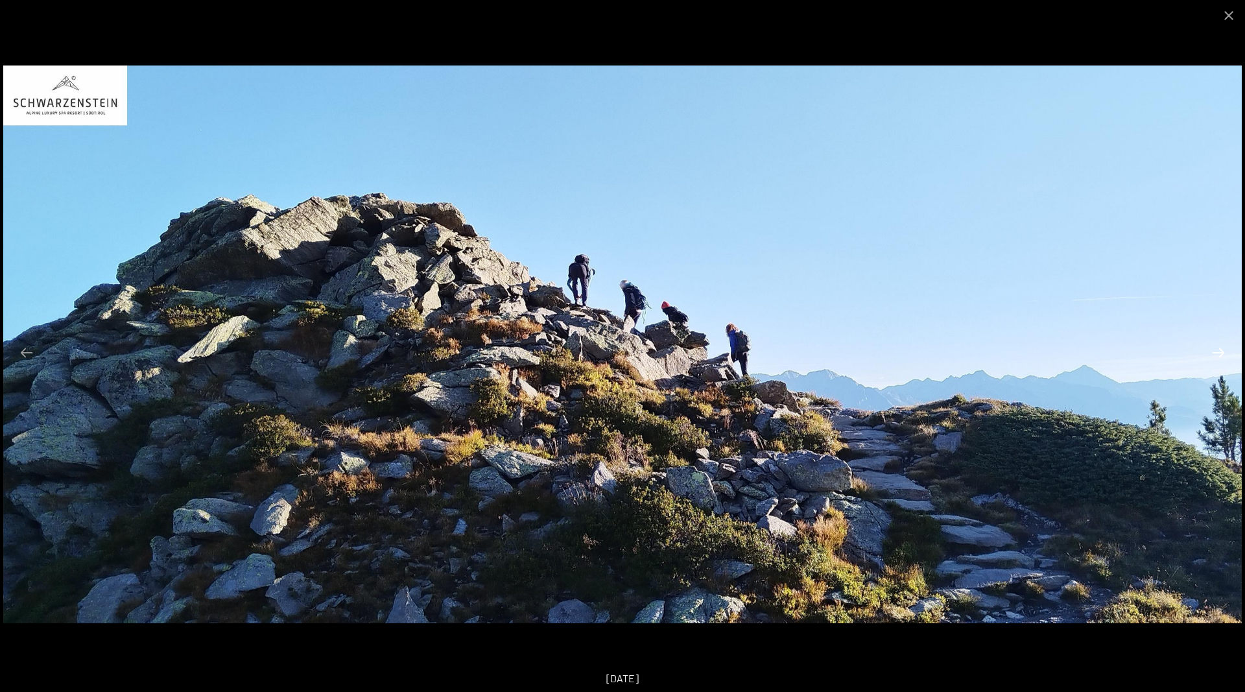
click at [1218, 350] on button "Next slide" at bounding box center [1218, 352] width 27 height 25
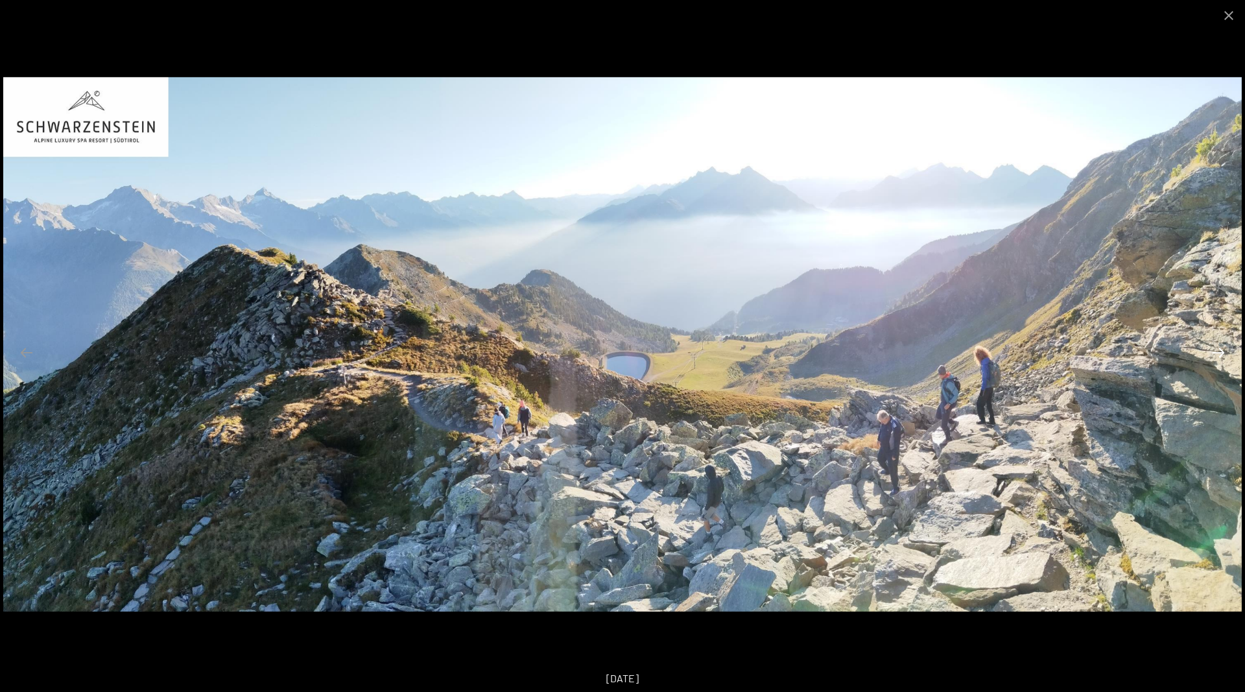
click at [1218, 350] on button "Next slide" at bounding box center [1218, 352] width 27 height 25
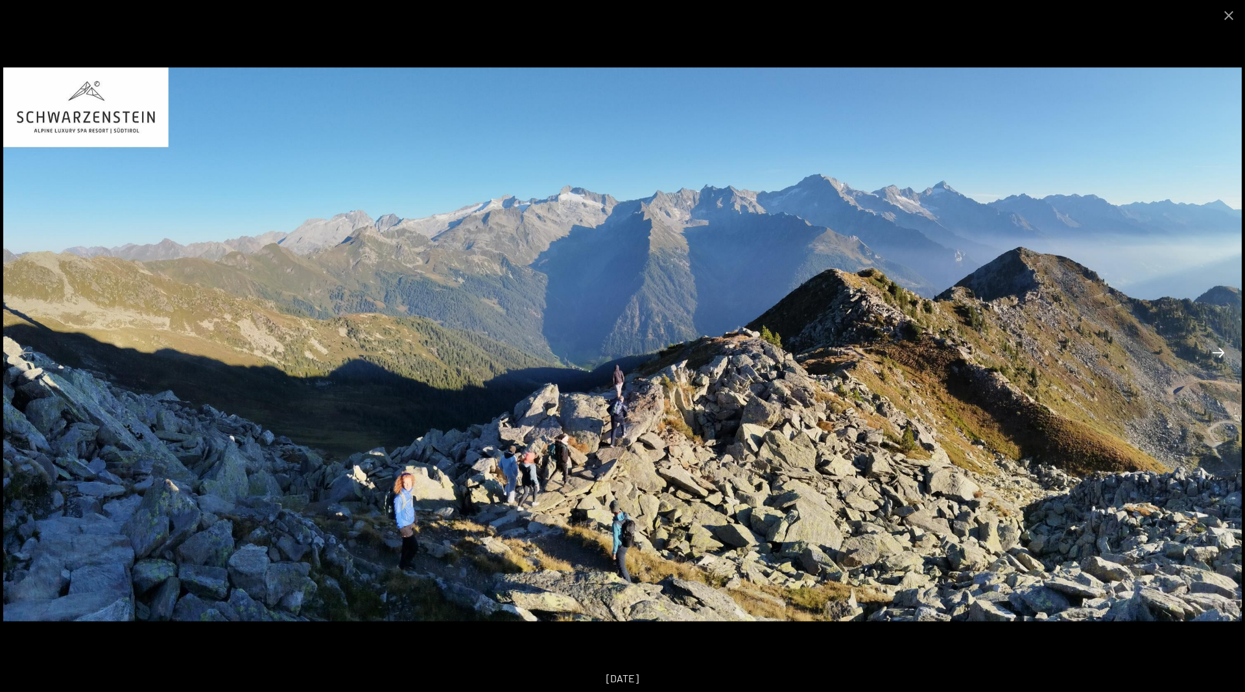
click at [1218, 350] on button "Next slide" at bounding box center [1218, 352] width 27 height 25
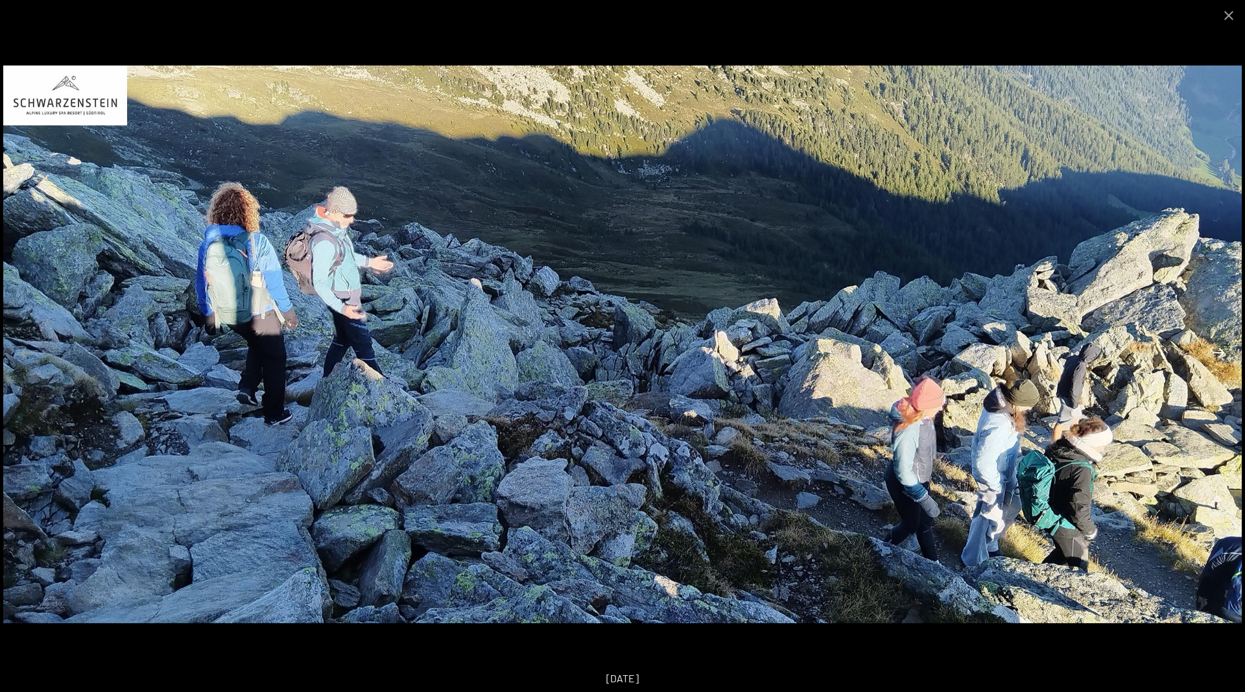
click at [1218, 350] on button "Next slide" at bounding box center [1218, 352] width 27 height 25
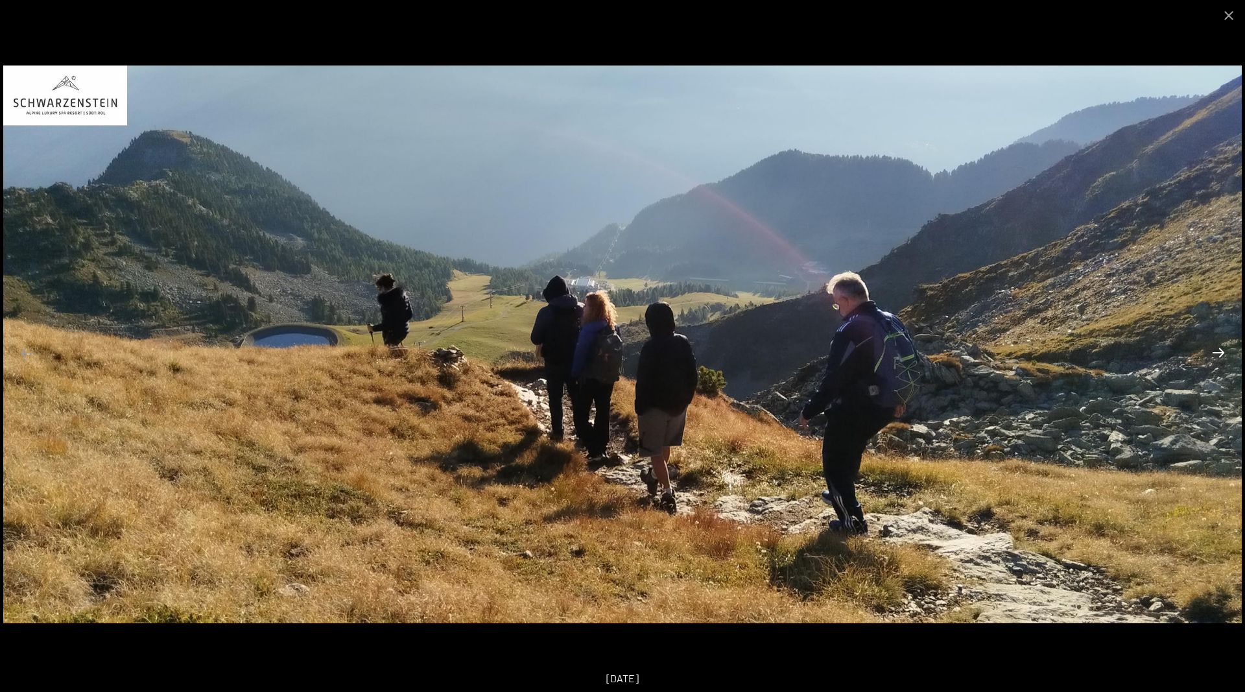
click at [1218, 350] on button "Next slide" at bounding box center [1218, 352] width 27 height 25
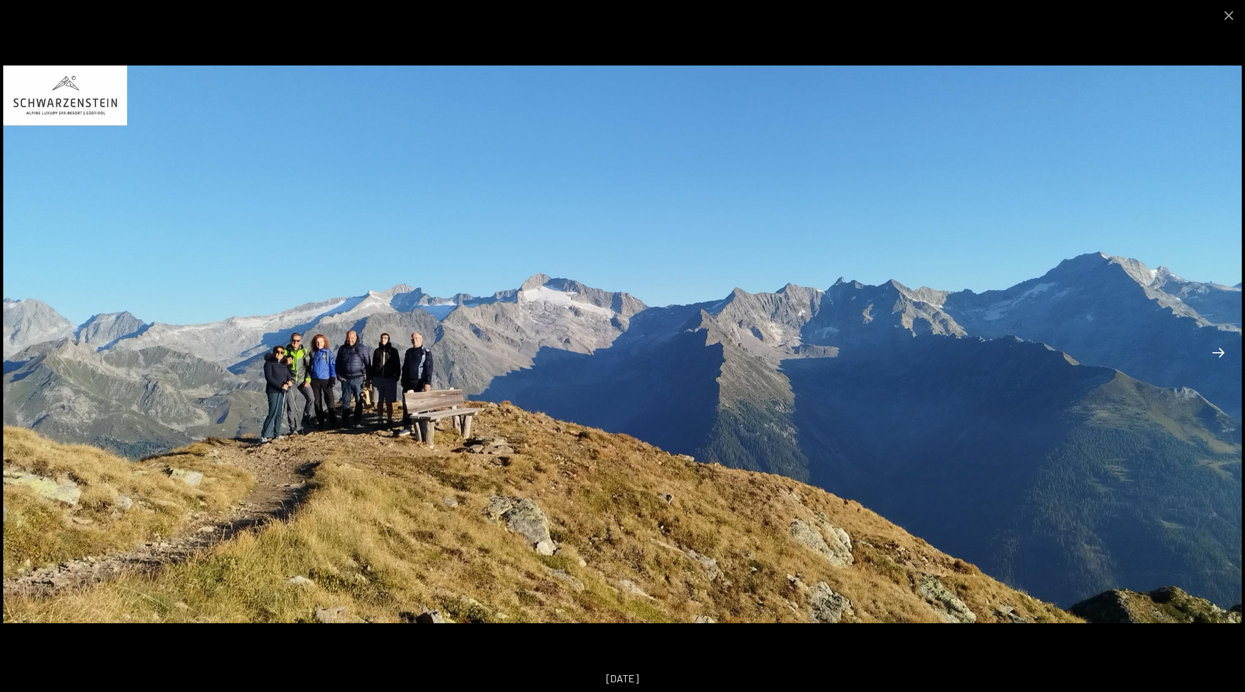
click at [1218, 350] on button "Next slide" at bounding box center [1218, 352] width 27 height 25
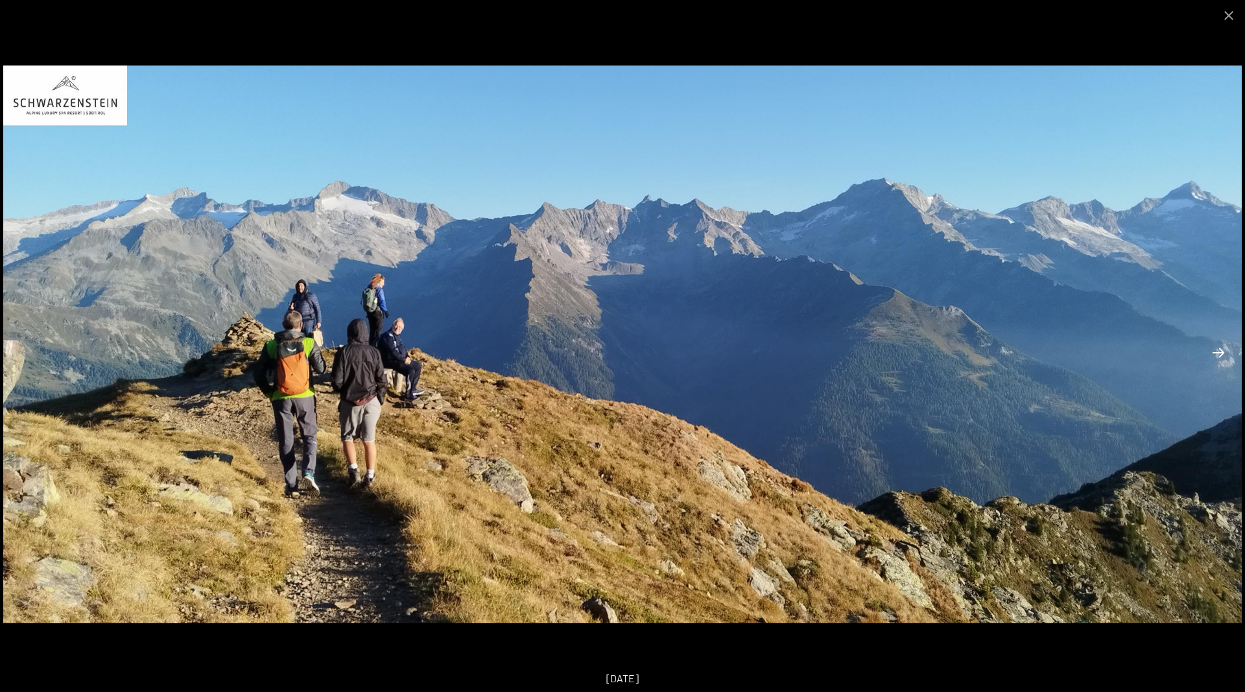
click at [1218, 350] on button "Next slide" at bounding box center [1218, 352] width 27 height 25
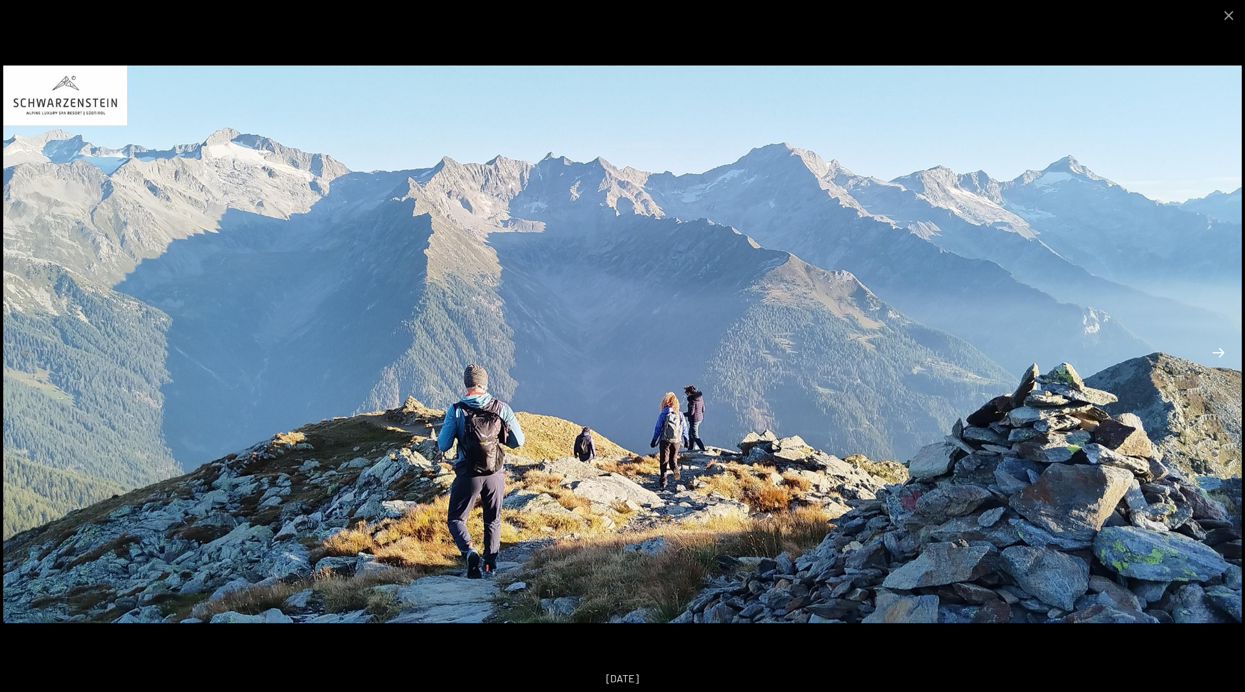
click at [1218, 349] on button "Next slide" at bounding box center [1218, 352] width 27 height 25
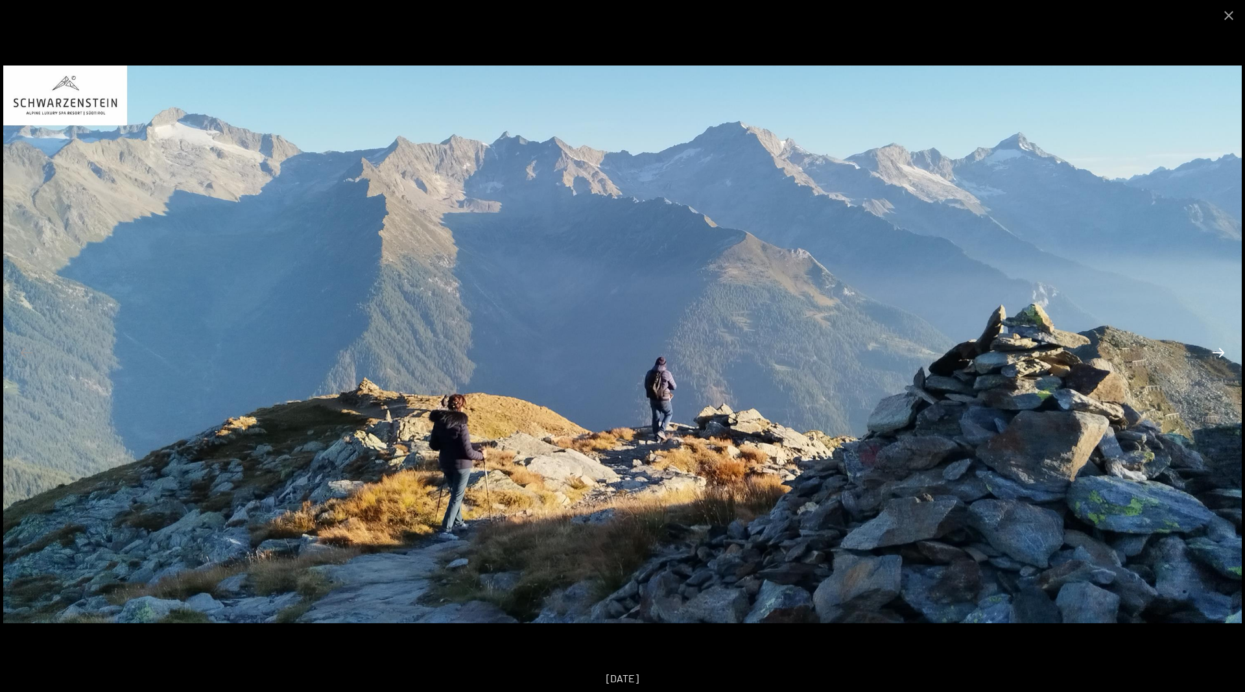
click at [1218, 349] on button "Next slide" at bounding box center [1218, 352] width 27 height 25
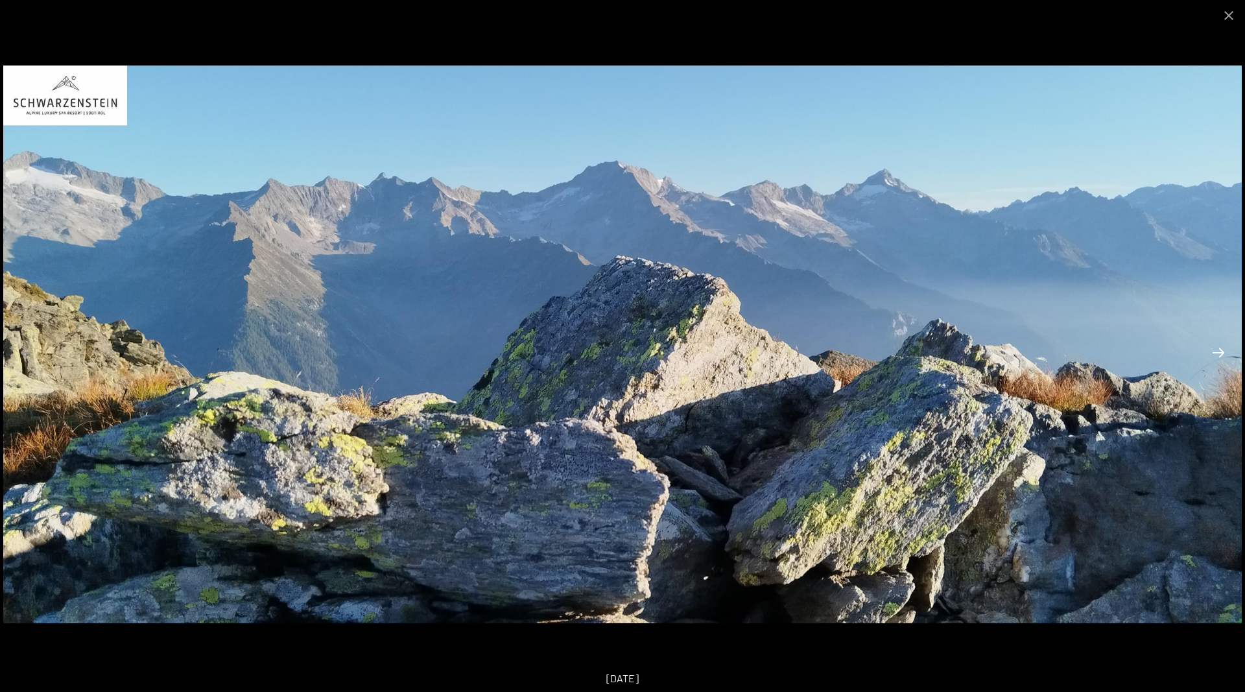
click at [1218, 349] on button "Next slide" at bounding box center [1218, 352] width 27 height 25
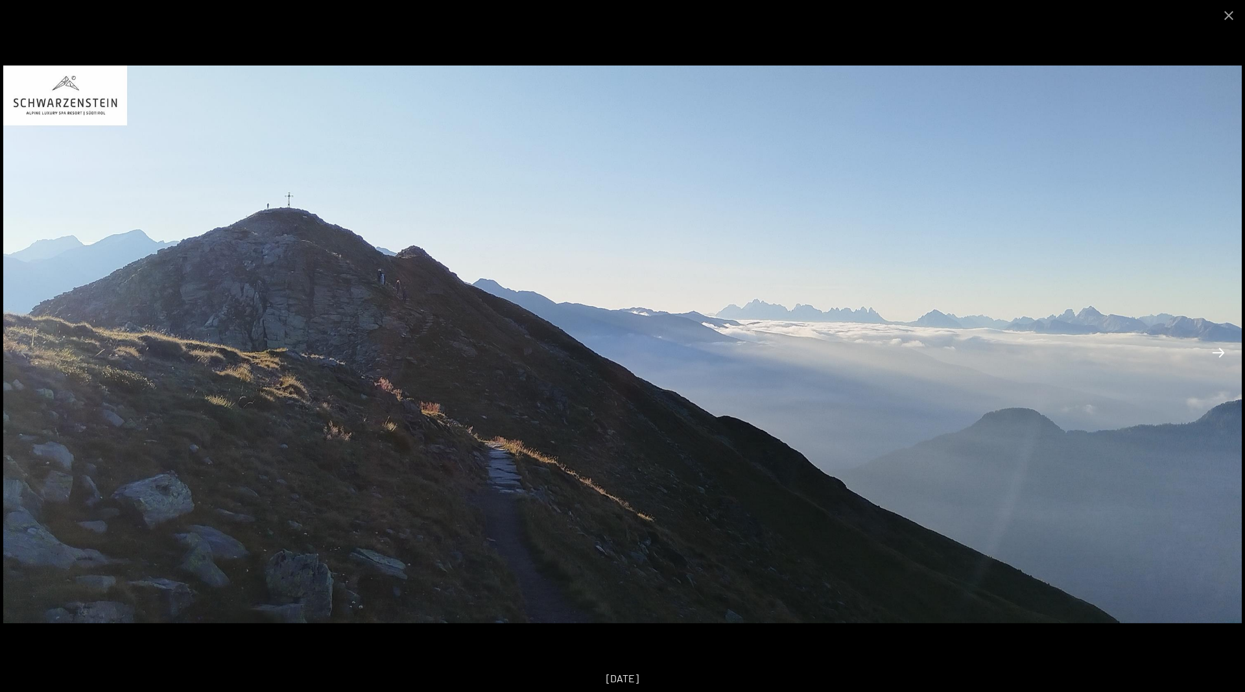
click at [1218, 349] on button "Next slide" at bounding box center [1218, 352] width 27 height 25
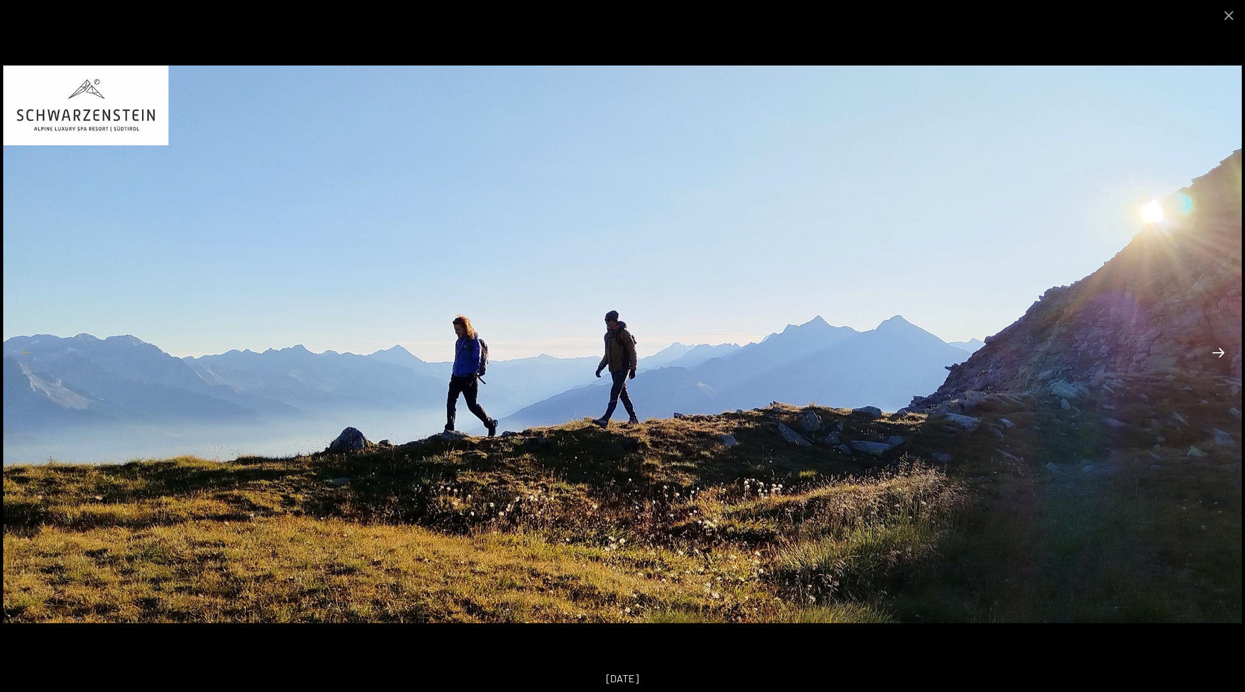
click at [1218, 349] on button "Next slide" at bounding box center [1218, 352] width 27 height 25
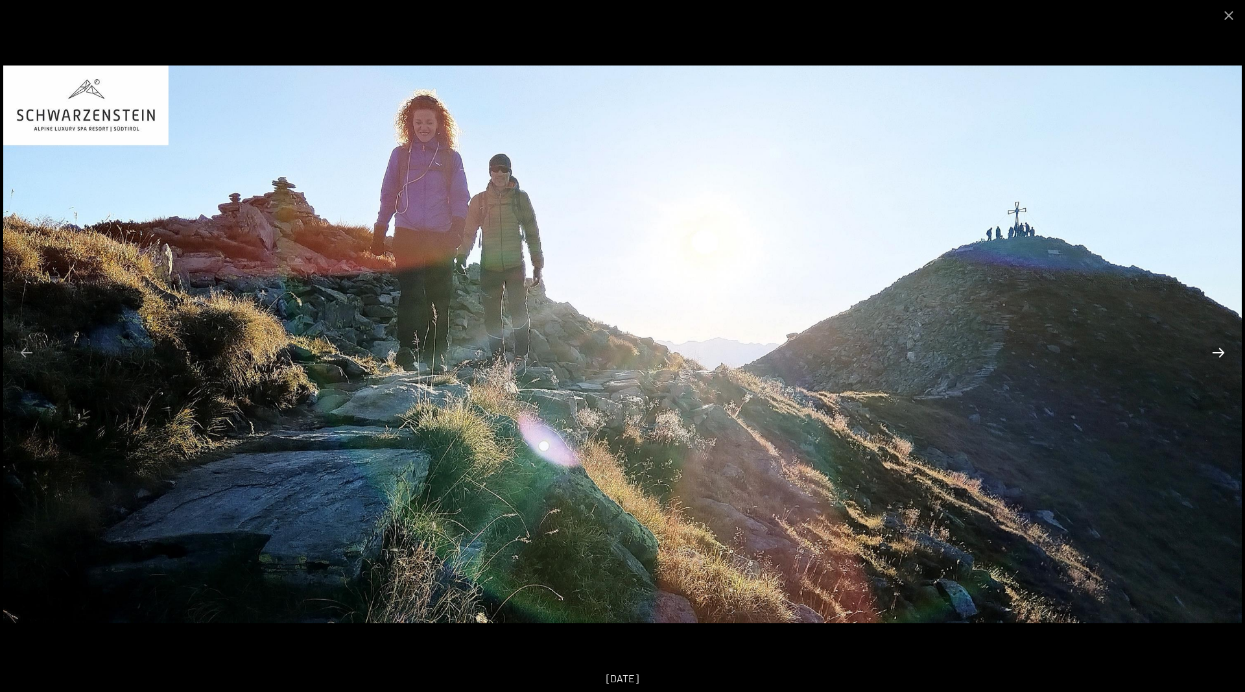
click at [1218, 349] on button "Next slide" at bounding box center [1218, 352] width 27 height 25
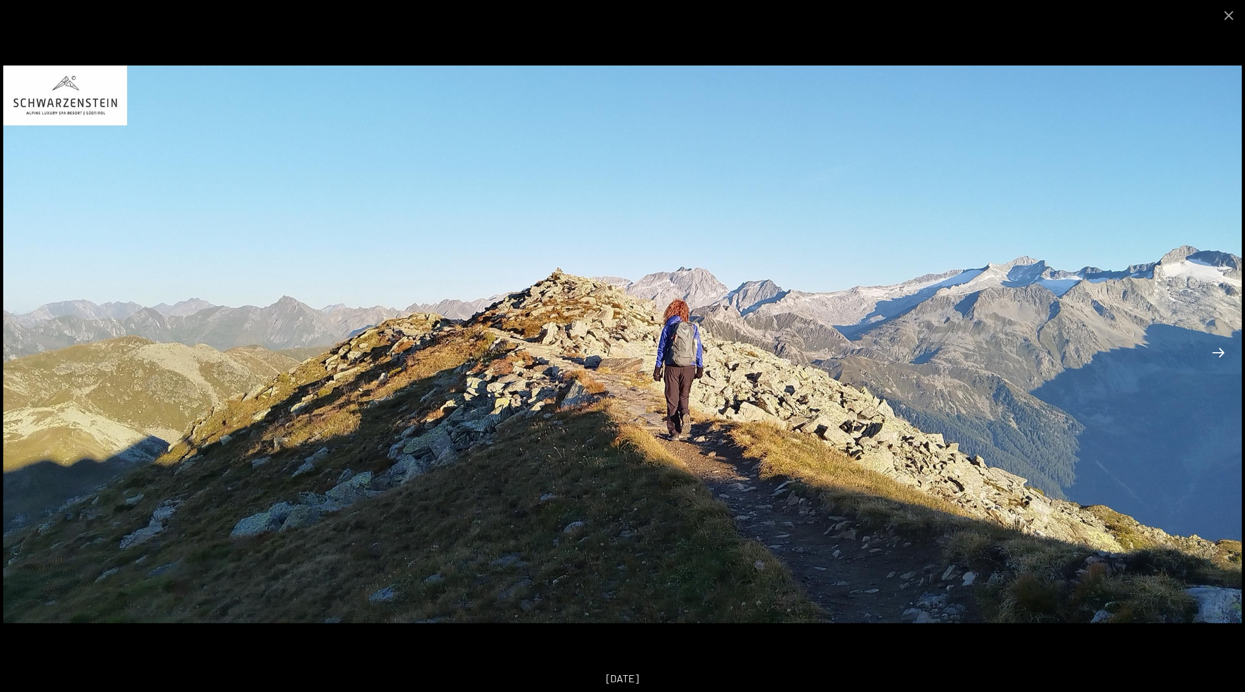
click at [1218, 349] on button "Next slide" at bounding box center [1218, 352] width 27 height 25
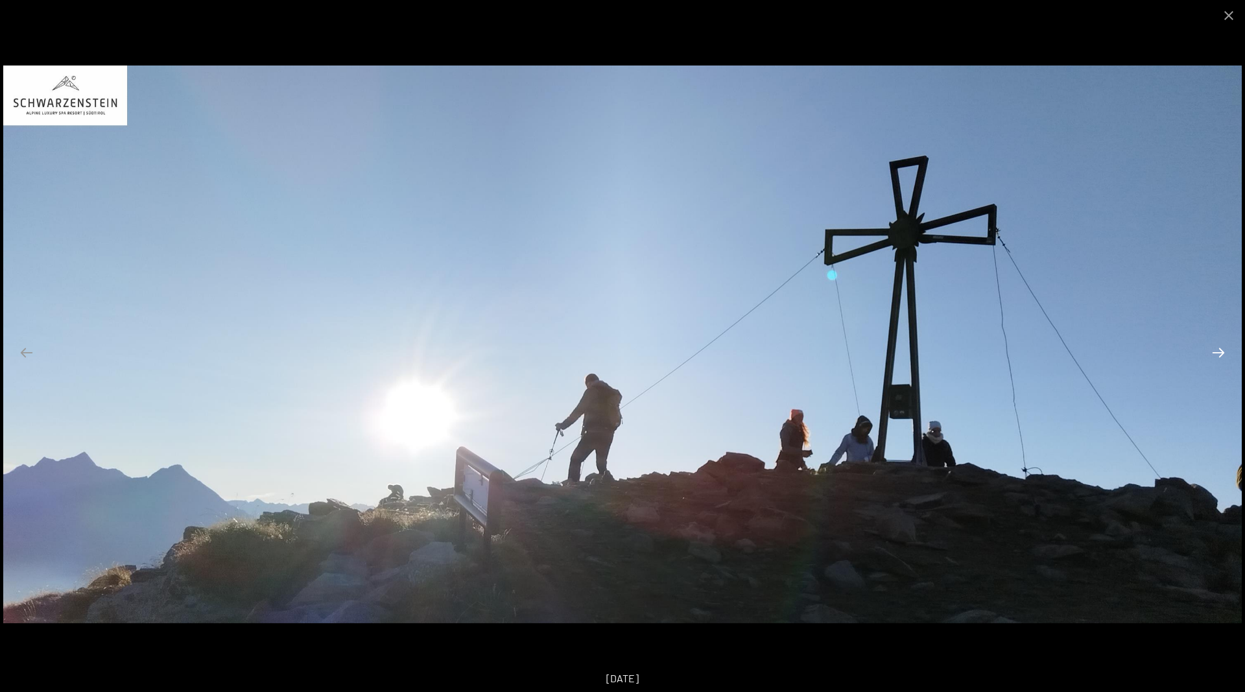
click at [1218, 349] on button "Next slide" at bounding box center [1218, 352] width 27 height 25
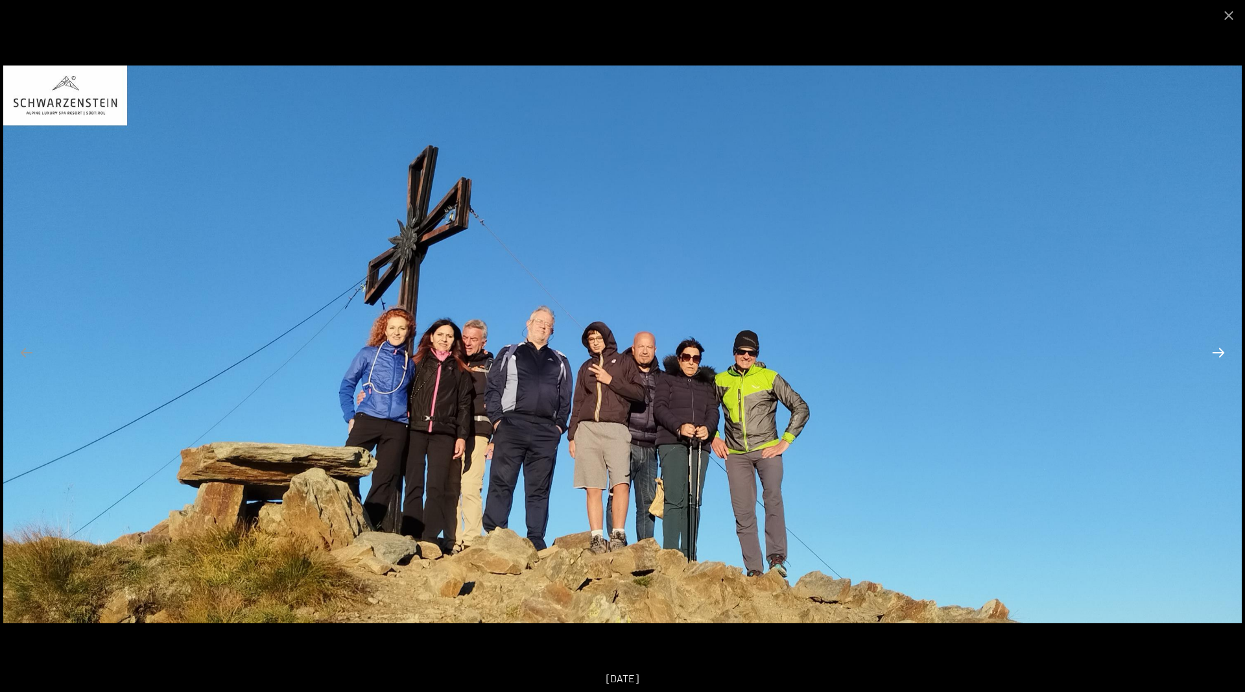
click at [1218, 349] on button "Next slide" at bounding box center [1218, 352] width 27 height 25
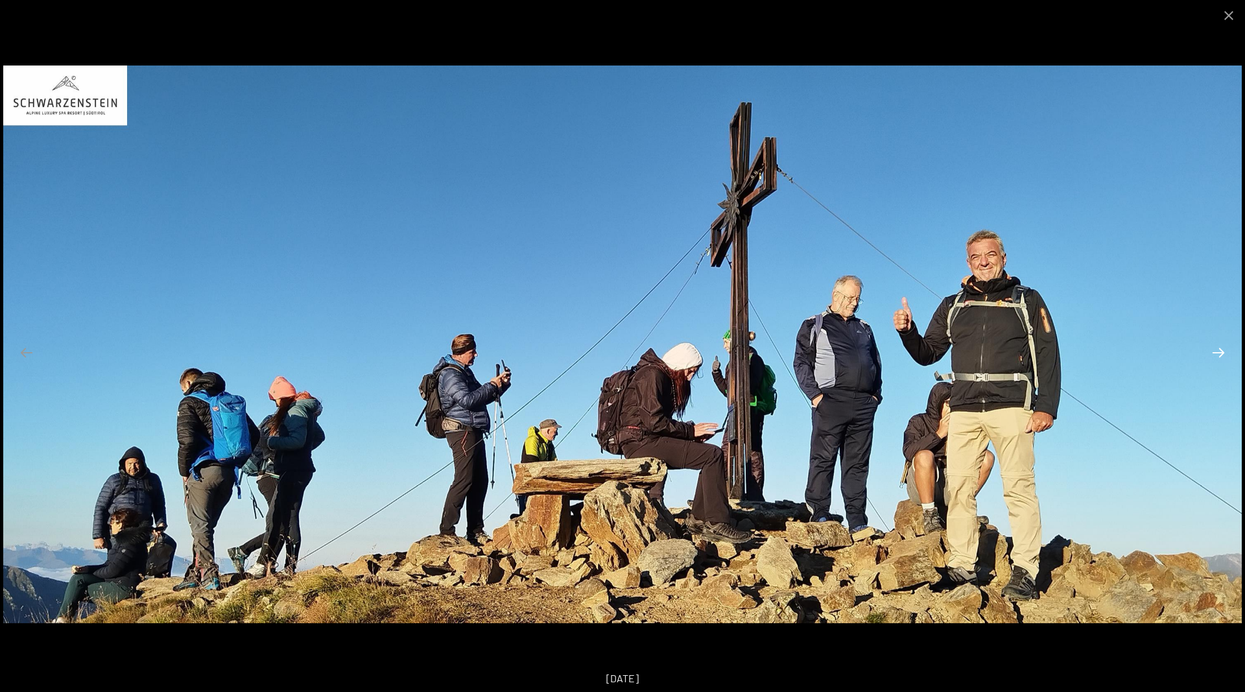
click at [1218, 349] on button "Next slide" at bounding box center [1218, 352] width 27 height 25
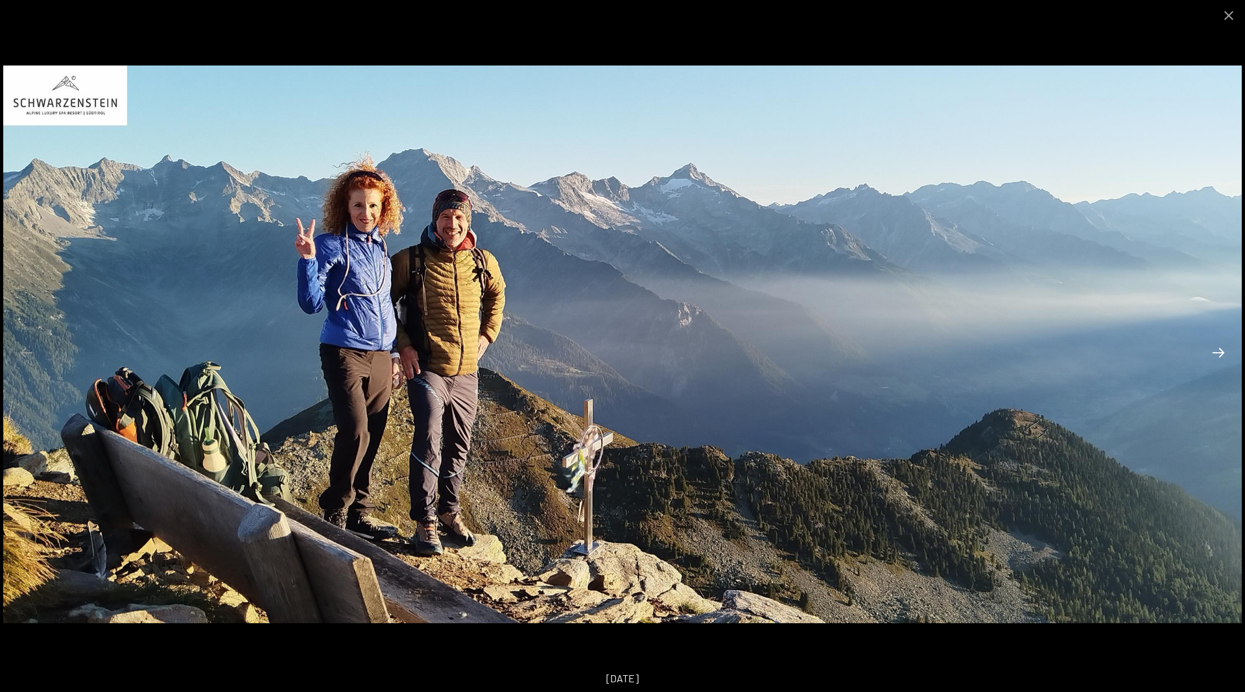
click at [1218, 349] on button "Next slide" at bounding box center [1218, 352] width 27 height 25
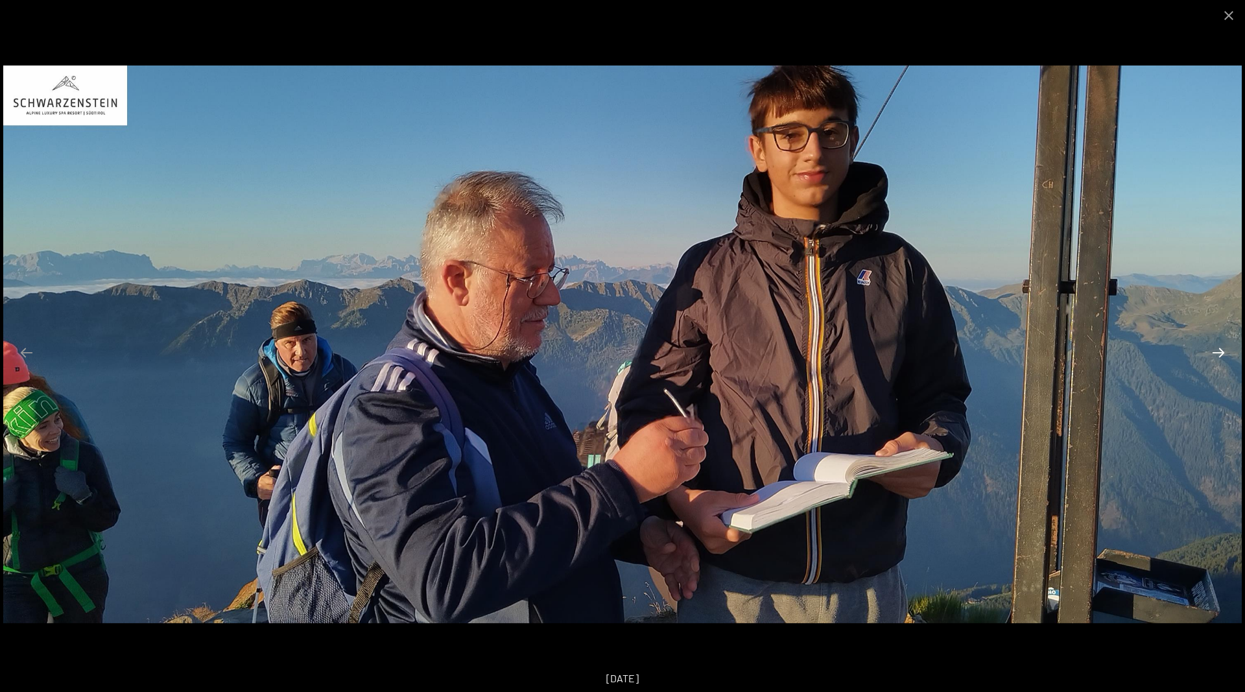
click at [1218, 349] on button "Next slide" at bounding box center [1218, 352] width 27 height 25
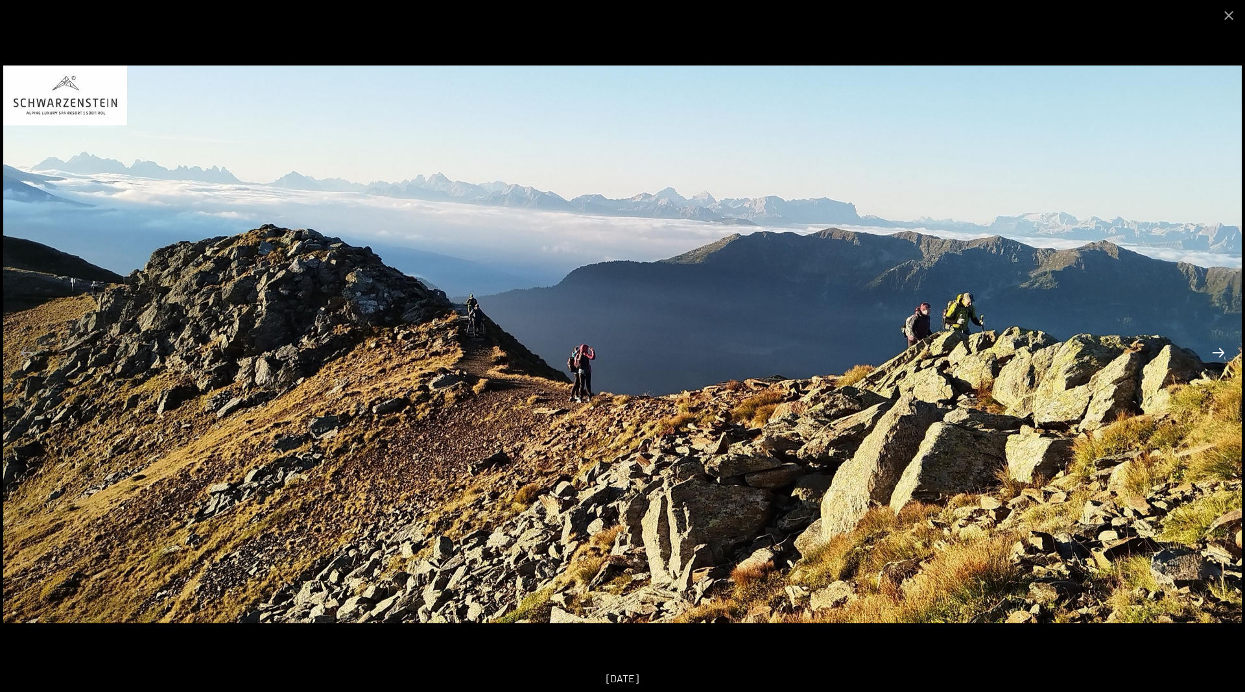
click at [1218, 349] on button "Next slide" at bounding box center [1218, 352] width 27 height 25
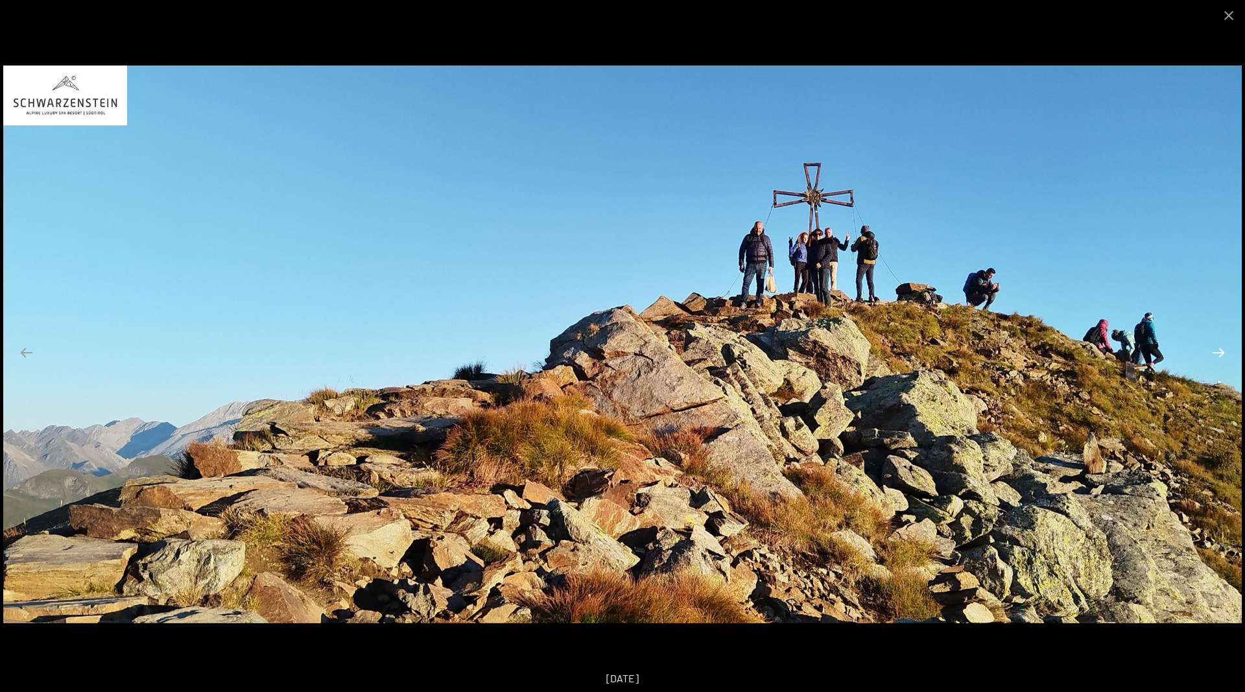
click at [1218, 349] on button "Next slide" at bounding box center [1218, 352] width 27 height 25
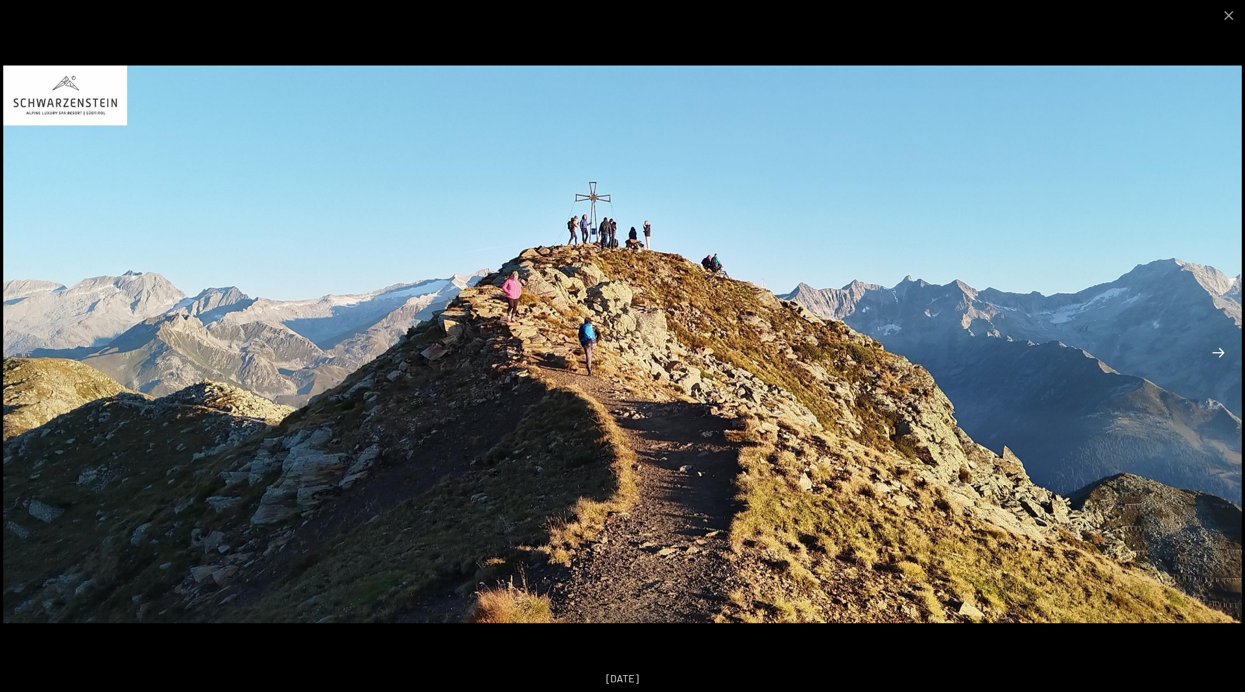
click at [1218, 349] on button "Next slide" at bounding box center [1218, 352] width 27 height 25
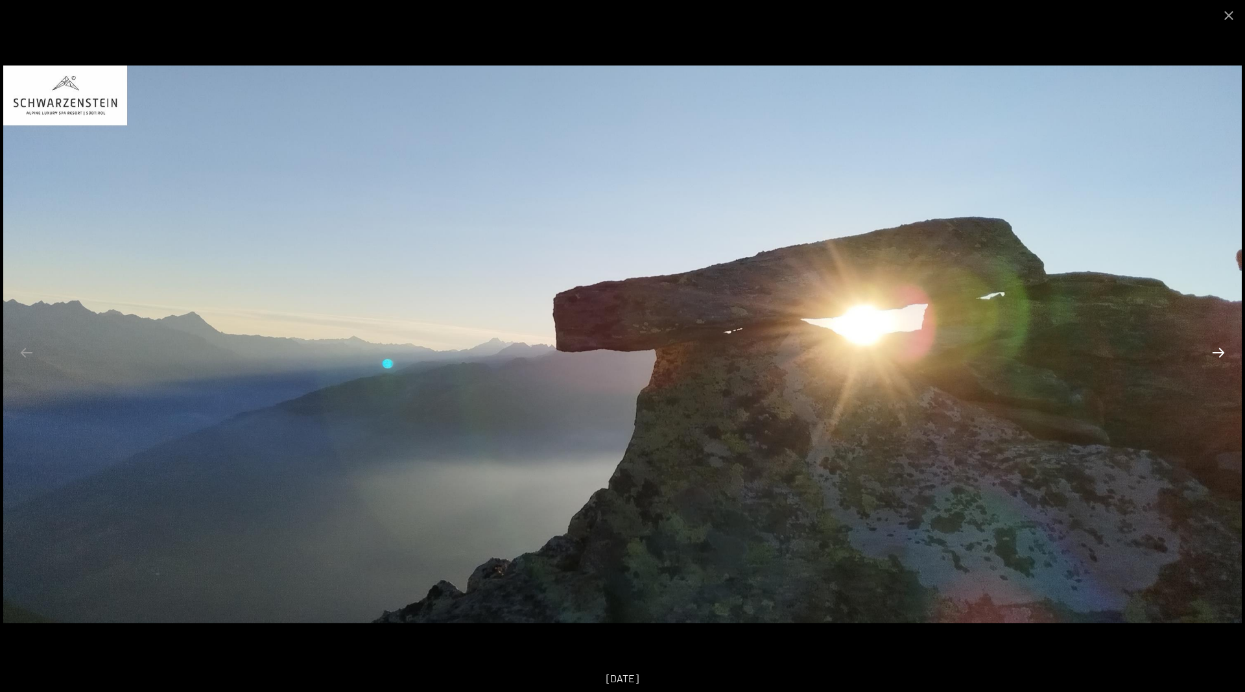
click at [1218, 349] on button "Next slide" at bounding box center [1218, 352] width 27 height 25
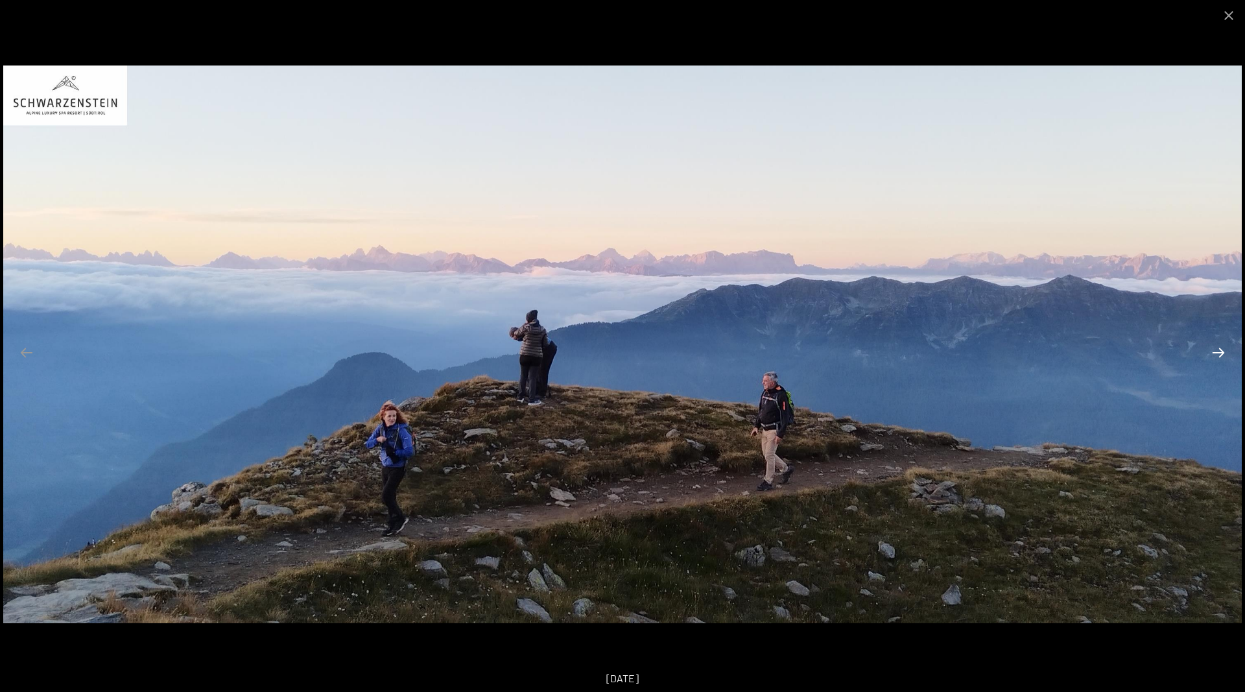
click at [1218, 349] on button "Next slide" at bounding box center [1218, 352] width 27 height 25
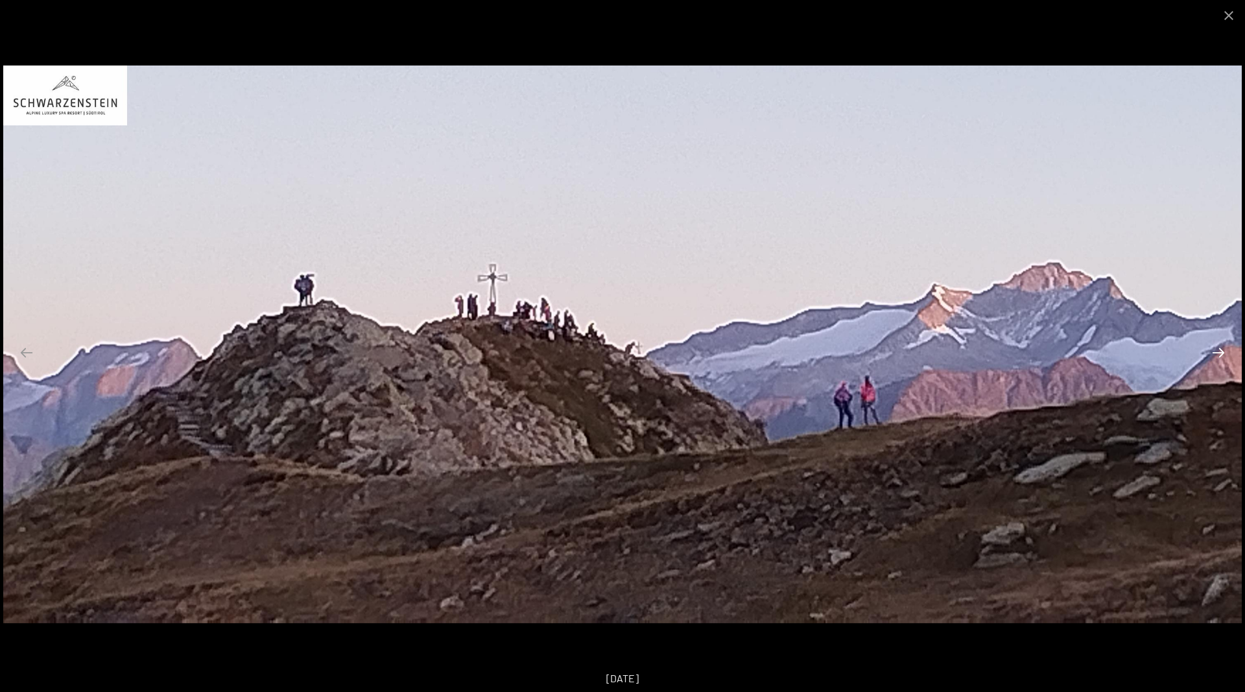
click at [1218, 349] on button "Next slide" at bounding box center [1218, 352] width 27 height 25
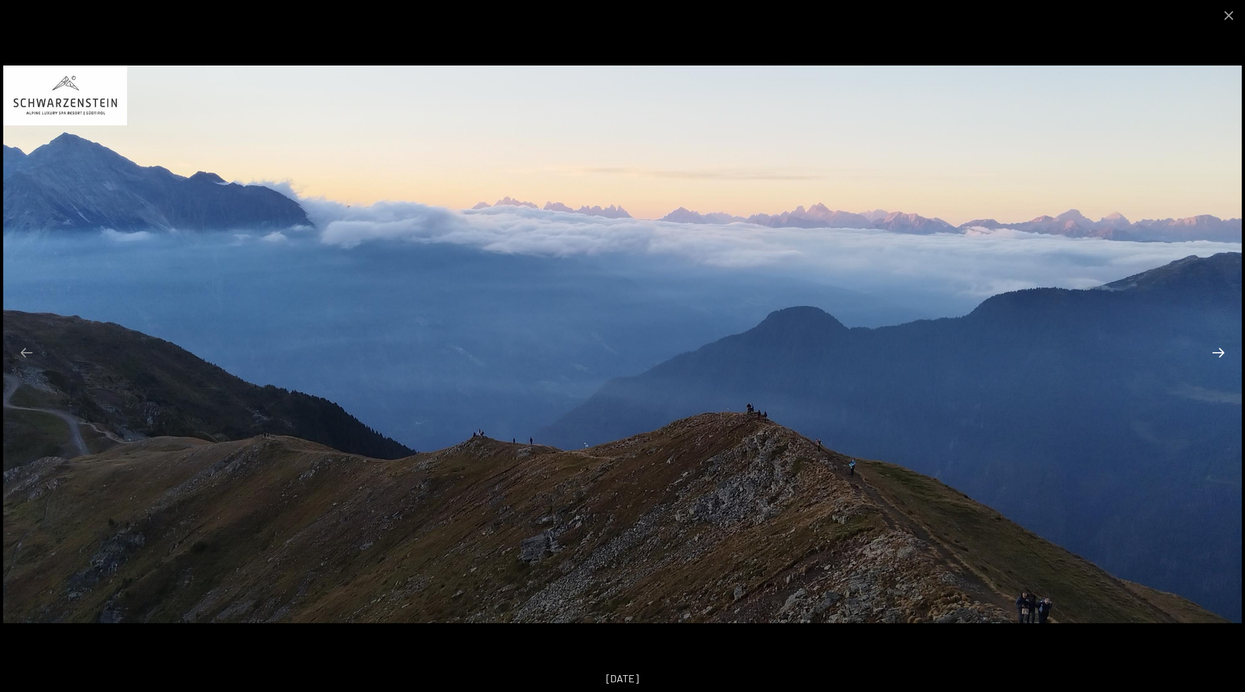
click at [1218, 349] on button "Next slide" at bounding box center [1218, 352] width 27 height 25
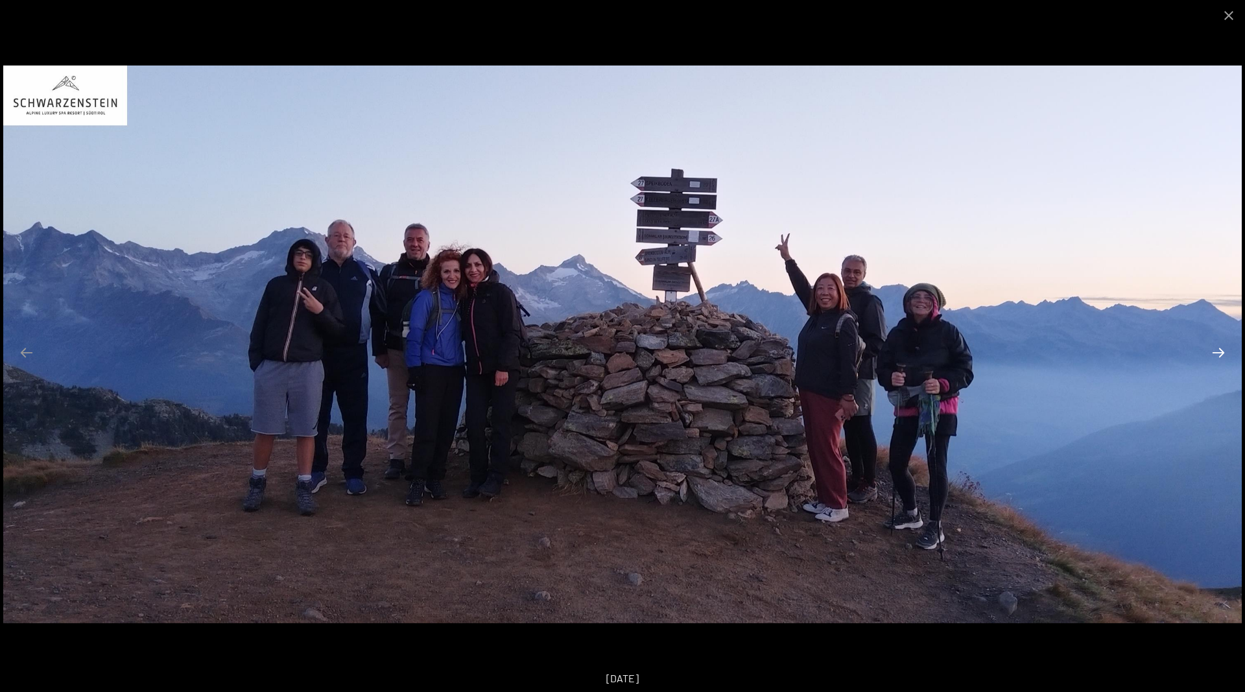
click at [1218, 349] on button "Next slide" at bounding box center [1218, 352] width 27 height 25
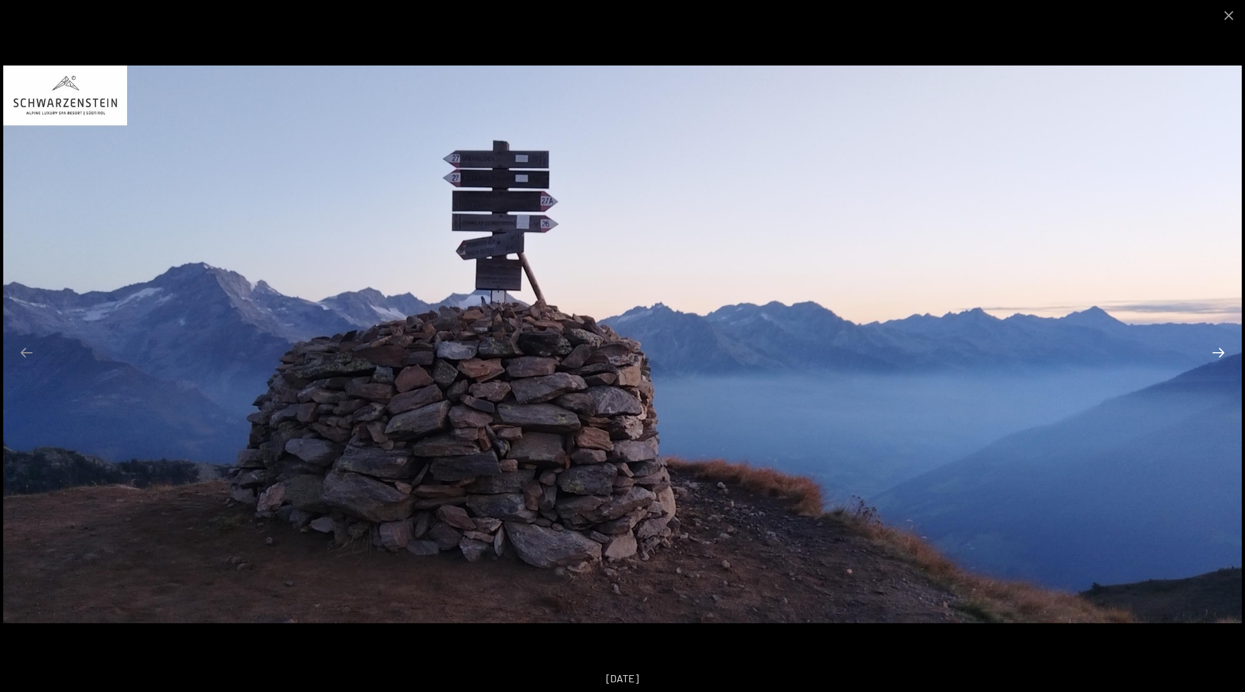
click at [1218, 349] on button "Next slide" at bounding box center [1218, 352] width 27 height 25
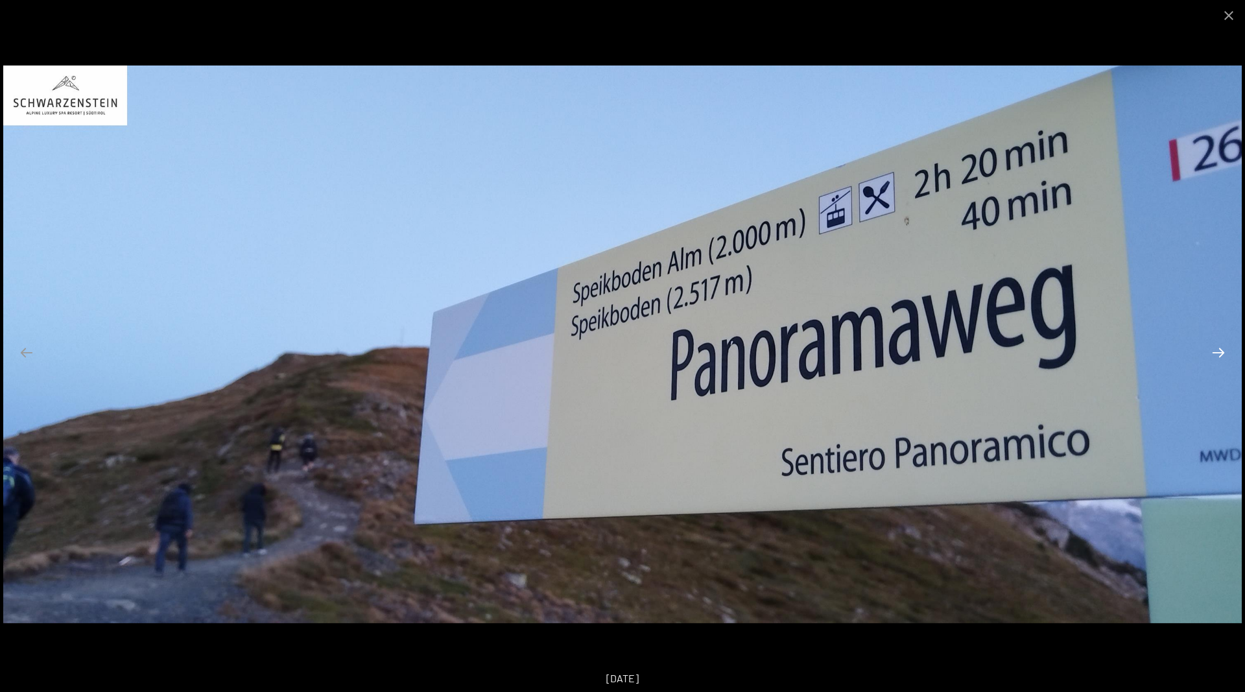
click at [1218, 349] on button "Next slide" at bounding box center [1218, 352] width 27 height 25
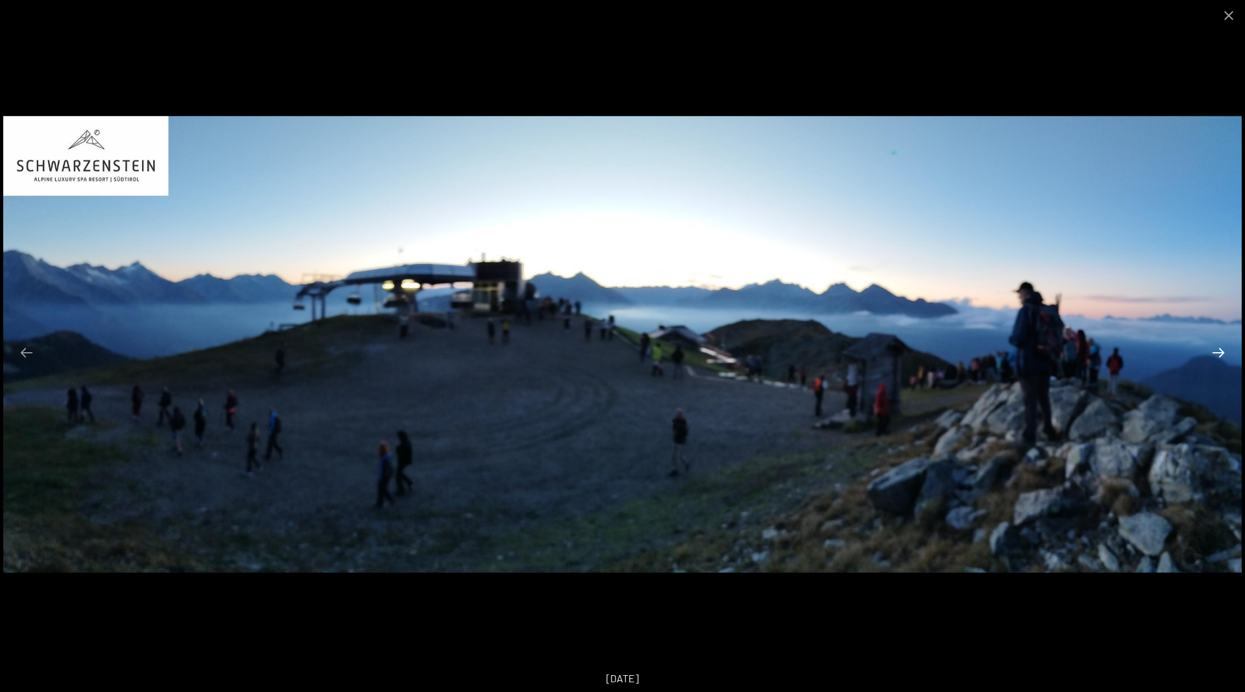
click at [1218, 349] on button "Next slide" at bounding box center [1218, 352] width 27 height 25
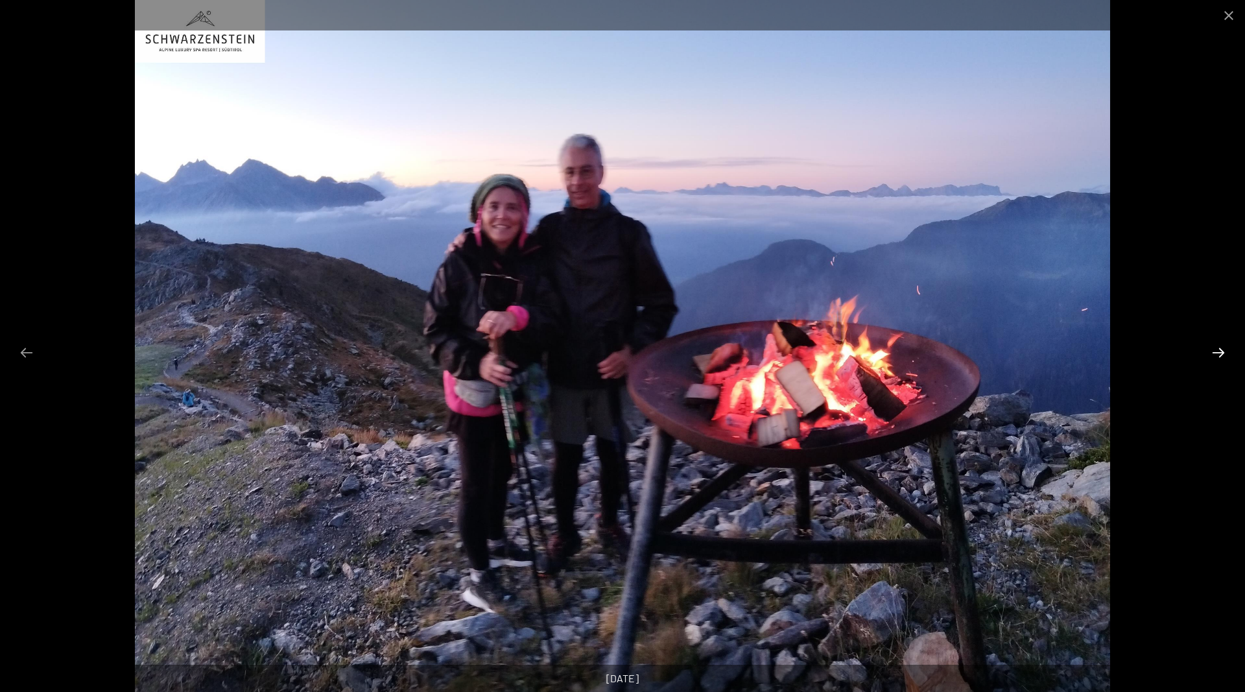
click at [1218, 349] on button "Next slide" at bounding box center [1218, 352] width 27 height 25
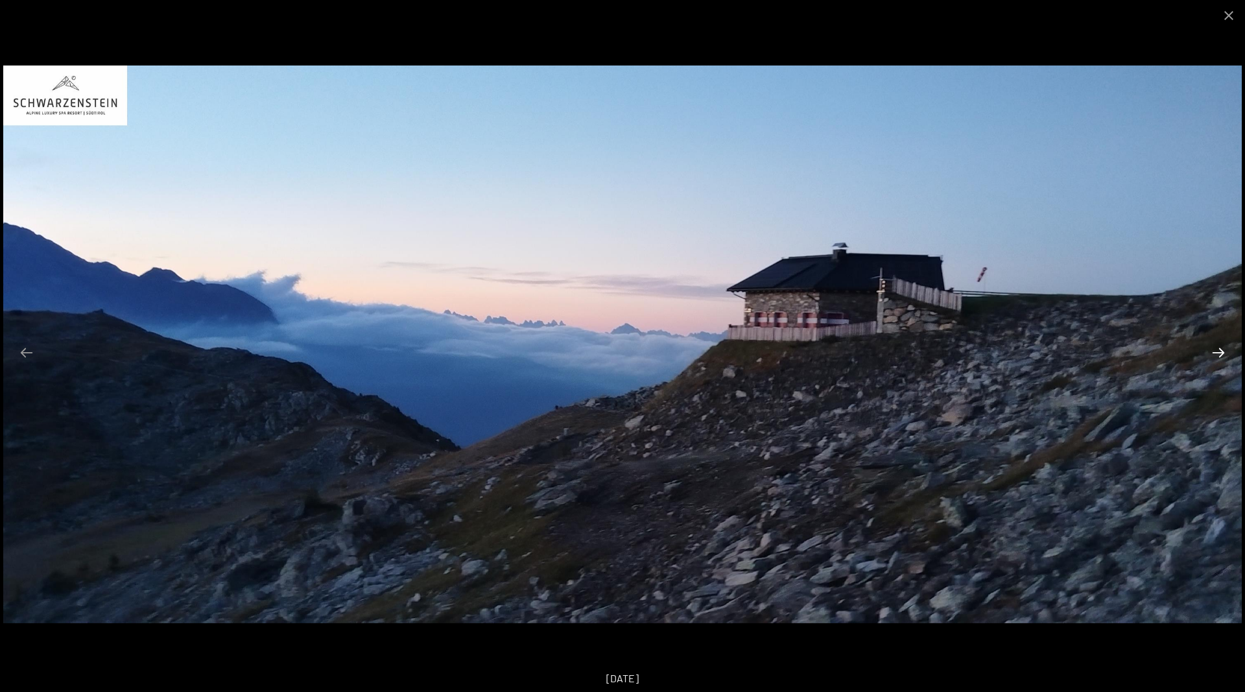
click at [1218, 349] on button "Next slide" at bounding box center [1218, 352] width 27 height 25
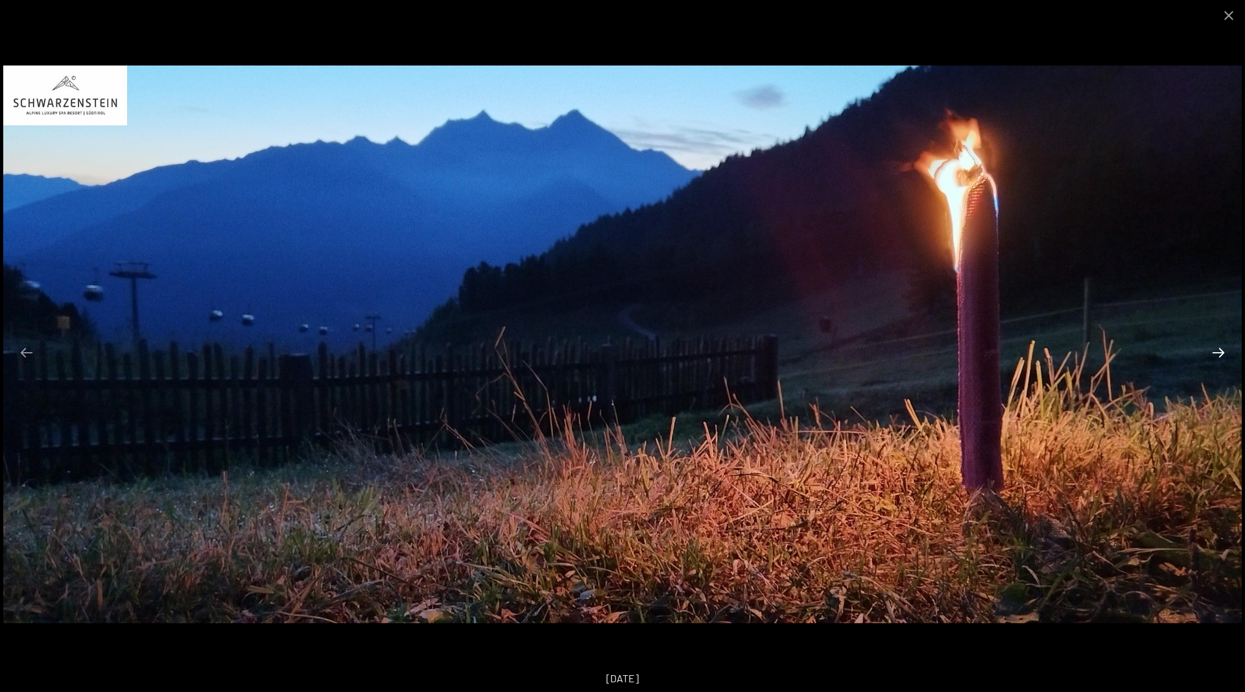
click at [1218, 349] on button "Next slide" at bounding box center [1218, 352] width 27 height 25
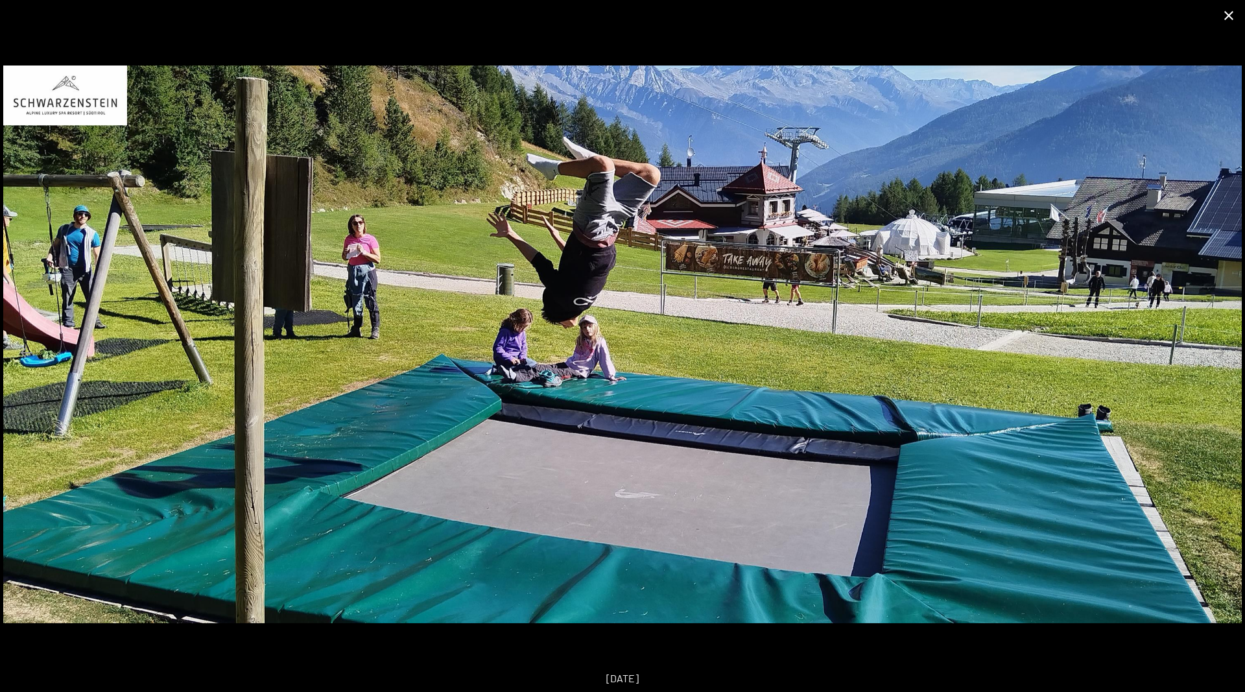
click at [1227, 16] on button "Close gallery" at bounding box center [1228, 15] width 32 height 30
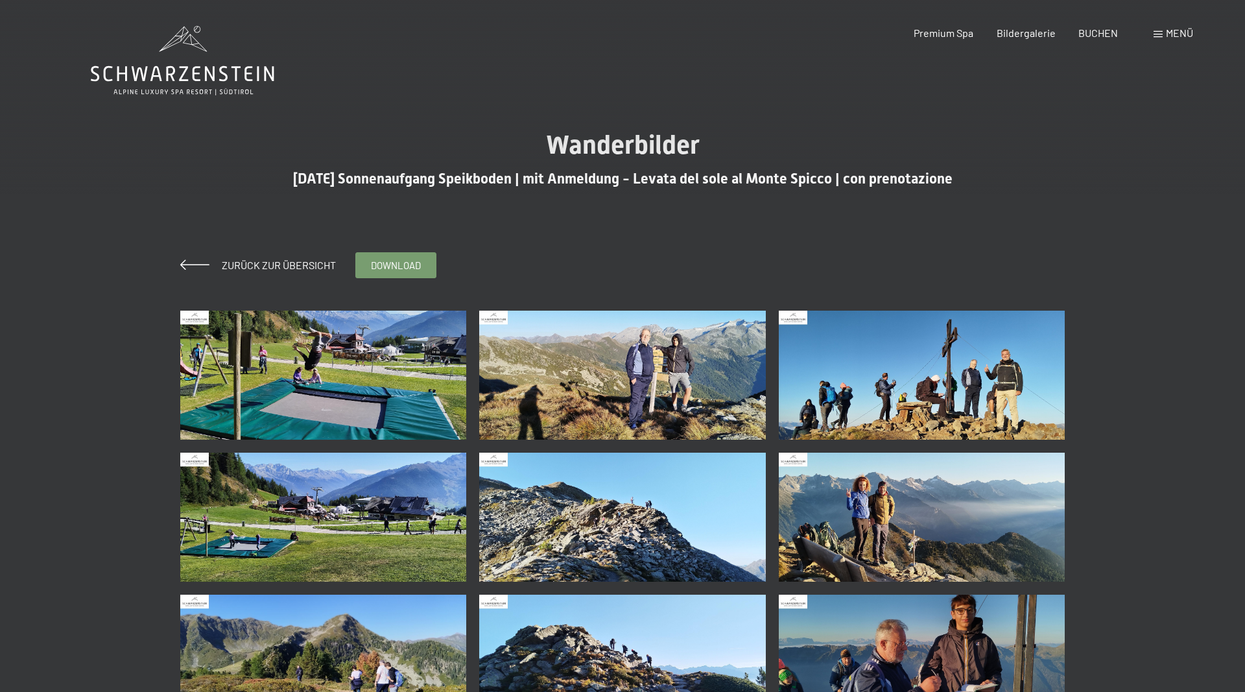
click at [1168, 31] on span "Menü" at bounding box center [1179, 33] width 27 height 12
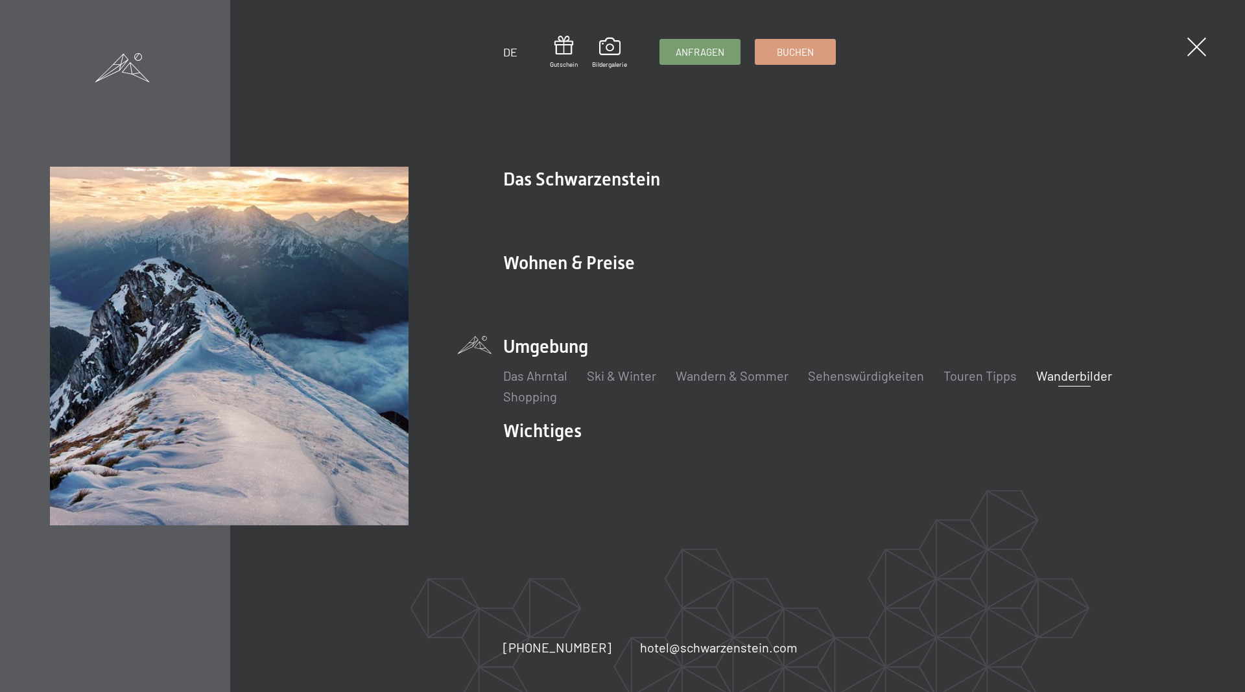
click at [1059, 370] on link "Wanderbilder" at bounding box center [1074, 376] width 76 height 16
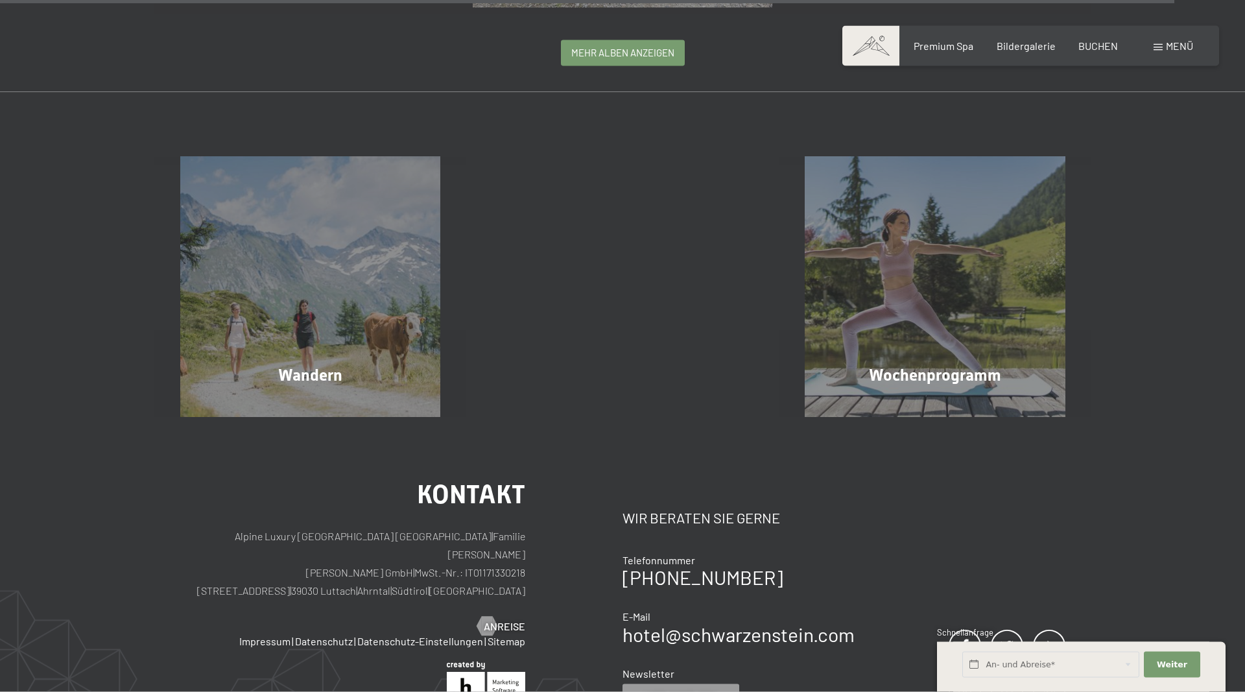
scroll to position [3770, 0]
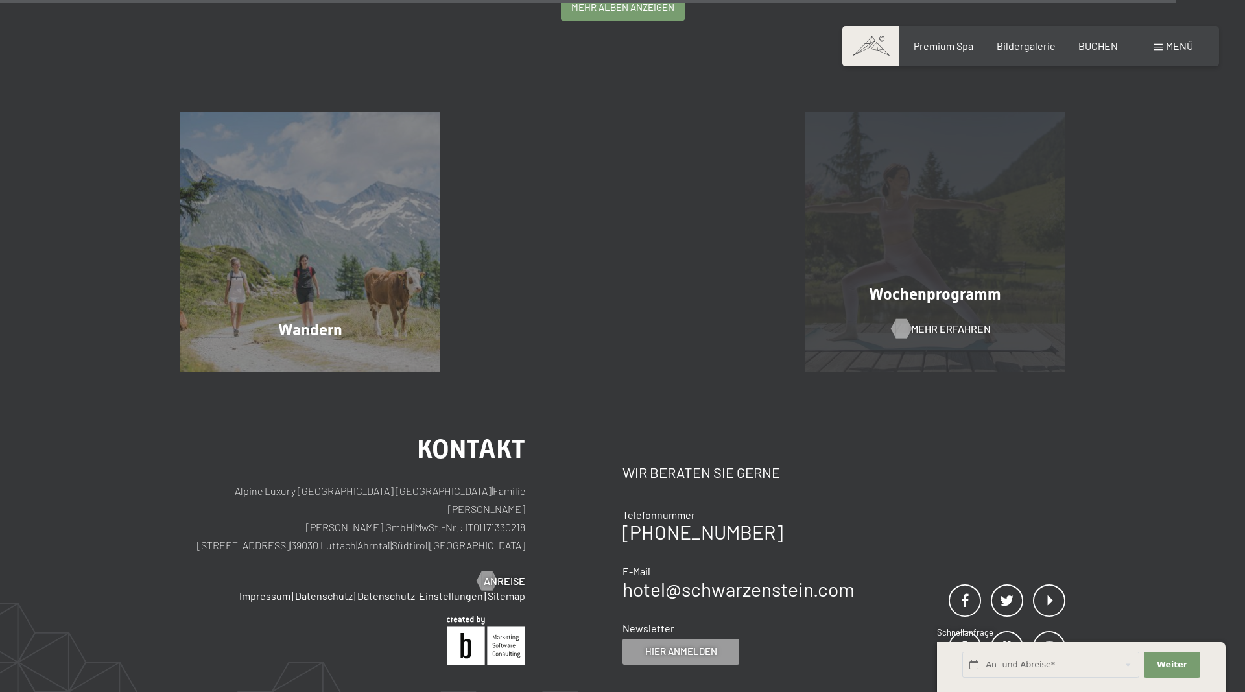
click at [951, 335] on span "Mehr erfahren" at bounding box center [951, 329] width 80 height 14
